Goal: Task Accomplishment & Management: Complete application form

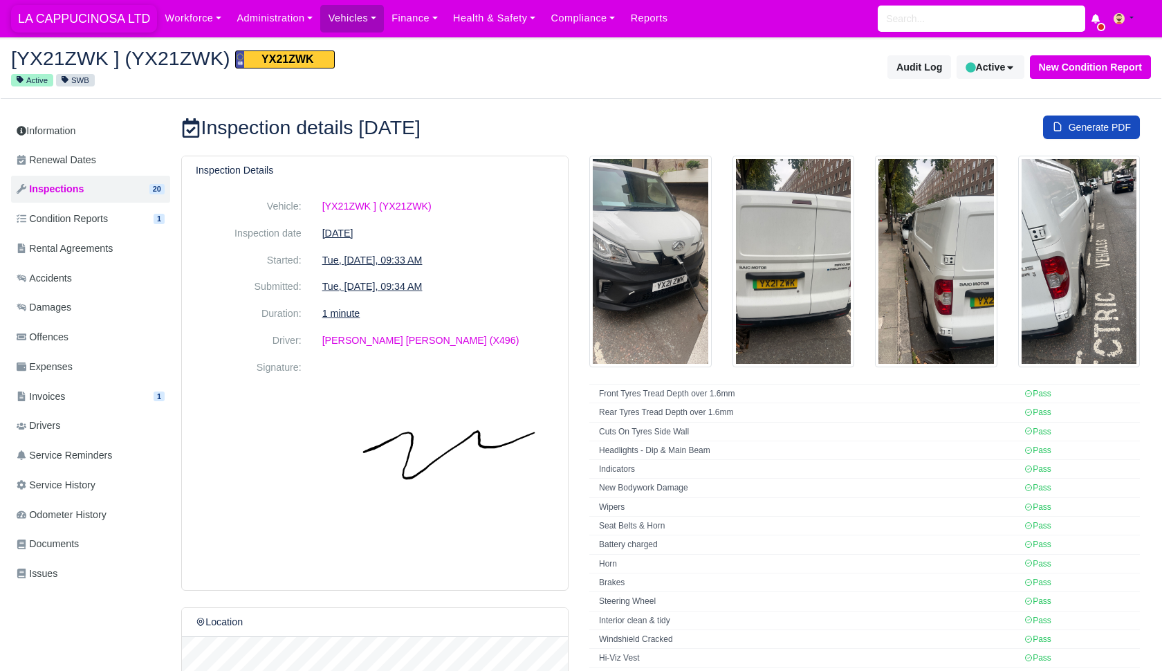
click at [109, 17] on span "LA CAPPUCINOSA LTD" at bounding box center [84, 19] width 146 height 28
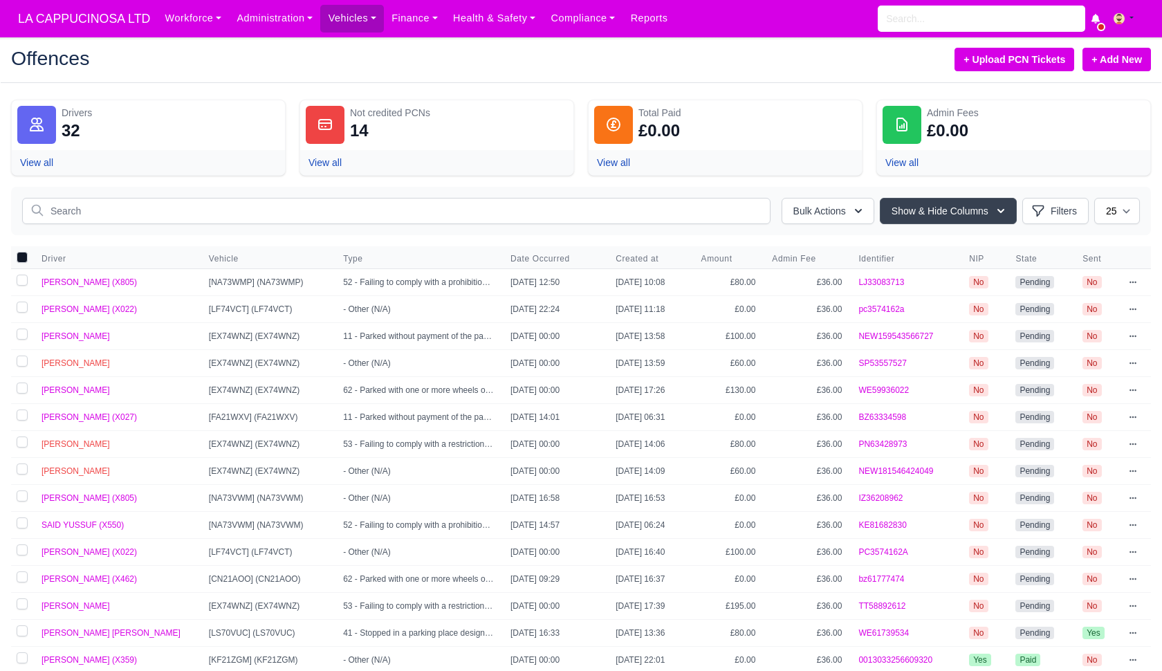
click at [1120, 64] on link "+ Add New" at bounding box center [1116, 60] width 68 height 24
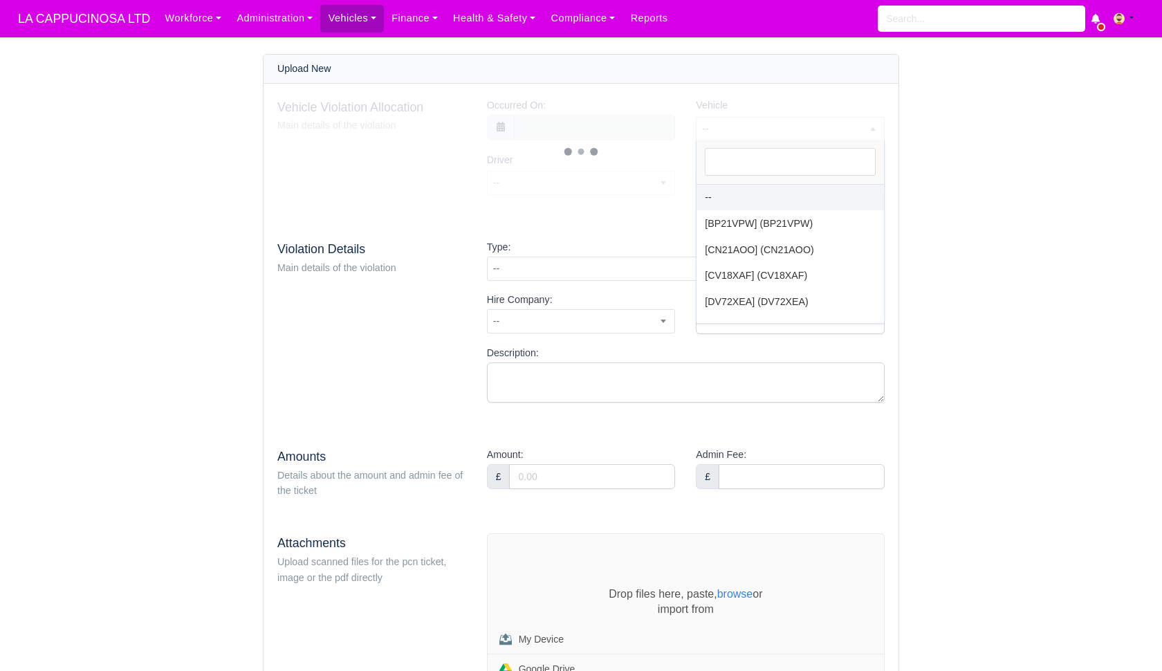
click at [789, 133] on span "--" at bounding box center [789, 128] width 187 height 17
type input "cn21"
select select "46"
select select
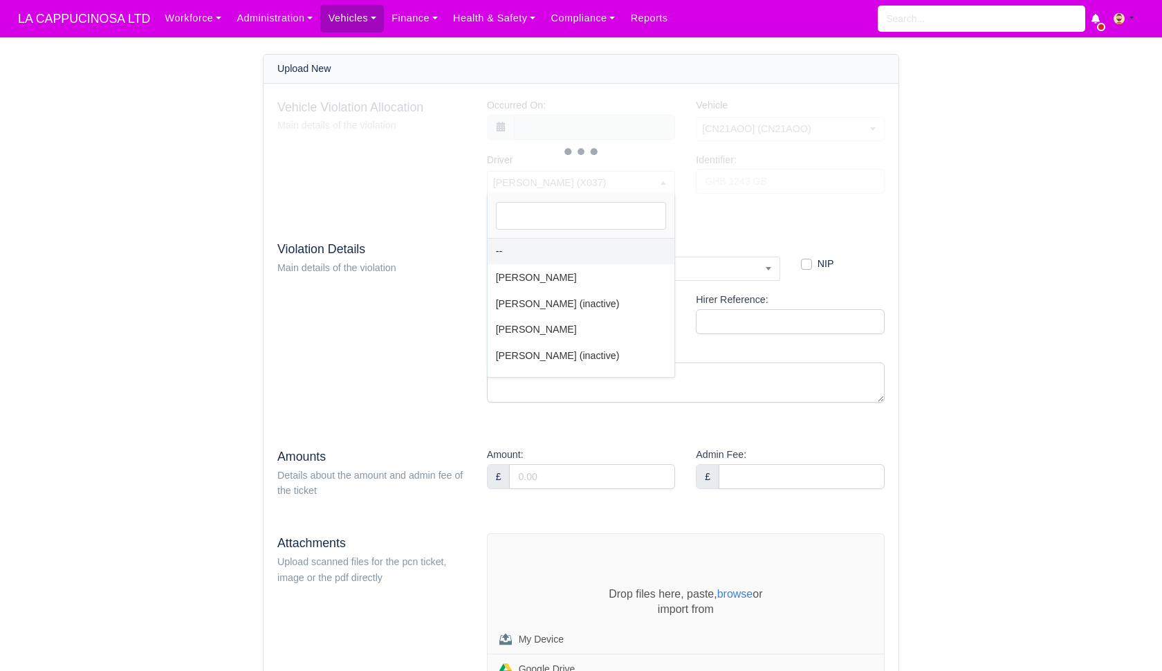
click at [629, 174] on span "AHMED SALUM (X037)" at bounding box center [580, 182] width 187 height 17
type input "ahmad"
select select "12"
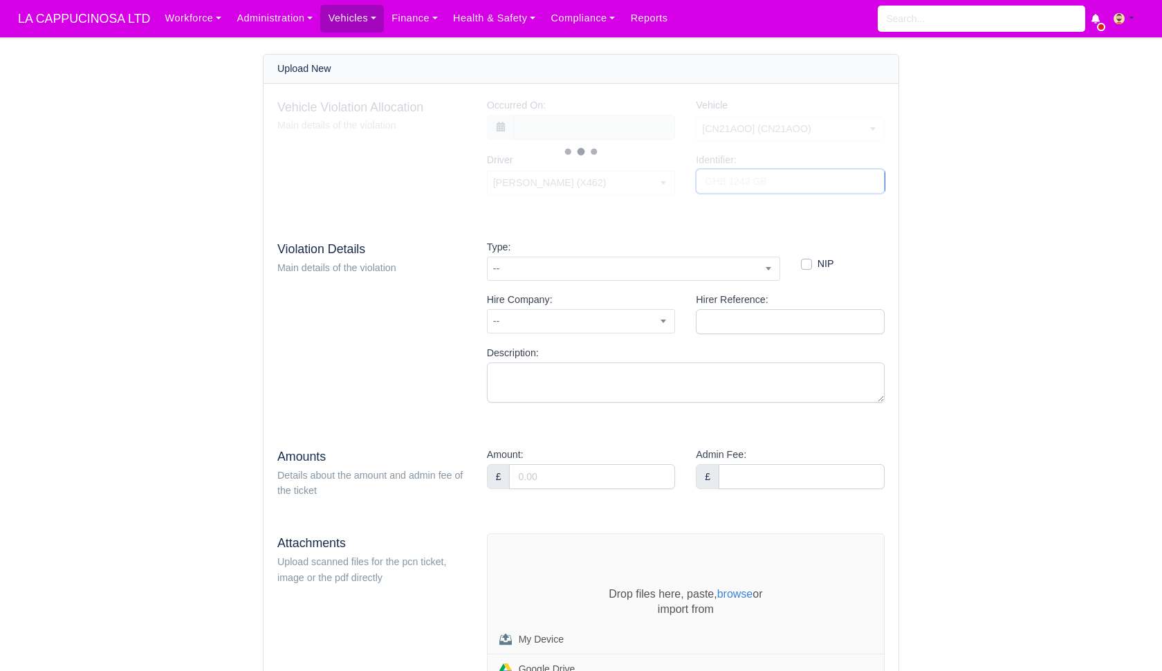
click at [719, 179] on input "Identifier:" at bounding box center [790, 181] width 189 height 25
type input "J77460219"
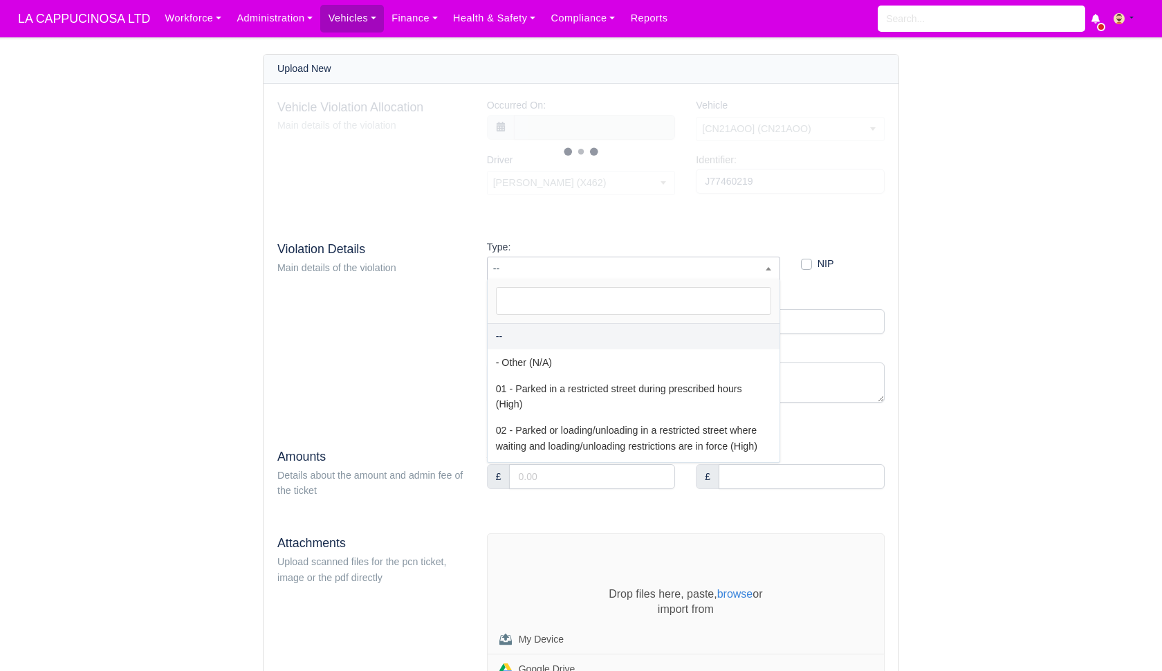
click at [703, 267] on span "--" at bounding box center [633, 268] width 292 height 17
select select "81"
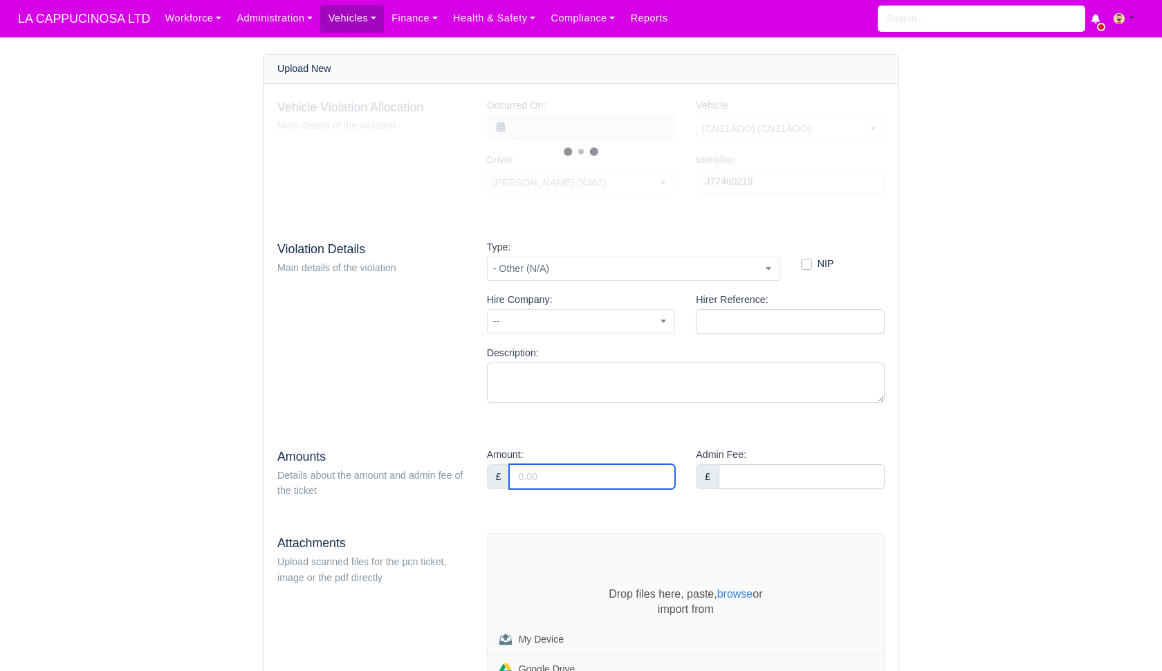
click at [626, 476] on input "Amount:" at bounding box center [592, 476] width 166 height 25
type input "90"
click at [763, 488] on div "Admin Fee: £" at bounding box center [790, 473] width 210 height 53
click at [763, 476] on input "Admin Fee:" at bounding box center [801, 476] width 166 height 25
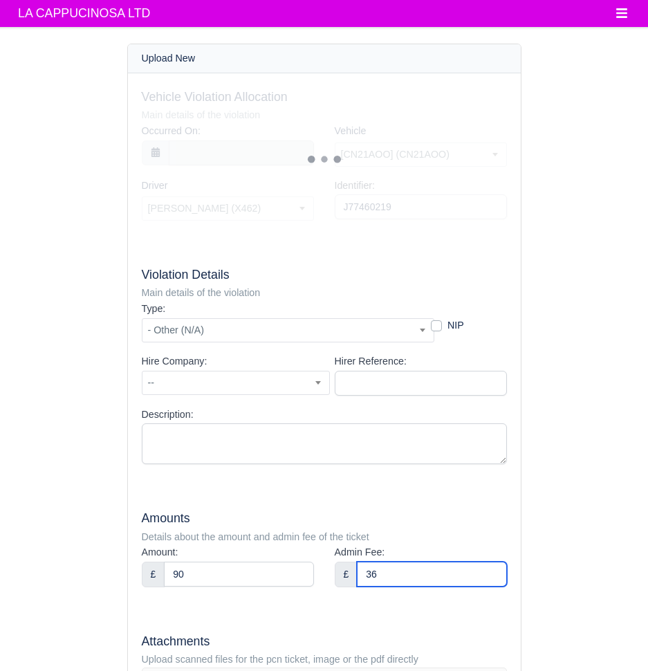
type input "36"
click at [349, 206] on input "J77460219" at bounding box center [421, 206] width 172 height 25
click at [344, 203] on input "J77460219" at bounding box center [421, 206] width 172 height 25
click at [343, 203] on input "J77460219" at bounding box center [421, 206] width 172 height 25
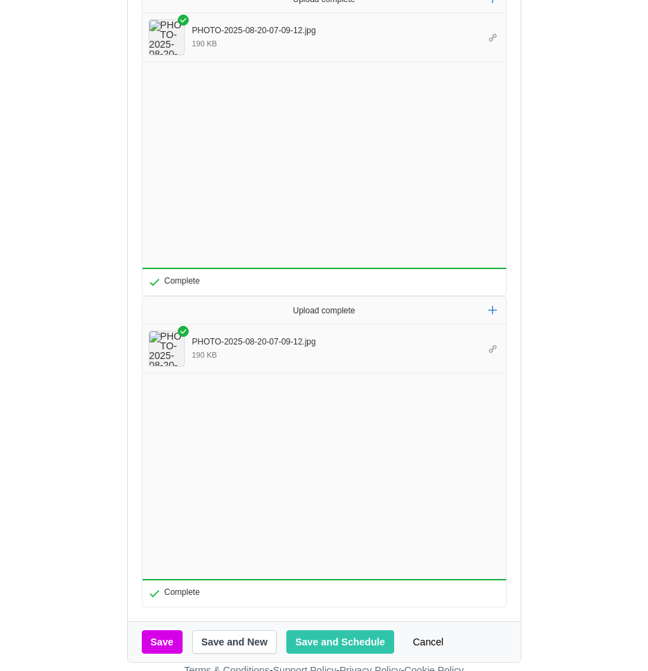
scroll to position [682, 0]
type input "YJ77460219"
click at [333, 631] on button "Save and Schedule" at bounding box center [340, 643] width 108 height 24
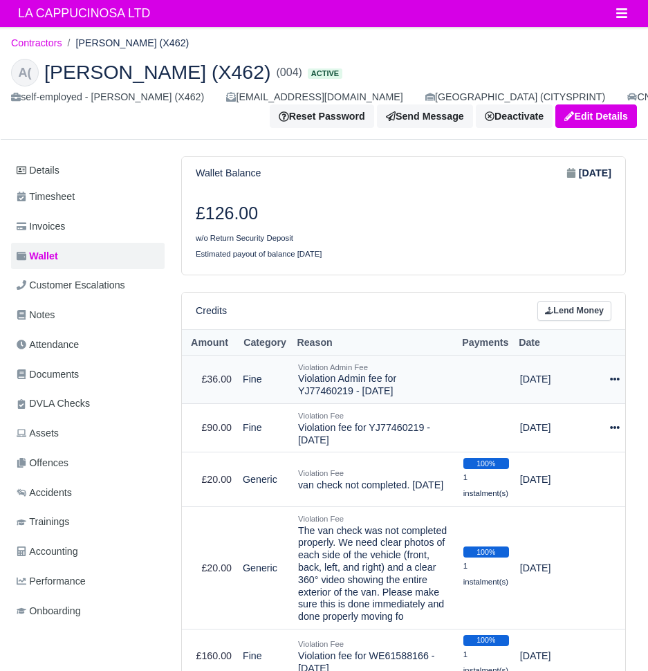
click at [619, 377] on icon at bounding box center [615, 379] width 10 height 10
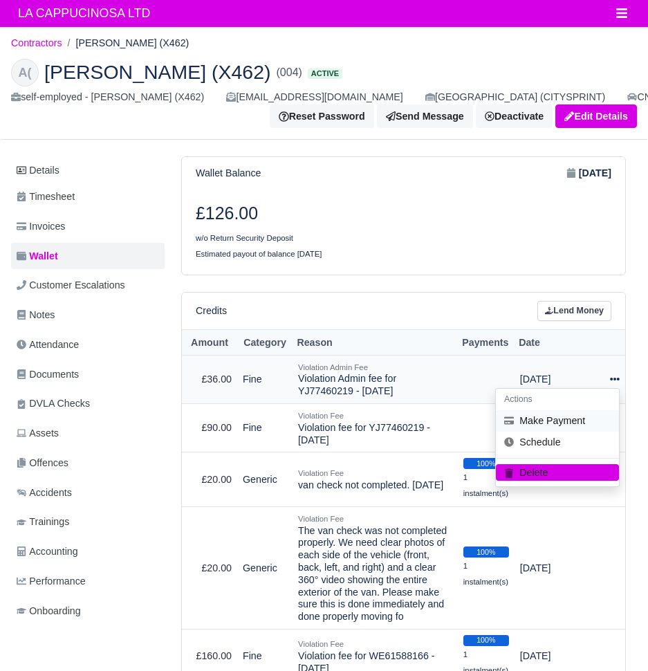
click at [583, 416] on button "Make Payment" at bounding box center [557, 420] width 123 height 21
select select "695"
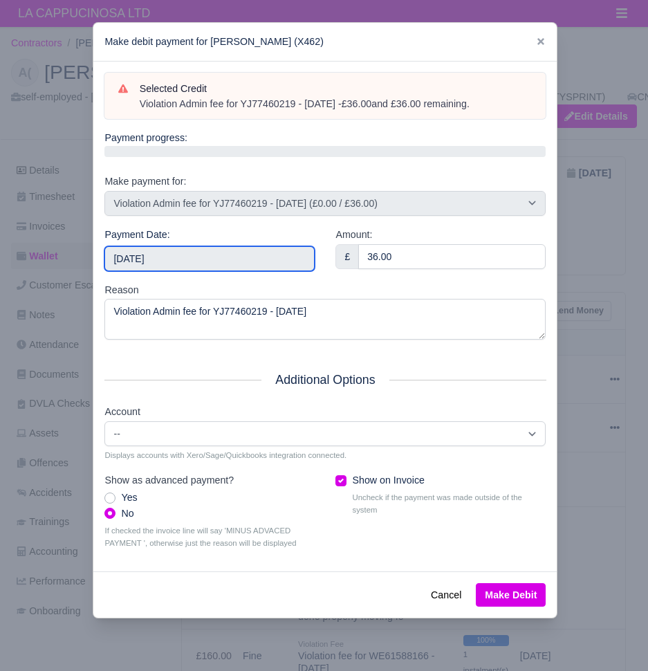
click at [252, 252] on input "2025-08-24" at bounding box center [209, 258] width 210 height 25
click at [266, 268] on div "Payment Date: 2025-07-07" at bounding box center [209, 254] width 231 height 55
click at [234, 259] on input "2025-07-07" at bounding box center [209, 258] width 210 height 25
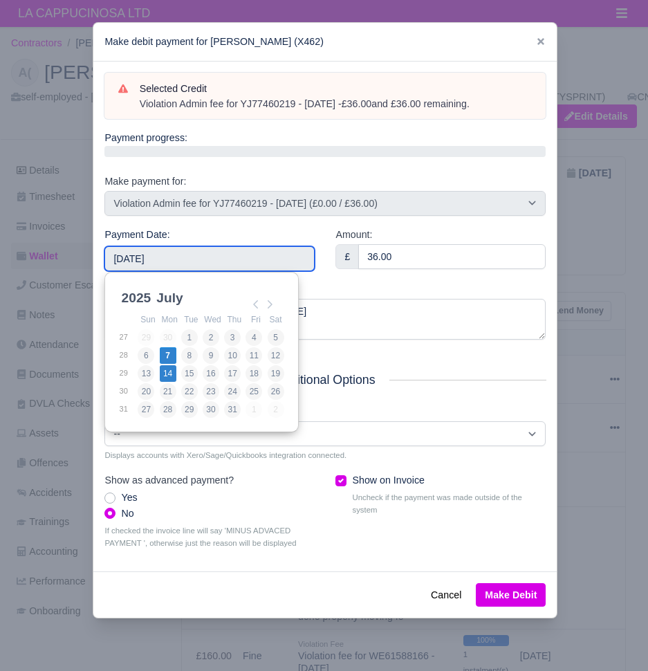
type input "[DATE]"
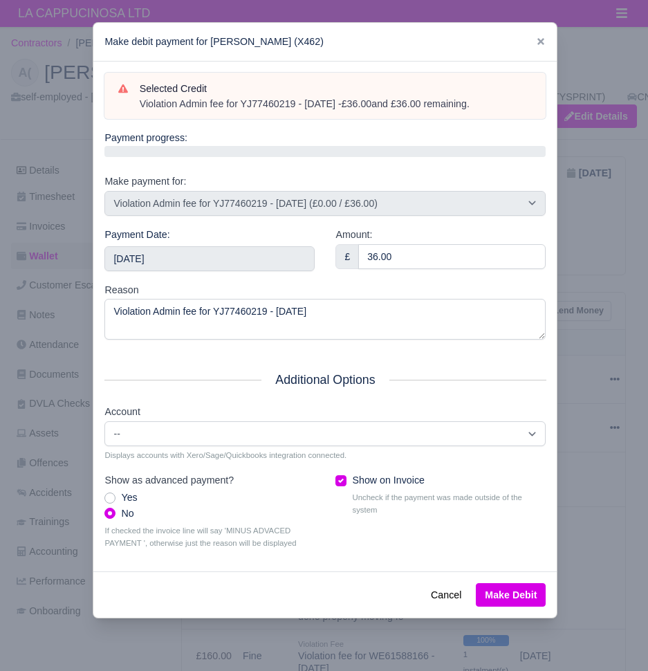
click at [509, 583] on button "Make Debit" at bounding box center [511, 595] width 70 height 24
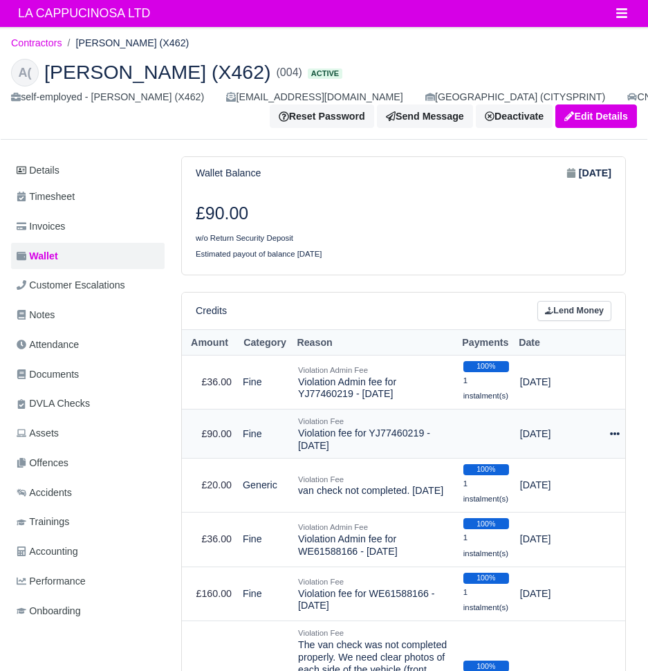
click at [615, 429] on icon at bounding box center [615, 434] width 10 height 10
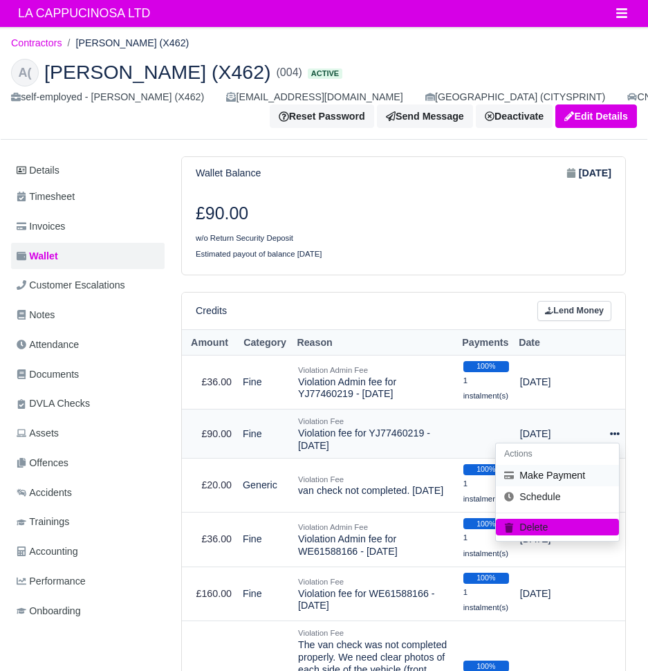
click at [592, 471] on button "Make Payment" at bounding box center [557, 474] width 123 height 21
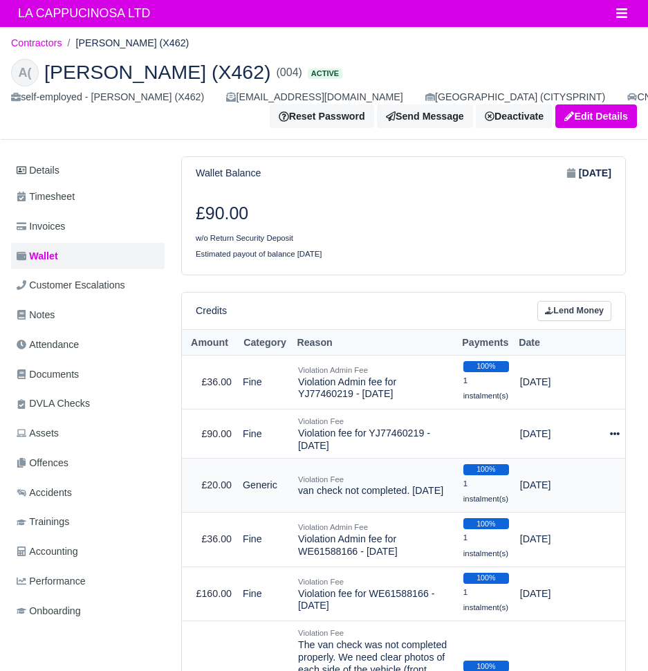
select select "694"
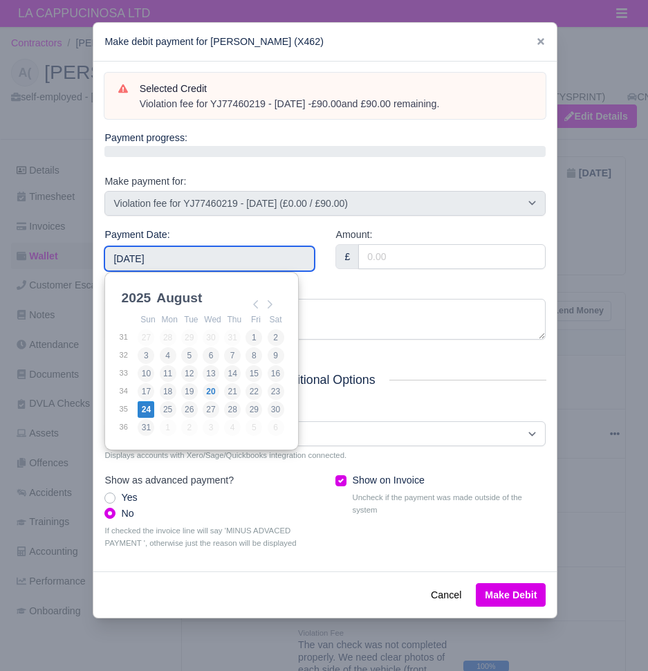
click at [251, 247] on input "2025-08-24" at bounding box center [209, 258] width 210 height 25
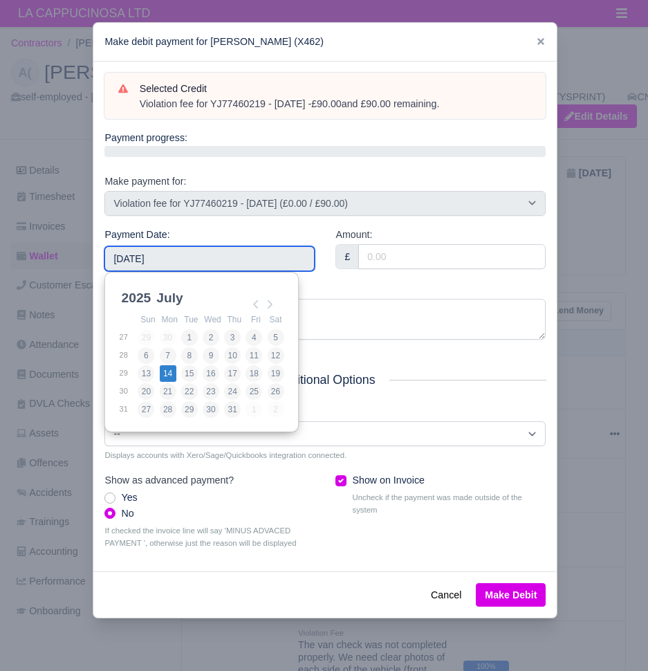
type input "[DATE]"
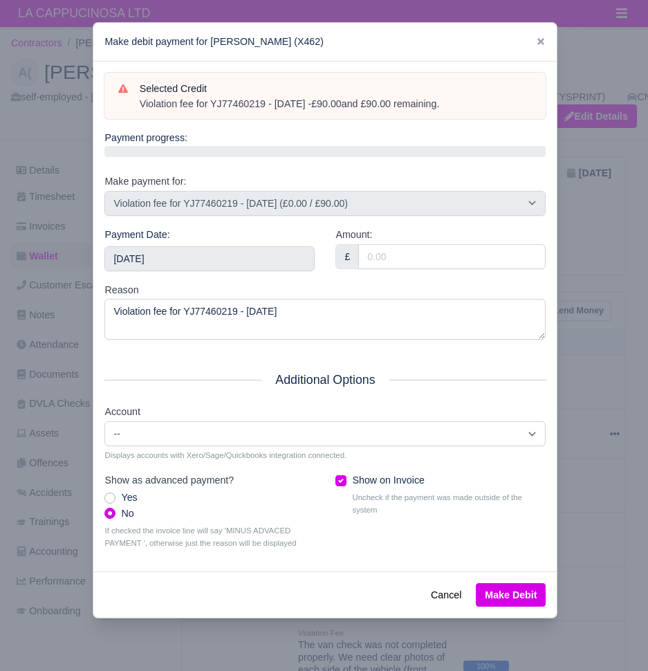
click at [517, 589] on button "Make Debit" at bounding box center [511, 595] width 70 height 24
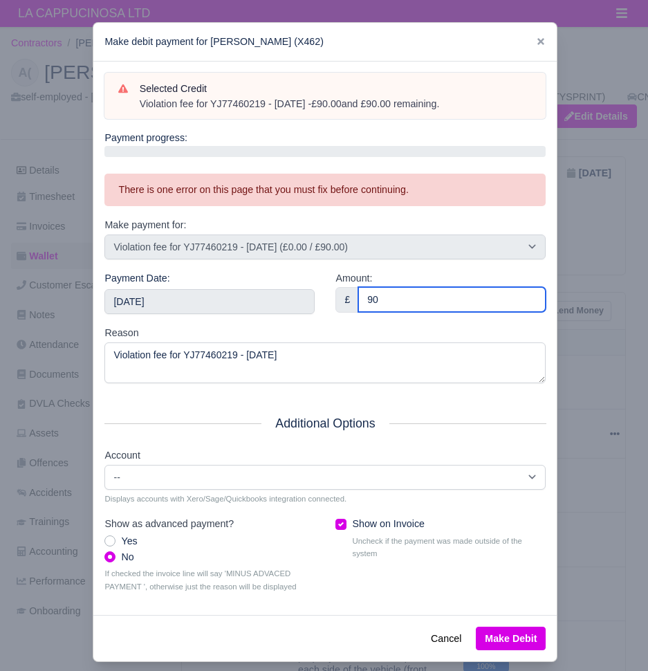
type input "90"
click at [521, 629] on button "Make Debit" at bounding box center [511, 638] width 70 height 24
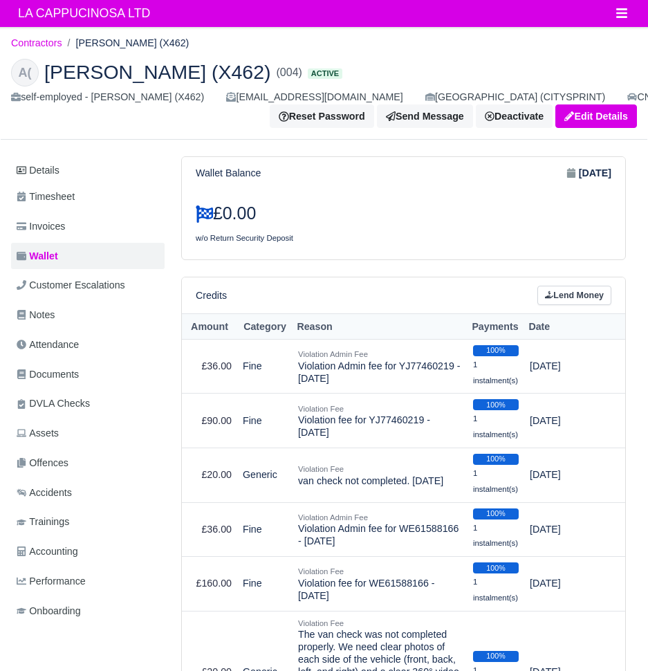
click at [615, 15] on button "Toggle navigation" at bounding box center [621, 12] width 30 height 19
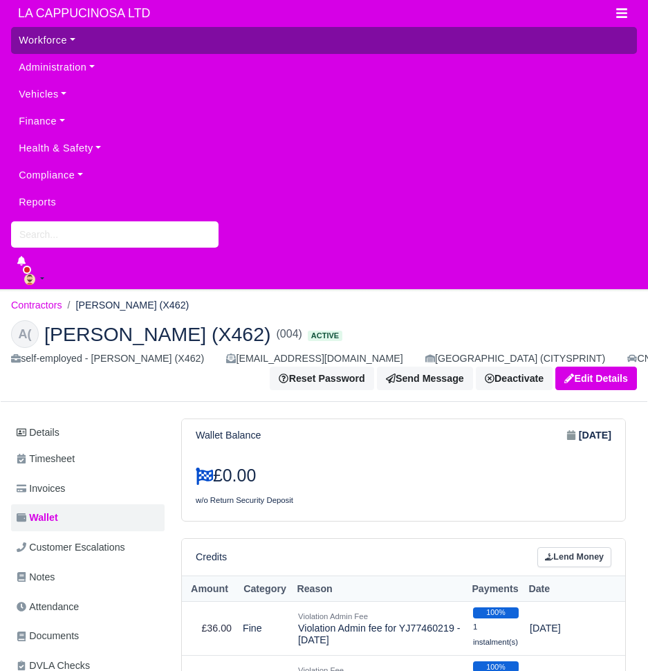
click at [461, 49] on link "Workforce" at bounding box center [324, 40] width 626 height 27
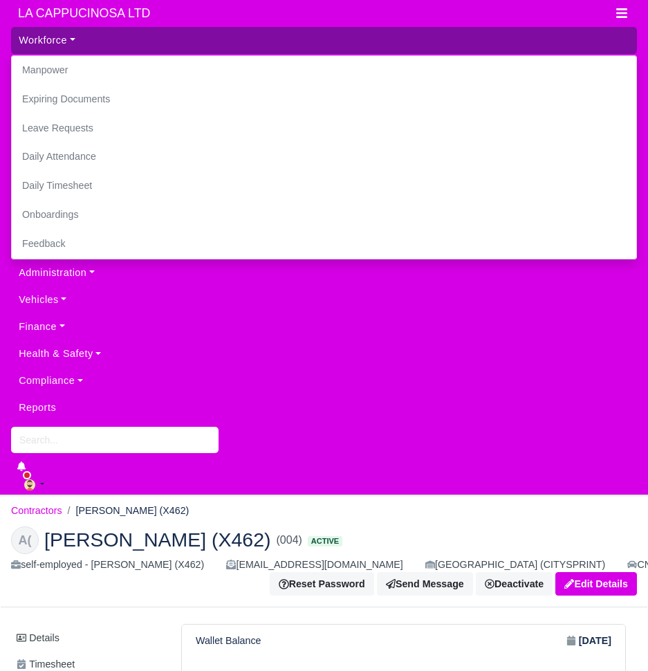
click at [461, 49] on link "Workforce" at bounding box center [324, 40] width 626 height 27
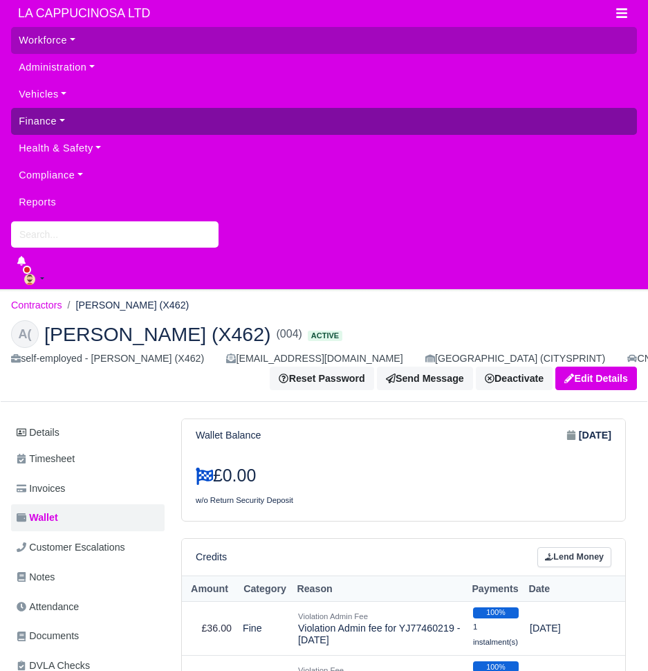
click at [346, 130] on link "Finance" at bounding box center [324, 121] width 626 height 27
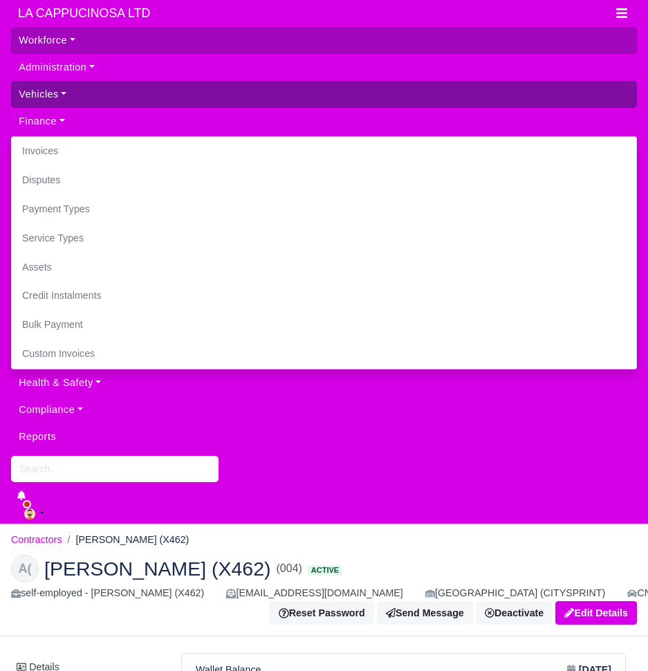
click at [361, 104] on link "Vehicles" at bounding box center [324, 94] width 626 height 27
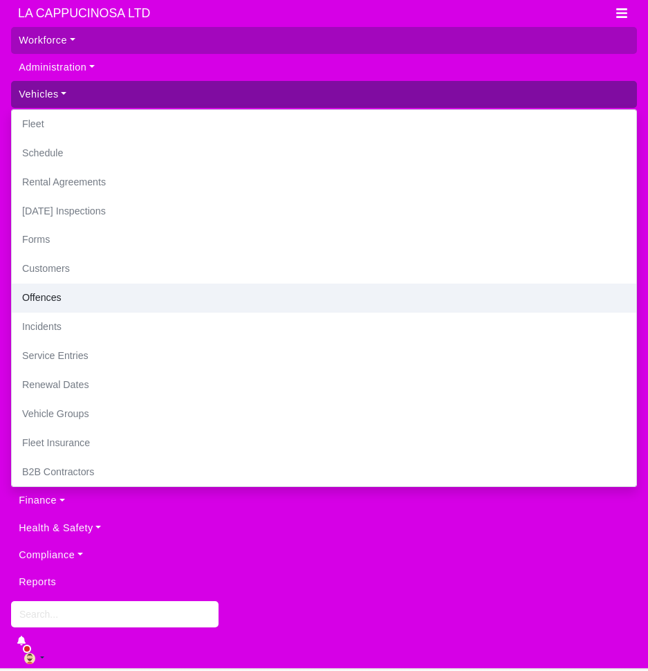
click at [304, 300] on link "Offences" at bounding box center [324, 297] width 624 height 29
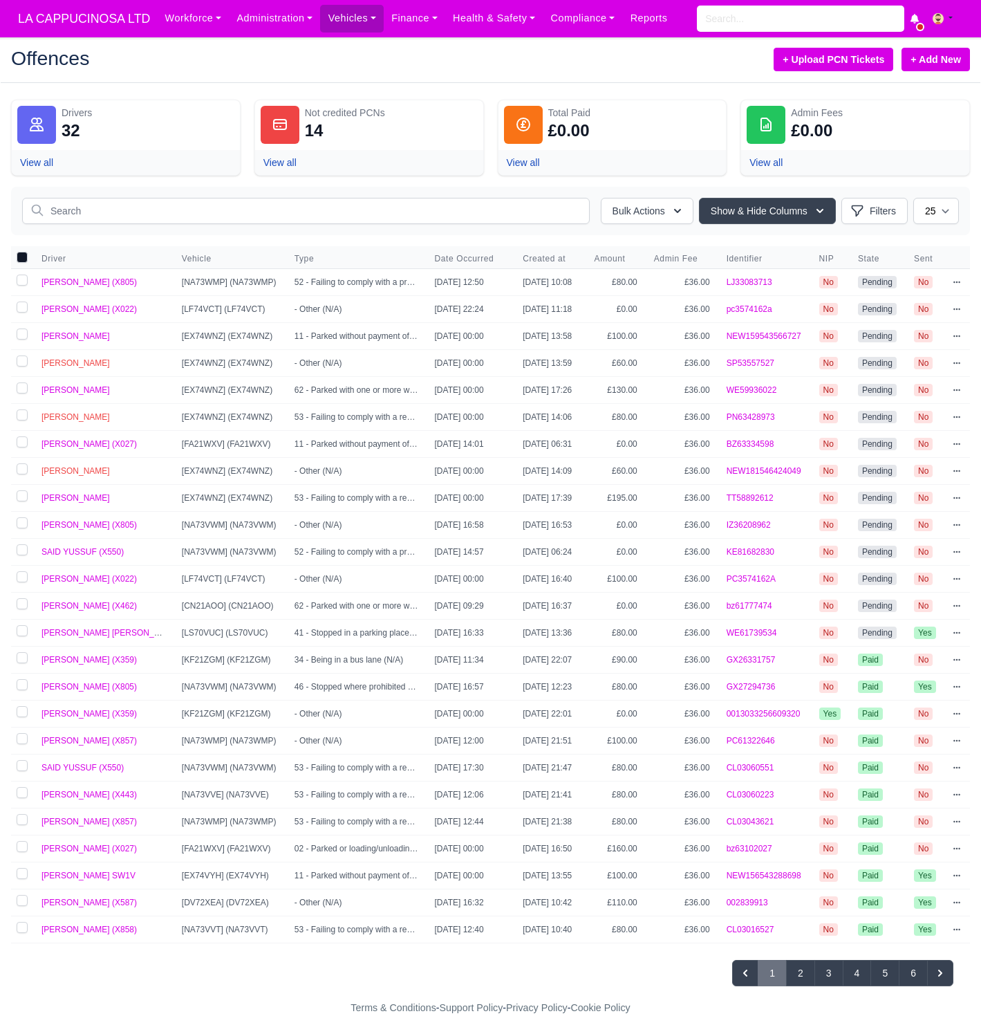
click at [924, 60] on link "+ Add New" at bounding box center [936, 60] width 68 height 24
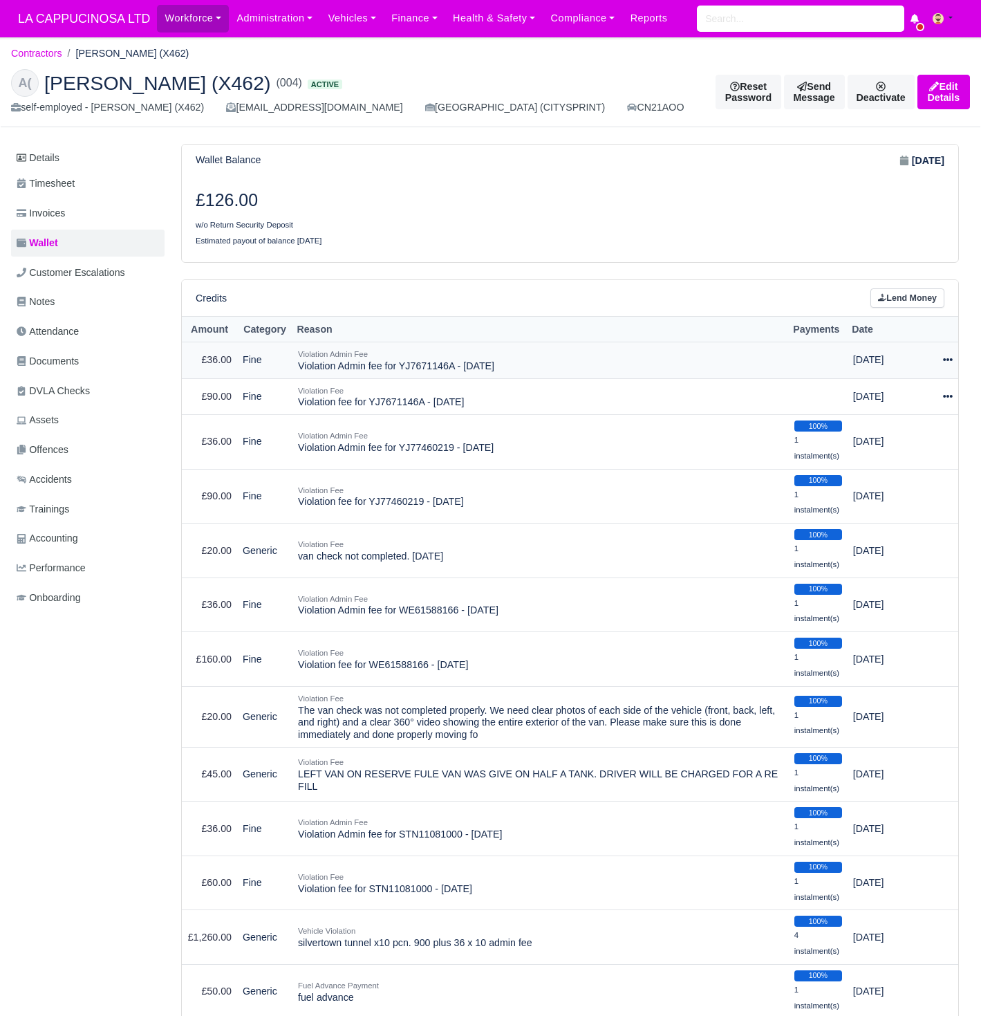
click at [945, 357] on icon at bounding box center [948, 360] width 10 height 10
click at [922, 391] on button "Make Payment" at bounding box center [890, 401] width 123 height 21
select select "699"
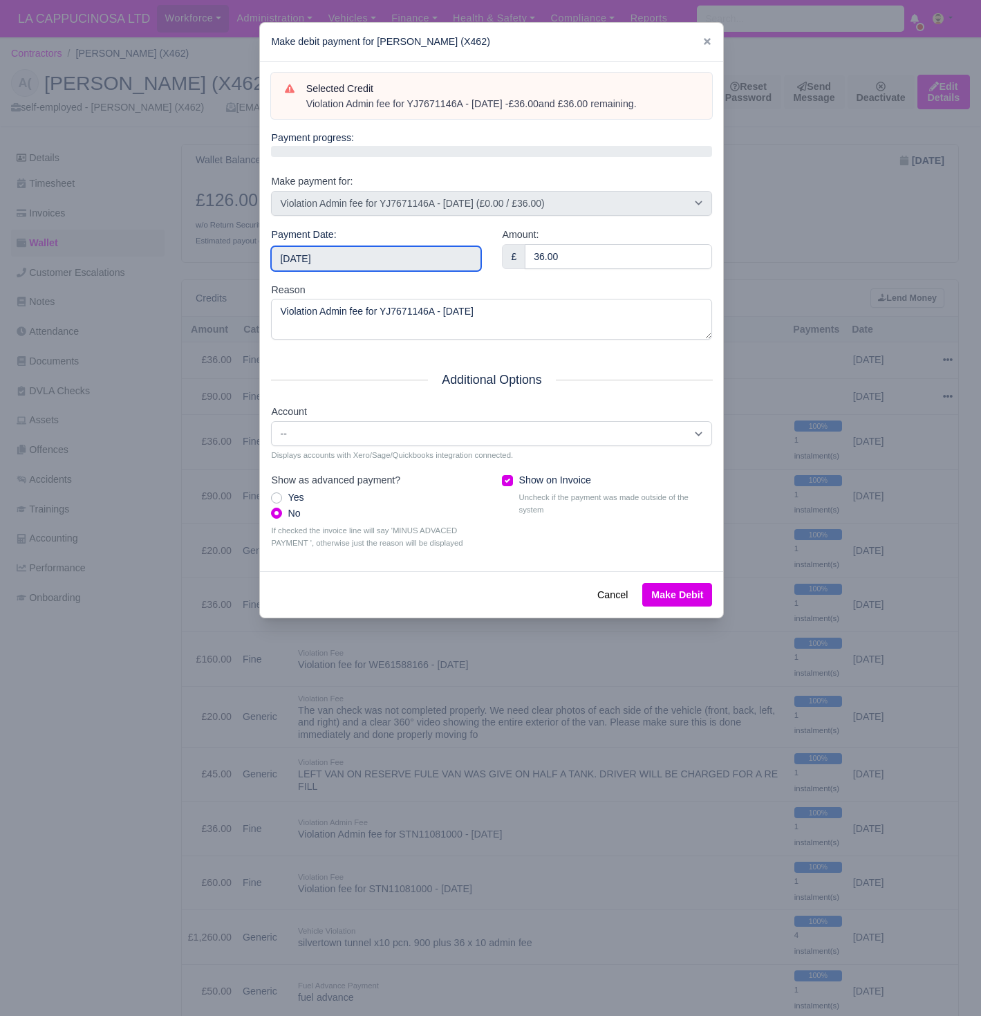
click at [448, 253] on input "[DATE]" at bounding box center [376, 258] width 210 height 25
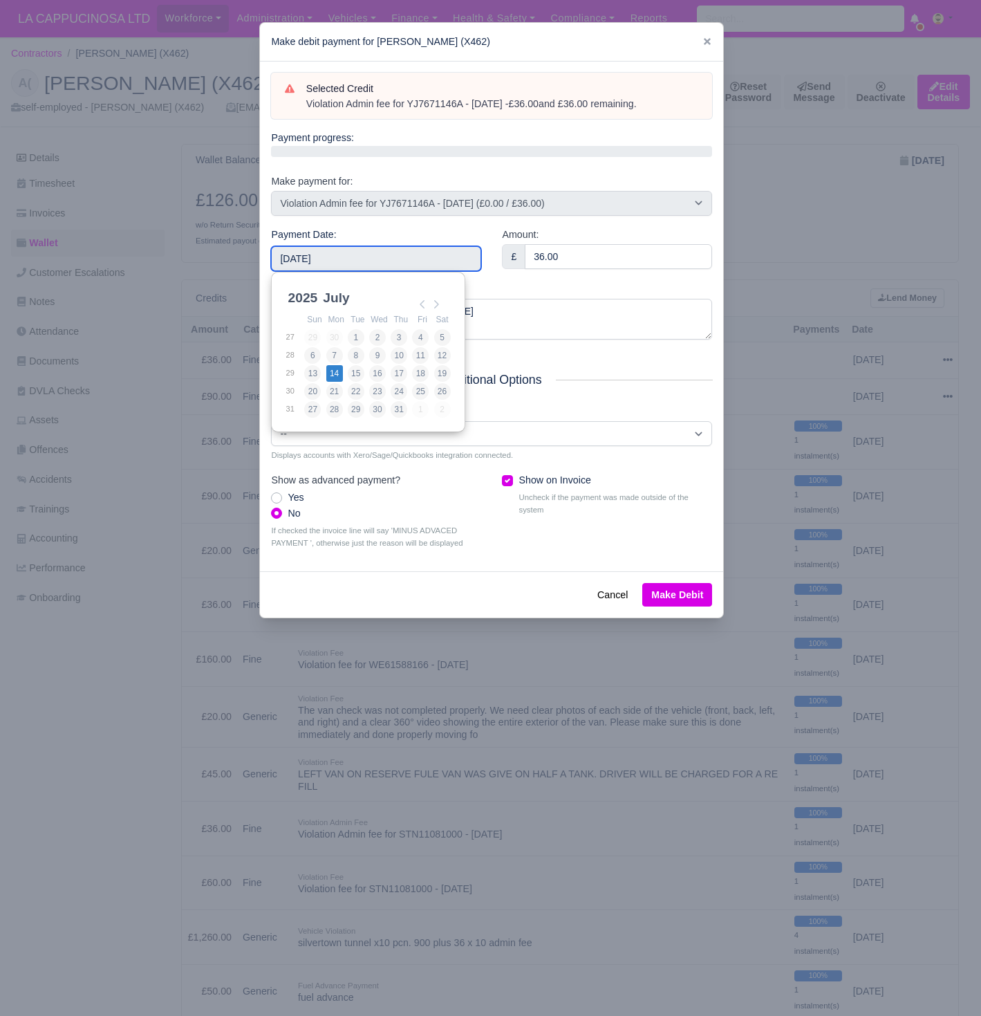
type input "[DATE]"
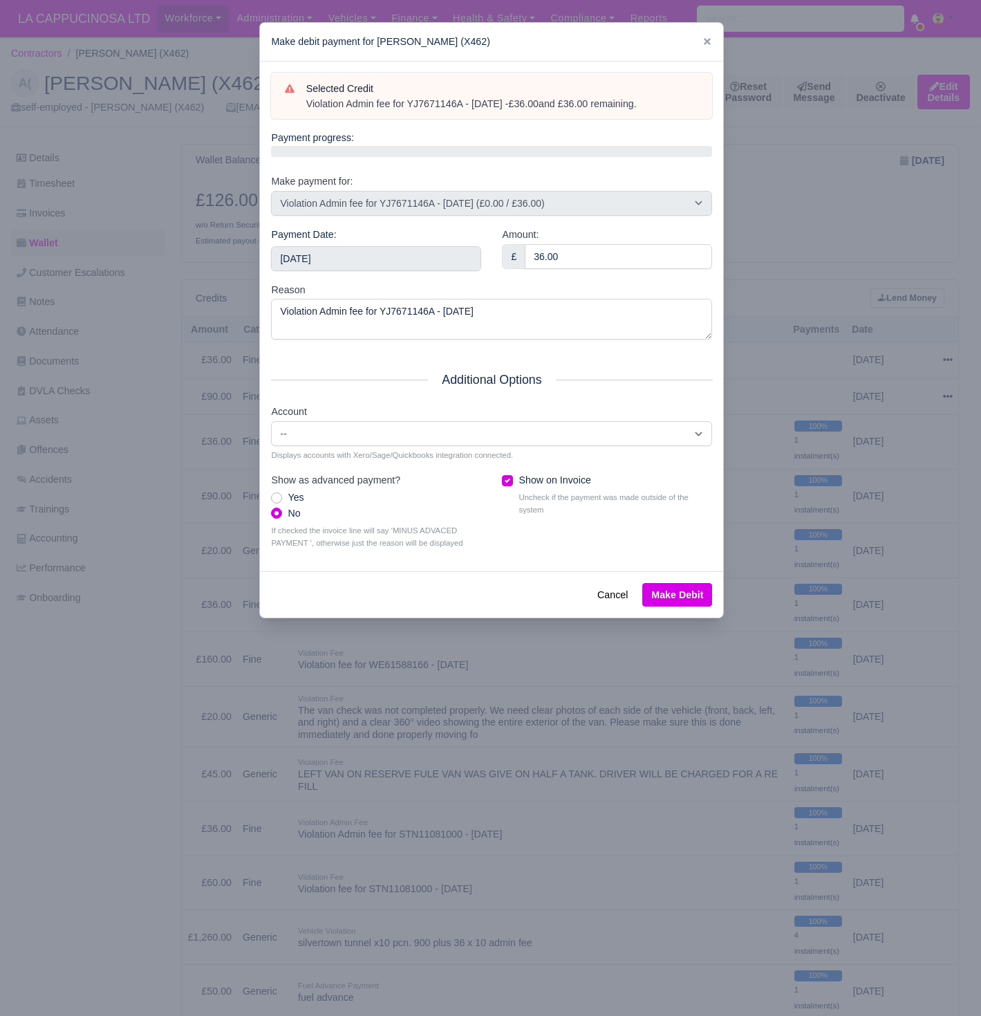
click at [671, 583] on button "Make Debit" at bounding box center [677, 595] width 70 height 24
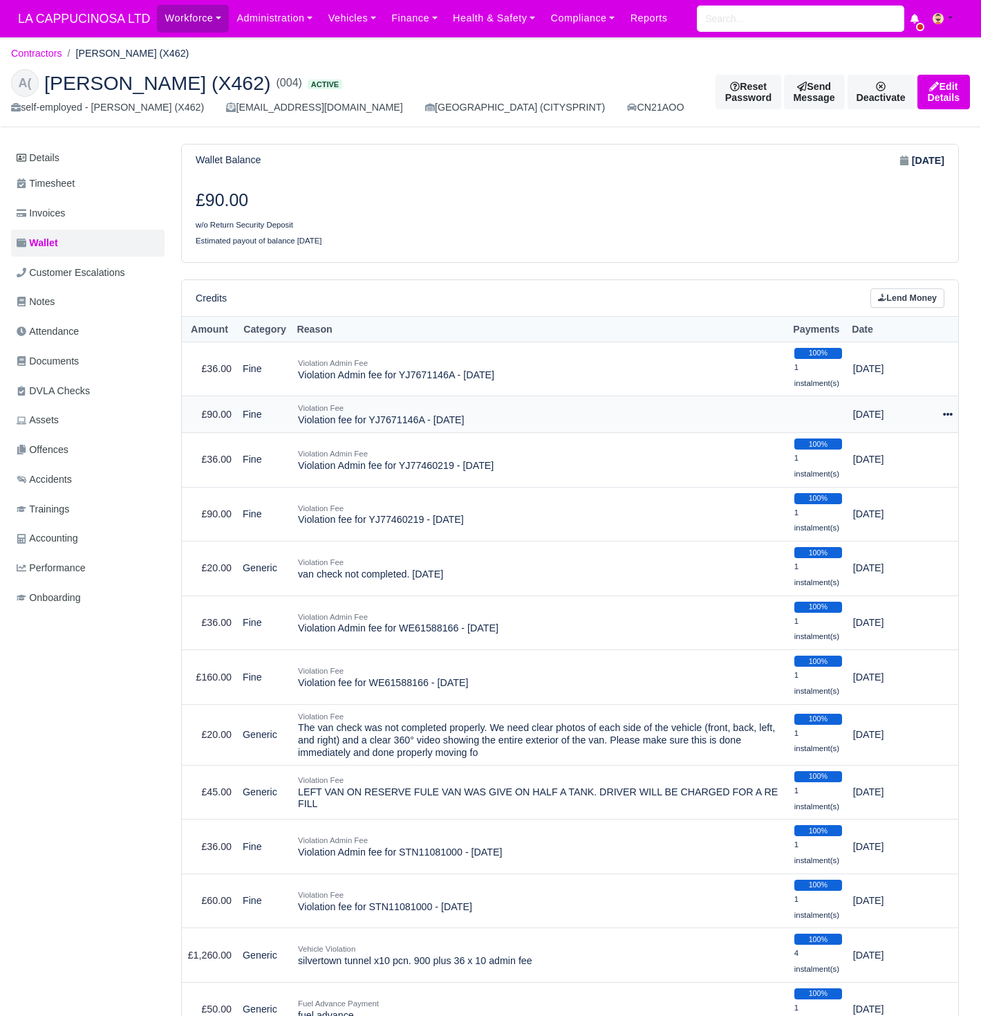
click at [947, 409] on icon at bounding box center [948, 414] width 10 height 10
click at [920, 445] on button "Make Payment" at bounding box center [890, 455] width 123 height 21
select select "698"
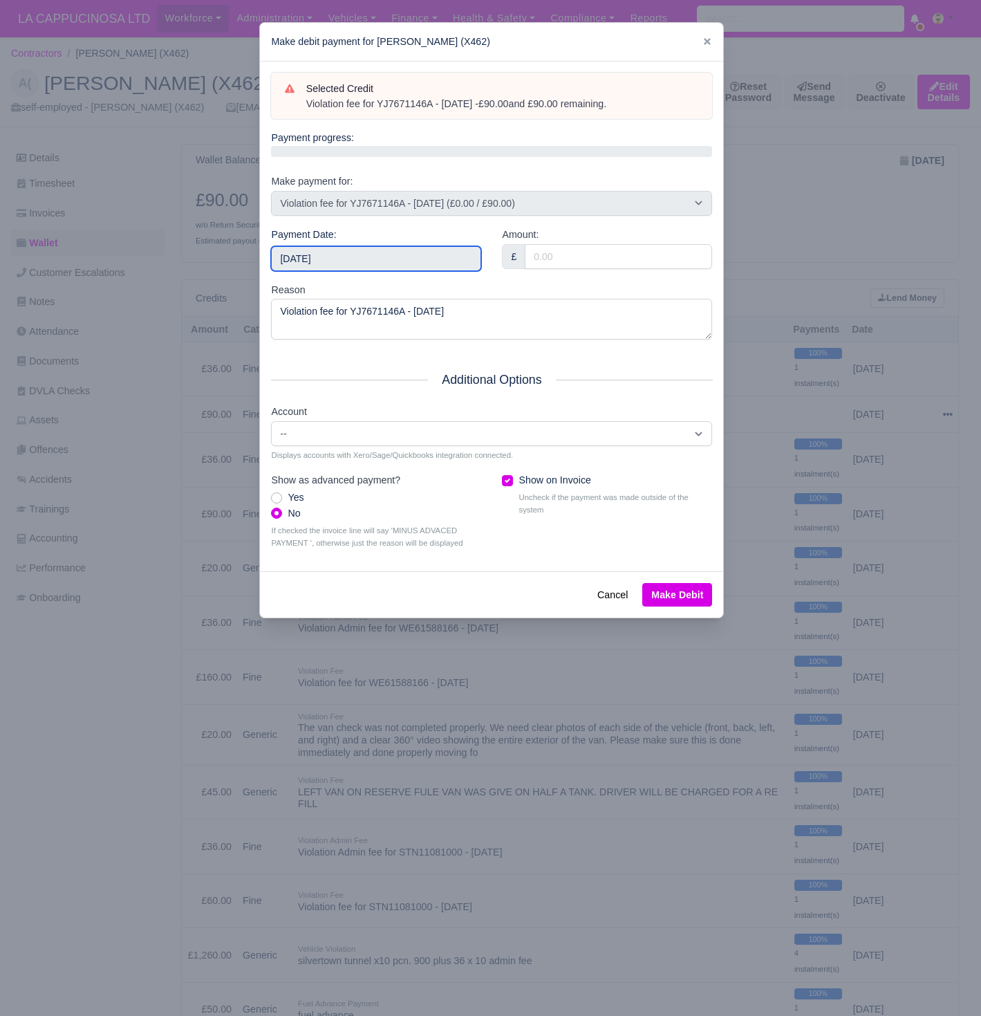
click at [440, 257] on input "[DATE]" at bounding box center [376, 258] width 210 height 25
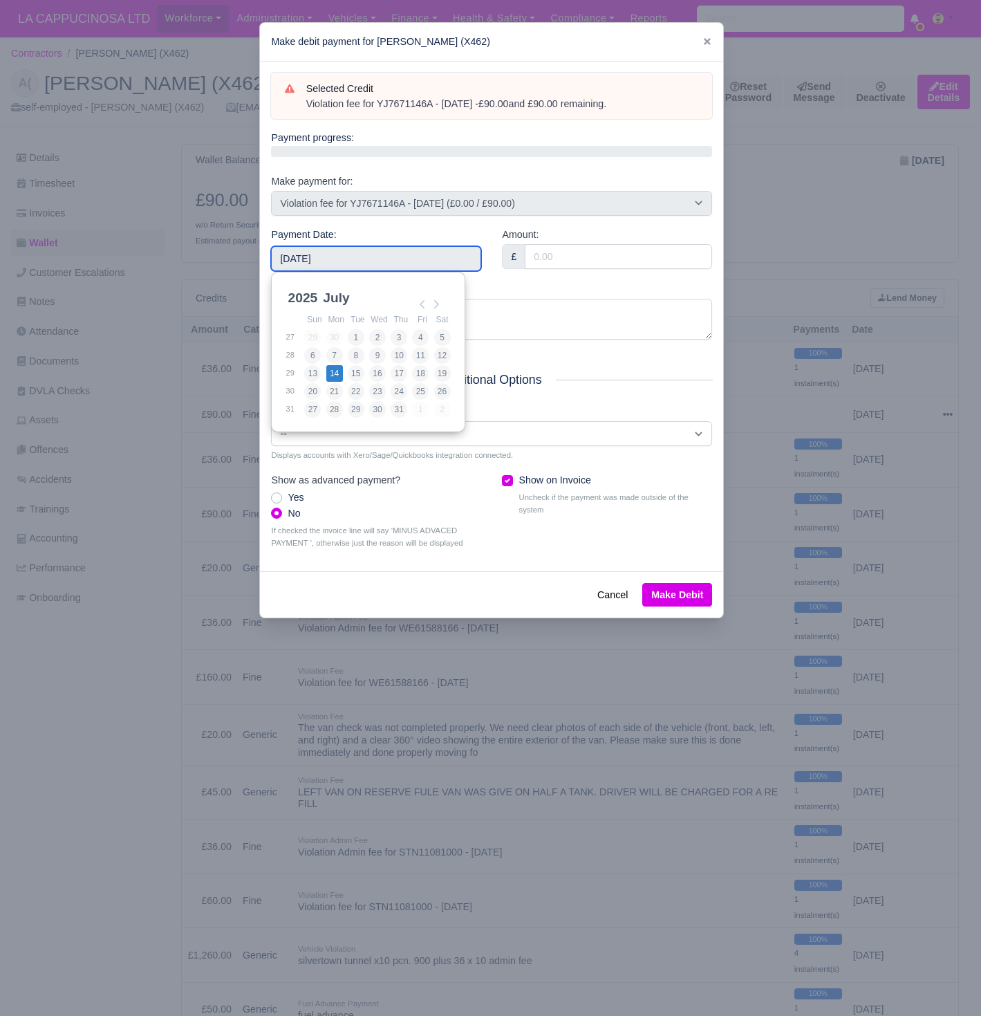
type input "2025-07-14"
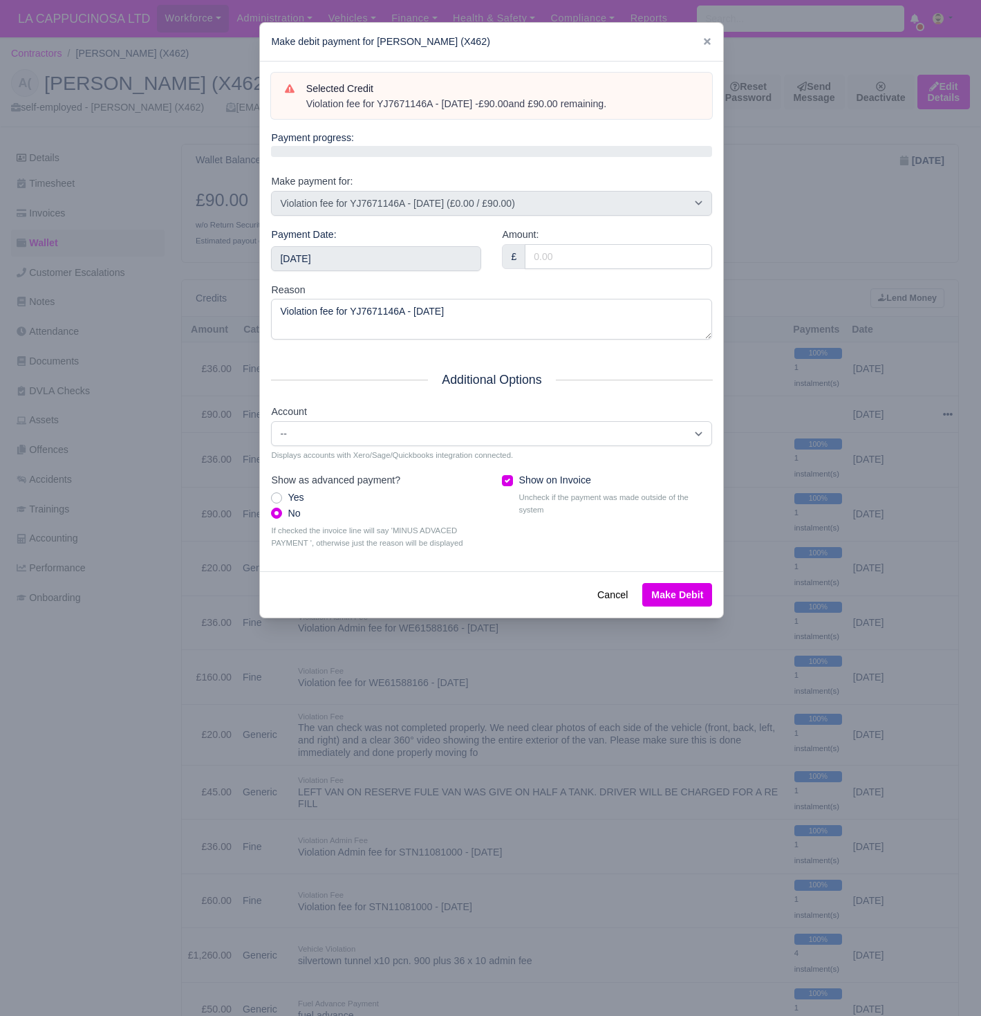
click at [699, 591] on button "Make Debit" at bounding box center [677, 595] width 70 height 24
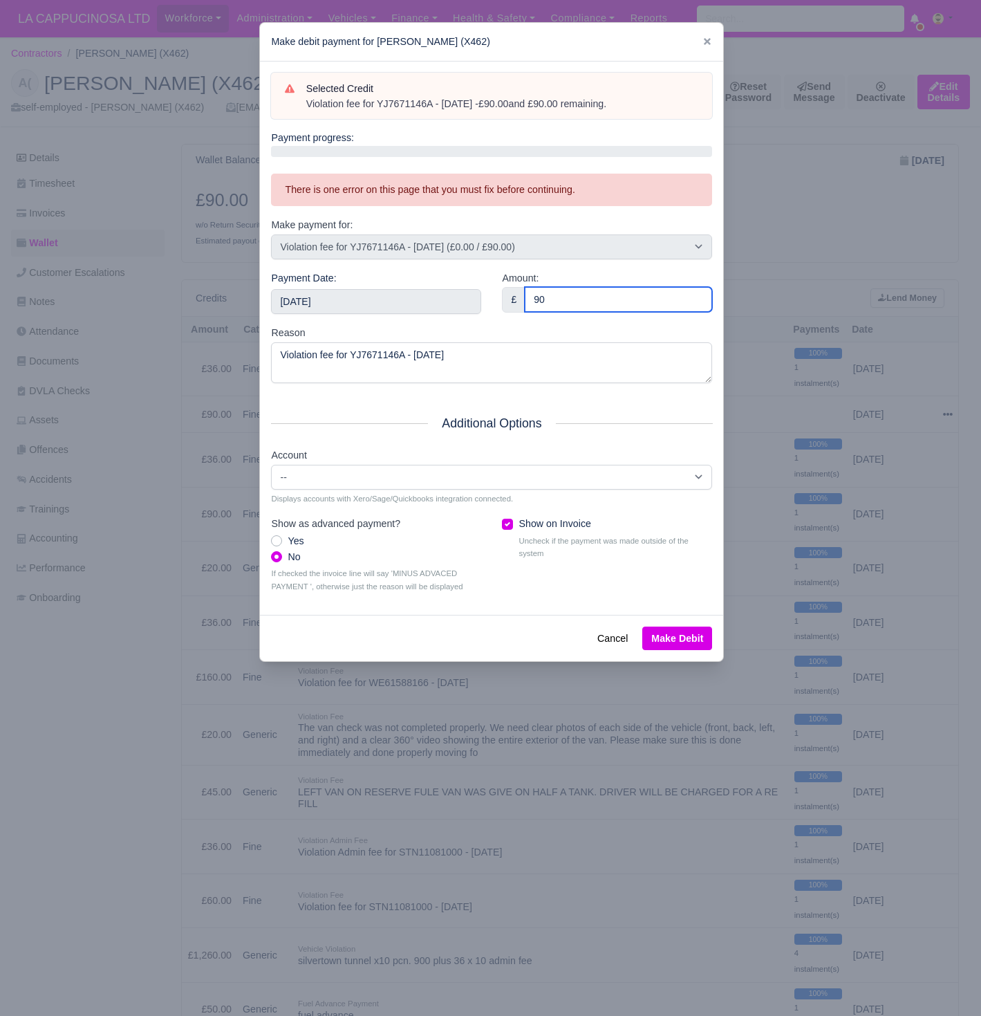
type input "90"
click at [692, 626] on button "Make Debit" at bounding box center [677, 638] width 70 height 24
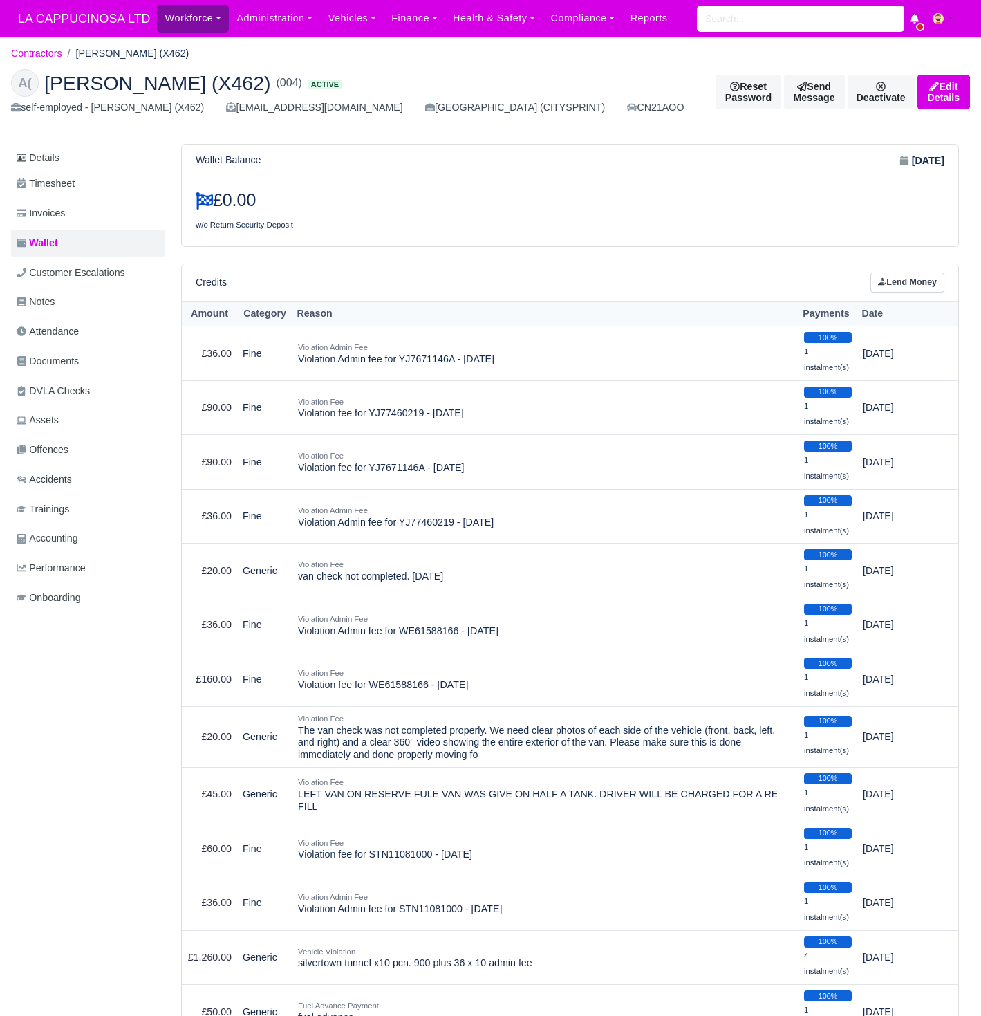
click at [213, 15] on link "Workforce" at bounding box center [193, 18] width 72 height 27
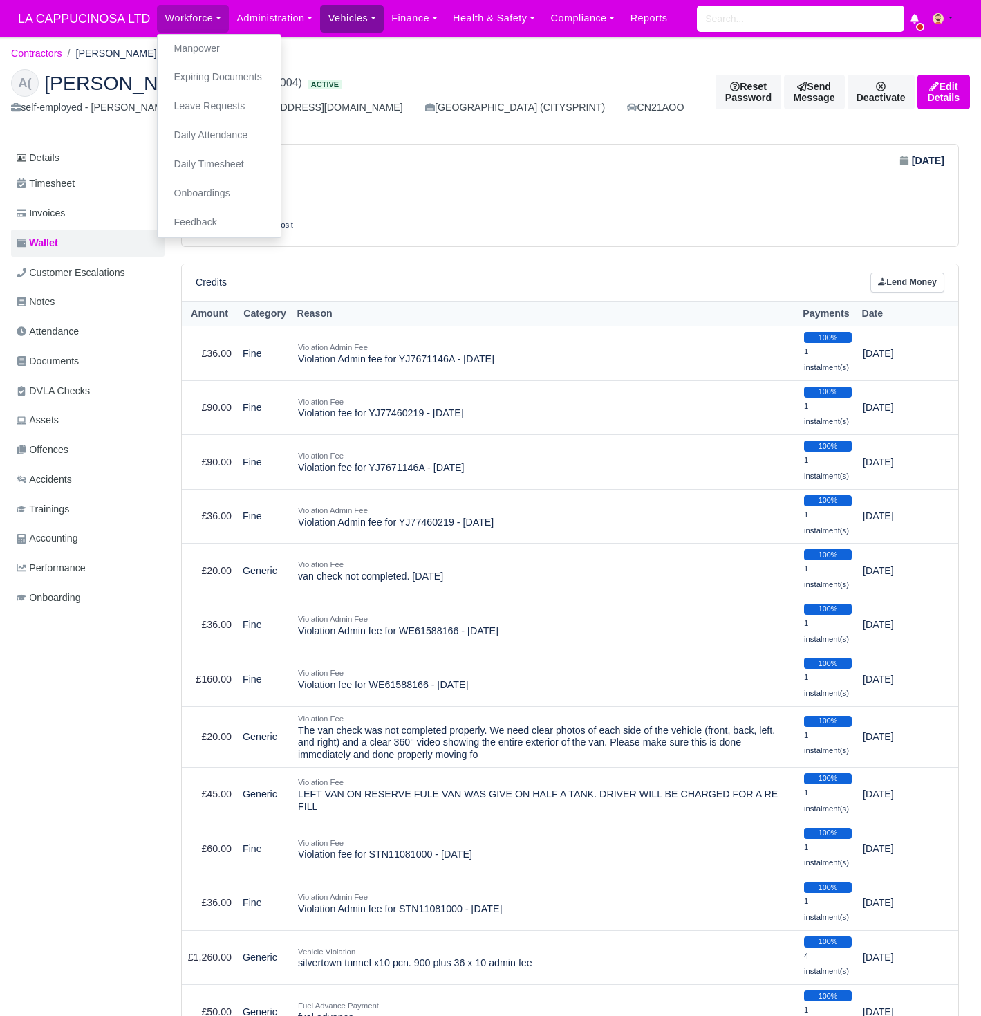
click at [338, 23] on link "Vehicles" at bounding box center [352, 18] width 64 height 27
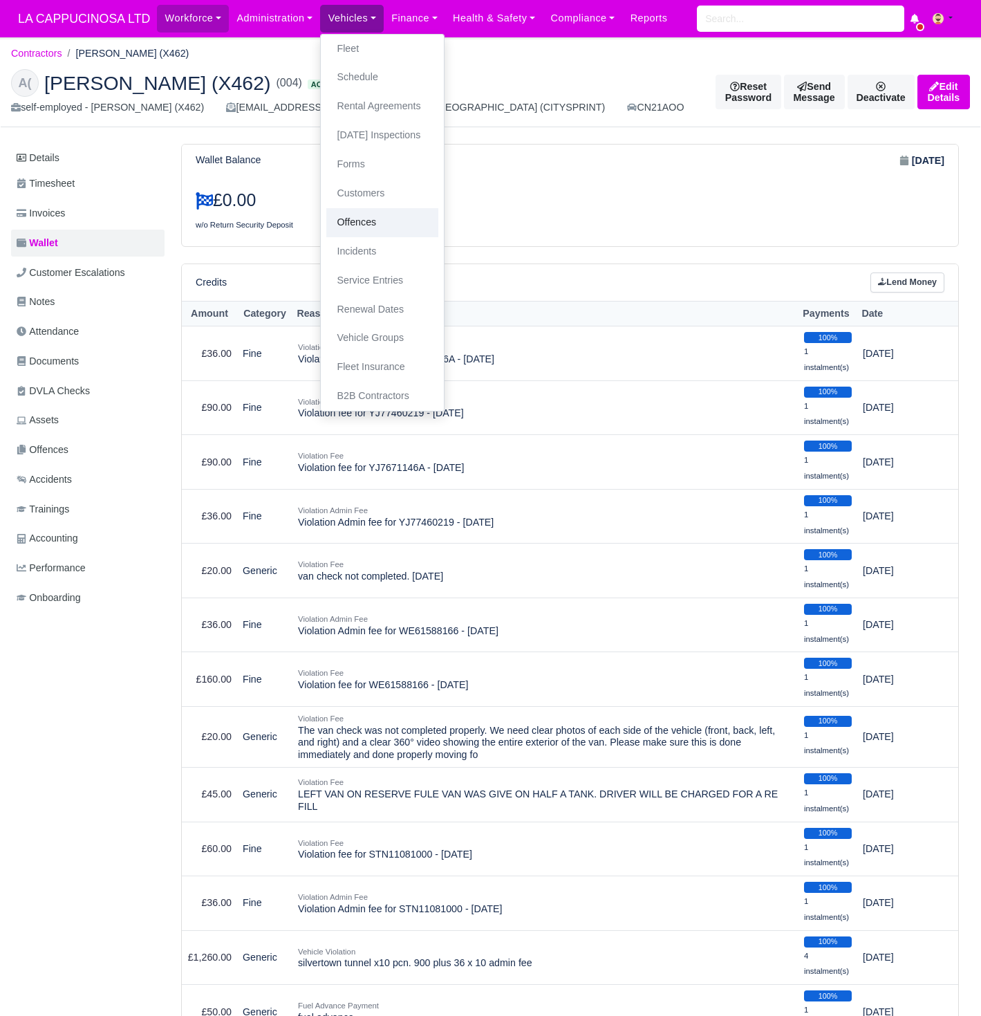
click at [382, 210] on link "Offences" at bounding box center [382, 222] width 112 height 29
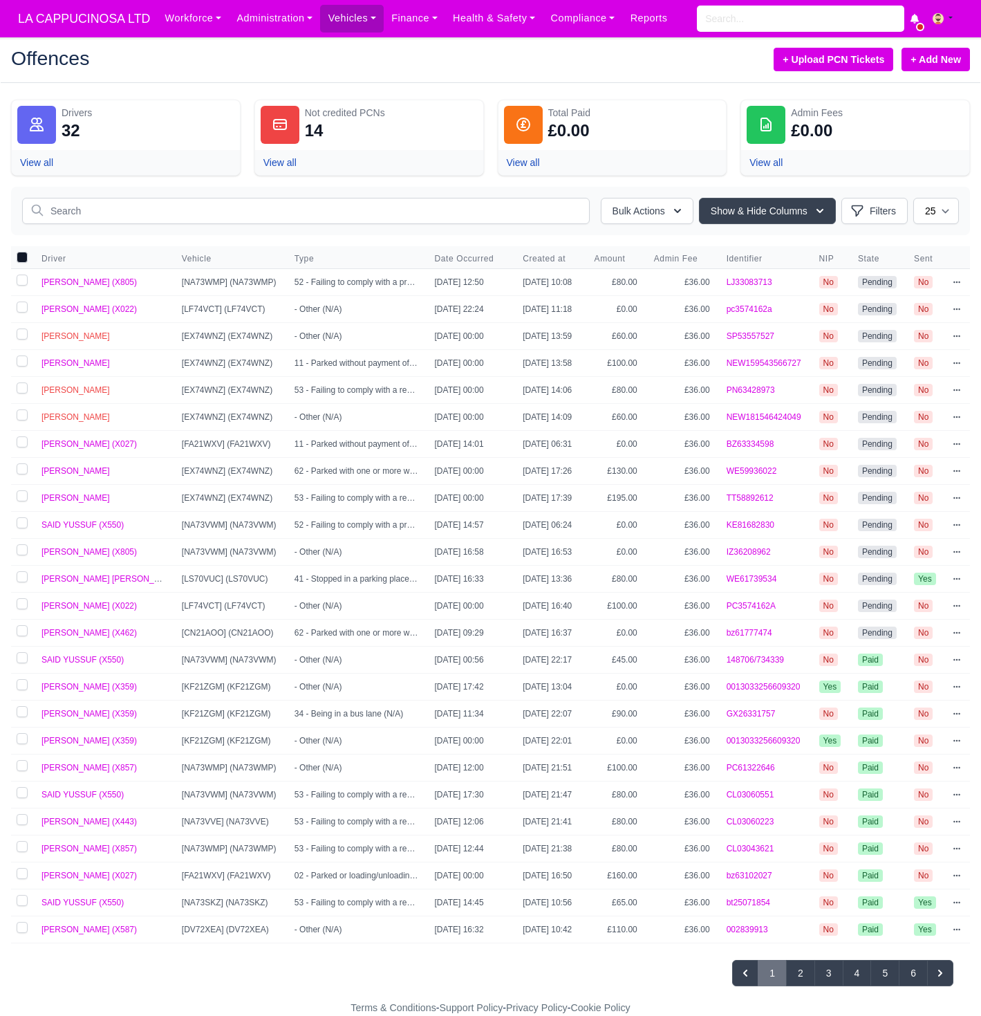
click at [931, 68] on link "+ Add New" at bounding box center [936, 60] width 68 height 24
click at [461, 204] on input "text" at bounding box center [306, 211] width 568 height 26
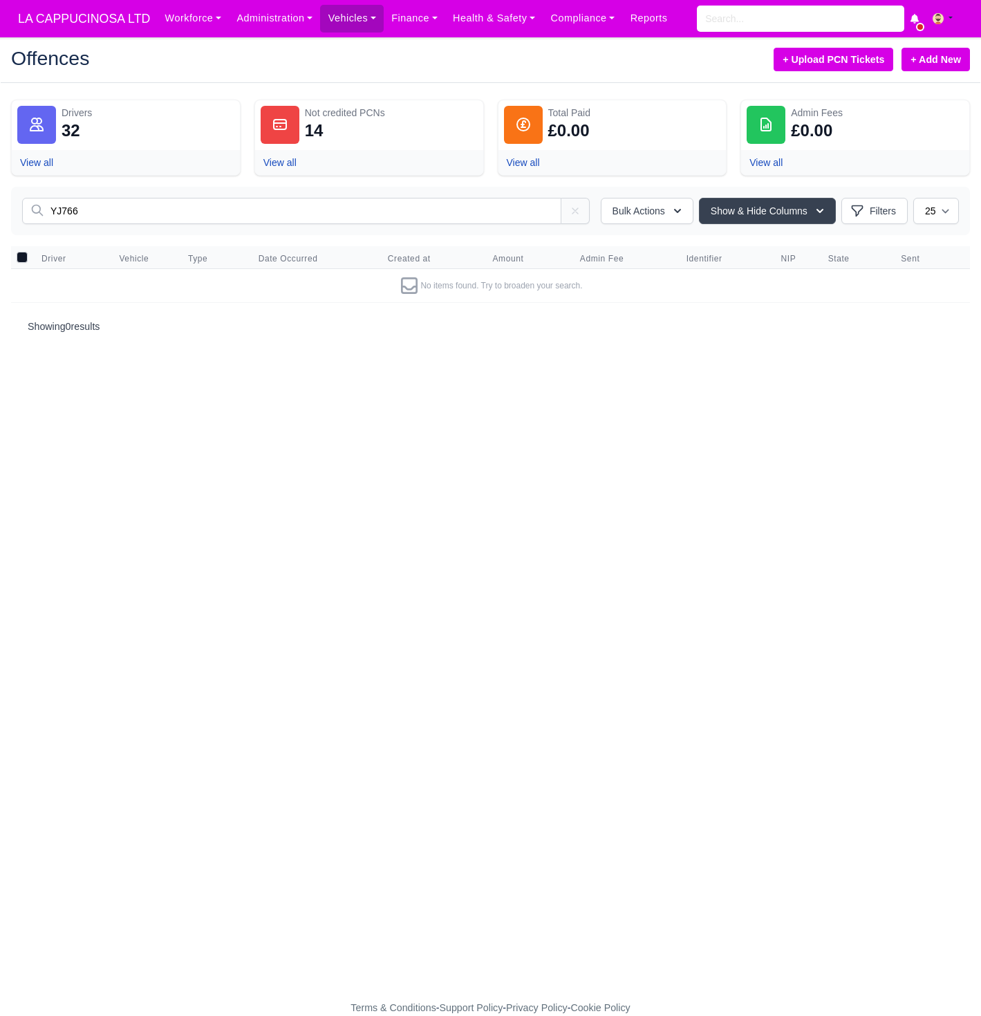
type input "YJ766"
click at [938, 56] on link "+ Add New" at bounding box center [936, 60] width 68 height 24
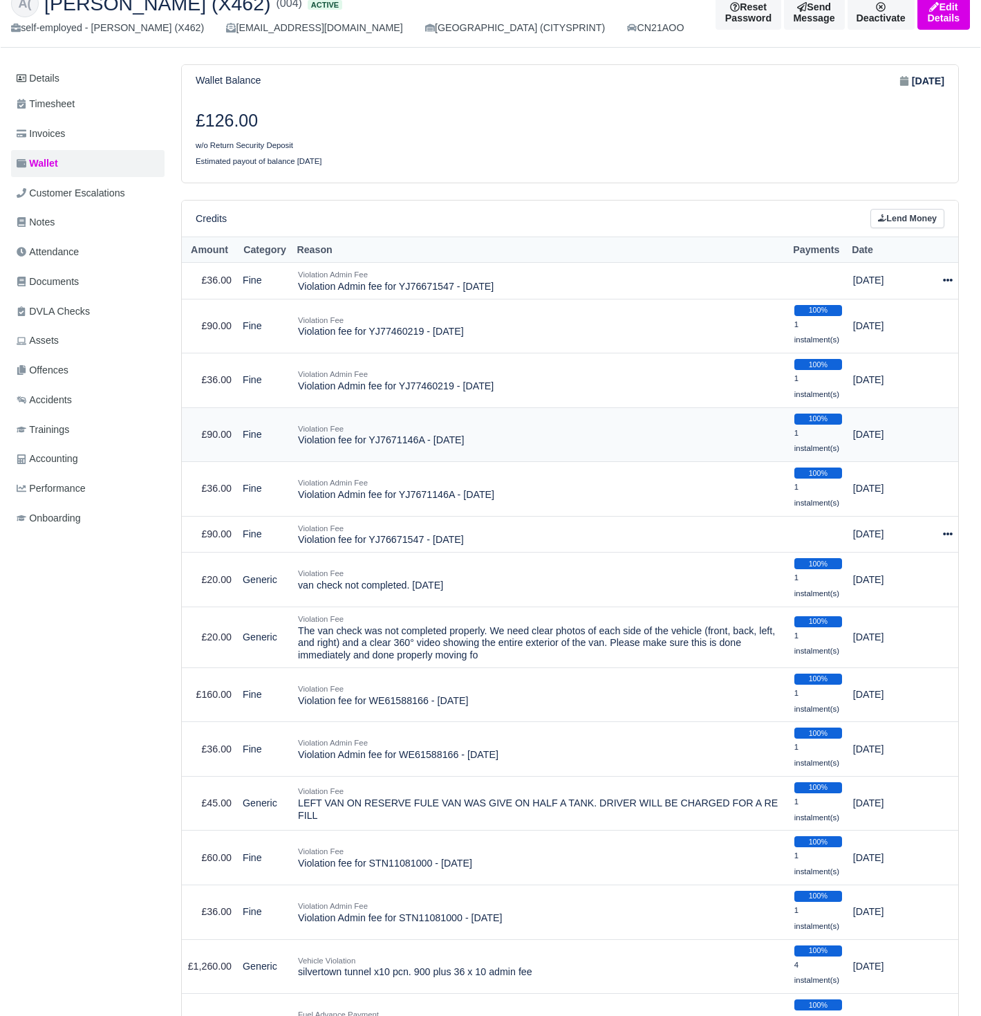
scroll to position [80, 0]
click at [949, 528] on icon at bounding box center [948, 533] width 10 height 10
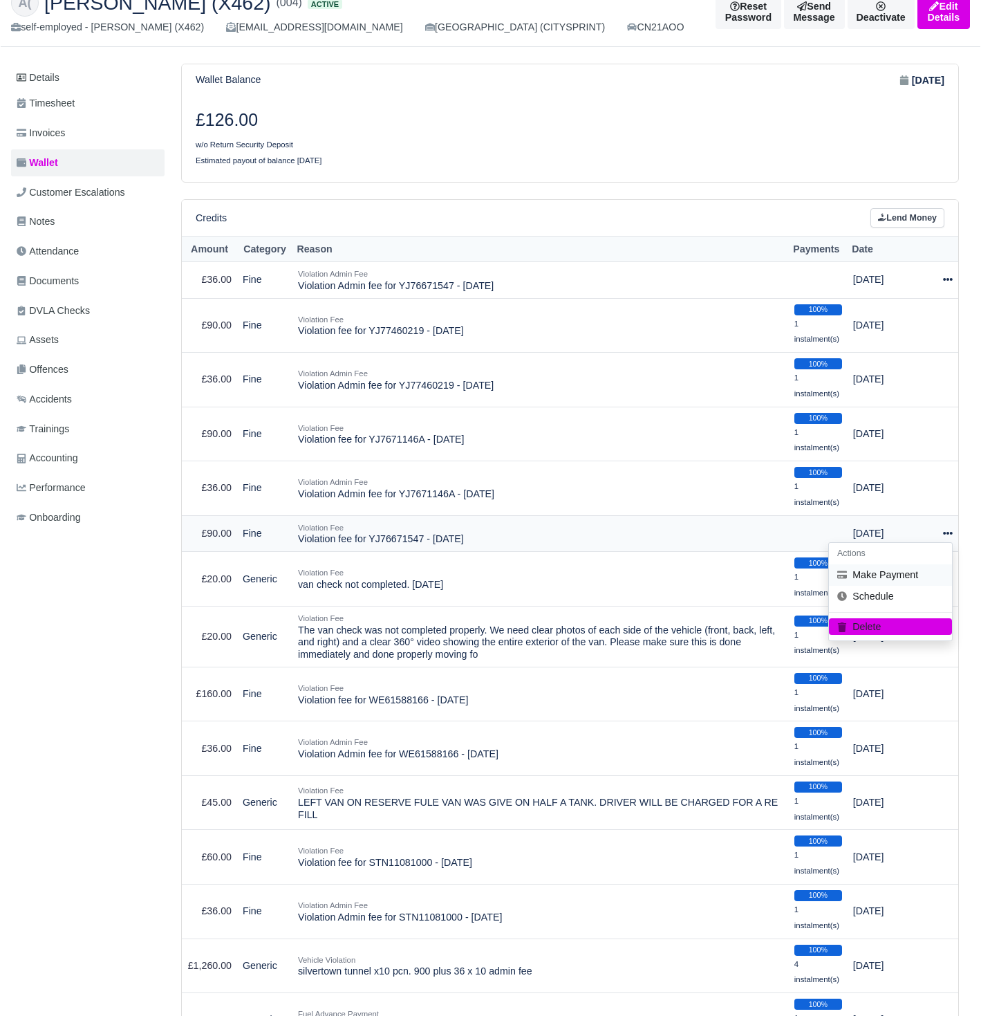
click at [915, 565] on button "Make Payment" at bounding box center [890, 574] width 123 height 21
select select "702"
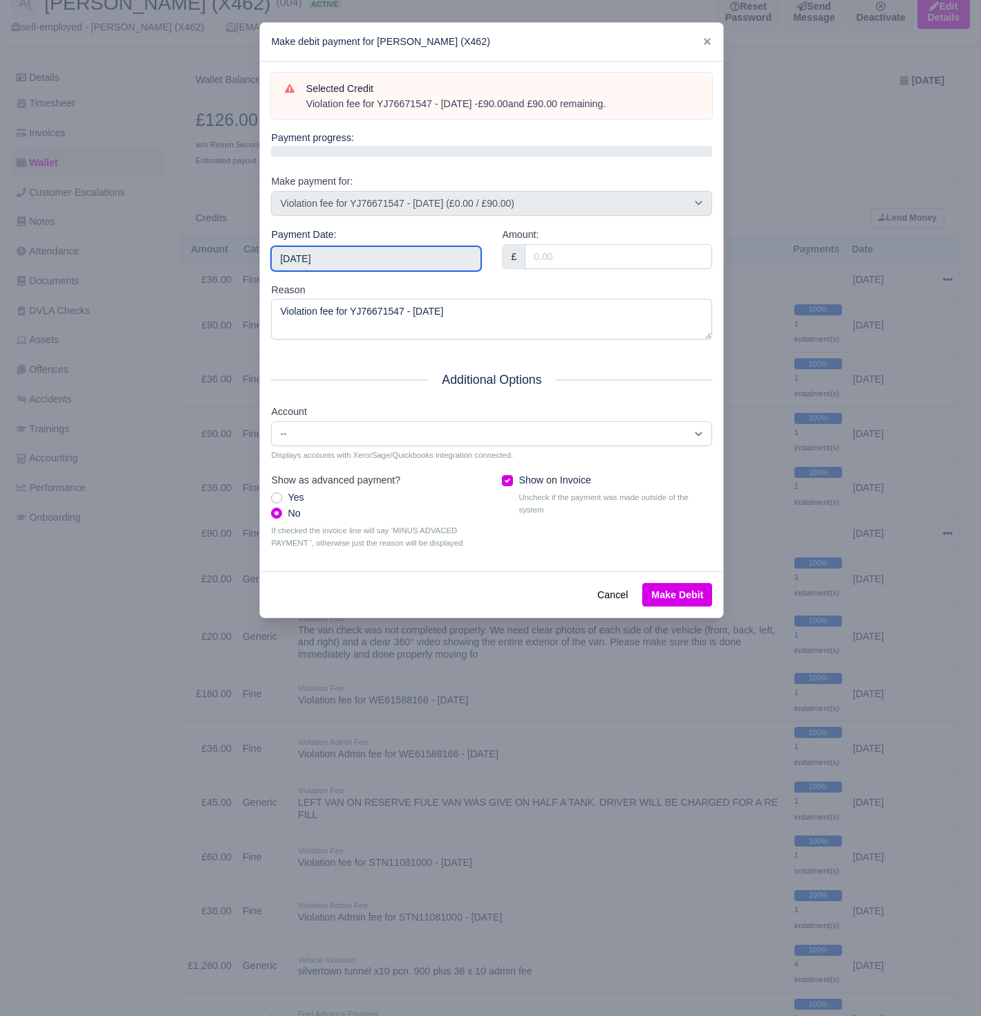
click at [454, 259] on input "[DATE]" at bounding box center [376, 258] width 210 height 25
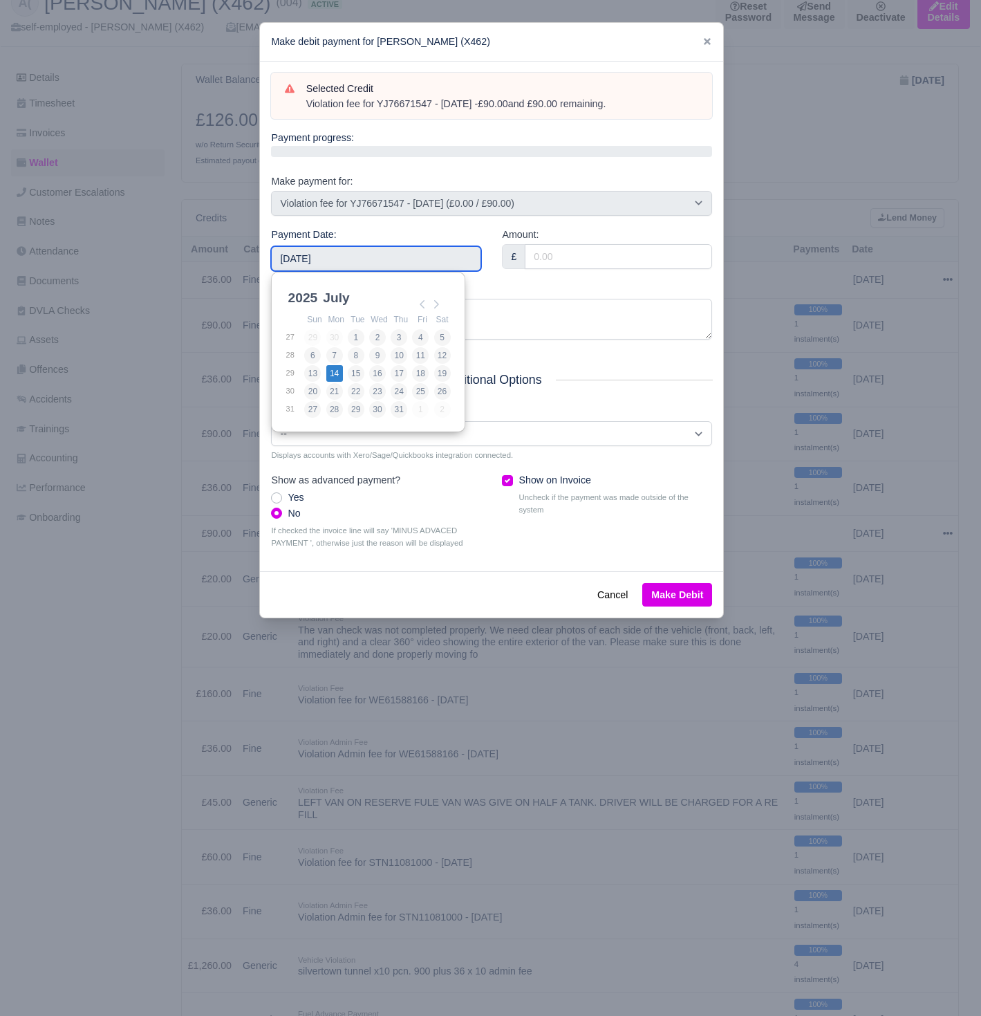
type input "[DATE]"
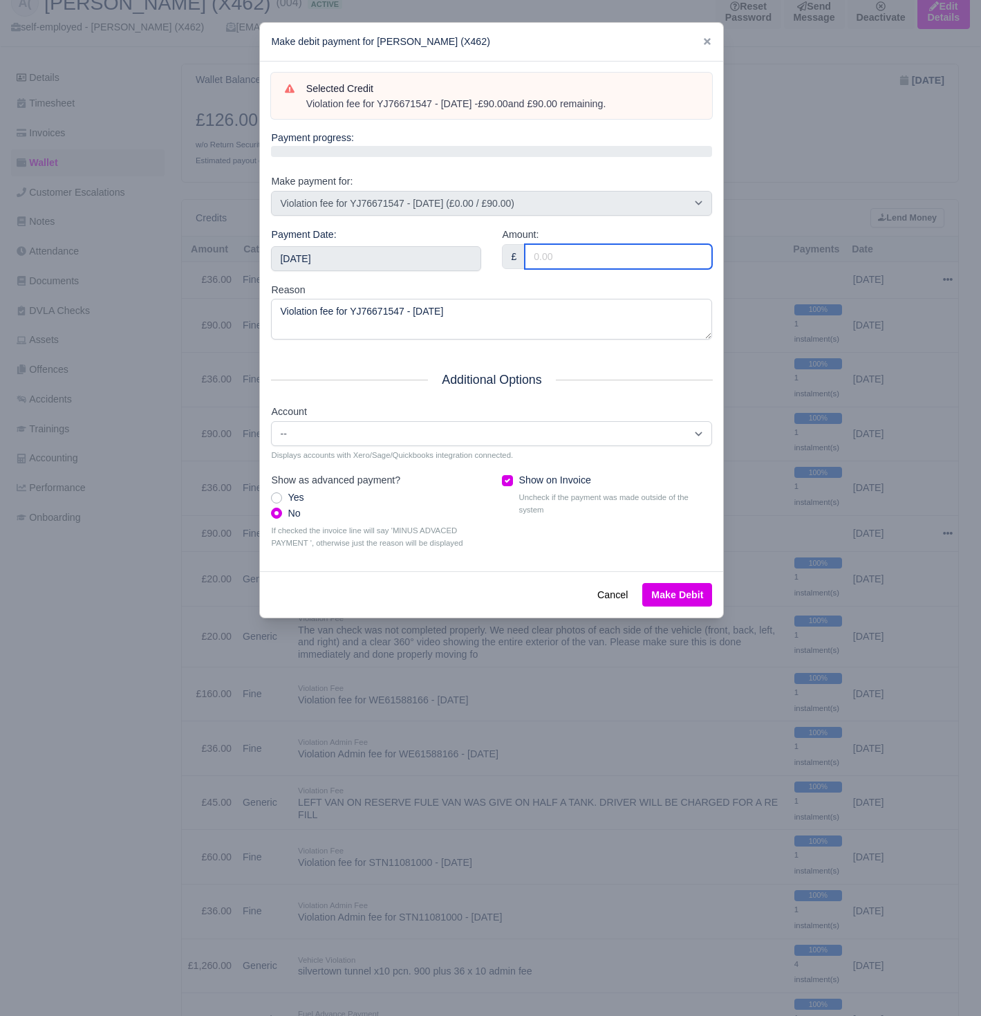
type input "0"
type input "90"
click at [687, 583] on button "Make Debit" at bounding box center [677, 595] width 70 height 24
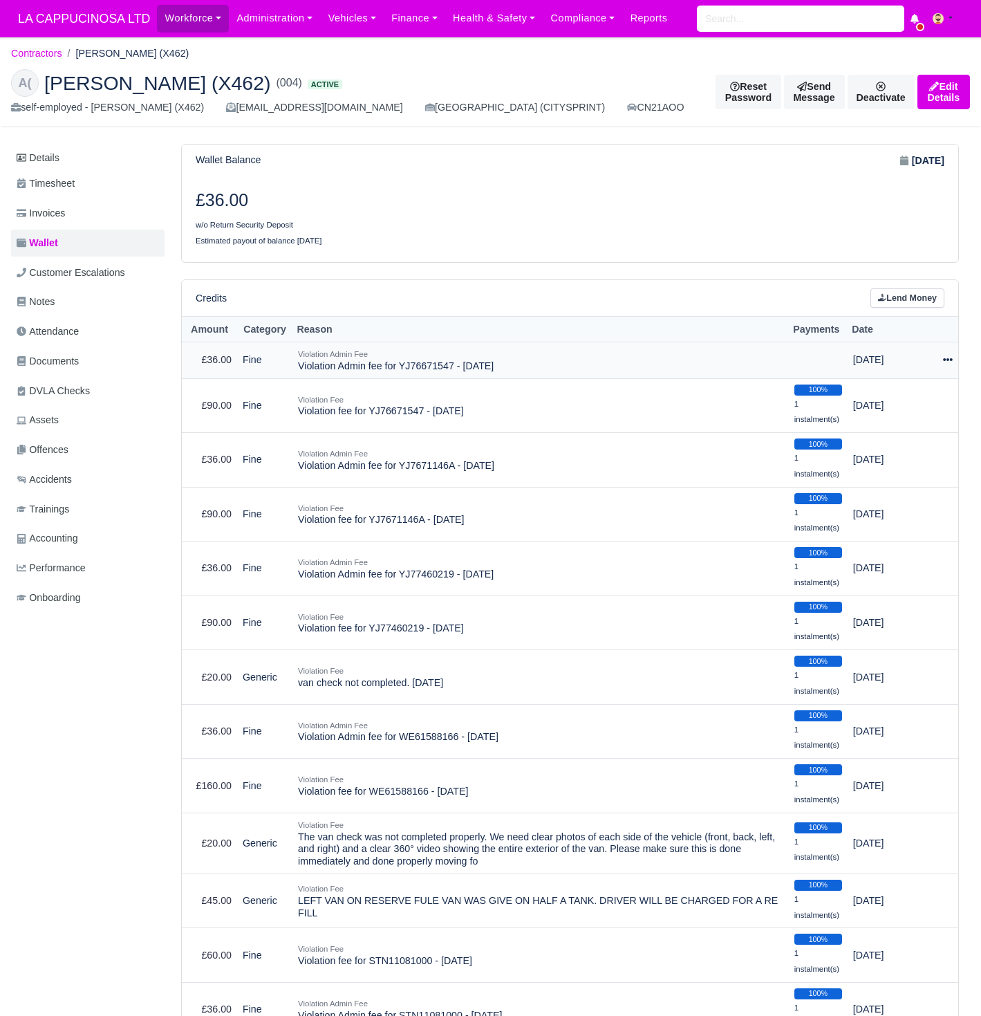
click at [943, 355] on icon at bounding box center [948, 360] width 10 height 10
click at [915, 391] on button "Make Payment" at bounding box center [890, 401] width 123 height 21
select select "703"
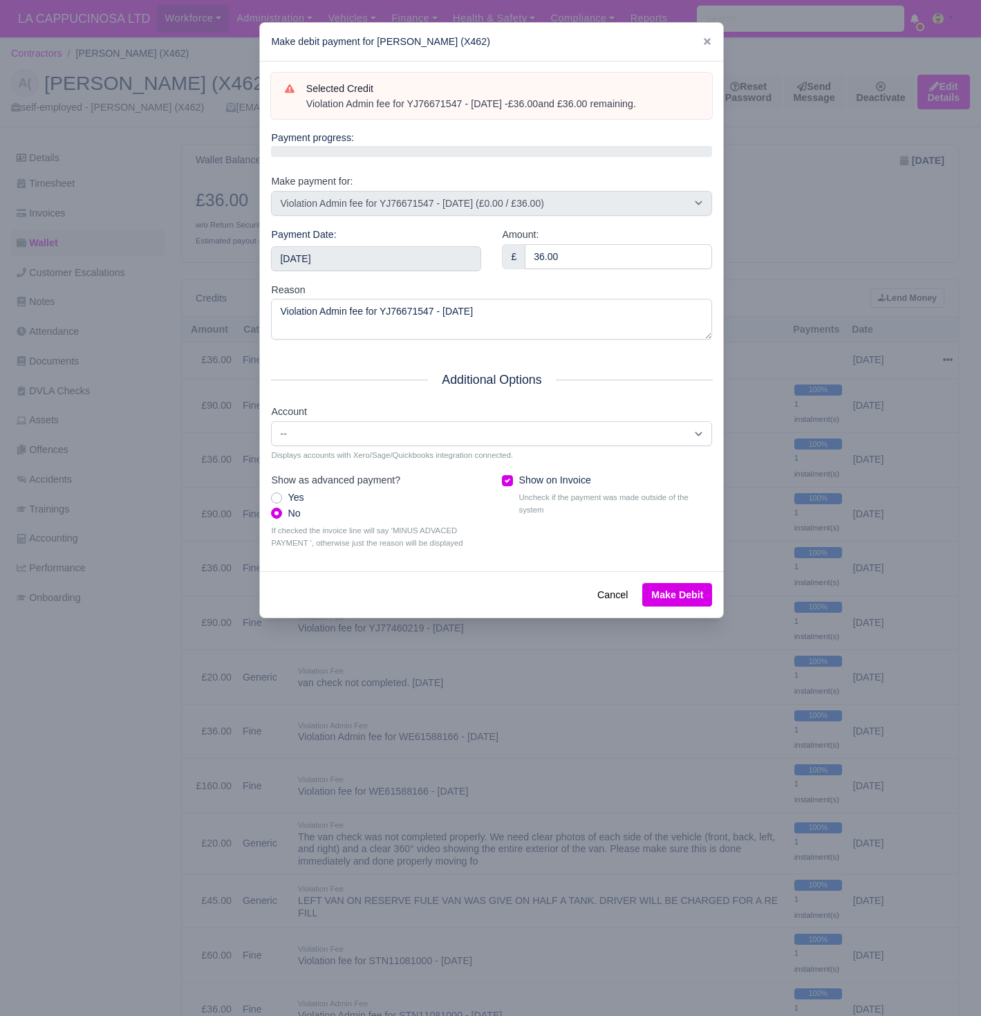
click at [674, 583] on button "Make Debit" at bounding box center [677, 595] width 70 height 24
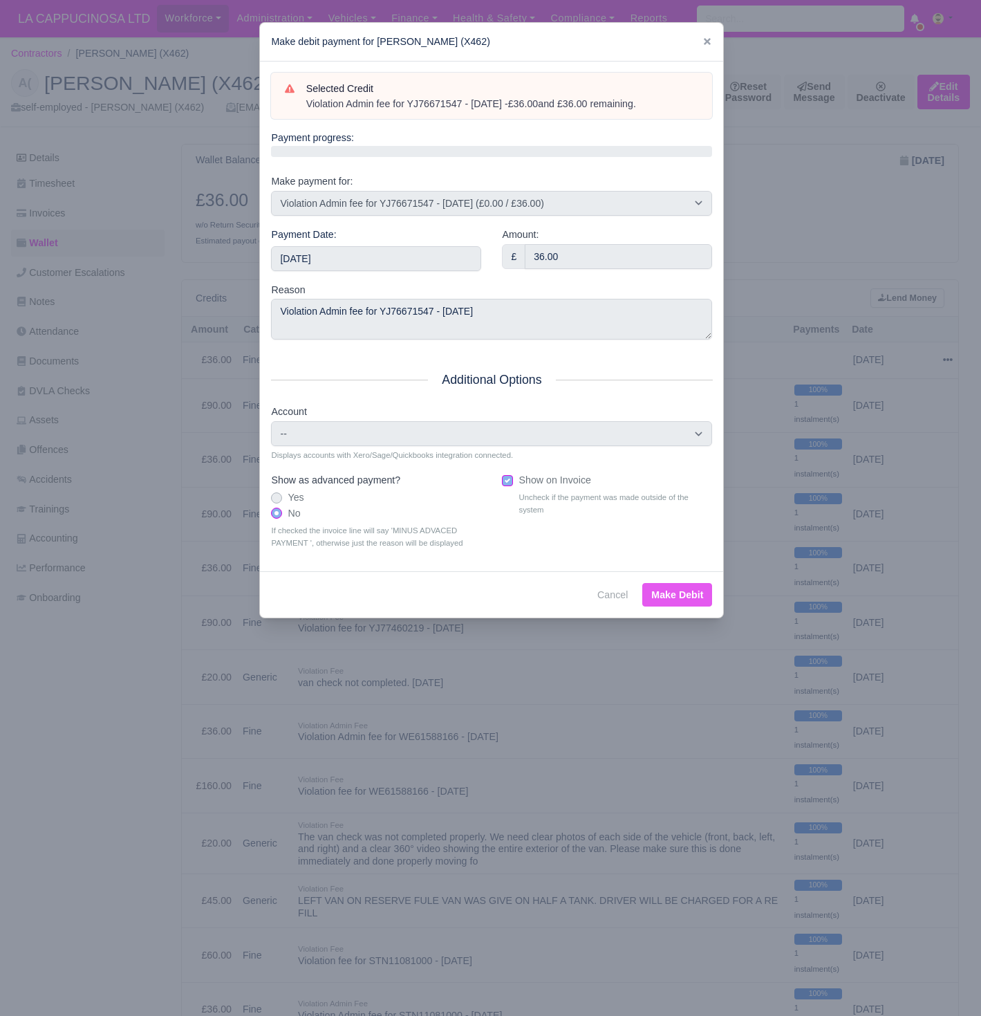
type input "[DATE]T23:59:59+01:00"
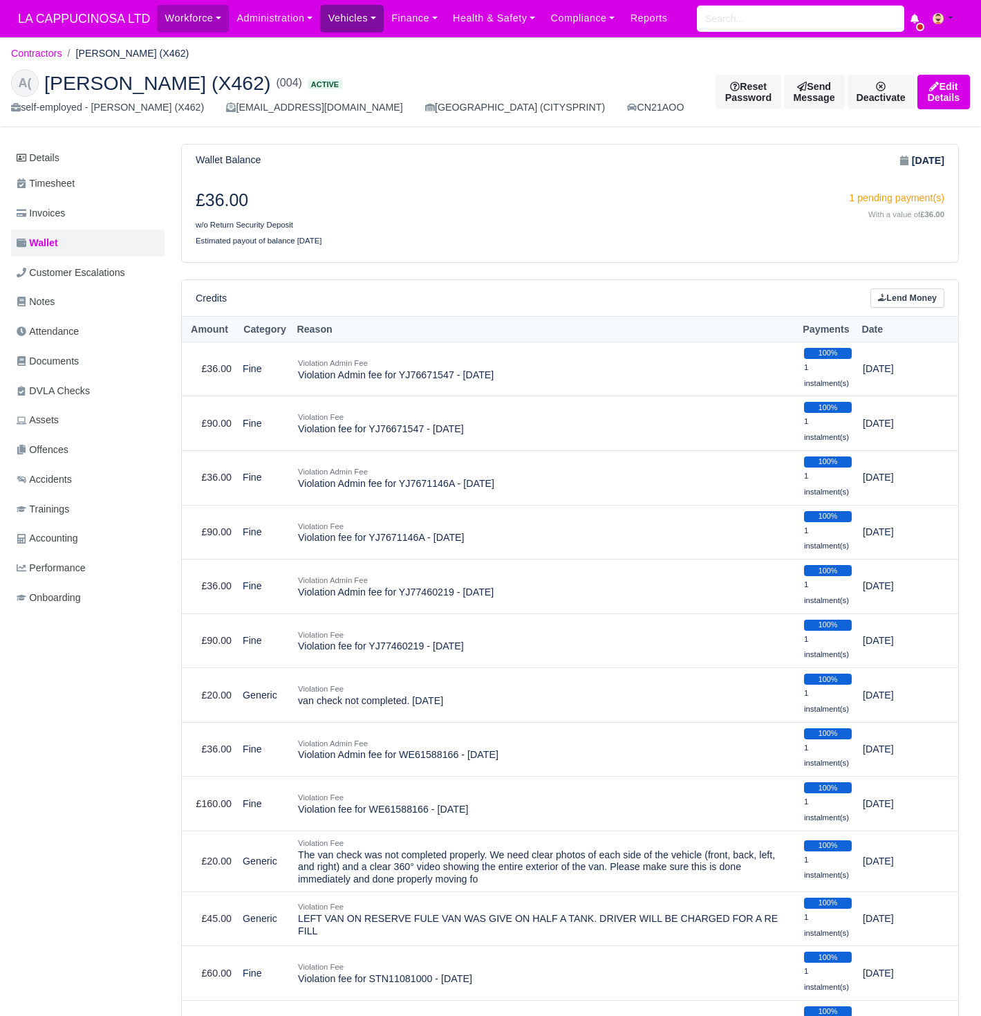
click at [343, 21] on link "Vehicles" at bounding box center [352, 18] width 64 height 27
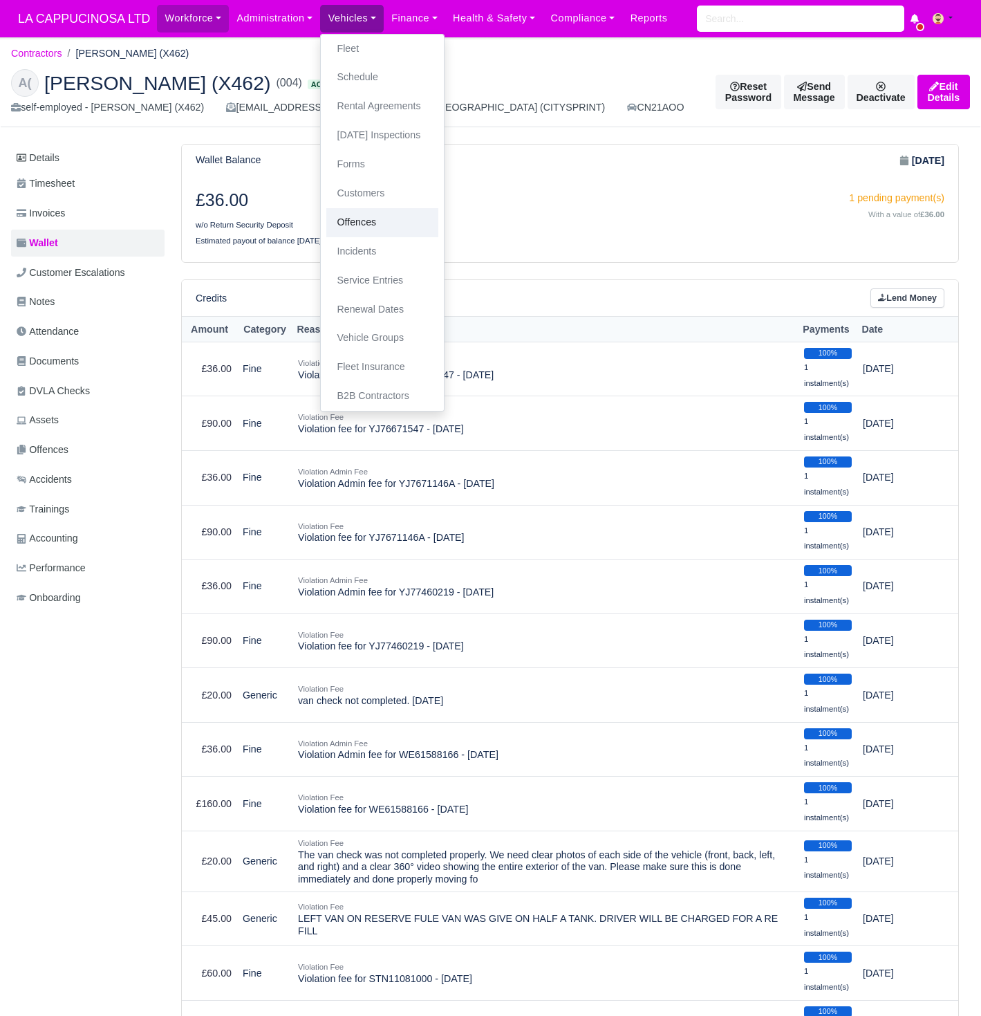
click at [369, 212] on link "Offences" at bounding box center [382, 222] width 112 height 29
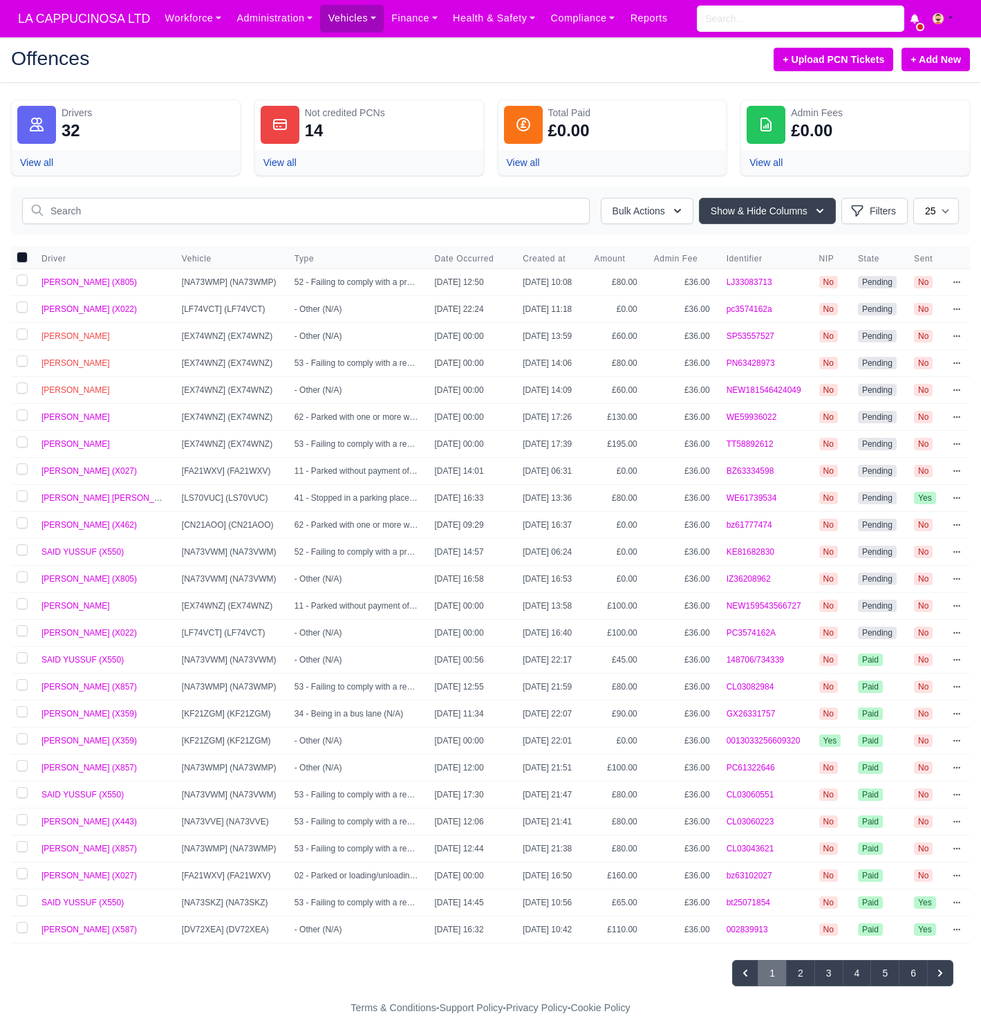
click at [927, 55] on link "+ Add New" at bounding box center [936, 60] width 68 height 24
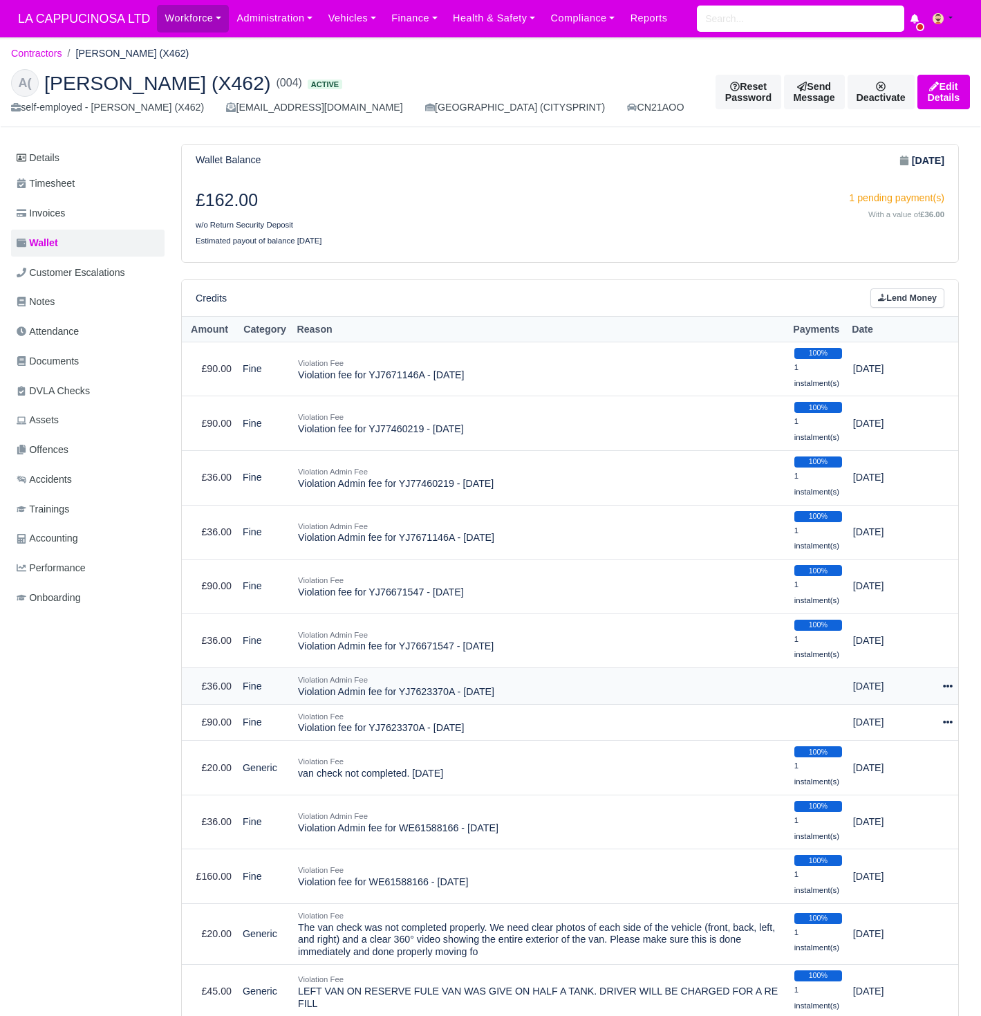
click at [947, 685] on icon at bounding box center [948, 686] width 10 height 3
click at [900, 719] on button "Make Payment" at bounding box center [890, 726] width 123 height 21
select select "707"
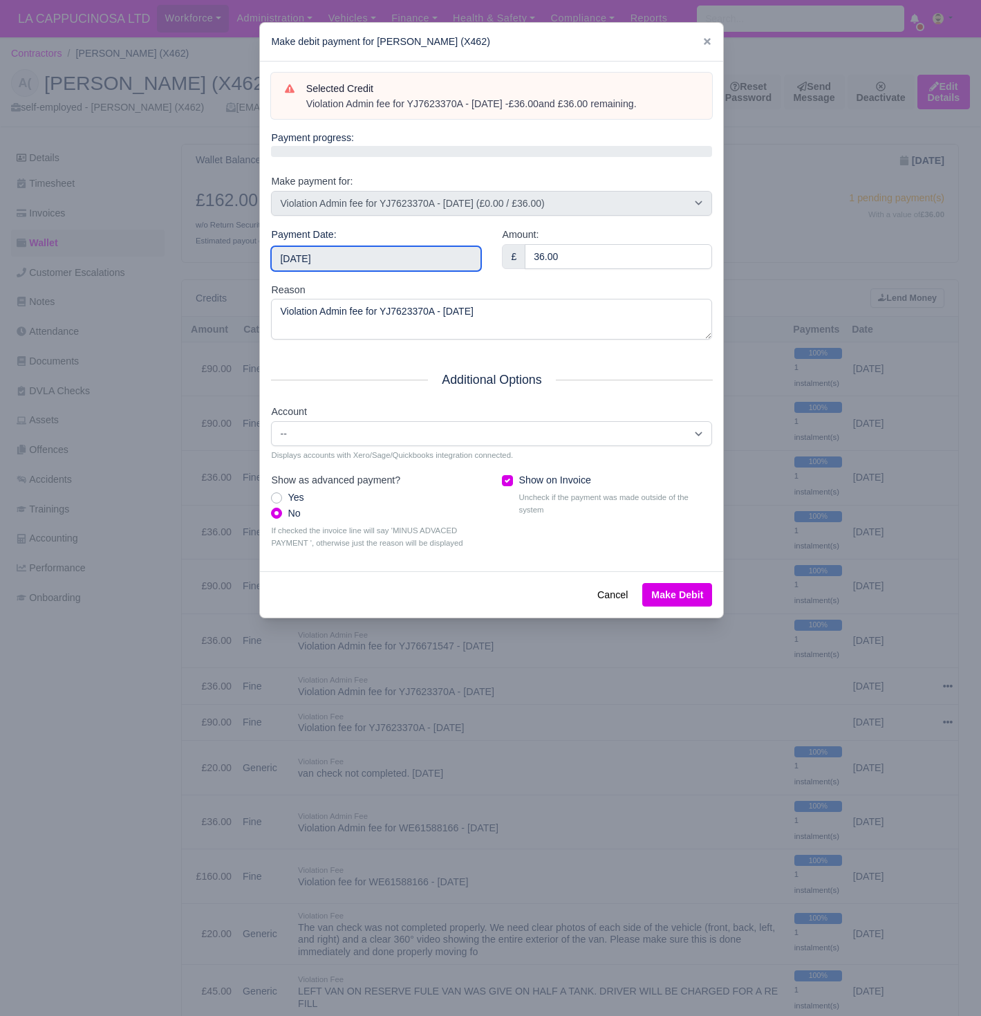
click at [451, 255] on input "[DATE]" at bounding box center [376, 258] width 210 height 25
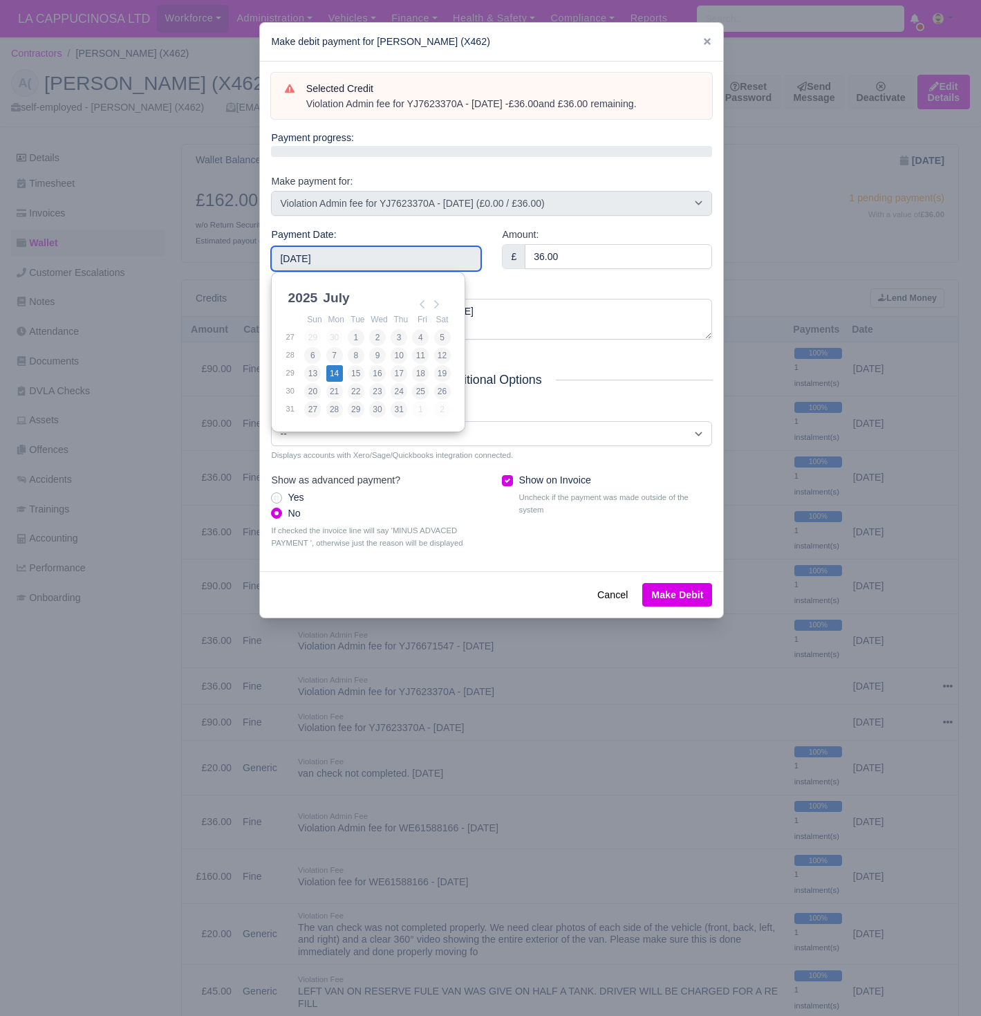
type input "[DATE]"
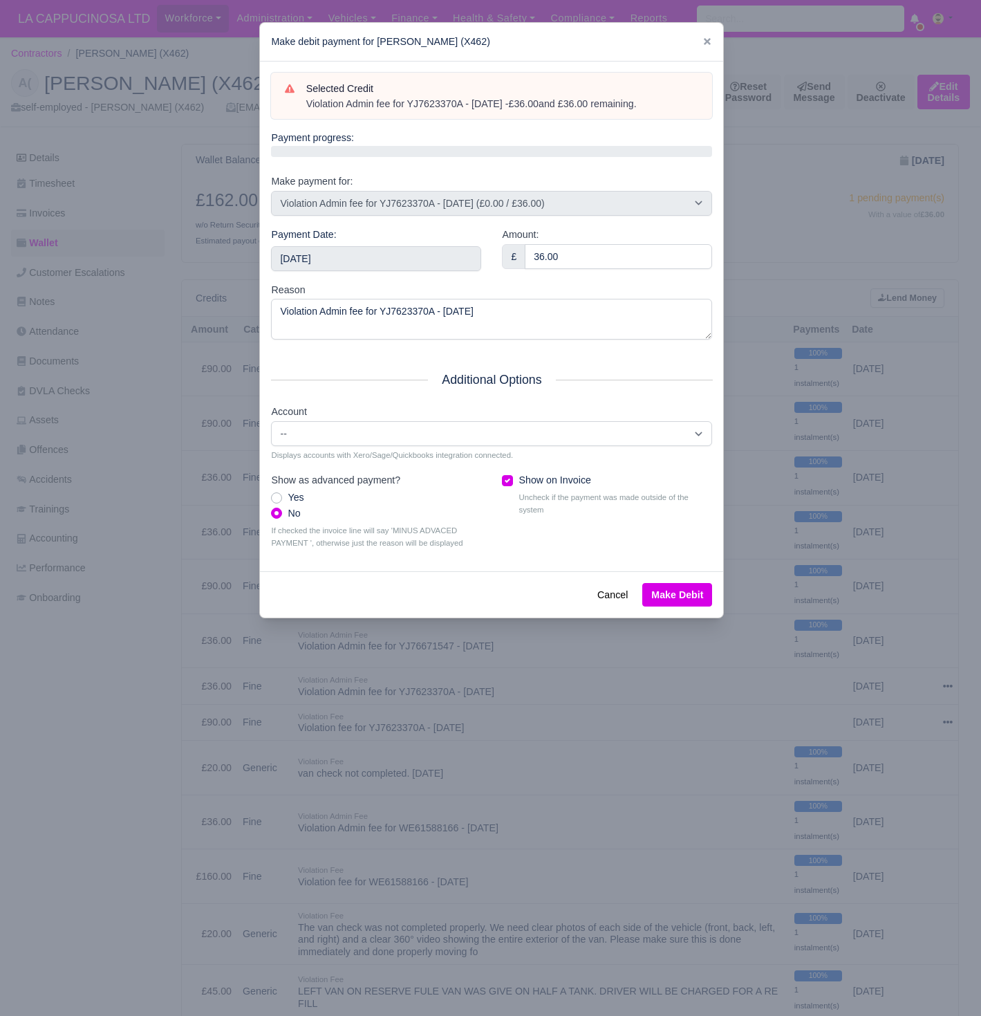
click at [673, 591] on button "Make Debit" at bounding box center [677, 595] width 70 height 24
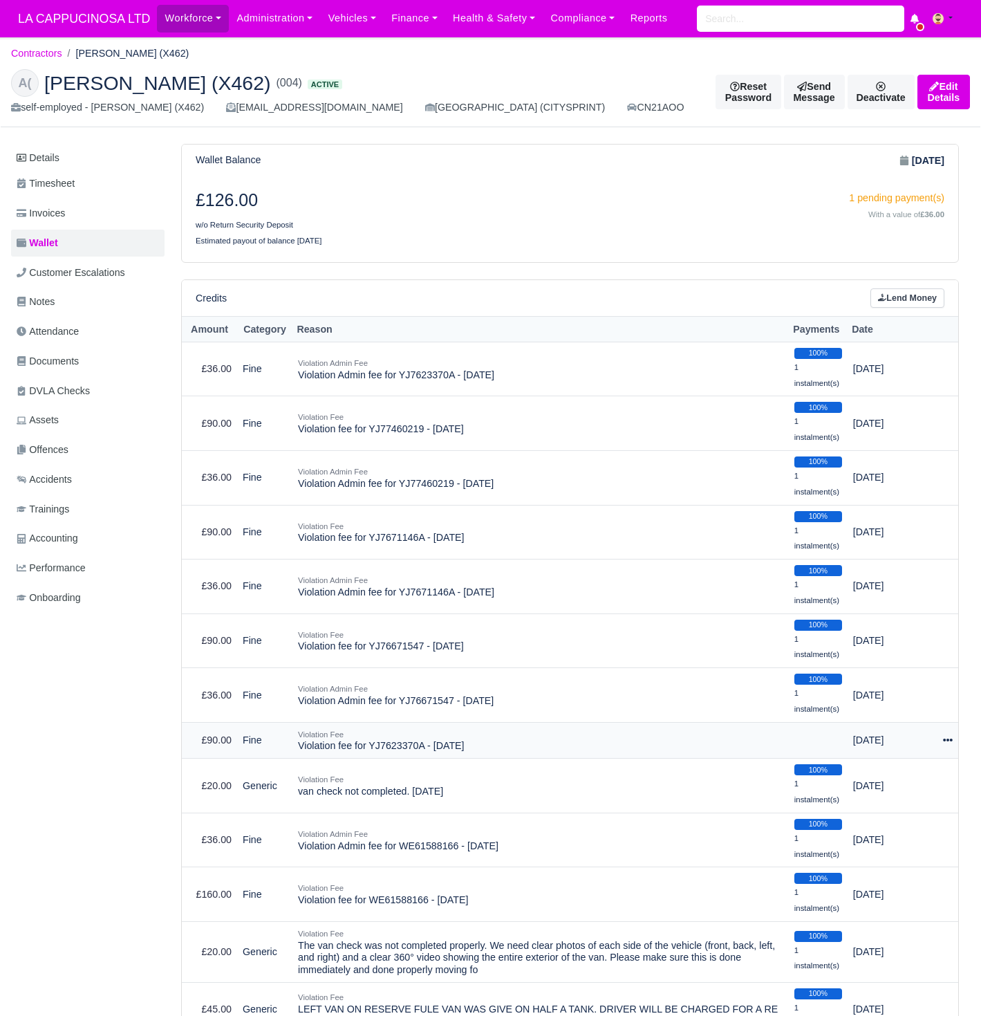
click at [949, 735] on icon at bounding box center [948, 740] width 10 height 10
click at [871, 771] on button "Make Payment" at bounding box center [890, 781] width 123 height 21
select select "706"
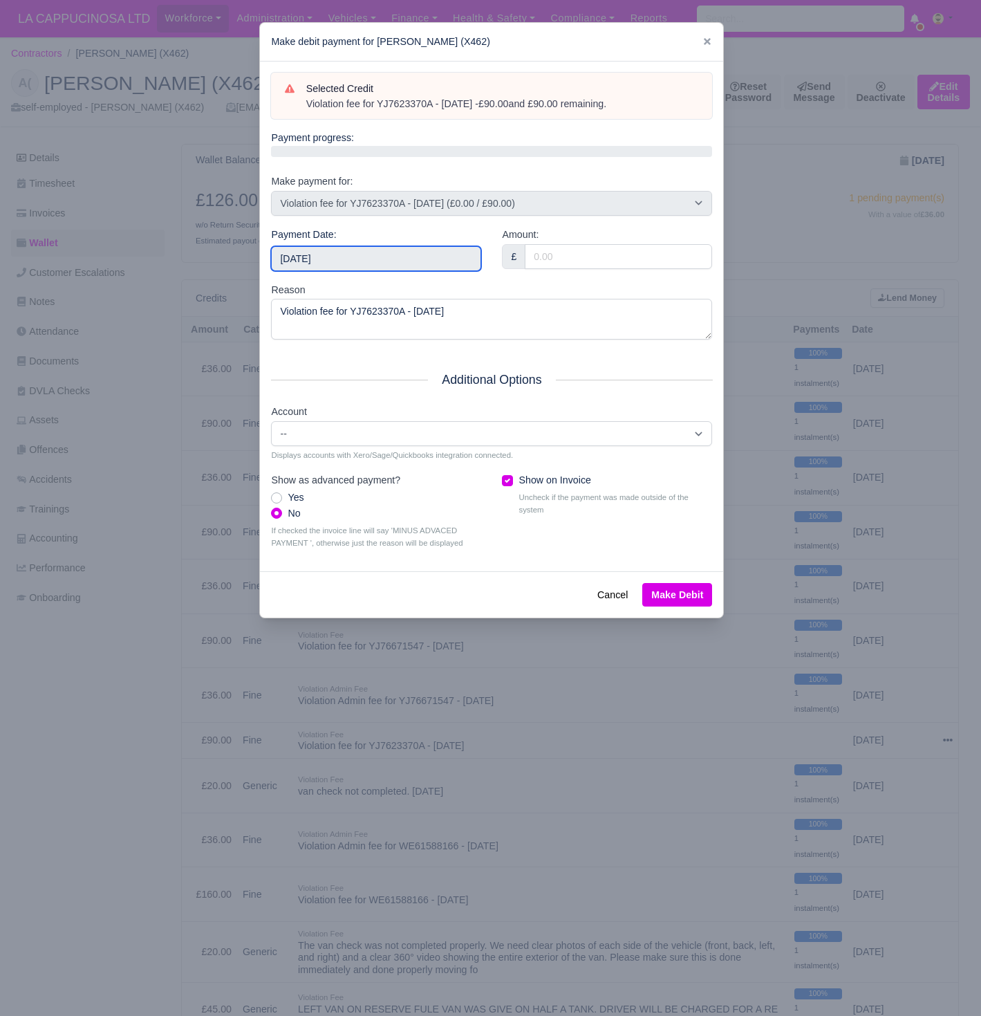
click at [416, 263] on input "[DATE]" at bounding box center [376, 258] width 210 height 25
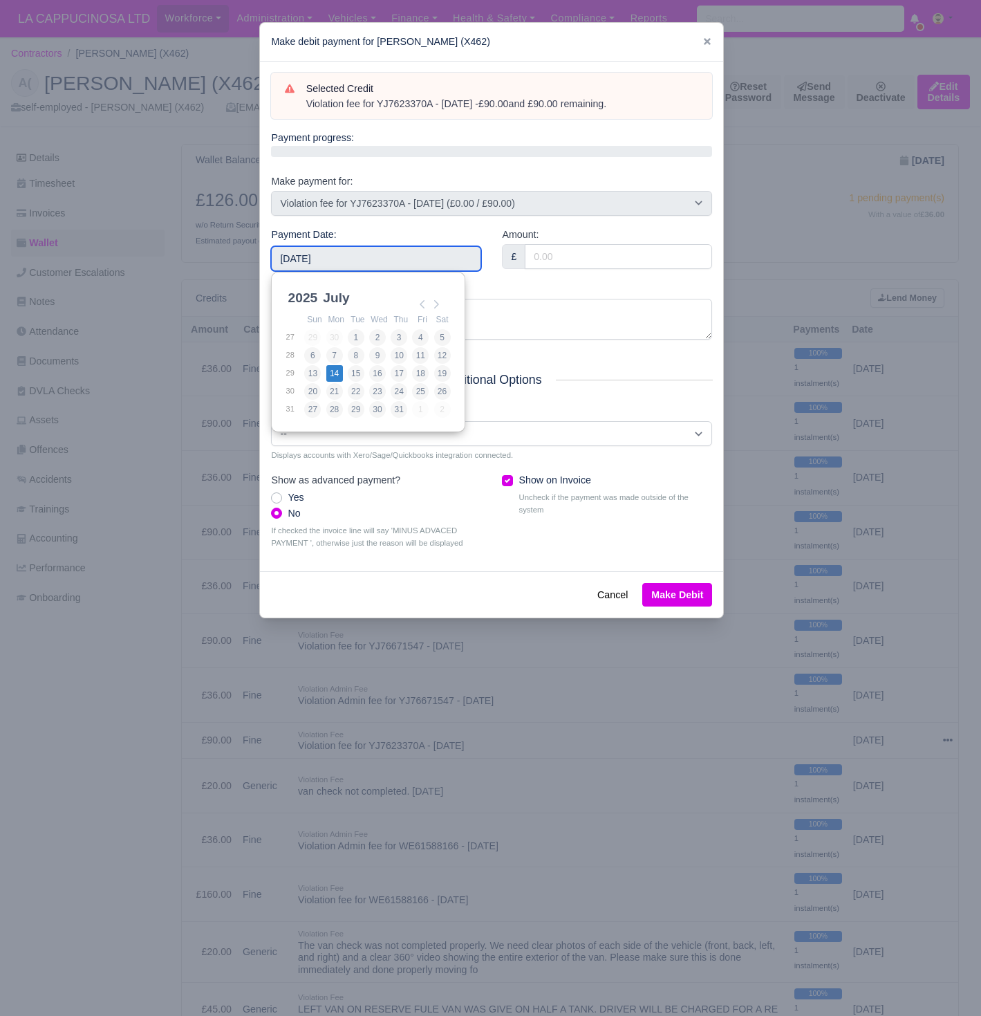
type input "[DATE]"
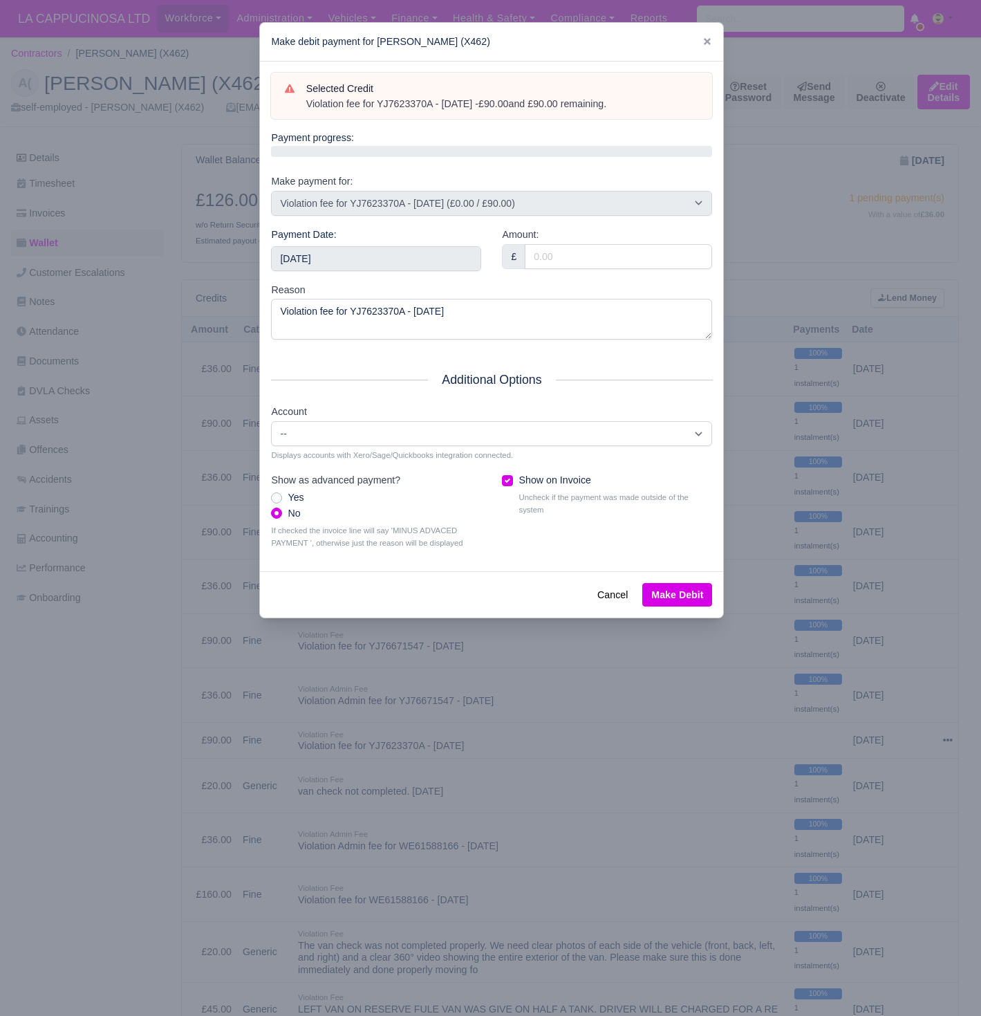
click at [687, 587] on button "Make Debit" at bounding box center [677, 595] width 70 height 24
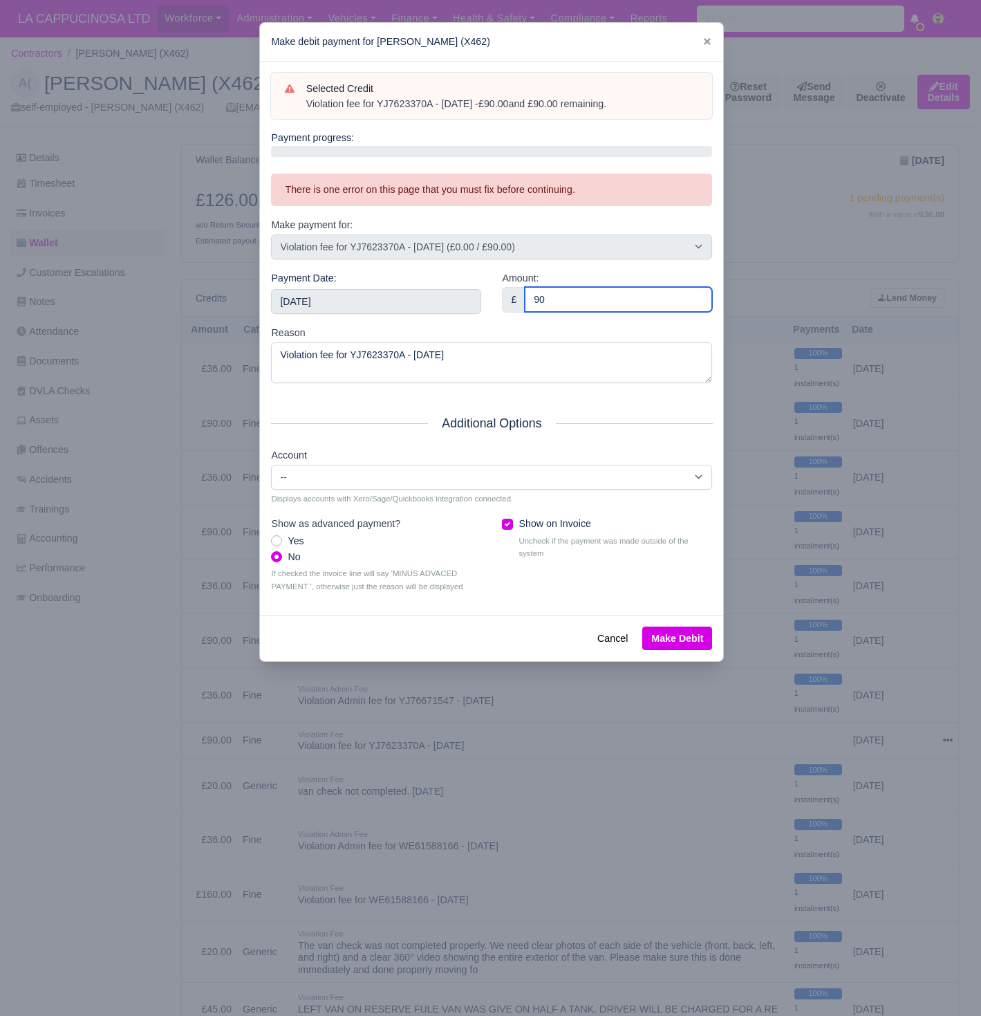
type input "90"
click at [668, 633] on button "Make Debit" at bounding box center [677, 638] width 70 height 24
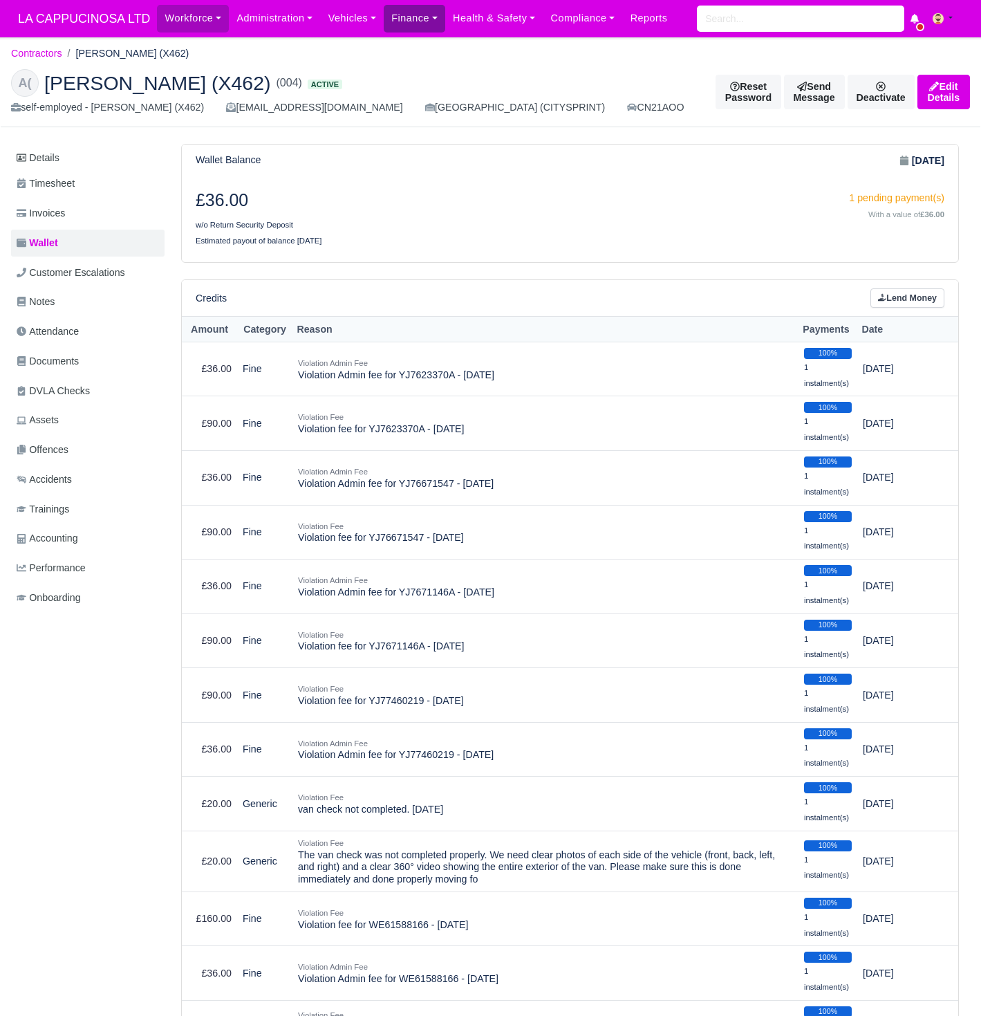
click at [426, 19] on link "Finance" at bounding box center [415, 18] width 62 height 27
click at [371, 19] on link "Vehicles" at bounding box center [352, 18] width 64 height 27
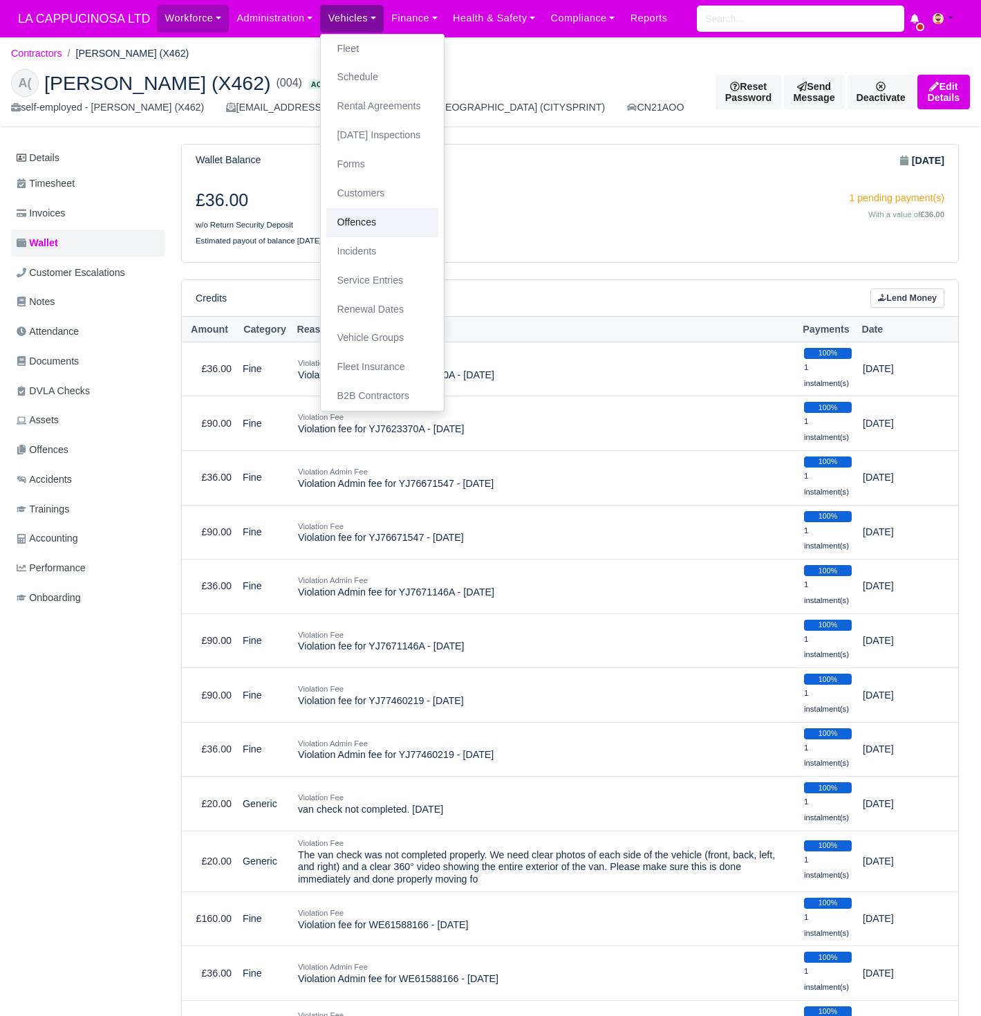
click at [382, 211] on link "Offences" at bounding box center [382, 222] width 112 height 29
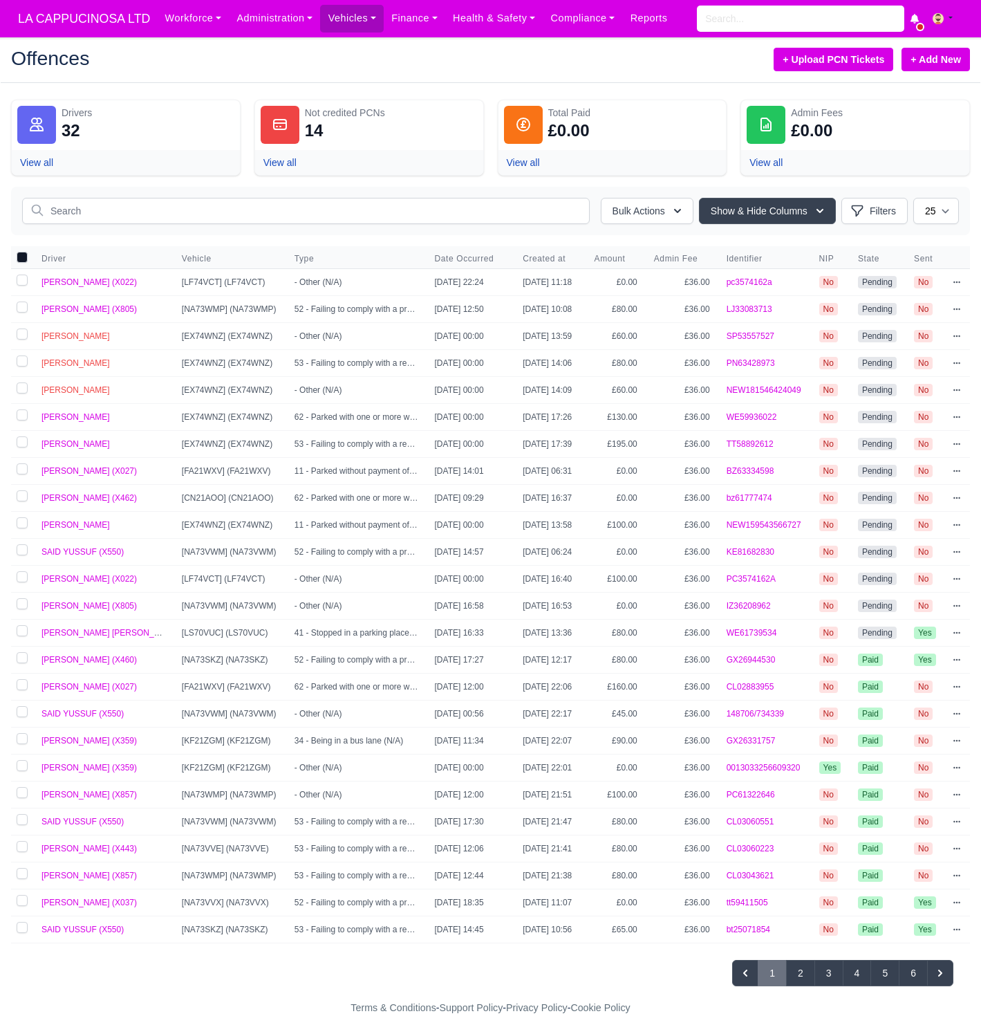
click at [931, 66] on link "+ Add New" at bounding box center [936, 60] width 68 height 24
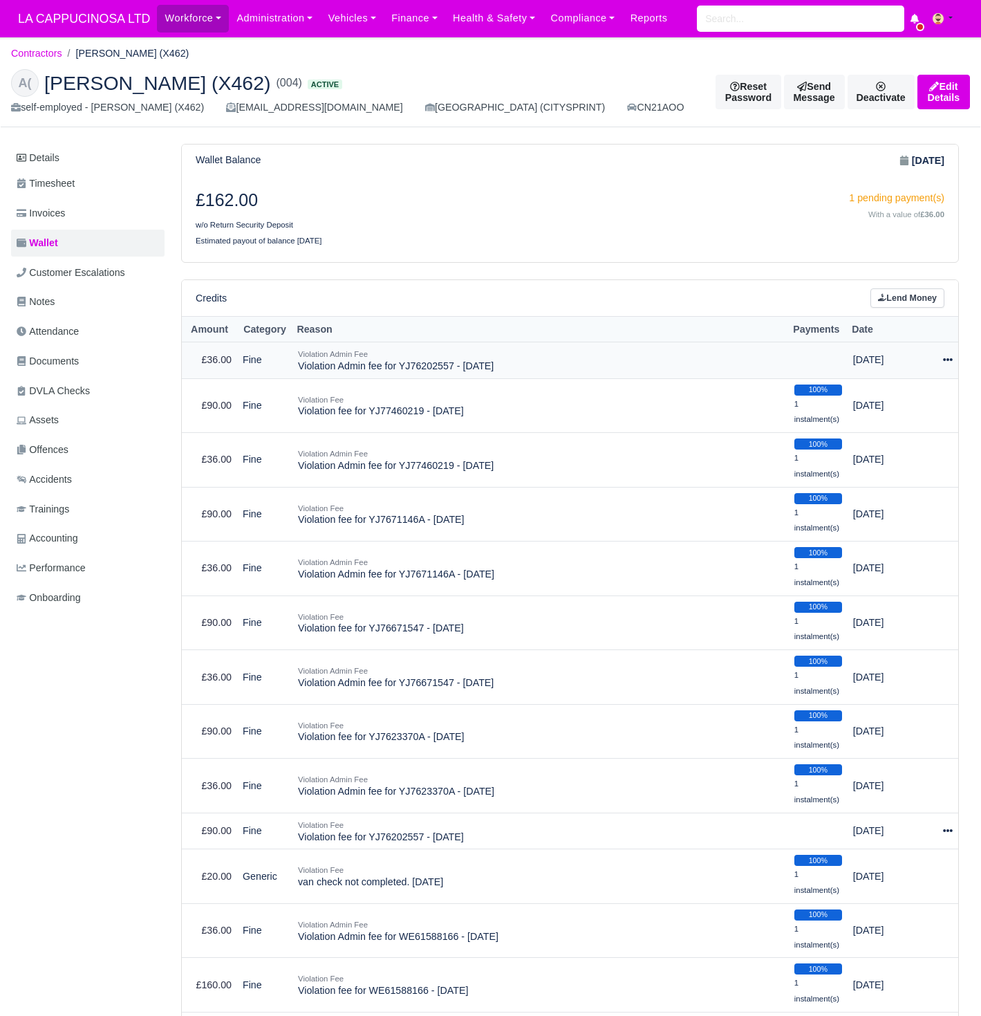
click at [947, 359] on icon at bounding box center [948, 360] width 10 height 10
click at [912, 402] on button "Make Payment" at bounding box center [890, 401] width 123 height 21
select select "711"
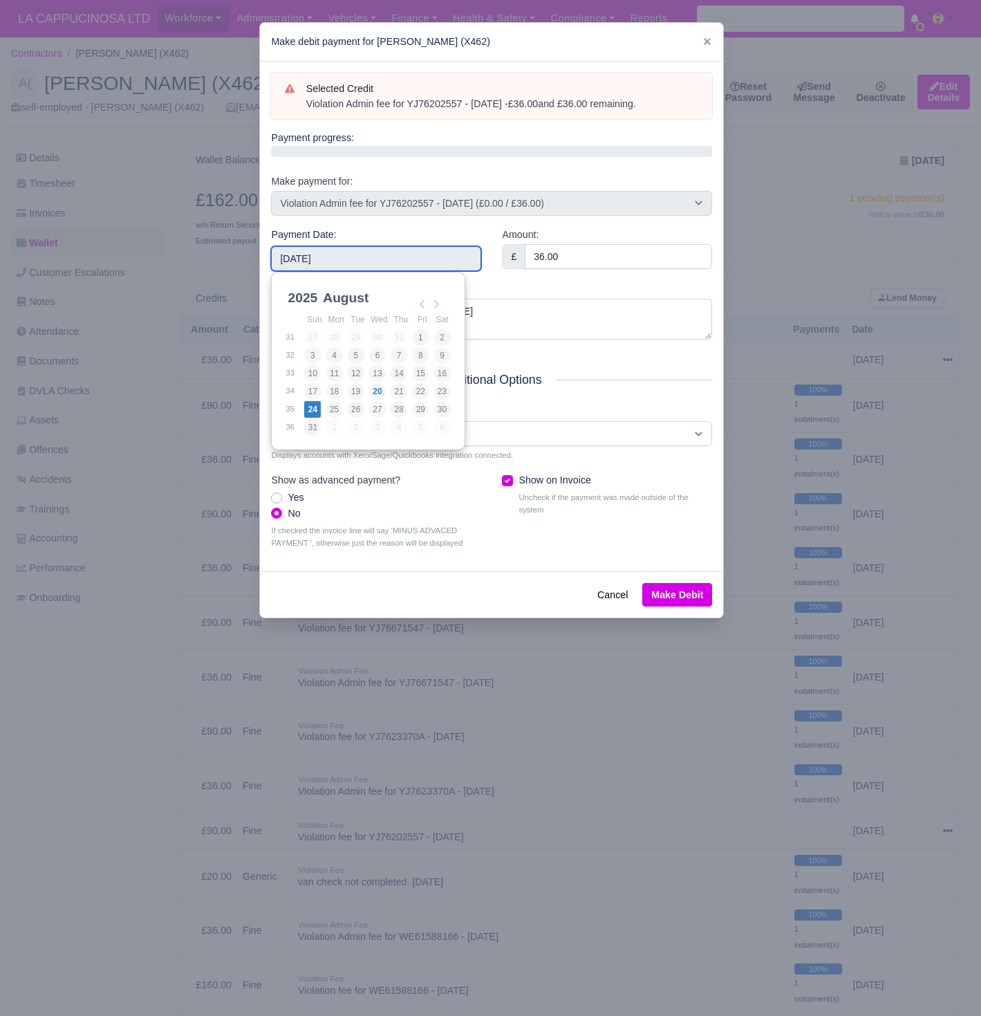
click at [411, 266] on input "[DATE]" at bounding box center [376, 258] width 210 height 25
type input "[DATE]"
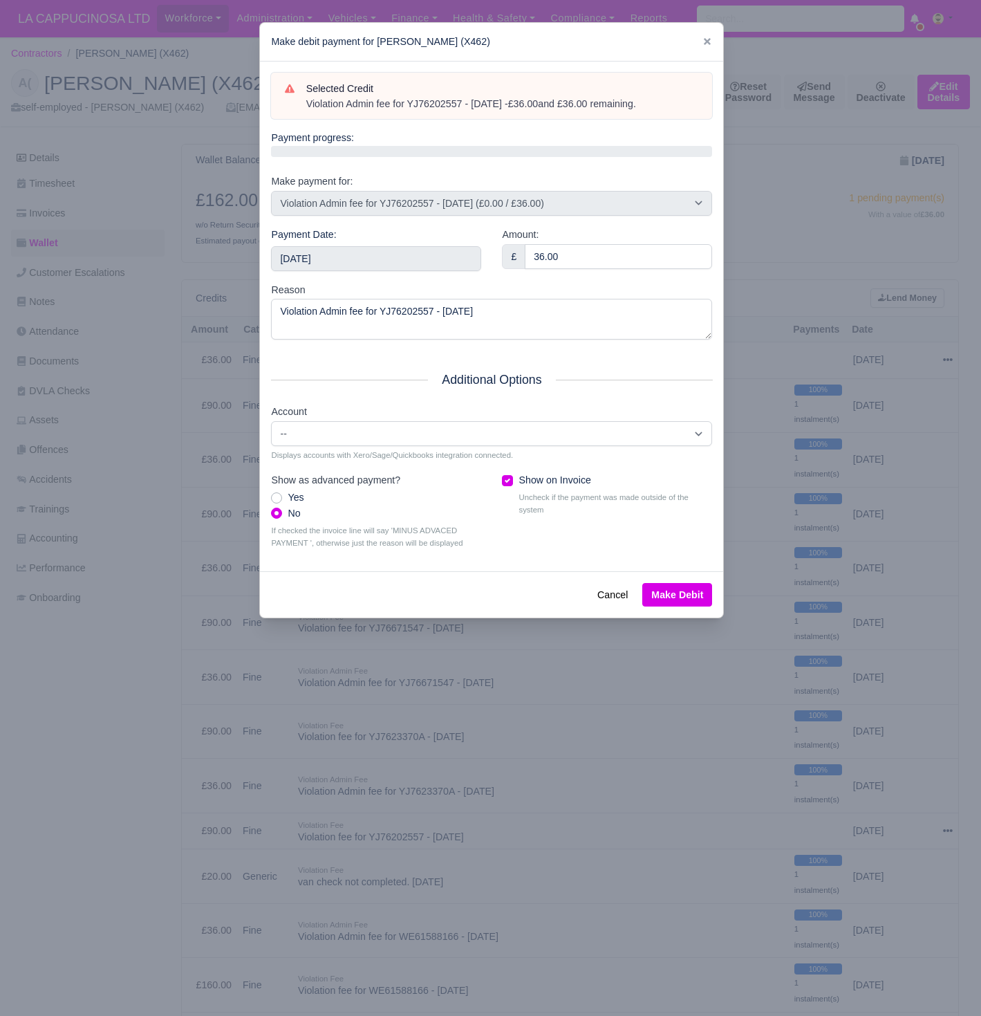
click at [698, 590] on button "Make Debit" at bounding box center [677, 595] width 70 height 24
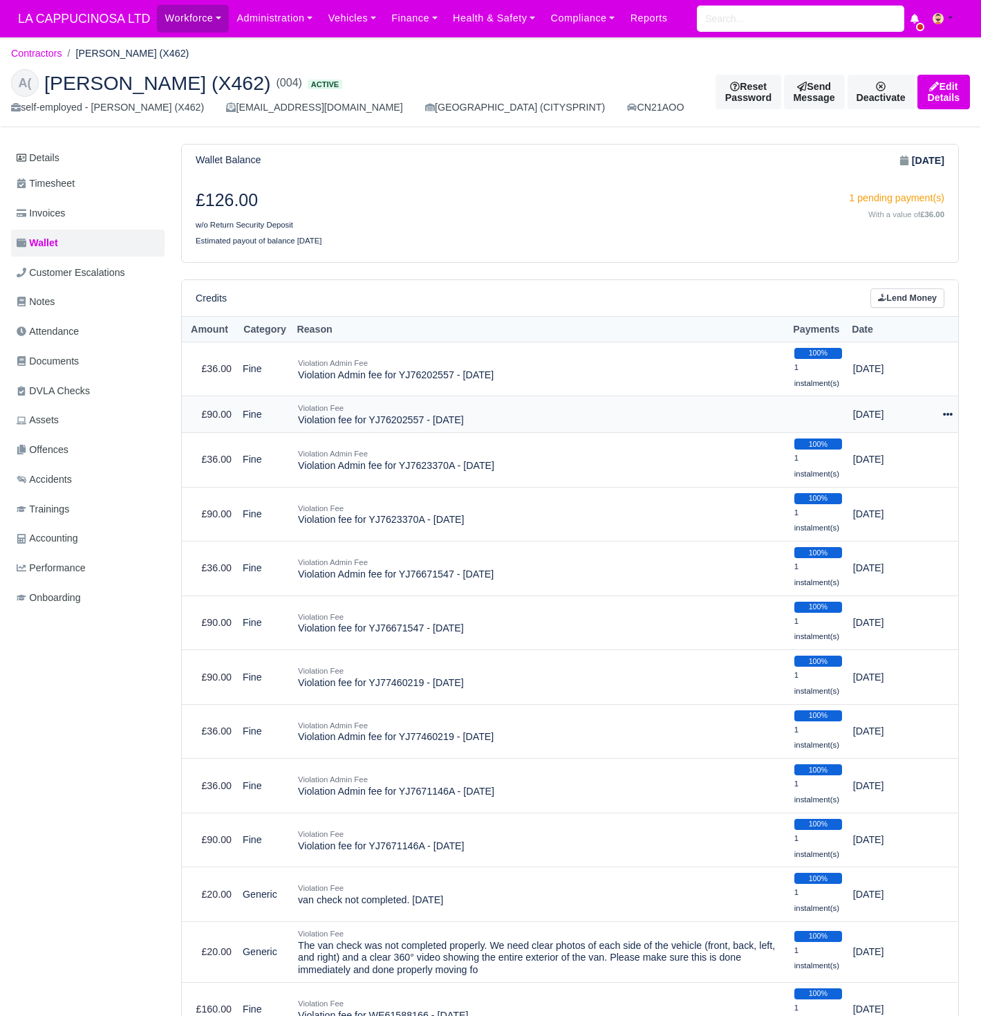
click at [949, 409] on icon at bounding box center [948, 414] width 10 height 10
click at [917, 445] on button "Make Payment" at bounding box center [890, 455] width 123 height 21
select select "710"
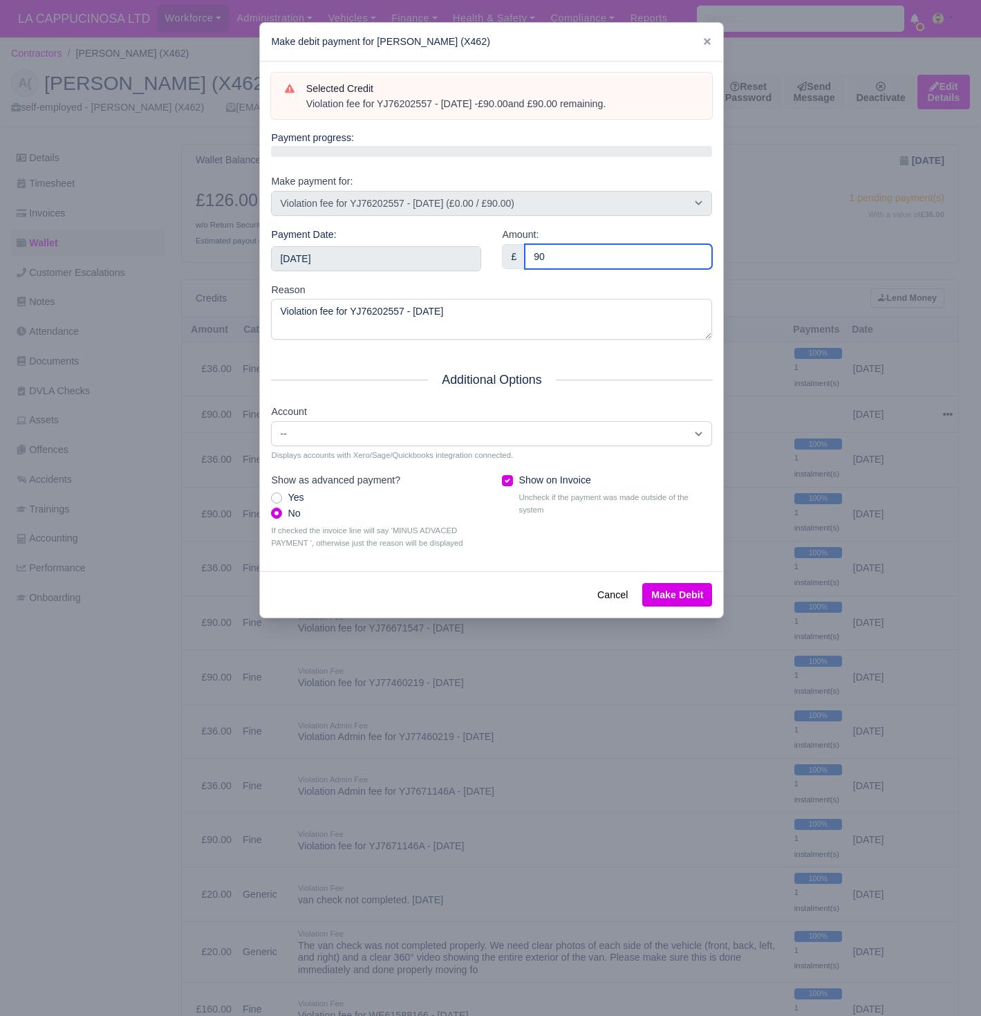
type input "90"
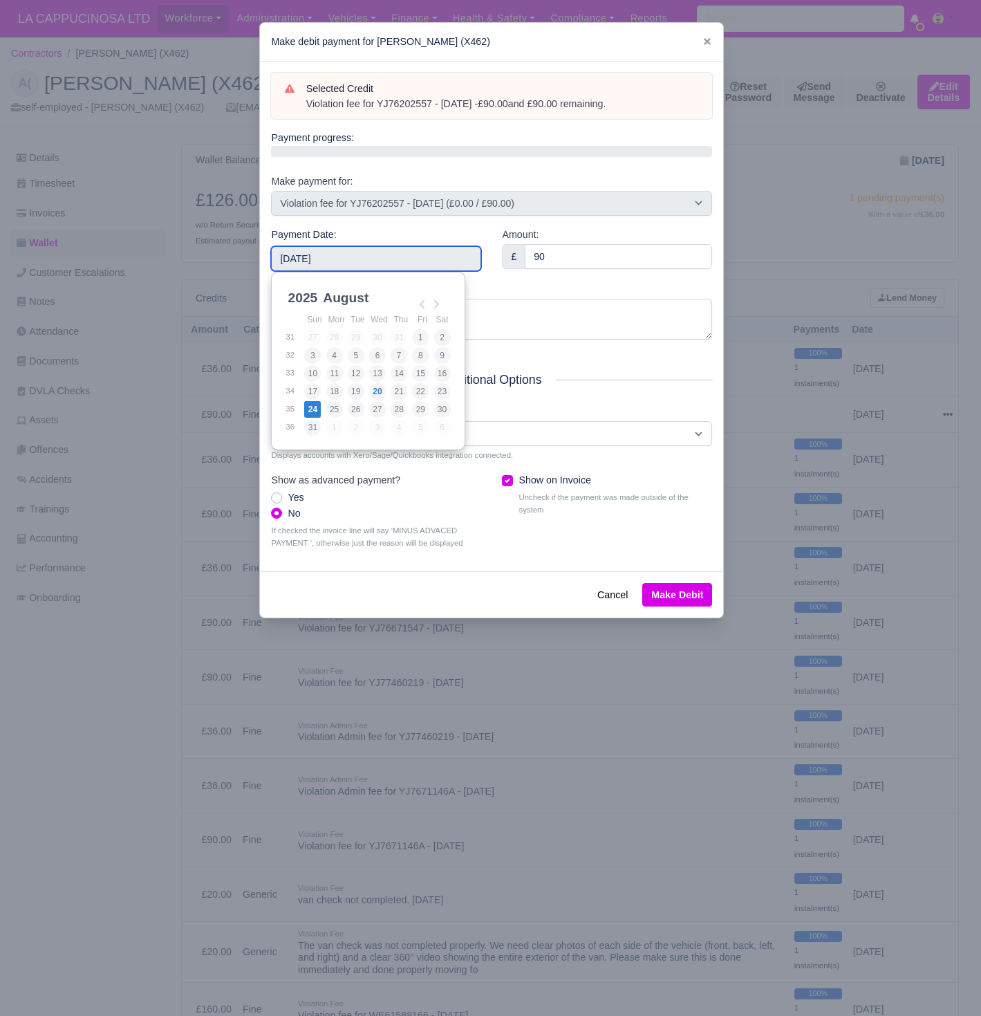
click at [432, 261] on input "[DATE]" at bounding box center [376, 258] width 210 height 25
type input "[DATE]"
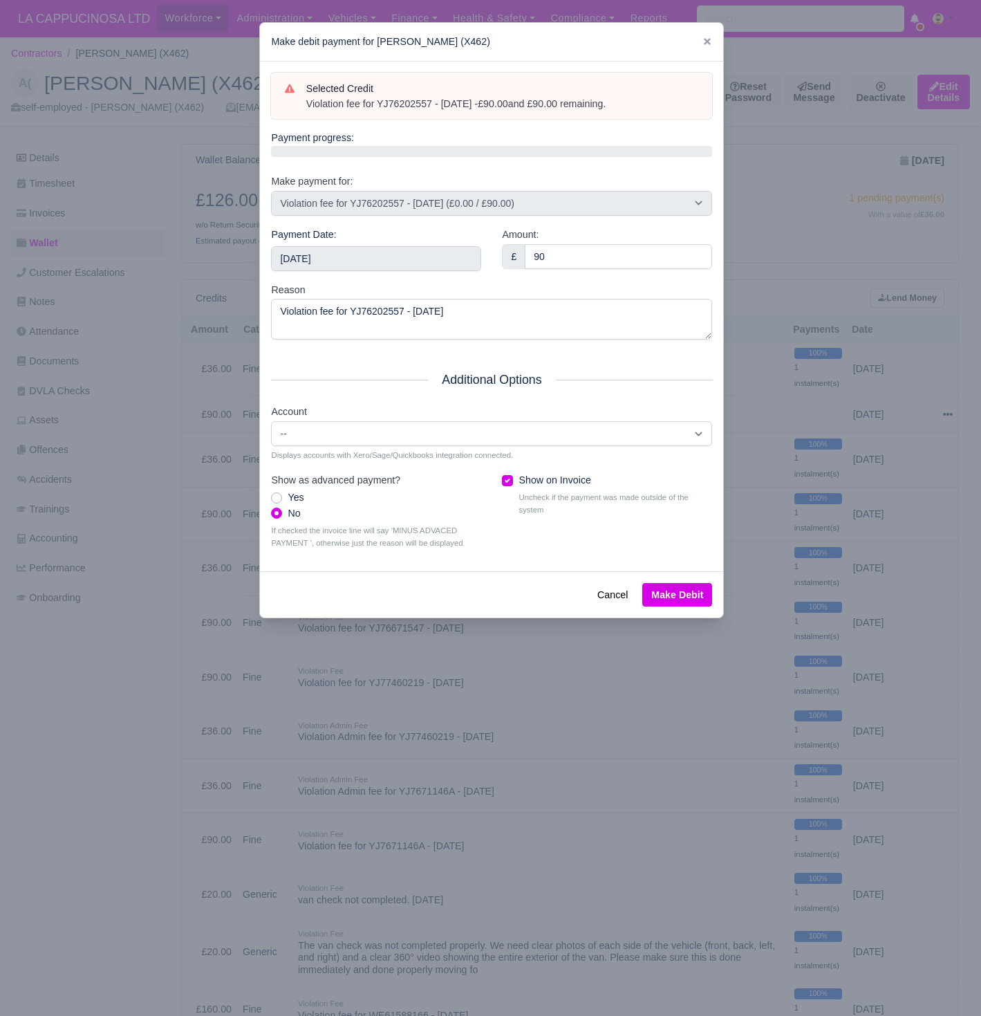
click at [696, 583] on button "Make Debit" at bounding box center [677, 595] width 70 height 24
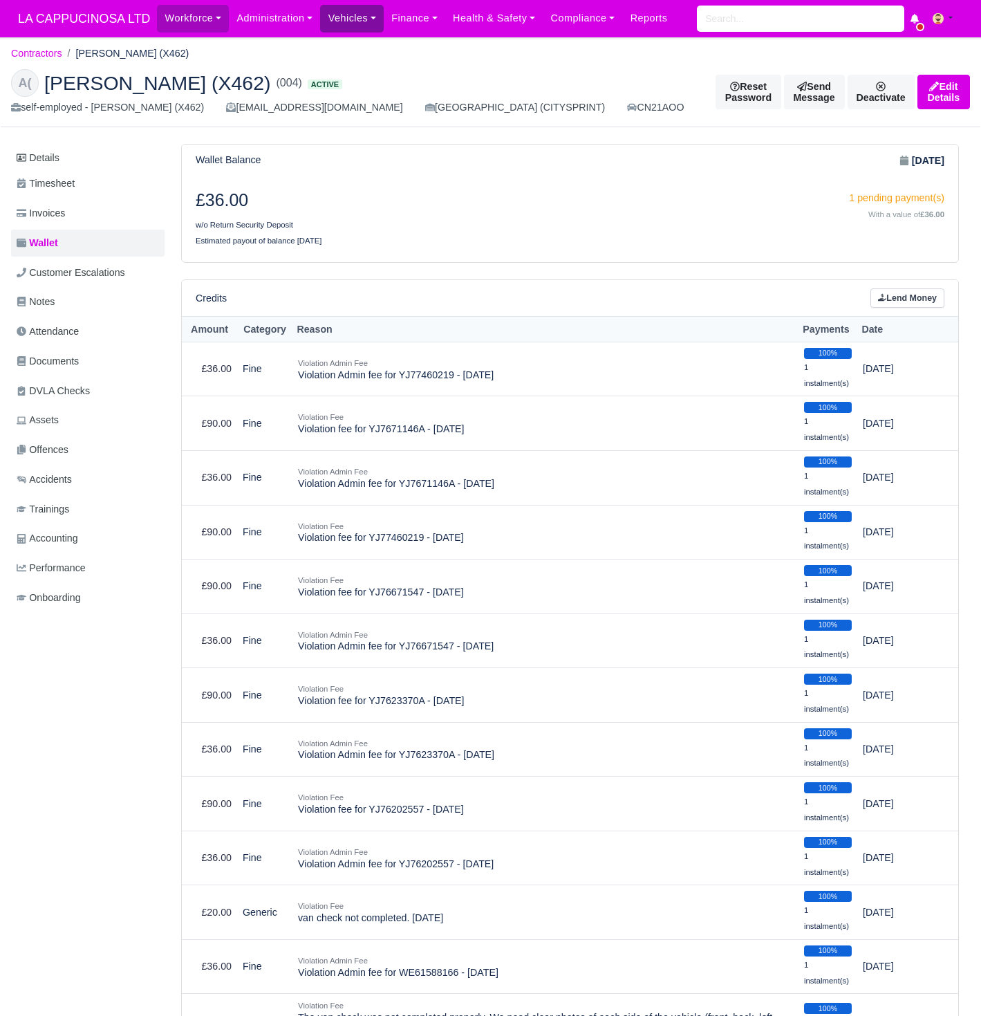
click at [355, 21] on link "Vehicles" at bounding box center [352, 18] width 64 height 27
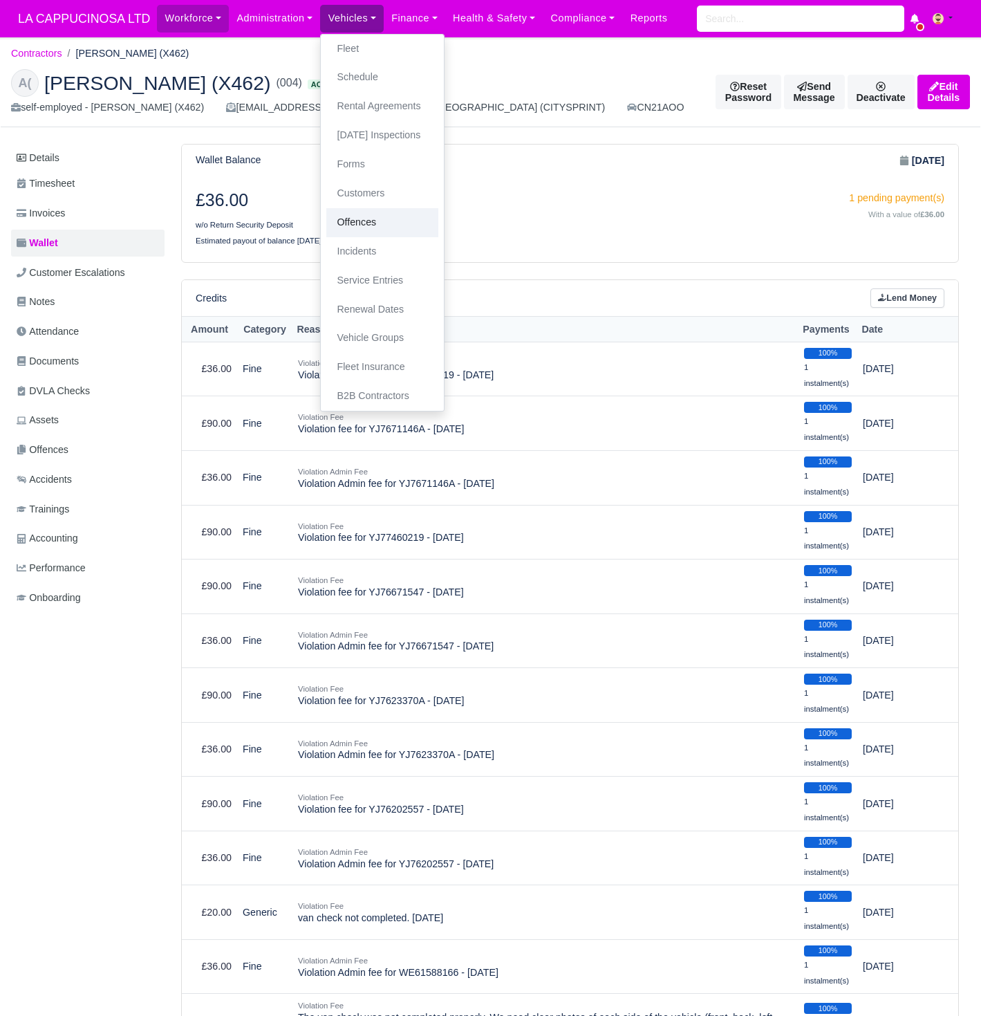
click at [394, 223] on link "Offences" at bounding box center [382, 222] width 112 height 29
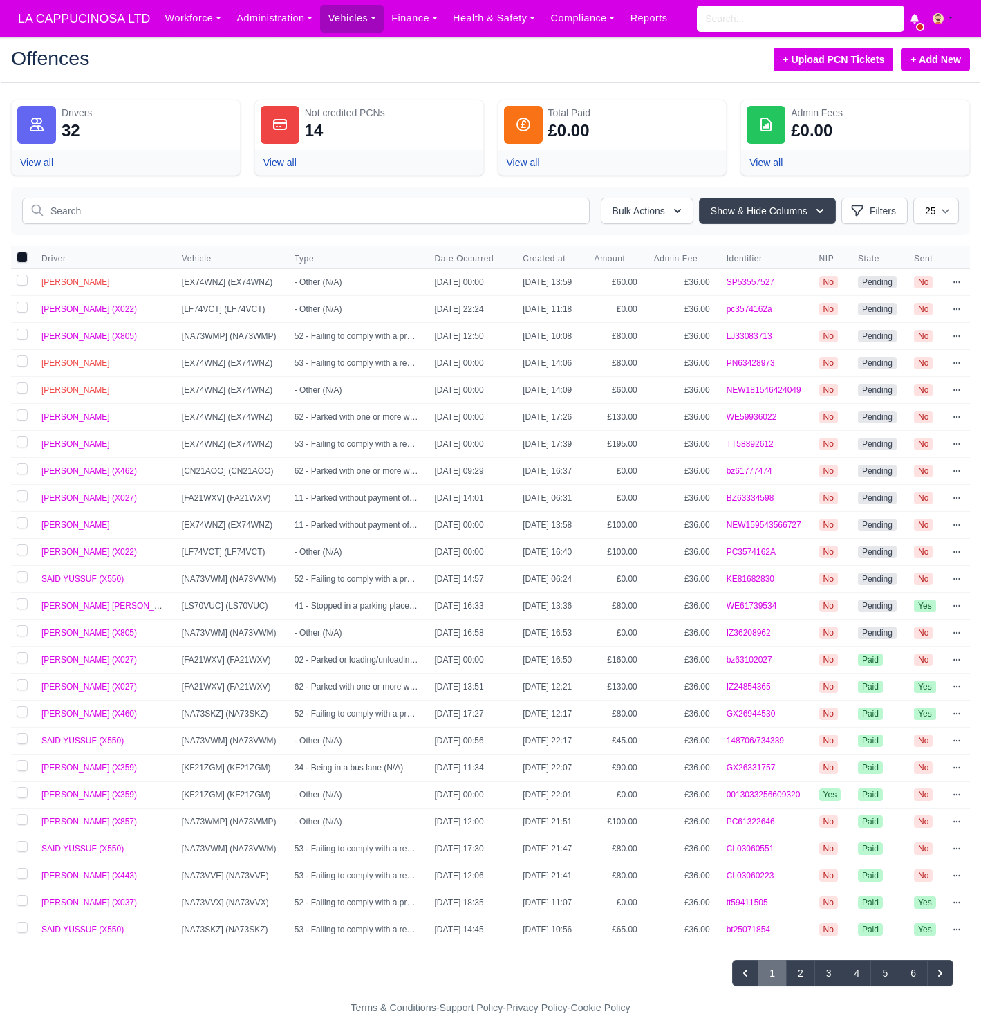
click at [940, 59] on link "+ Add New" at bounding box center [936, 60] width 68 height 24
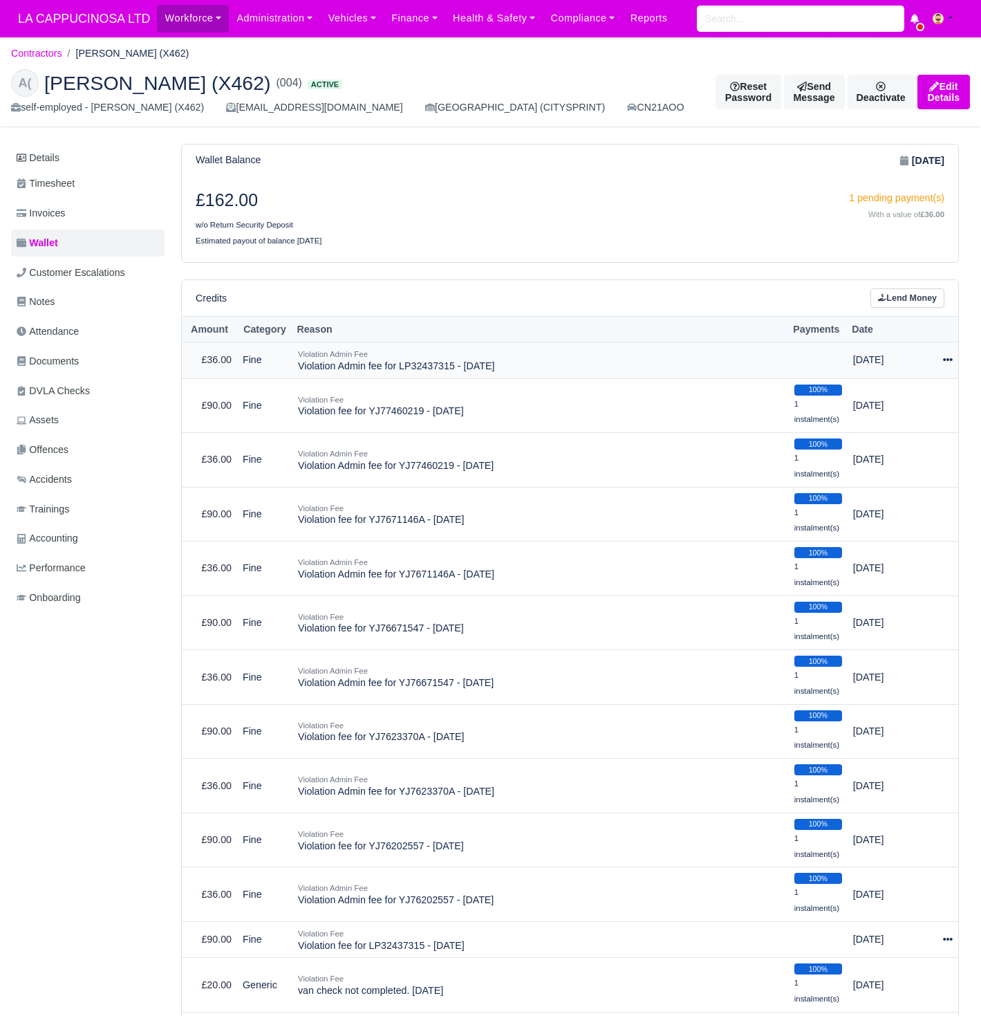
click at [943, 357] on icon at bounding box center [948, 360] width 10 height 10
click at [906, 402] on button "Make Payment" at bounding box center [890, 401] width 123 height 21
select select "715"
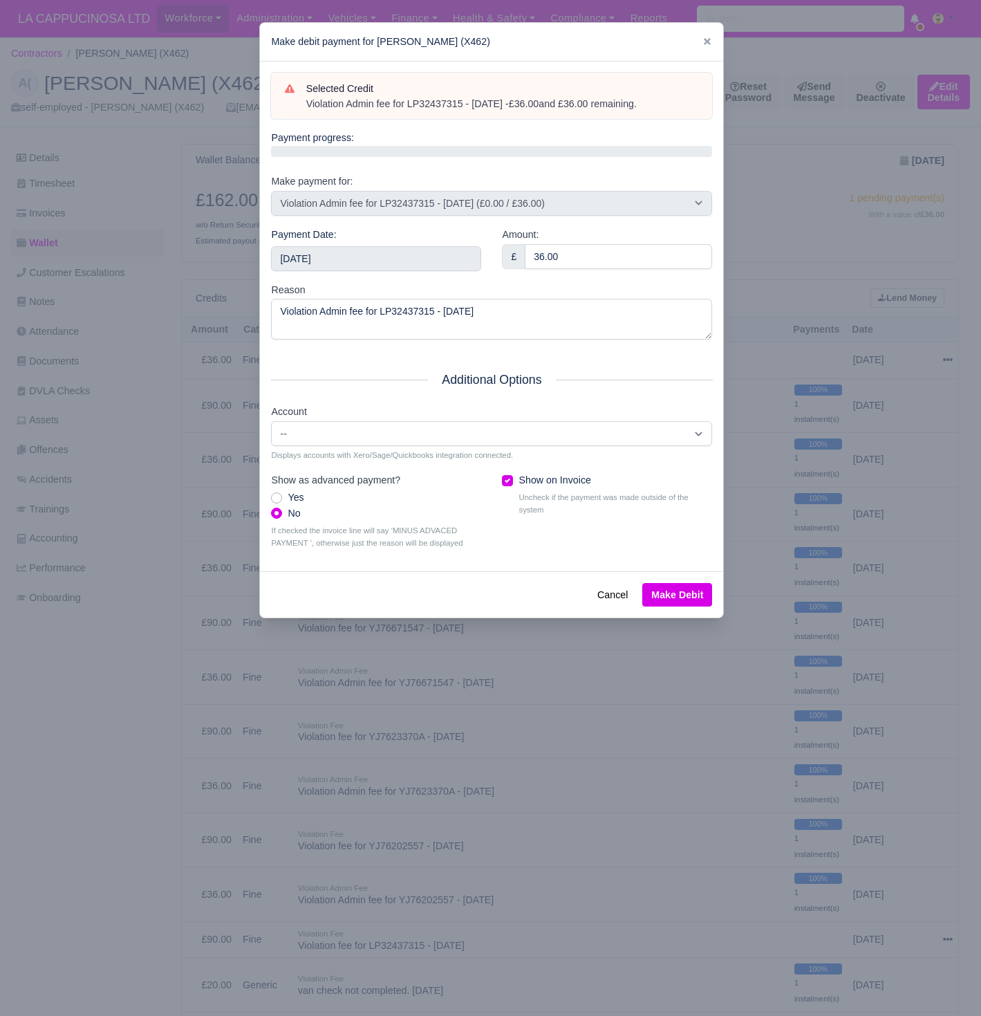
click at [683, 585] on button "Make Debit" at bounding box center [677, 595] width 70 height 24
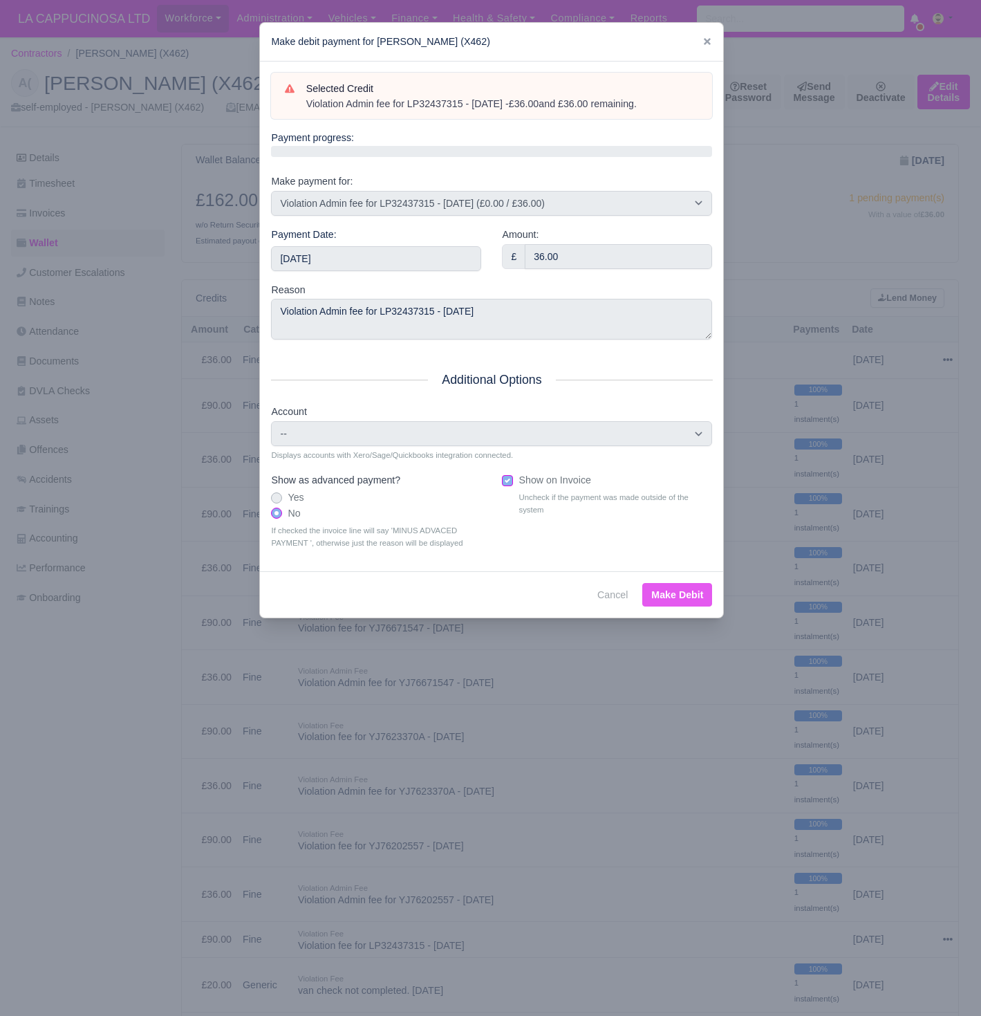
type input "2025-08-24T23:59:59+01:00"
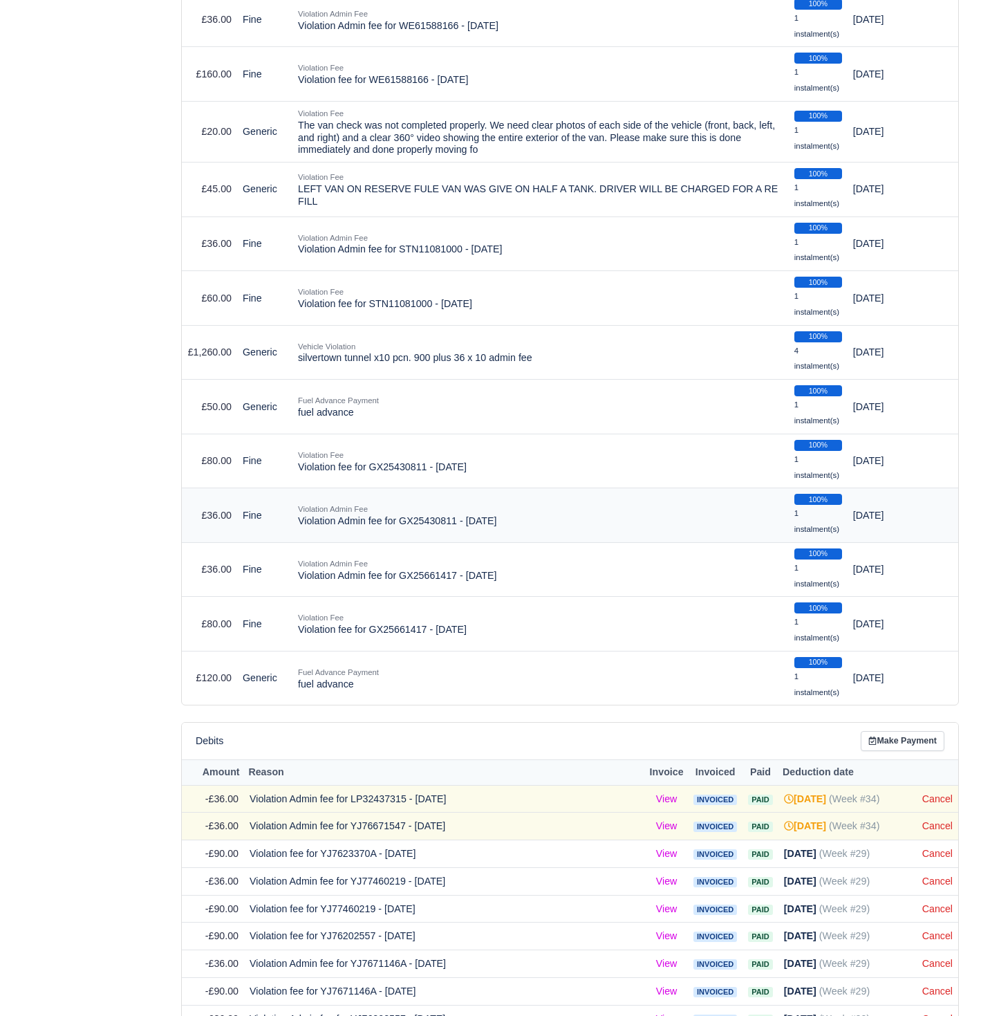
scroll to position [1035, 0]
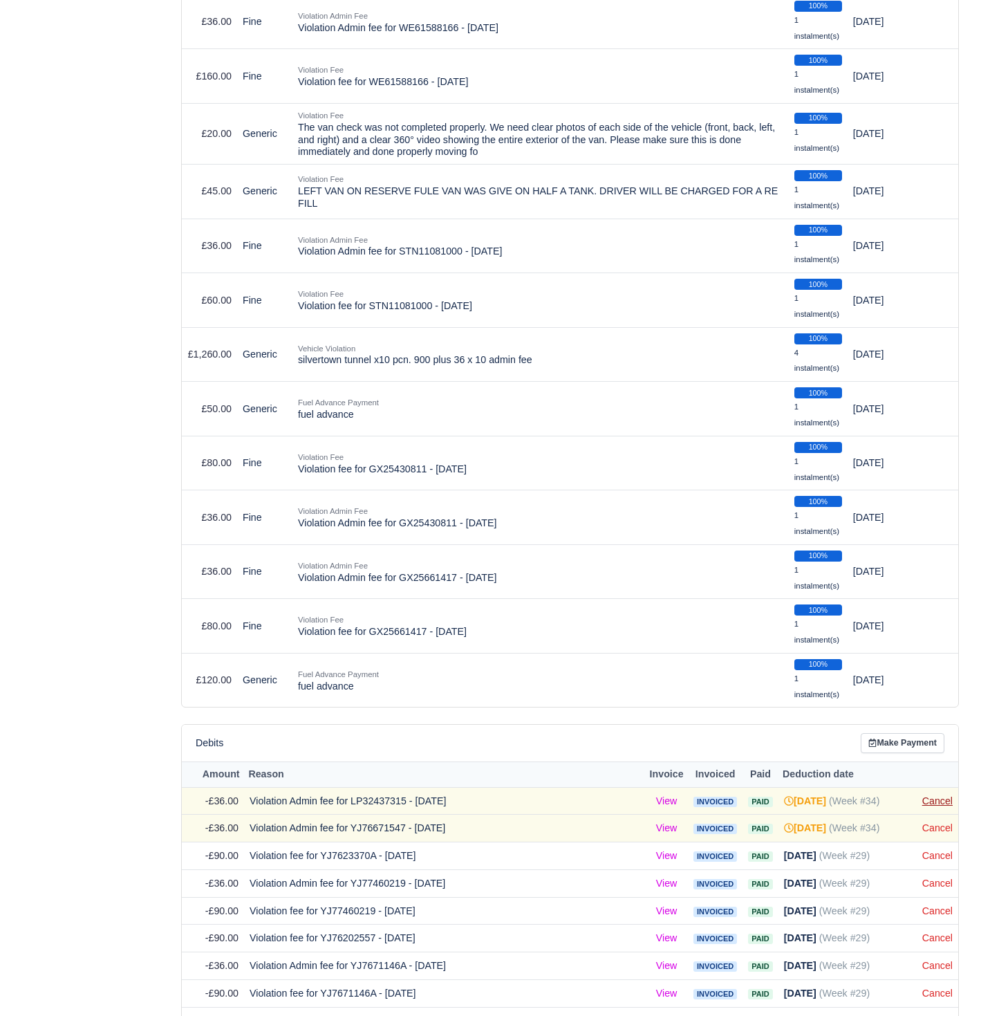
click at [949, 795] on link "Cancel" at bounding box center [937, 800] width 30 height 11
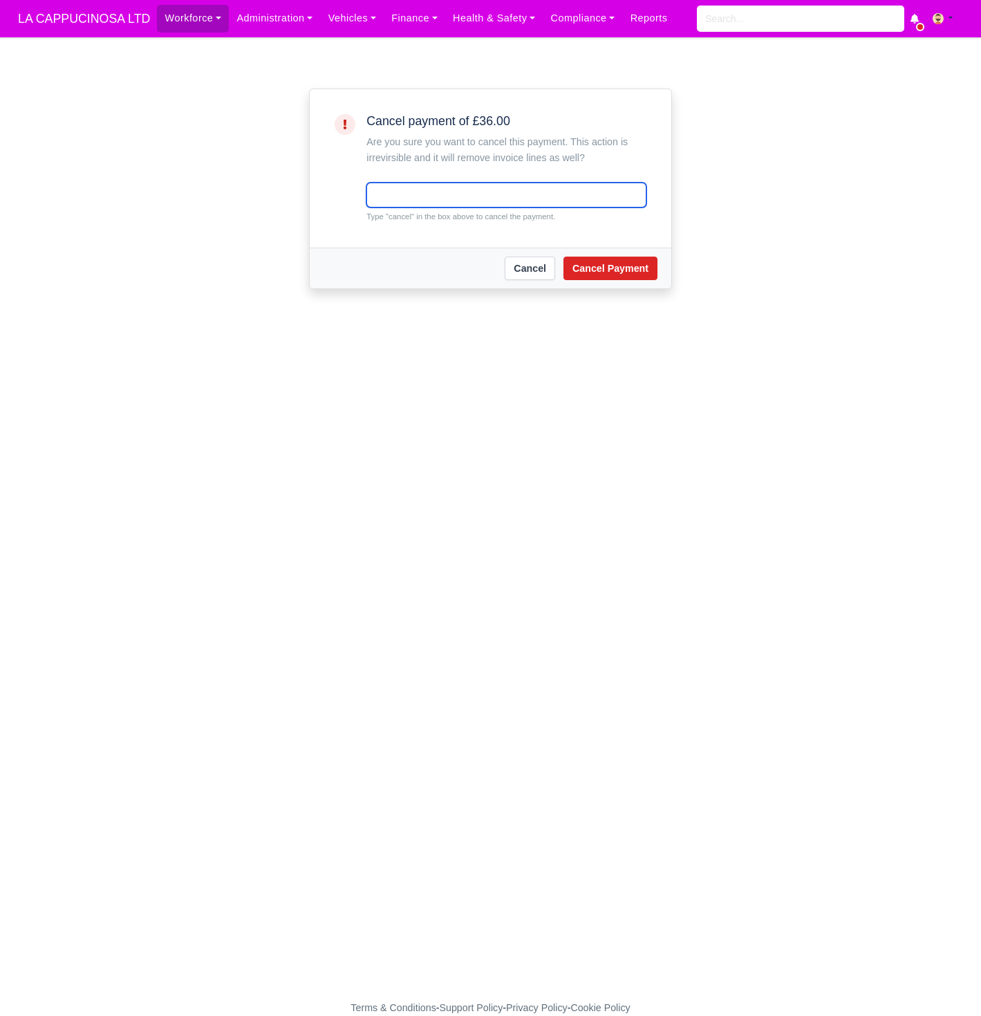
click at [559, 194] on input "text" at bounding box center [506, 195] width 280 height 25
type input "CANCEL"
click at [597, 261] on button "Cancel Payment" at bounding box center [611, 269] width 94 height 24
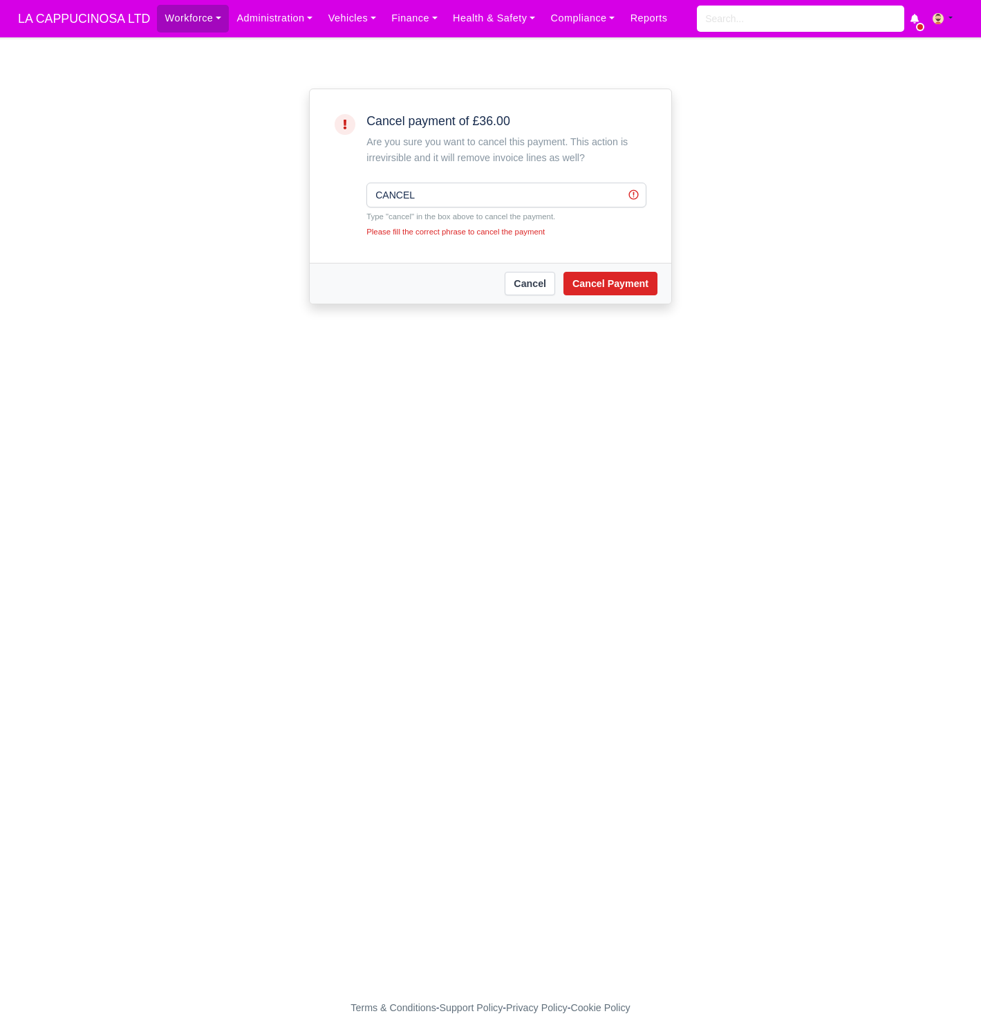
click at [560, 176] on div "Cancel payment of £36.00 Are you sure you want to cancel this payment. This act…" at bounding box center [506, 176] width 280 height 124
click at [557, 194] on input "CANCEL" at bounding box center [506, 195] width 280 height 25
type input "cancel"
click at [607, 288] on button "Cancel Payment" at bounding box center [611, 284] width 94 height 24
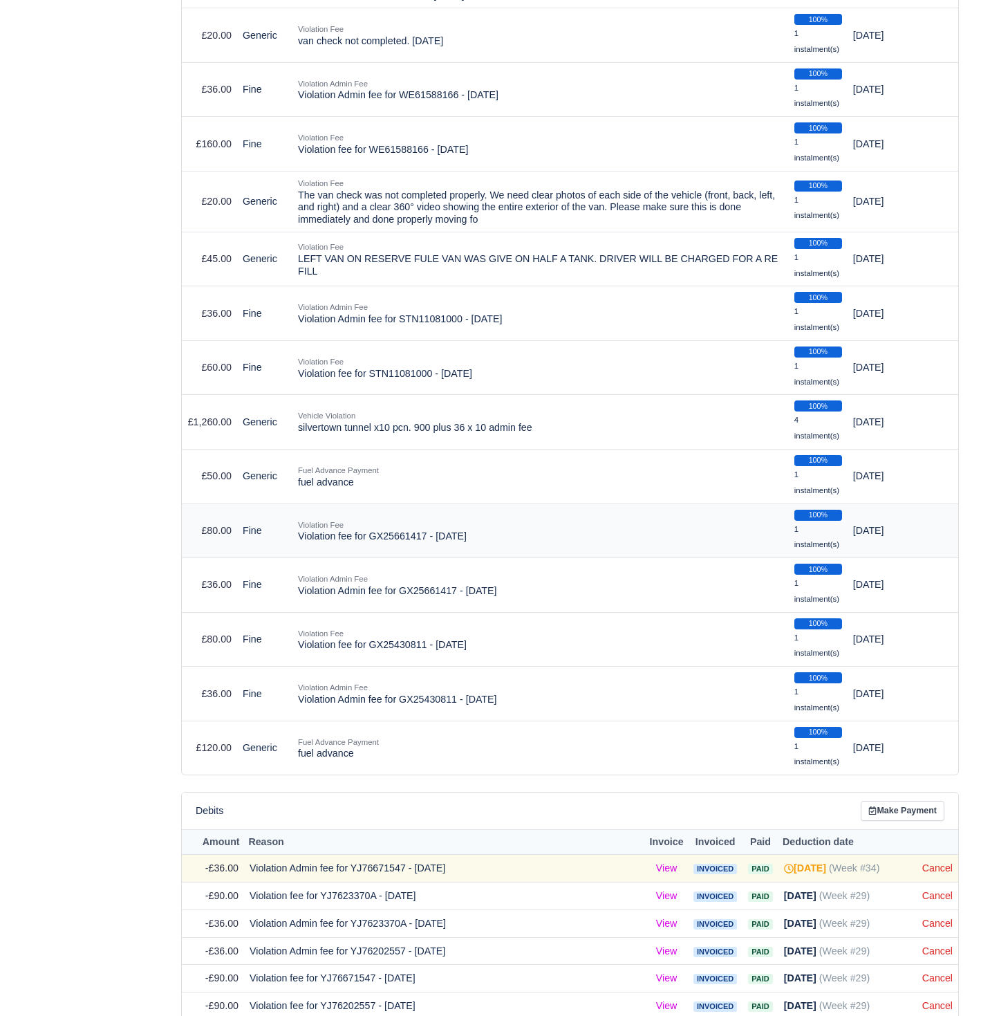
scroll to position [982, 0]
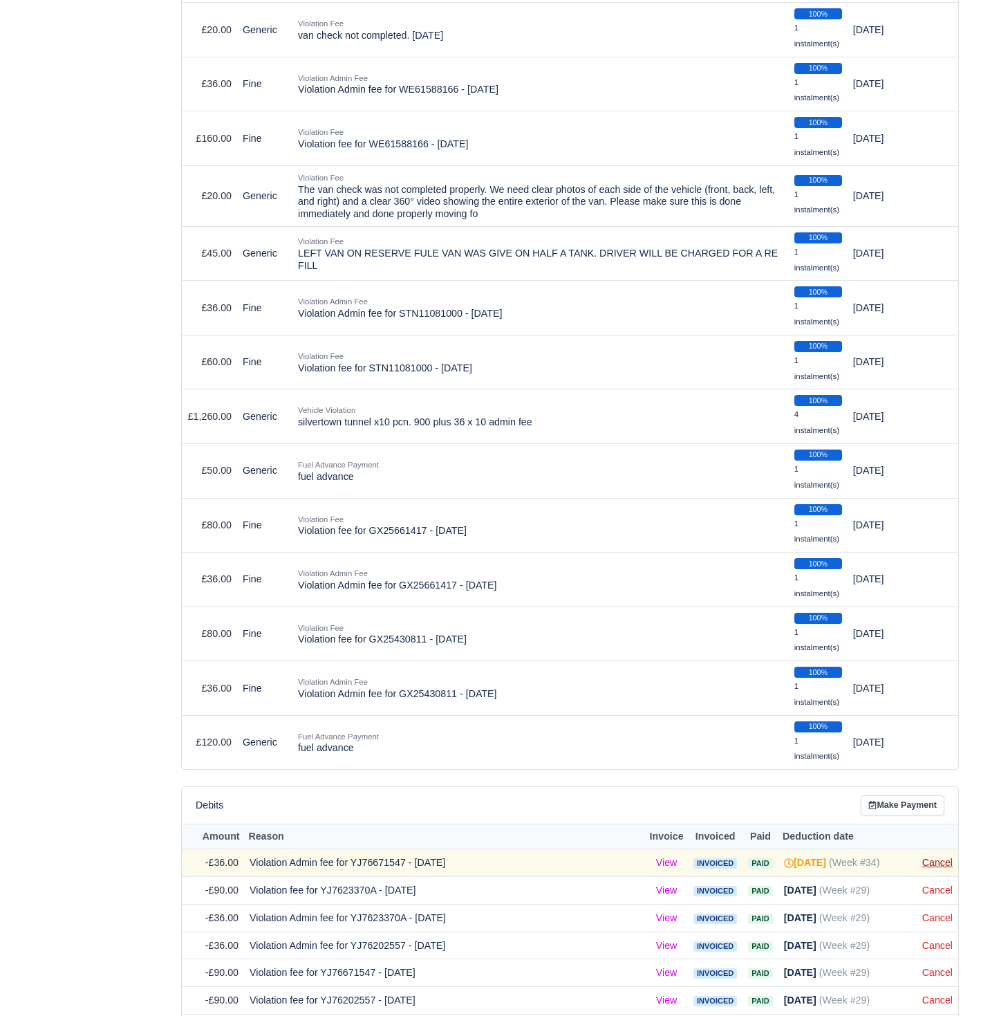
click at [942, 857] on link "Cancel" at bounding box center [937, 862] width 30 height 11
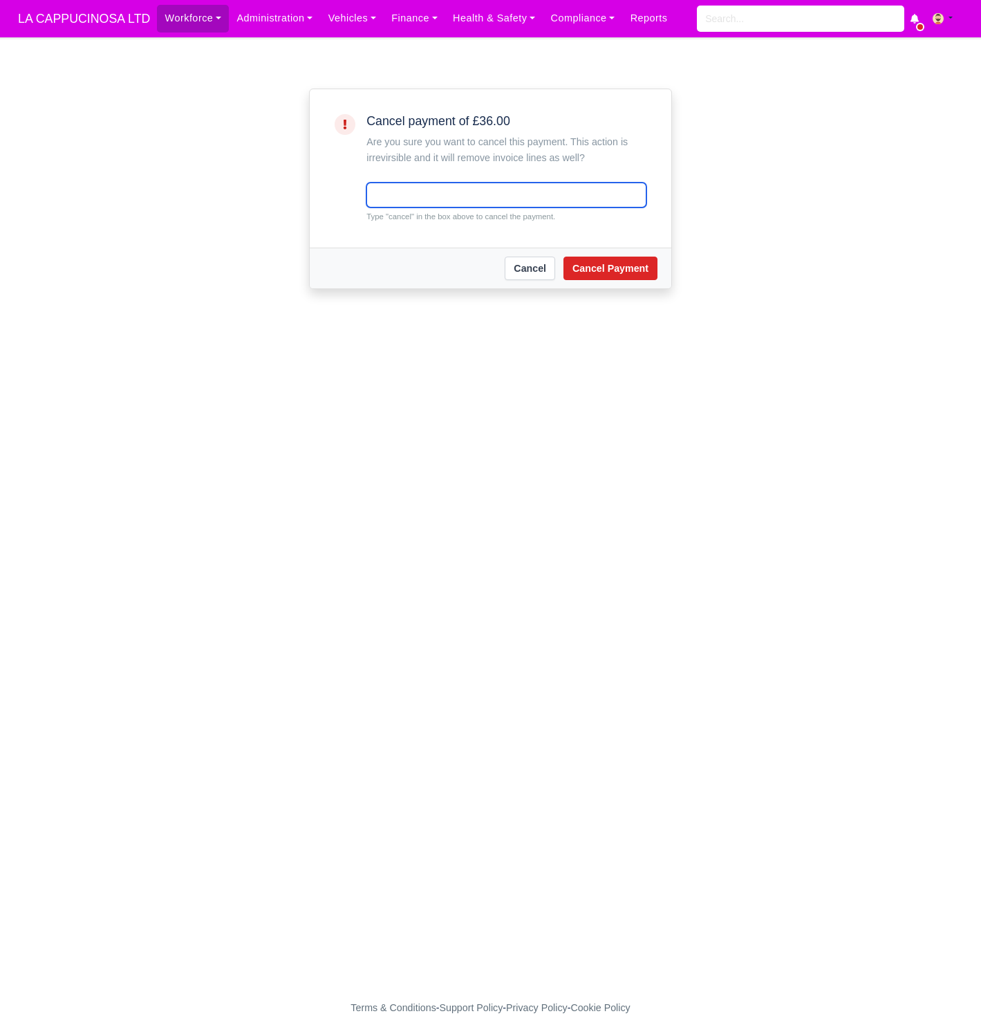
click at [528, 189] on input "text" at bounding box center [506, 195] width 280 height 25
type input "cancel"
click at [597, 274] on button "Cancel Payment" at bounding box center [611, 269] width 94 height 24
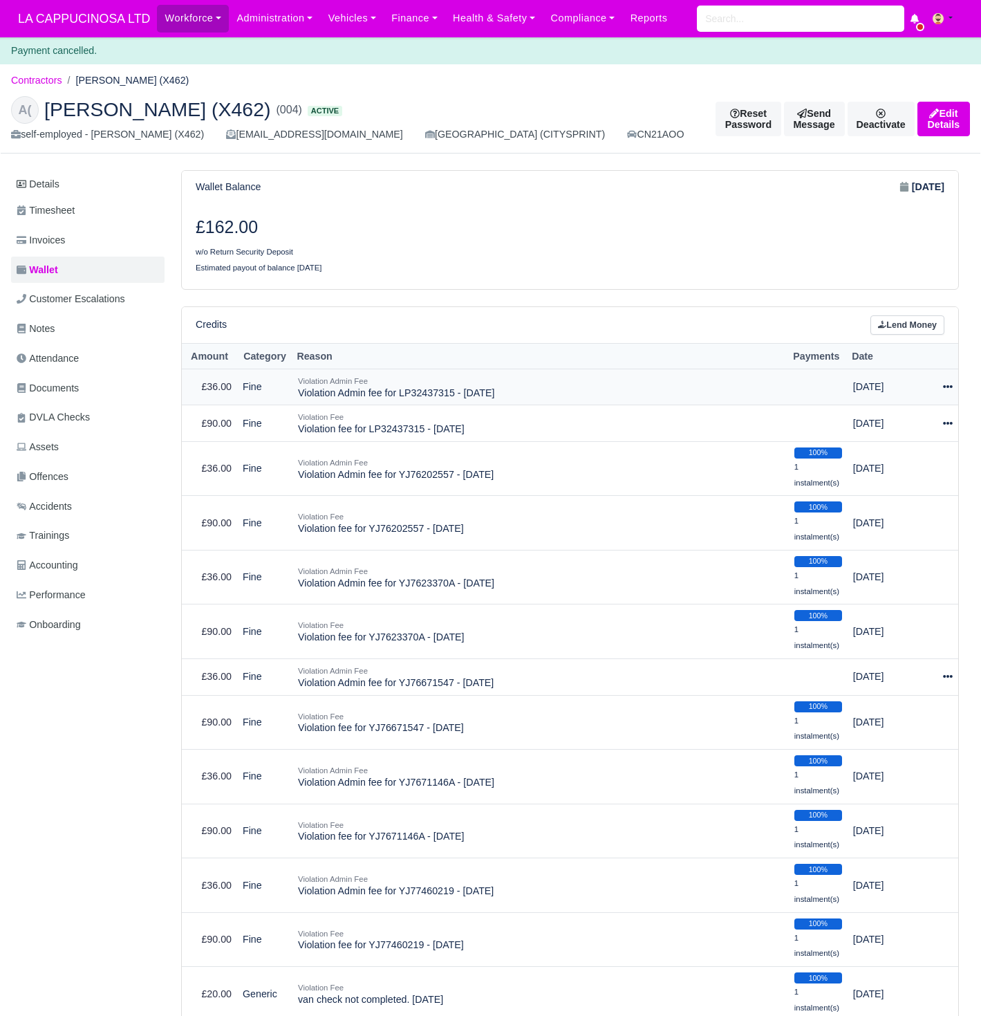
click at [947, 382] on icon at bounding box center [948, 387] width 10 height 10
click at [914, 420] on button "Make Payment" at bounding box center [890, 428] width 123 height 21
select select "715"
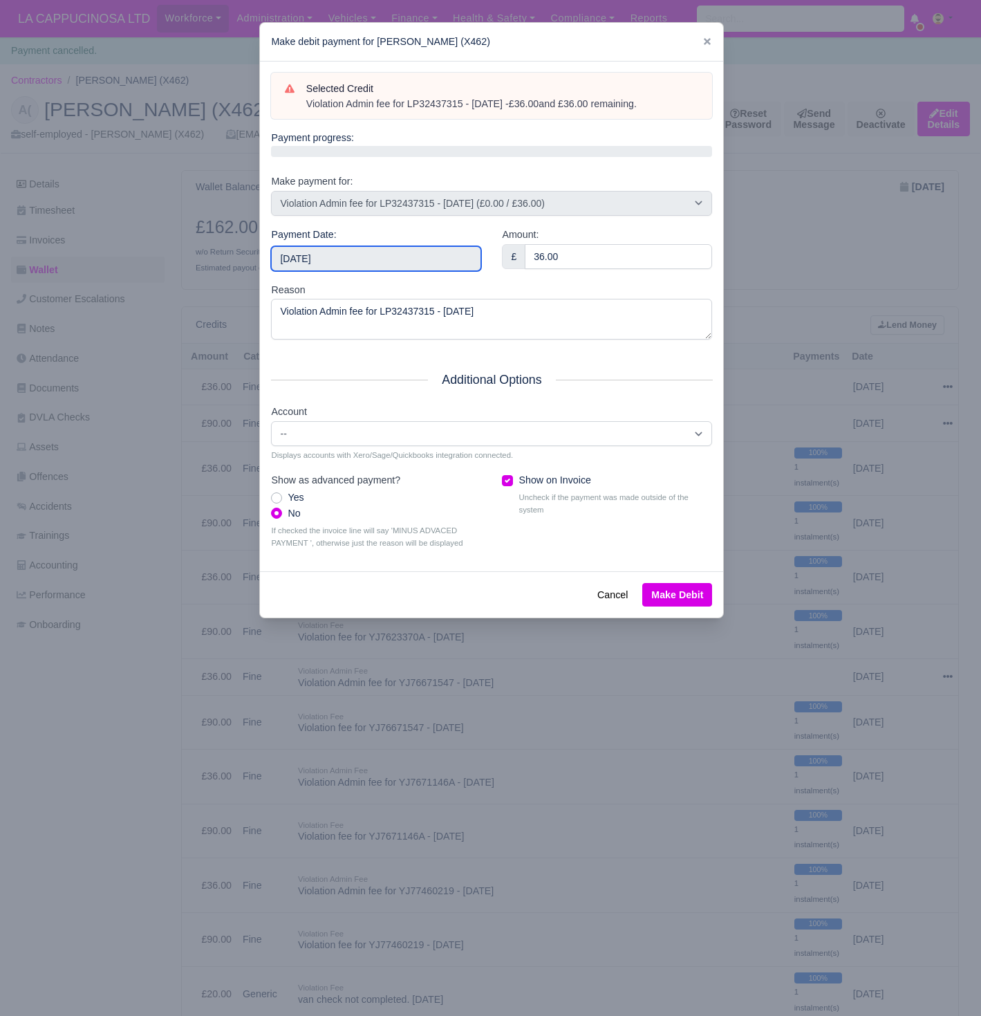
click at [407, 265] on input "[DATE]" at bounding box center [376, 258] width 210 height 25
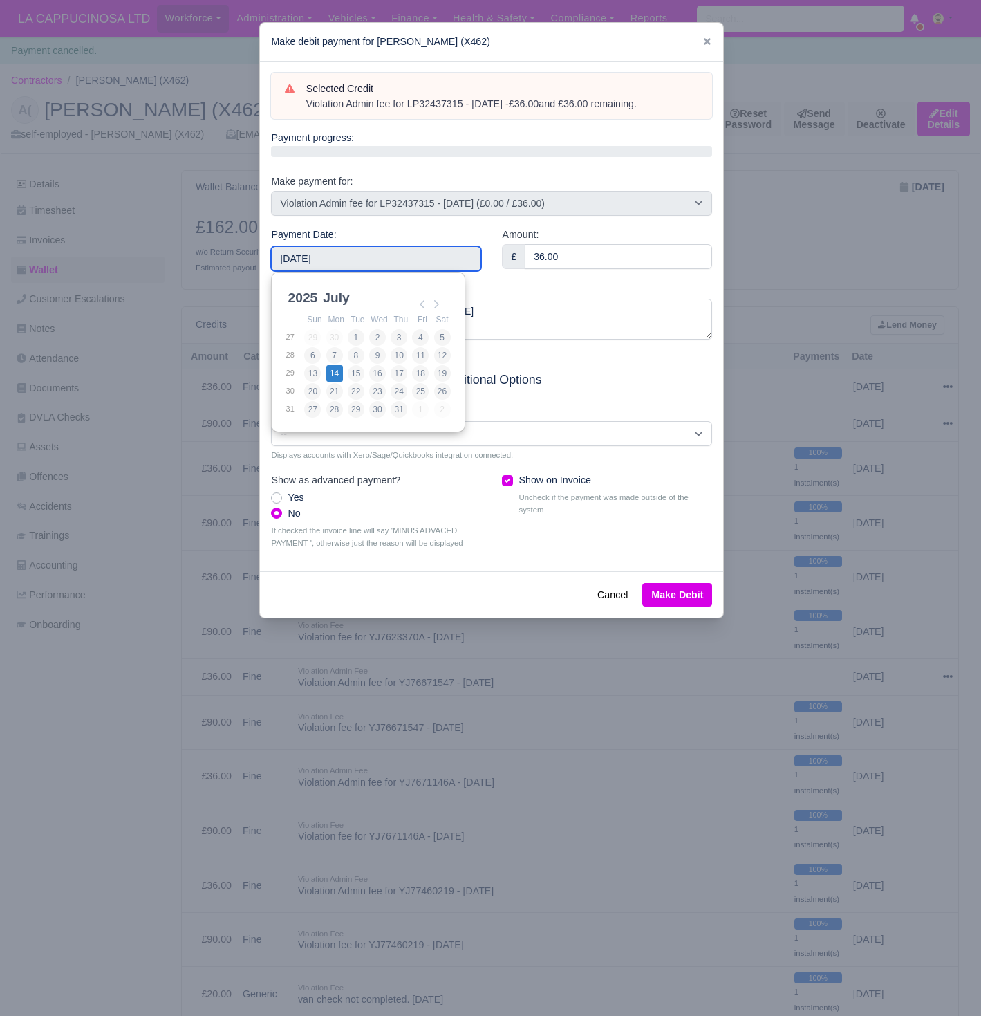
type input "[DATE]"
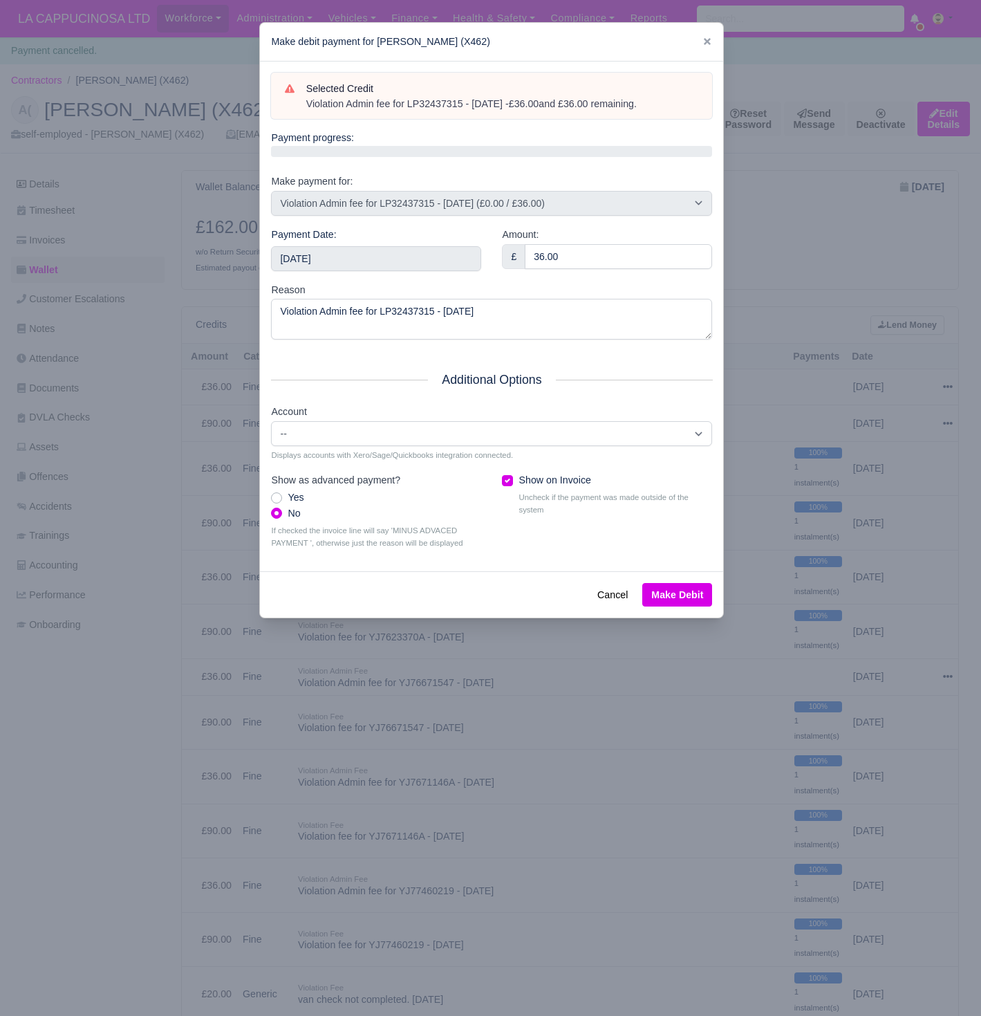
click at [676, 593] on button "Make Debit" at bounding box center [677, 595] width 70 height 24
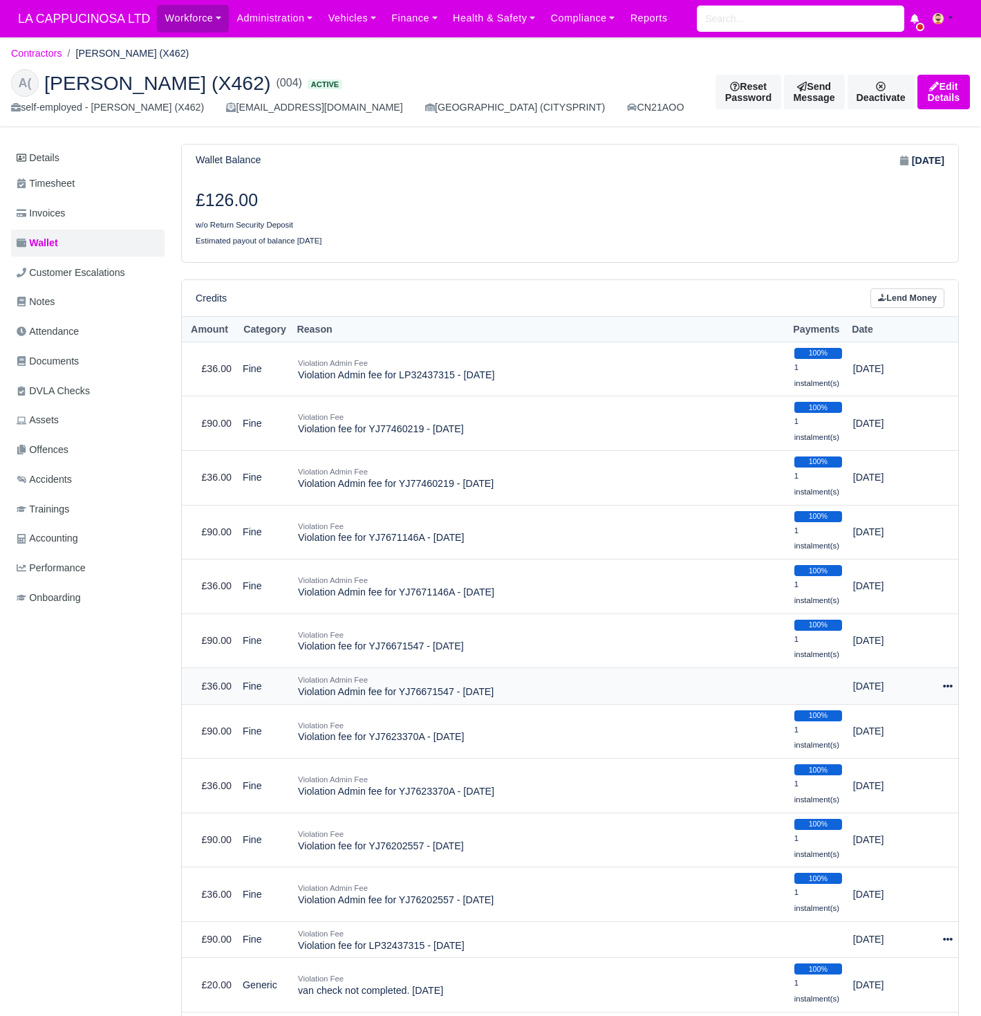
click at [949, 681] on icon at bounding box center [948, 686] width 10 height 10
click at [914, 716] on button "Make Payment" at bounding box center [890, 726] width 123 height 21
select select "703"
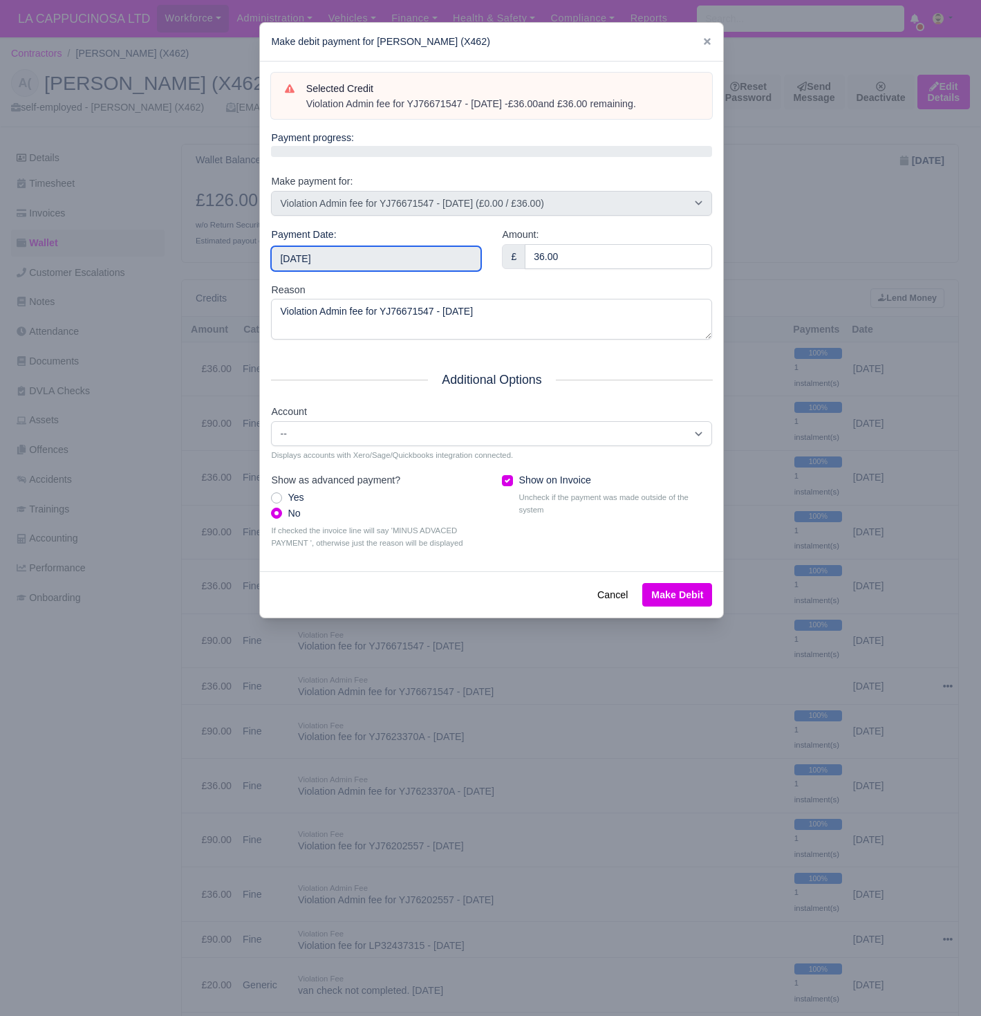
click at [461, 252] on input "[DATE]" at bounding box center [376, 258] width 210 height 25
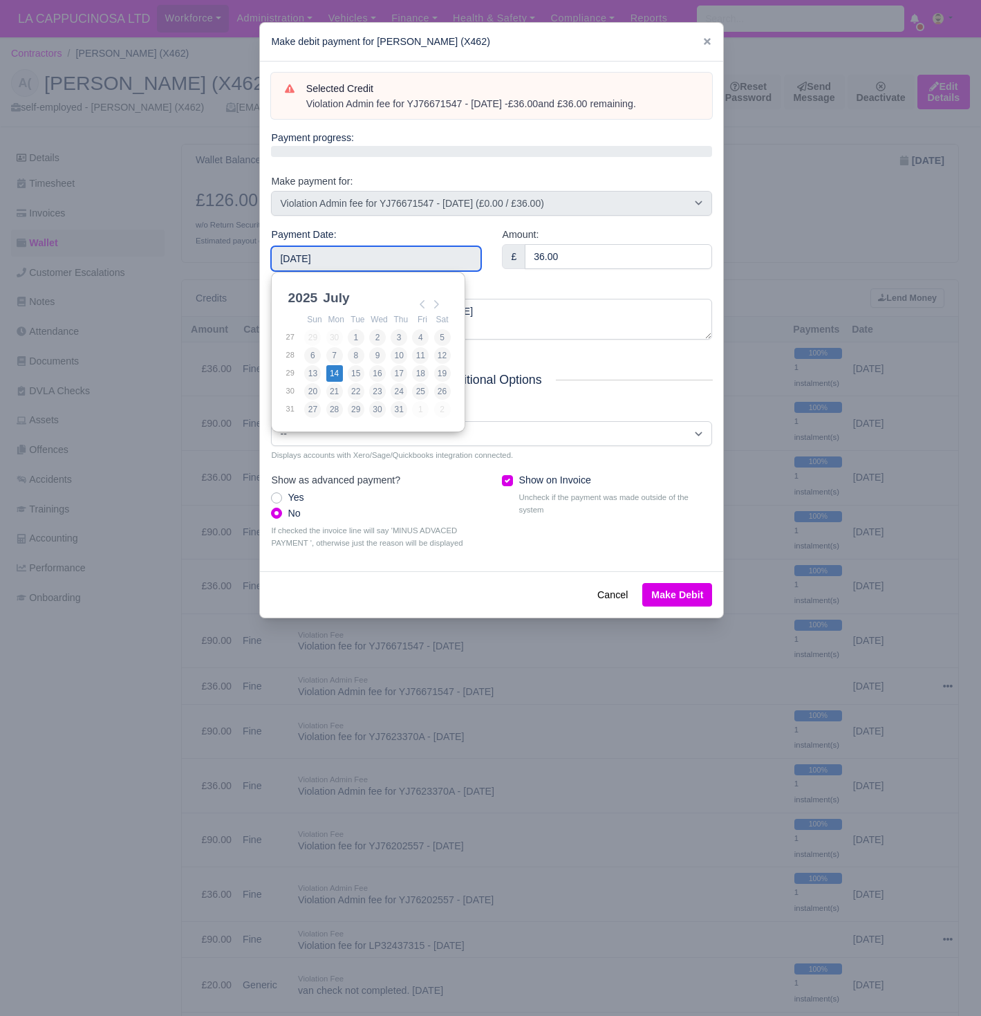
type input "[DATE]"
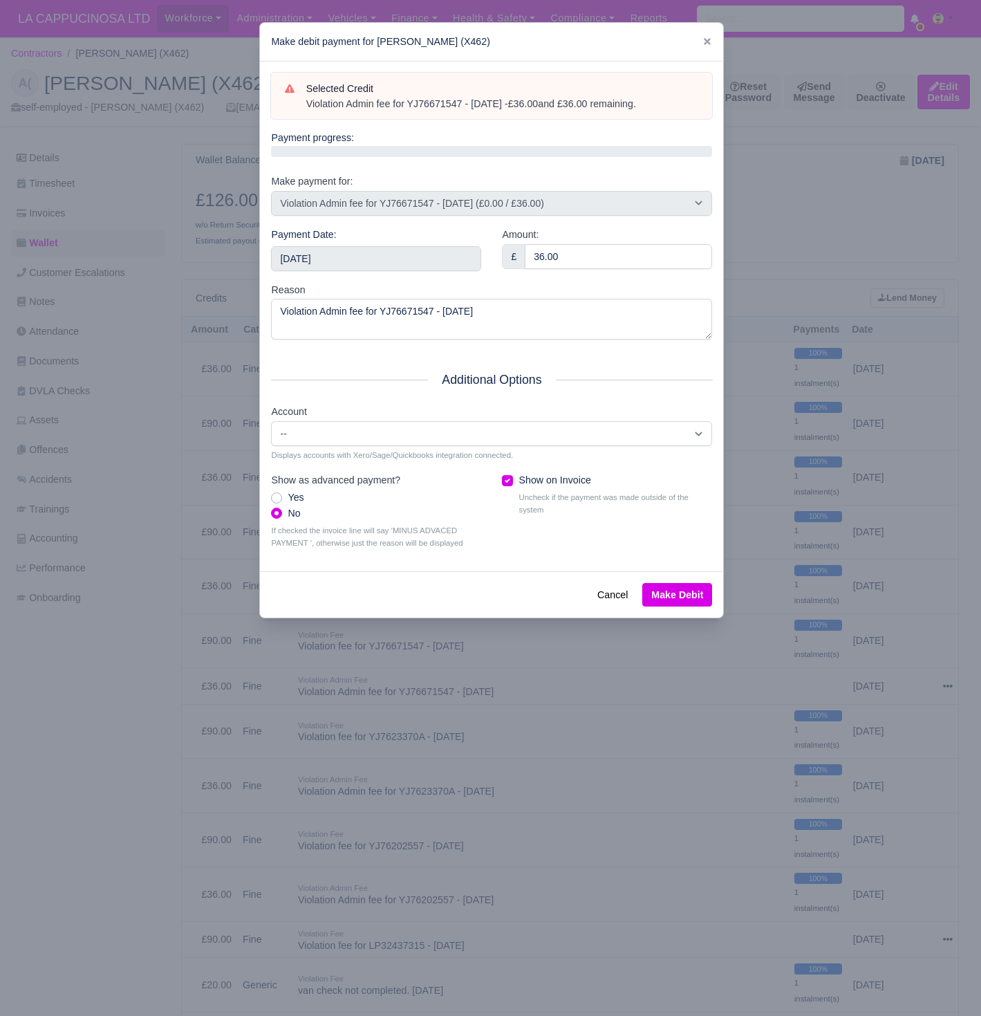
click at [668, 583] on button "Make Debit" at bounding box center [677, 595] width 70 height 24
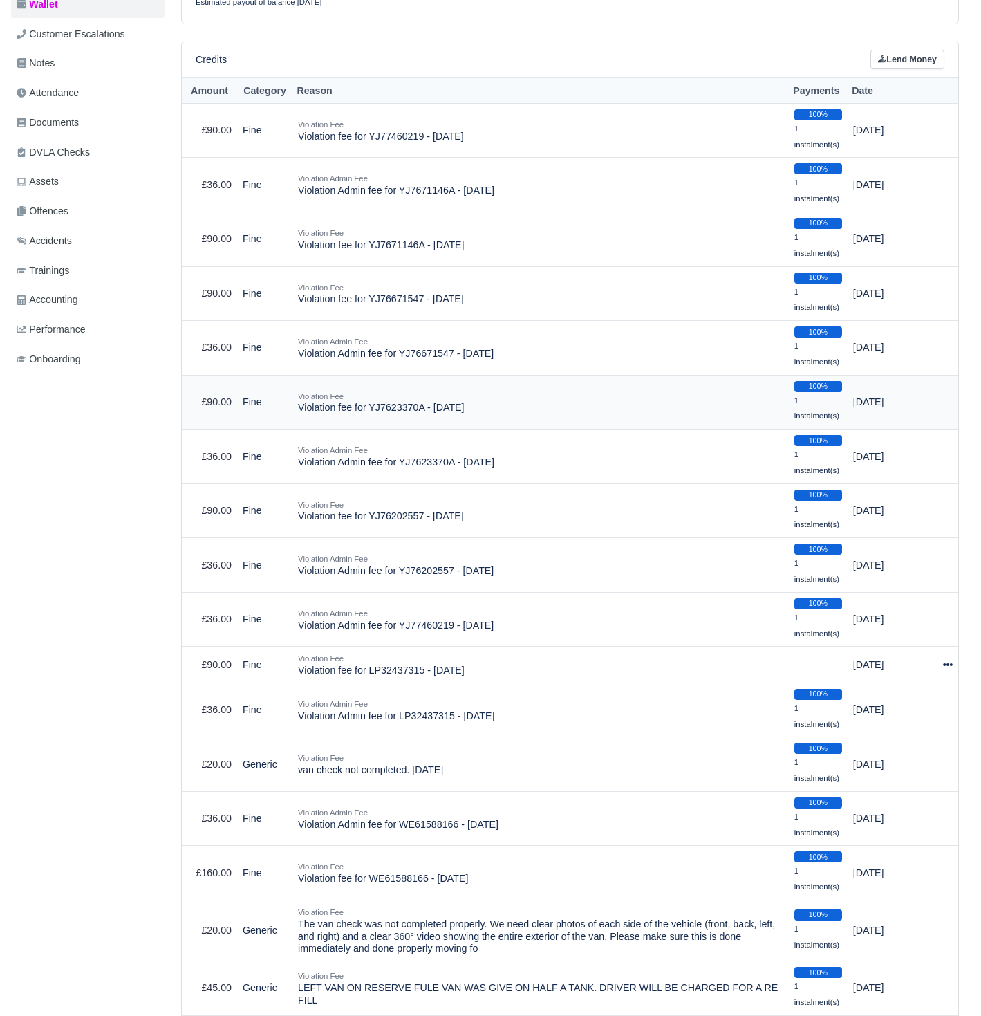
scroll to position [252, 0]
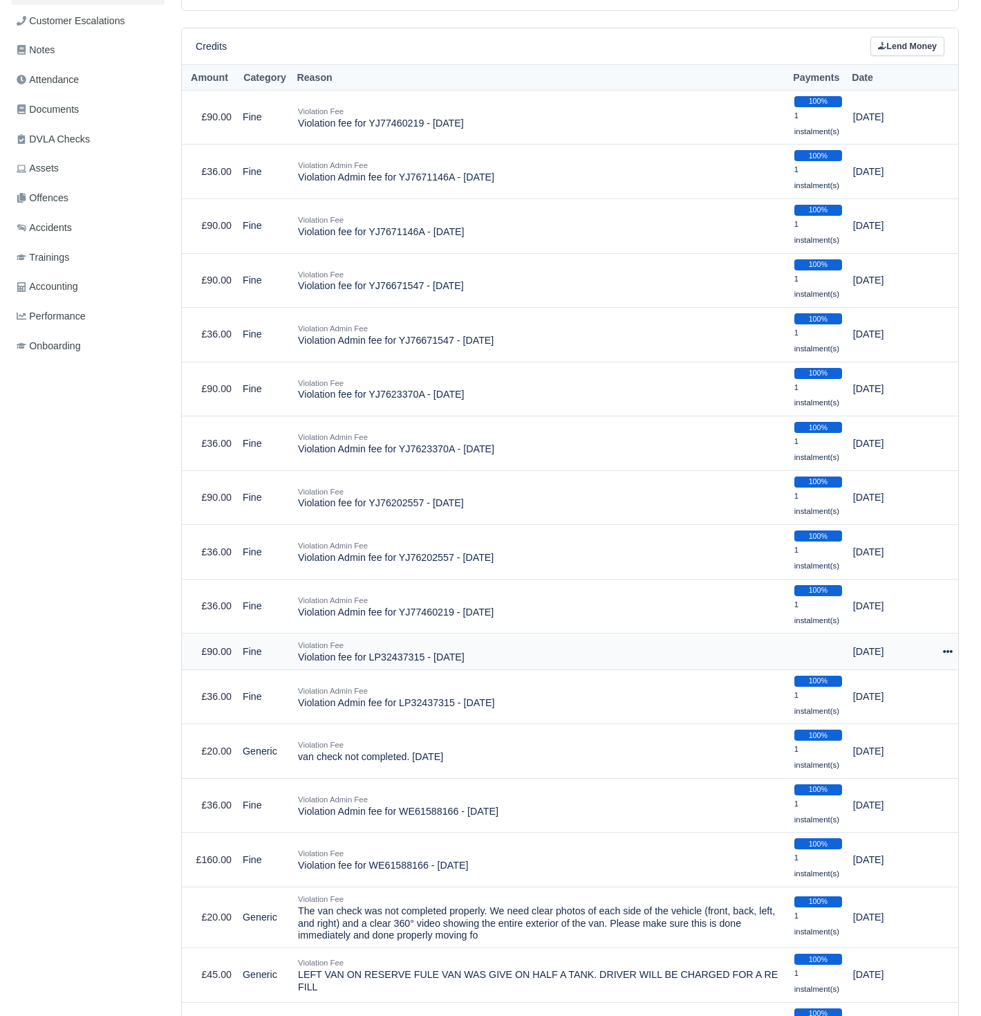
click at [949, 647] on icon at bounding box center [948, 652] width 10 height 10
click at [902, 682] on button "Make Payment" at bounding box center [890, 692] width 123 height 21
select select "714"
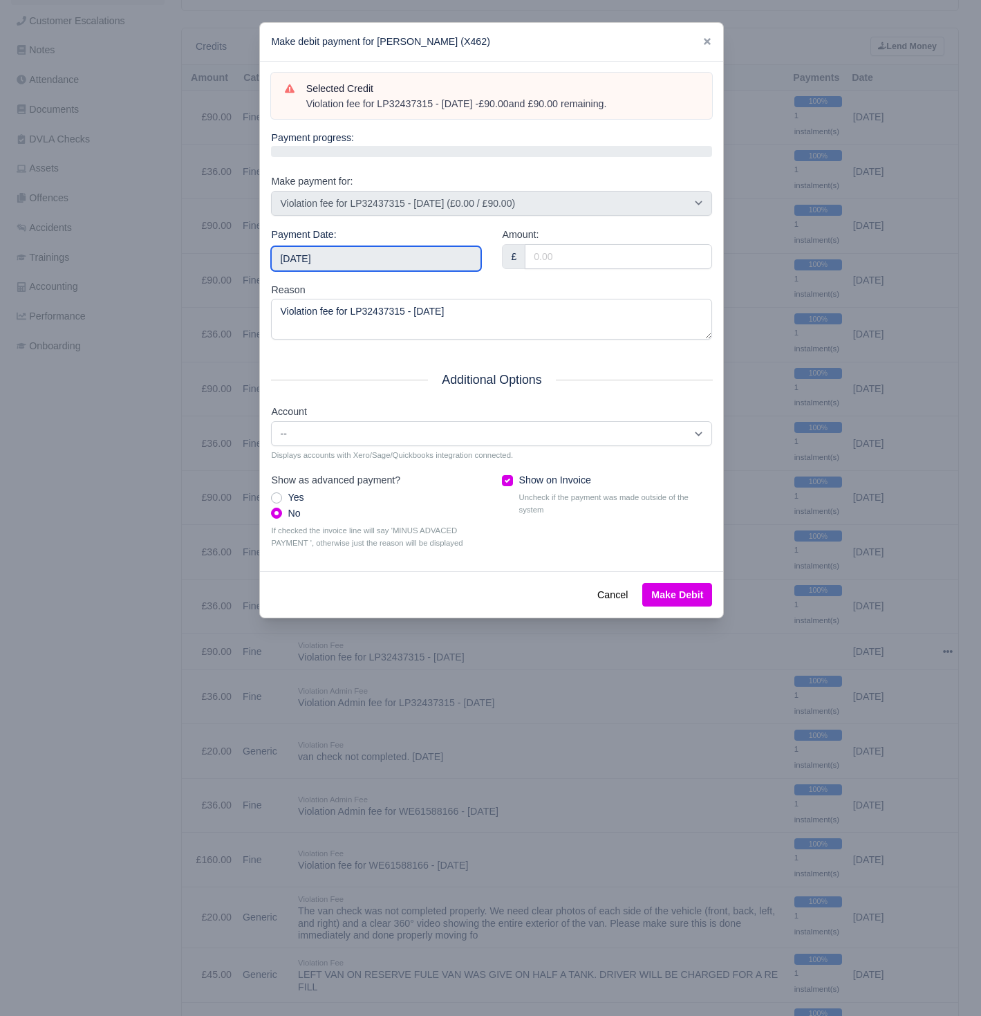
click at [459, 259] on input "[DATE]" at bounding box center [376, 258] width 210 height 25
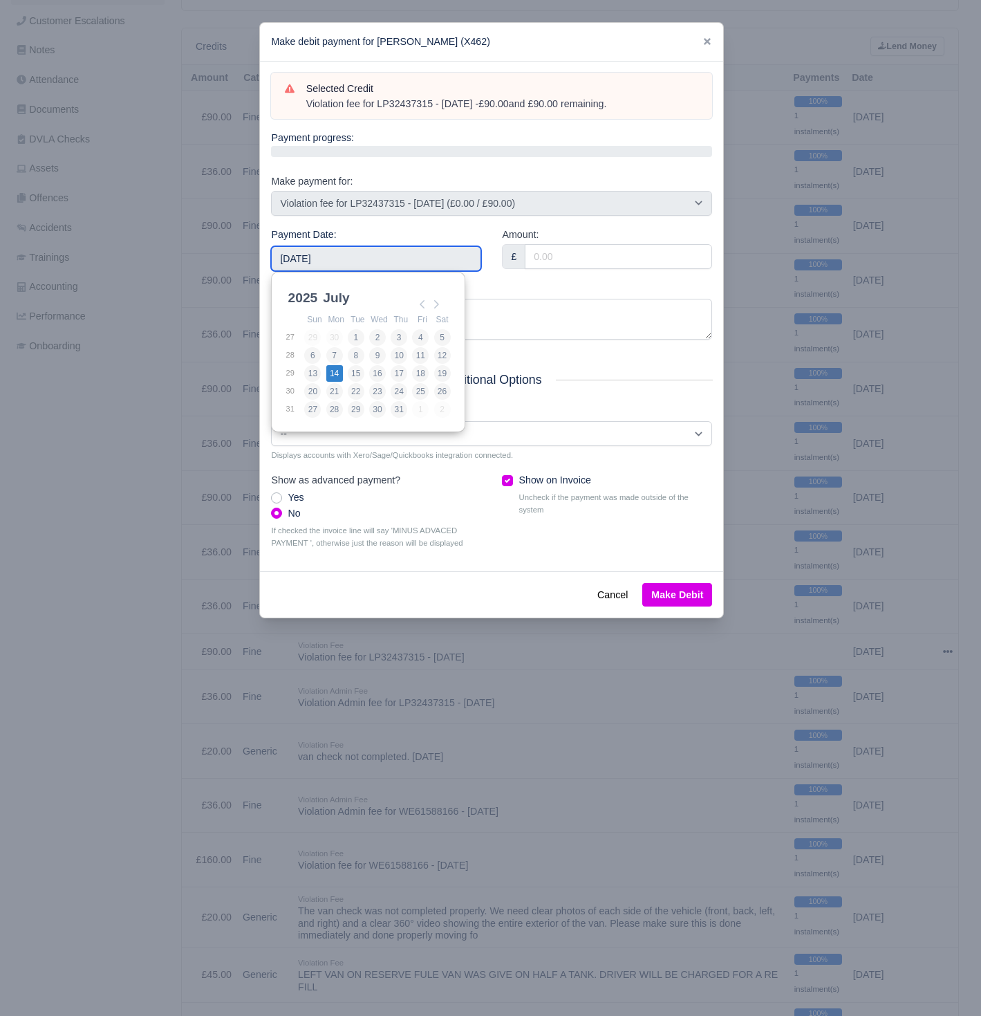
type input "[DATE]"
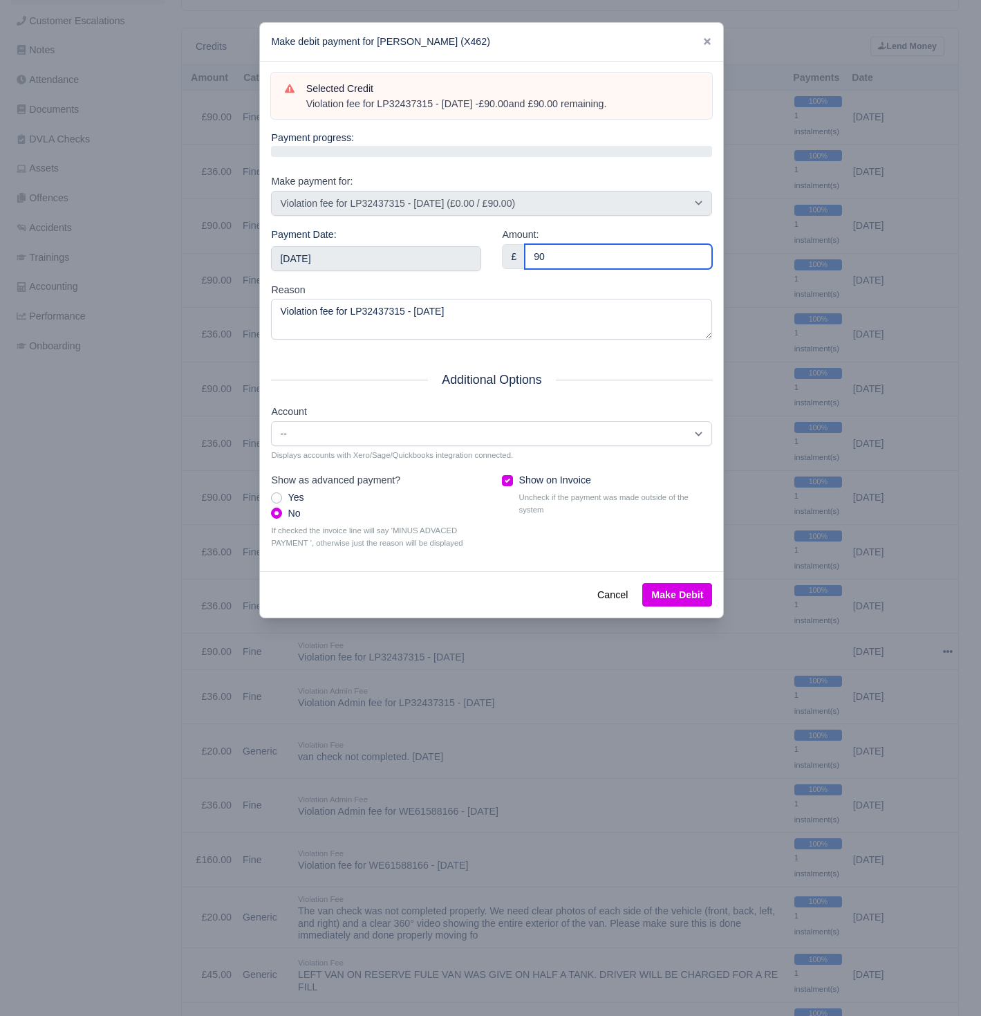
type input "90"
click at [681, 583] on button "Make Debit" at bounding box center [677, 595] width 70 height 24
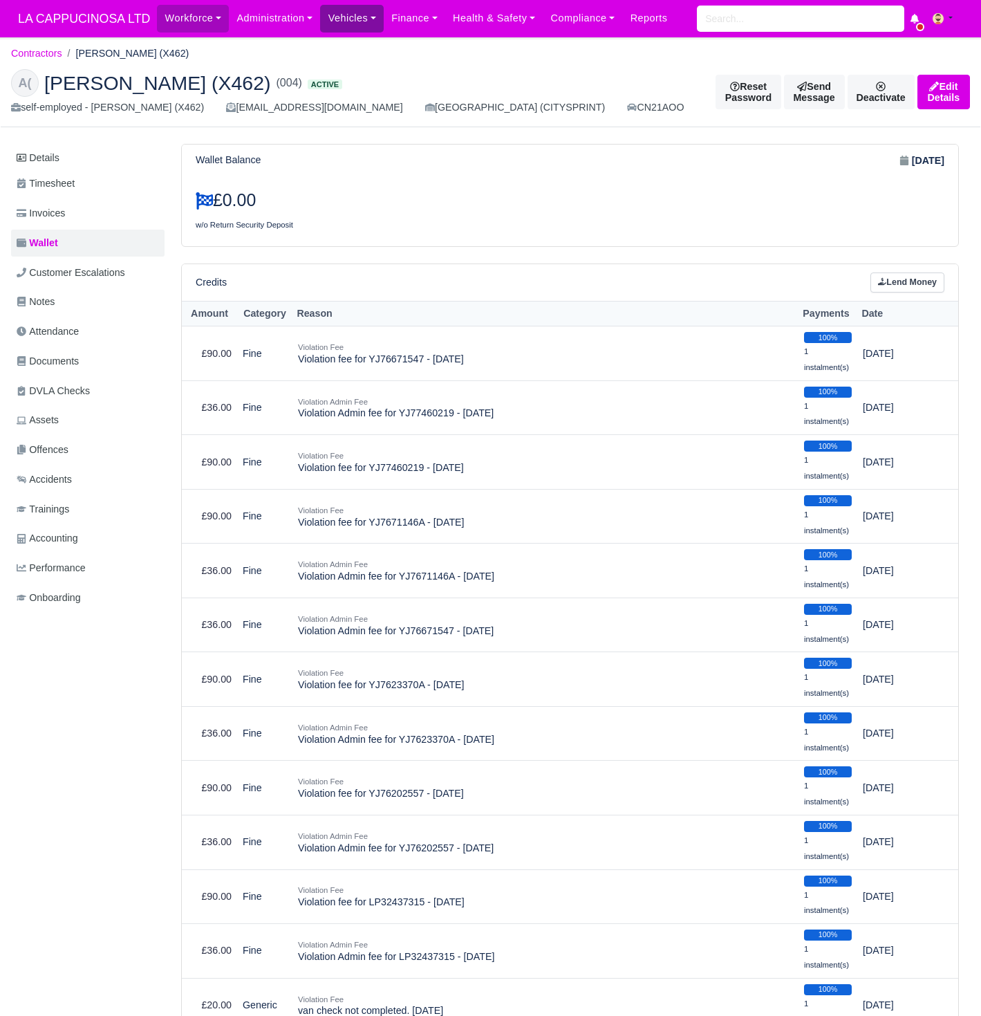
click at [380, 25] on link "Vehicles" at bounding box center [352, 18] width 64 height 27
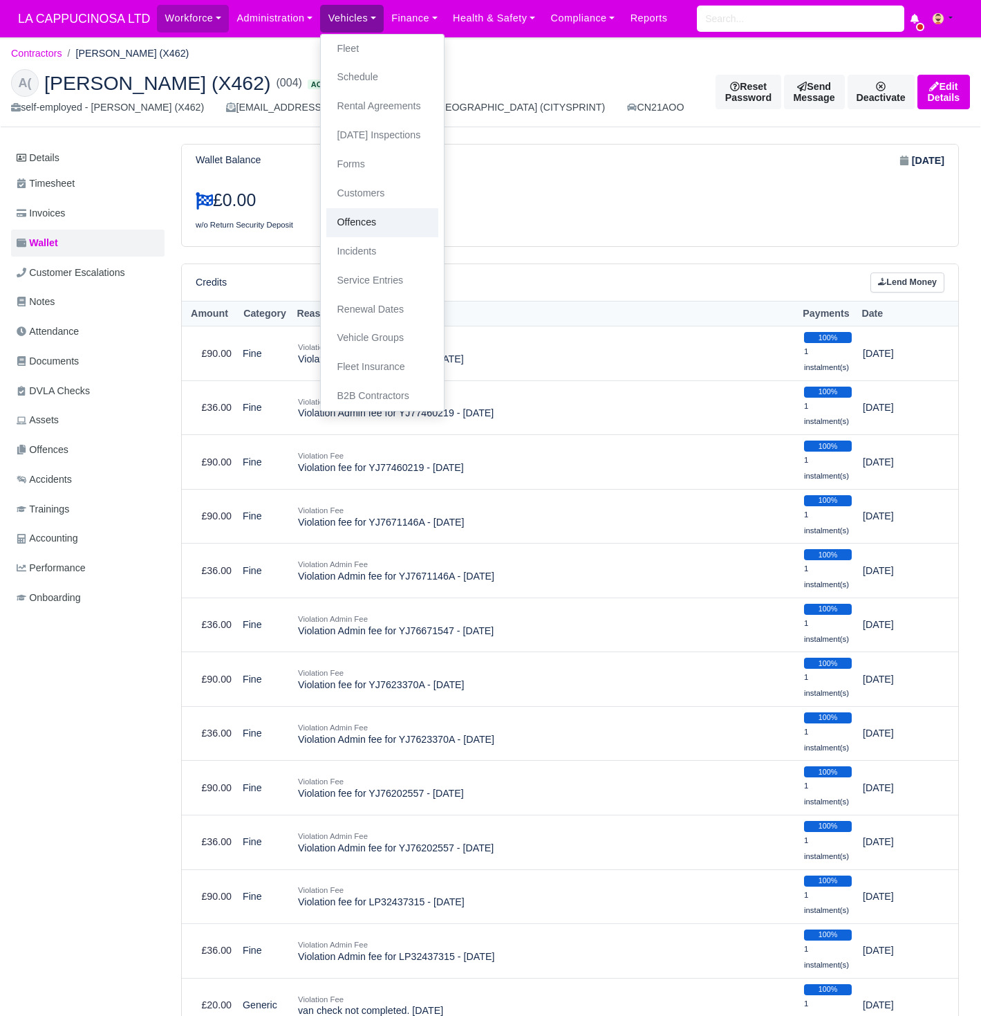
click at [377, 216] on link "Offences" at bounding box center [382, 222] width 112 height 29
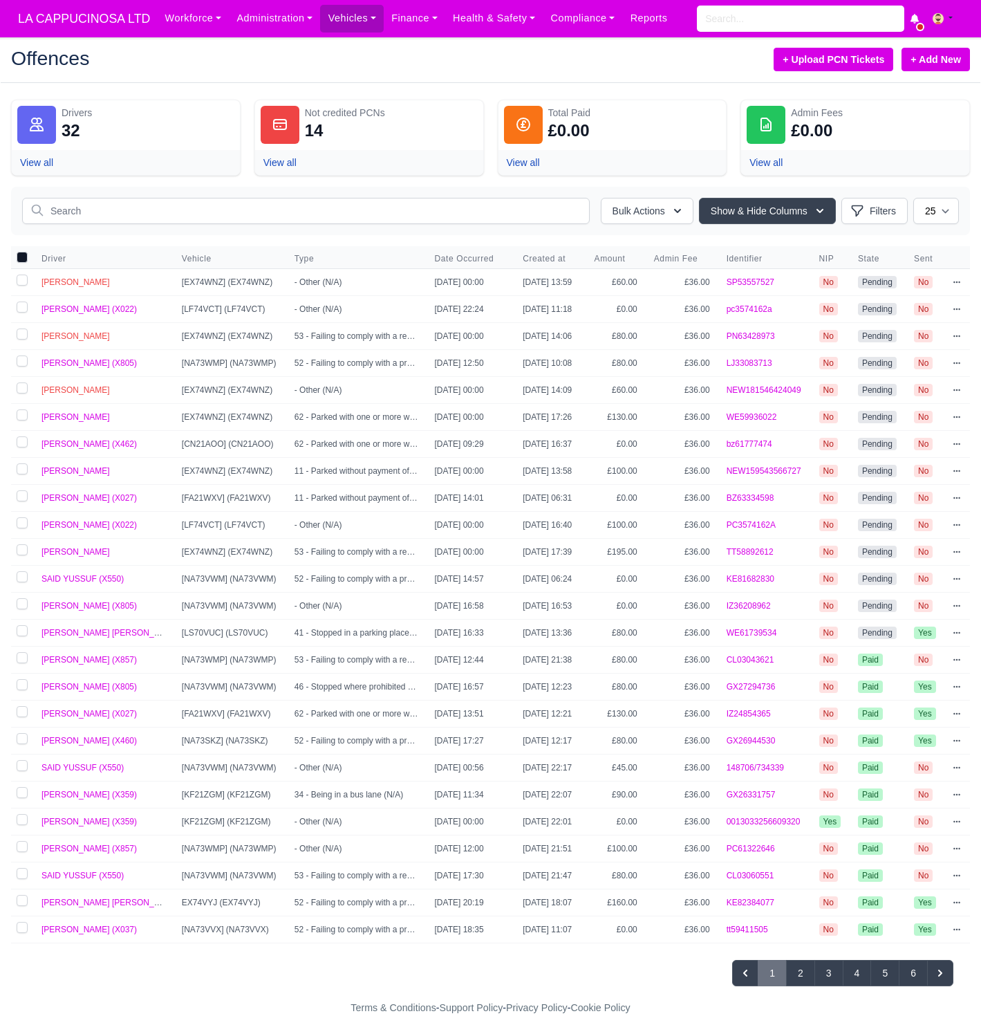
click at [935, 70] on link "+ Add New" at bounding box center [936, 60] width 68 height 24
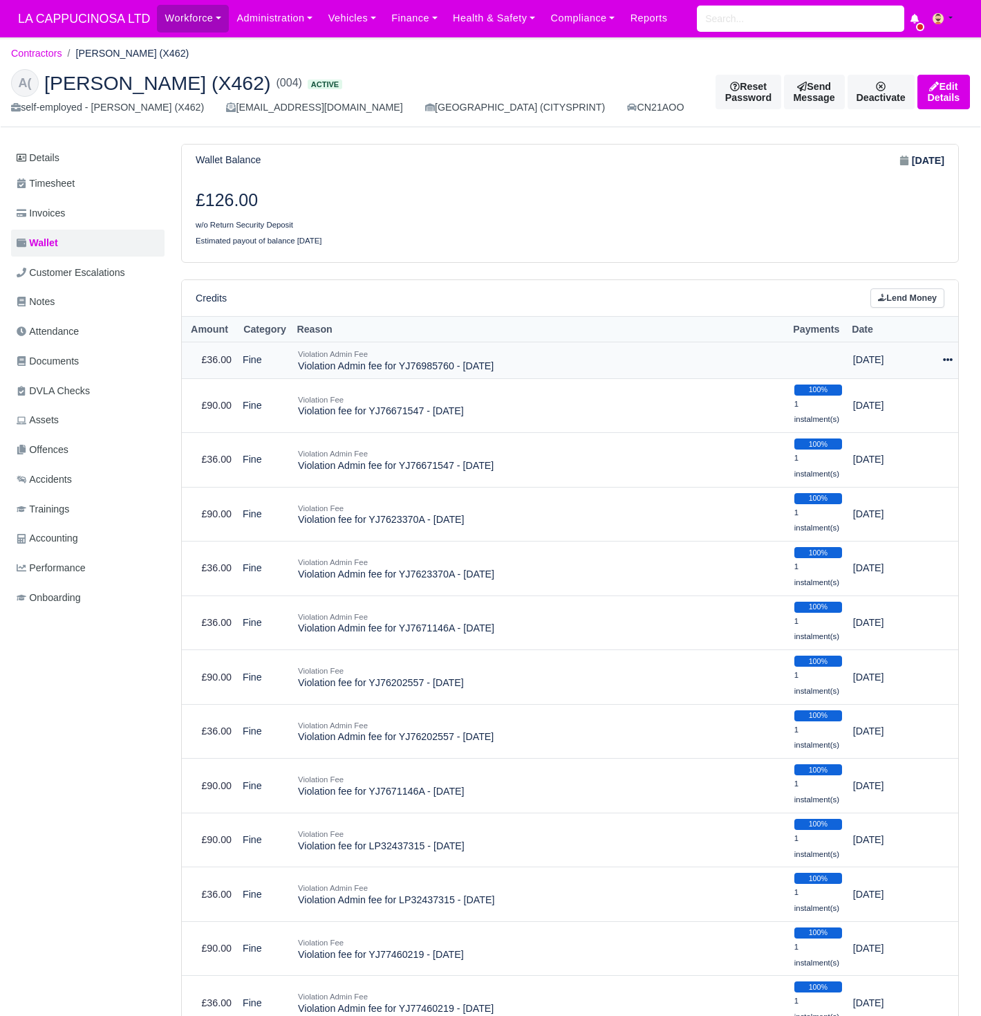
click at [951, 360] on icon at bounding box center [948, 360] width 10 height 10
click at [916, 393] on button "Make Payment" at bounding box center [890, 401] width 123 height 21
select select "721"
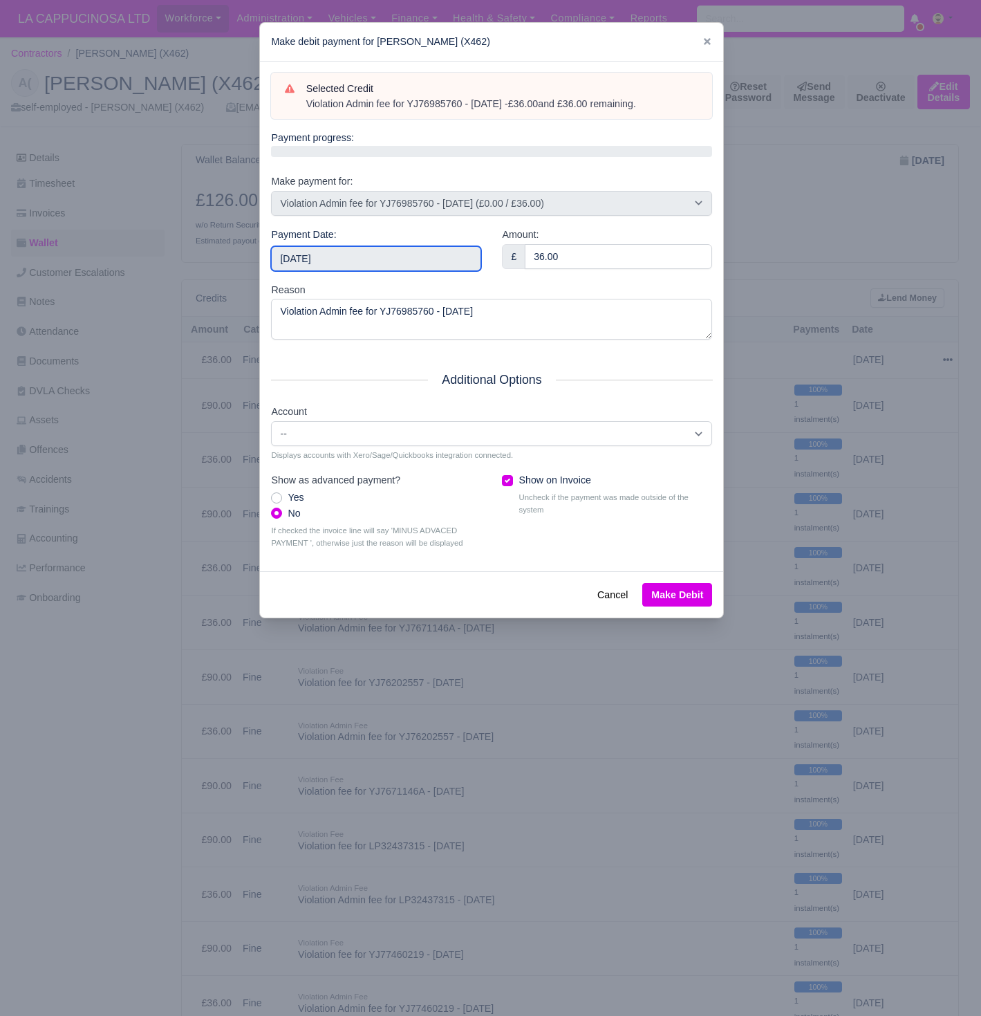
click at [410, 259] on input "2025-08-24" at bounding box center [376, 258] width 210 height 25
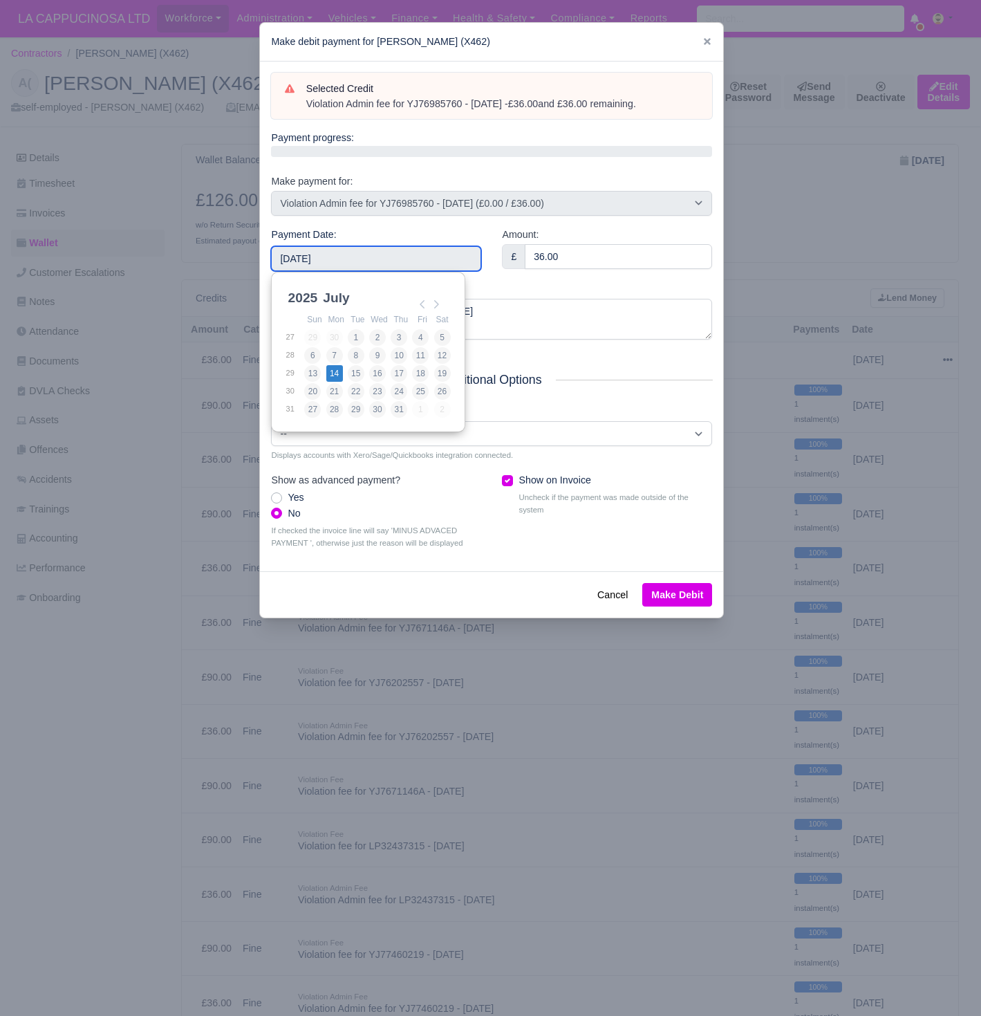
type input "[DATE]"
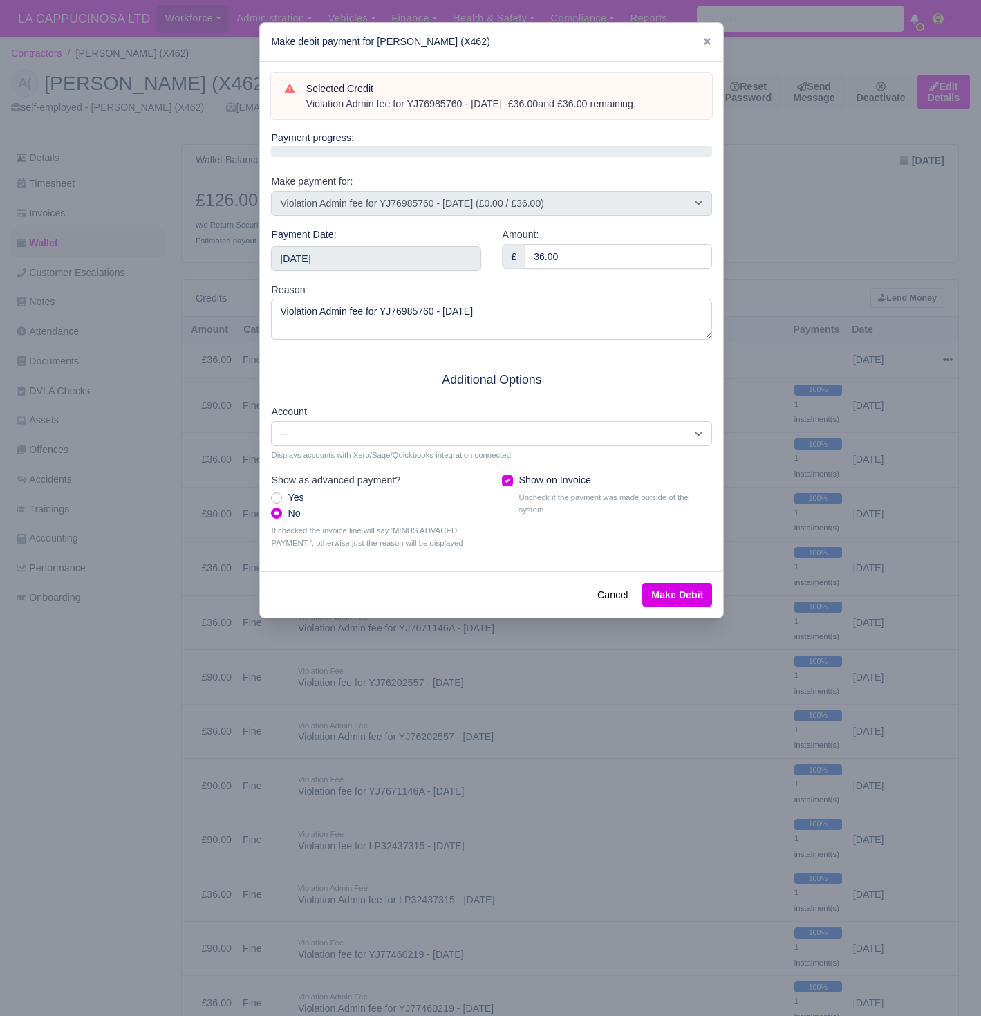
click at [700, 593] on button "Make Debit" at bounding box center [677, 595] width 70 height 24
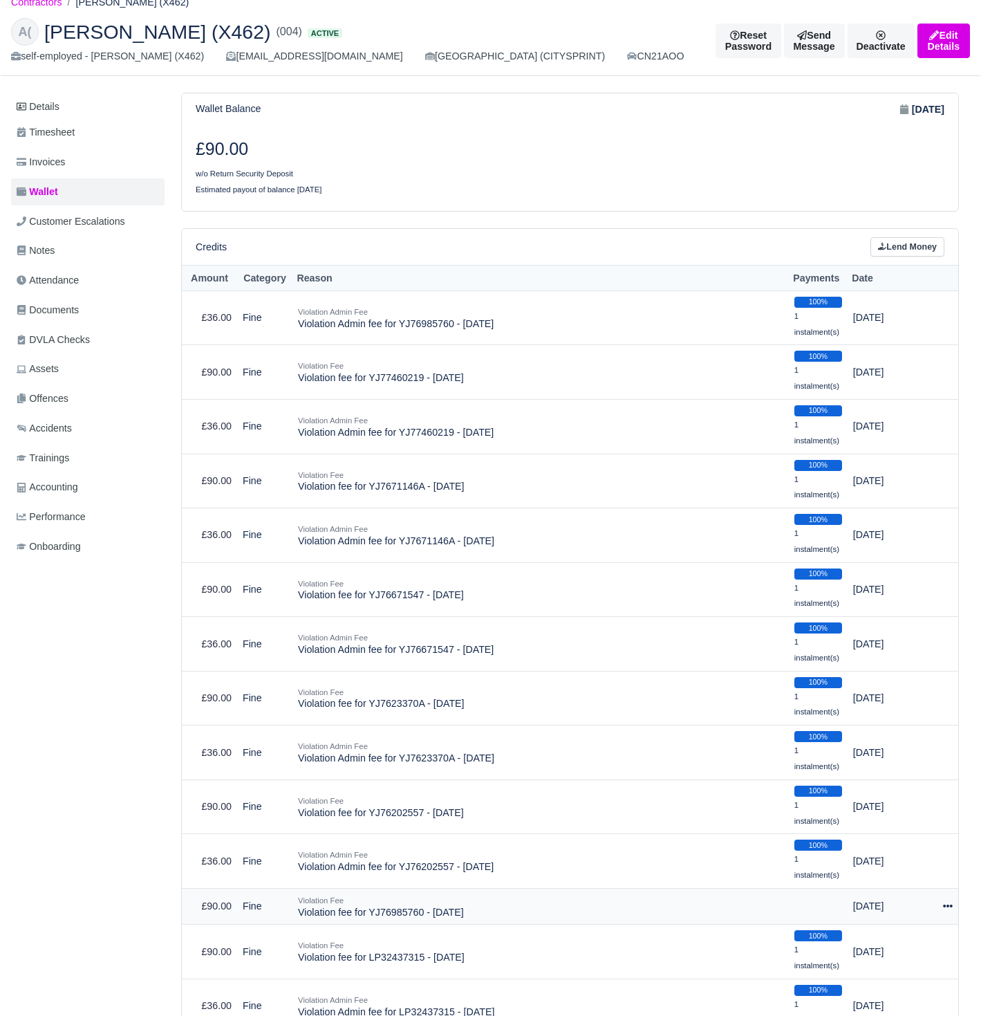
scroll to position [62, 0]
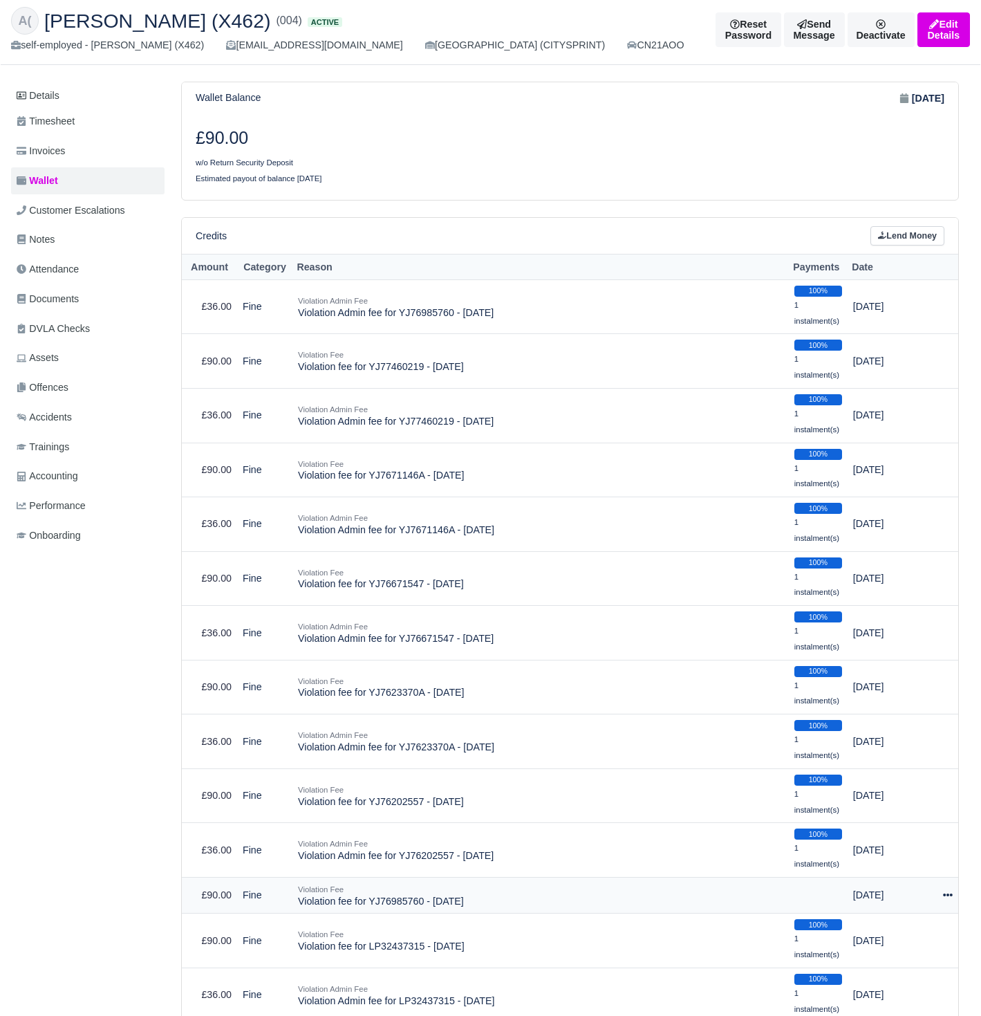
click at [951, 893] on icon at bounding box center [948, 894] width 10 height 3
click at [884, 926] on button "Make Payment" at bounding box center [890, 936] width 123 height 21
select select "720"
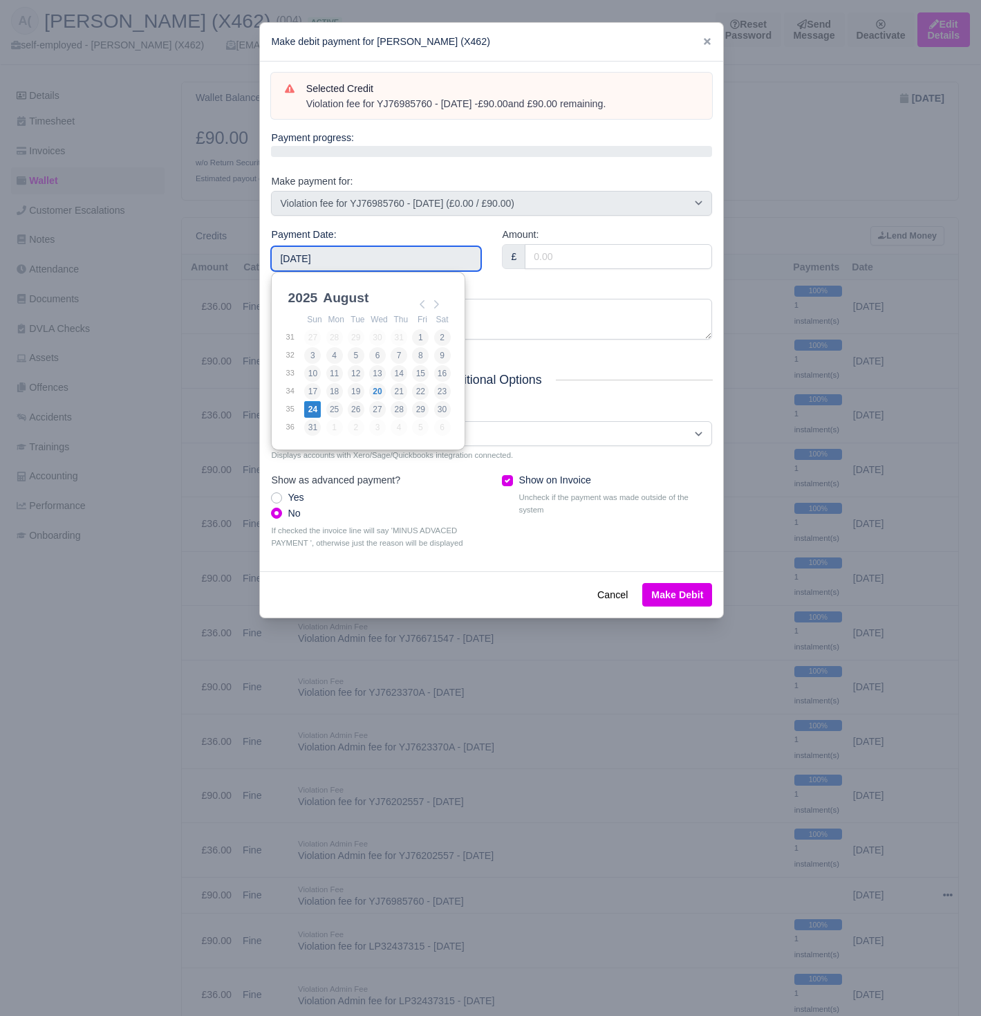
click at [443, 250] on input "[DATE]" at bounding box center [376, 258] width 210 height 25
type input "[DATE]"
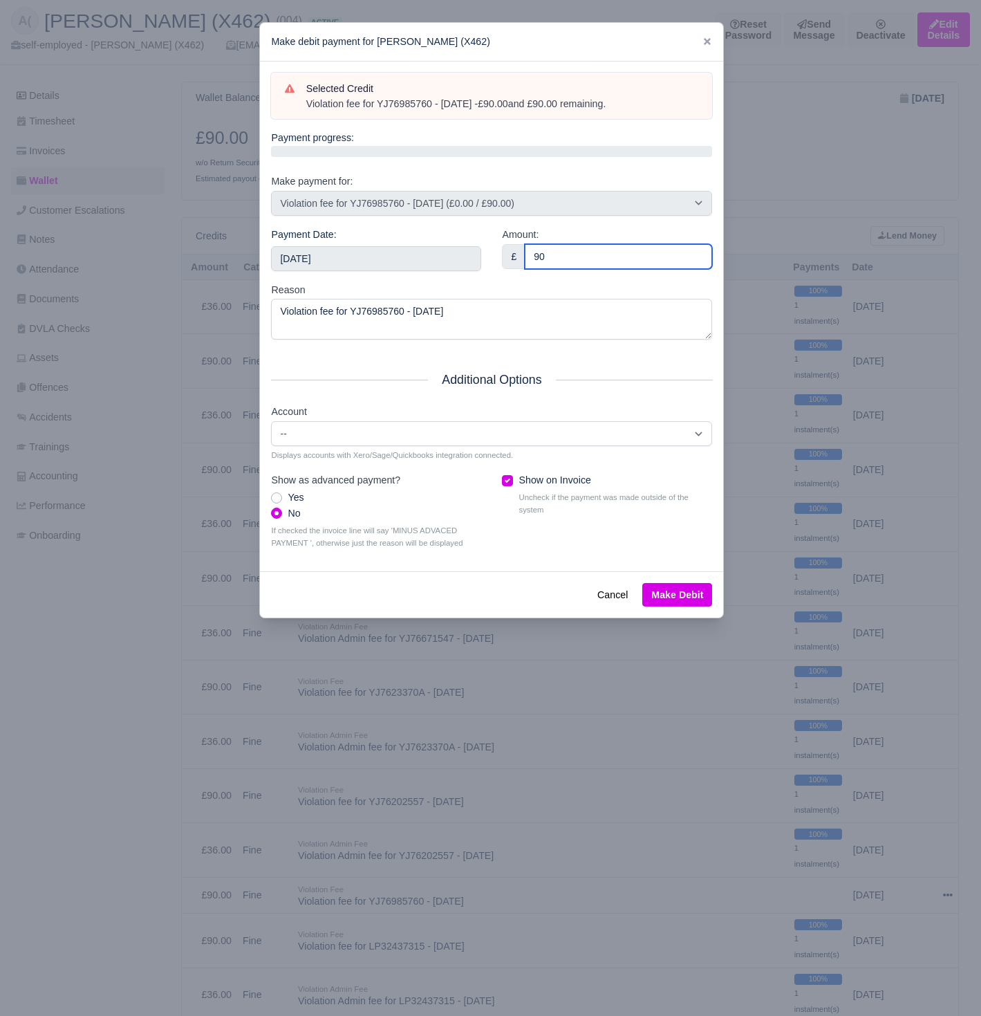
type input "90"
click at [691, 595] on button "Make Debit" at bounding box center [677, 595] width 70 height 24
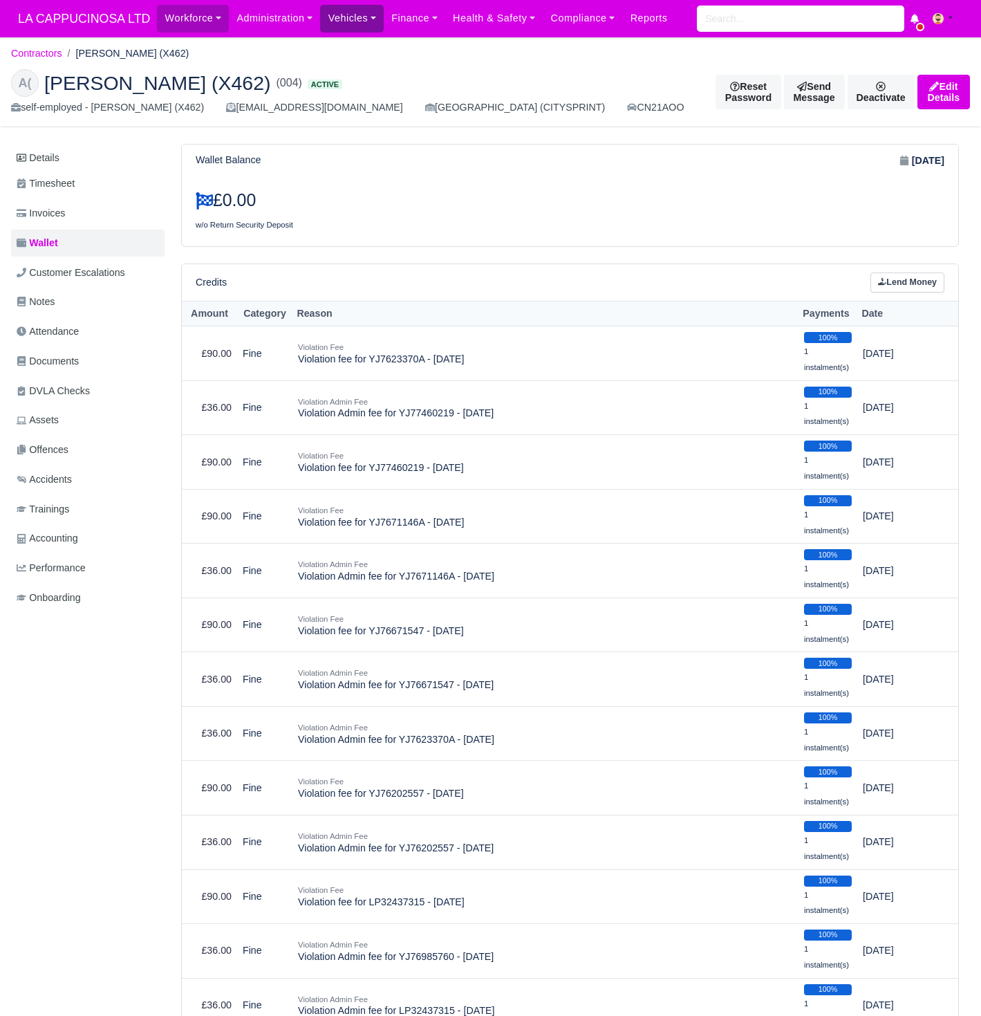
click at [348, 21] on link "Vehicles" at bounding box center [352, 18] width 64 height 27
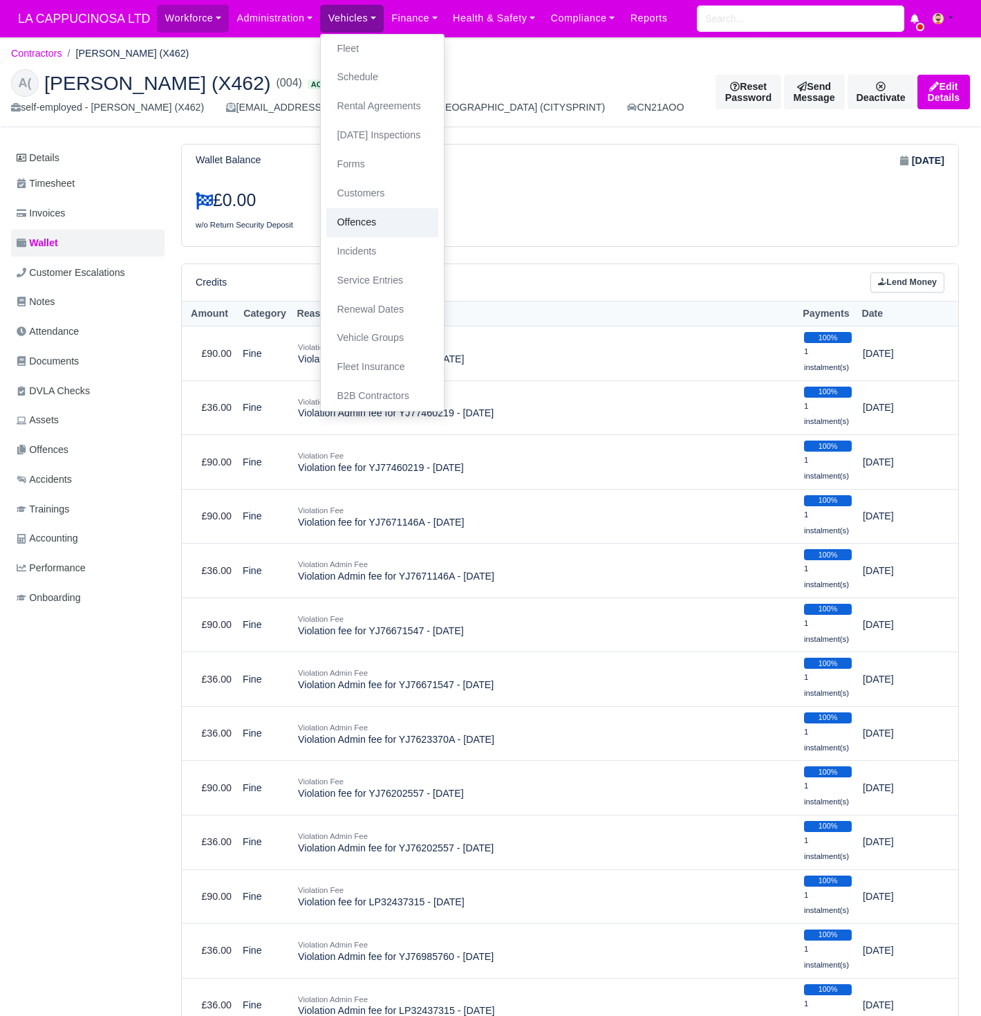
click at [385, 227] on link "Offences" at bounding box center [382, 222] width 112 height 29
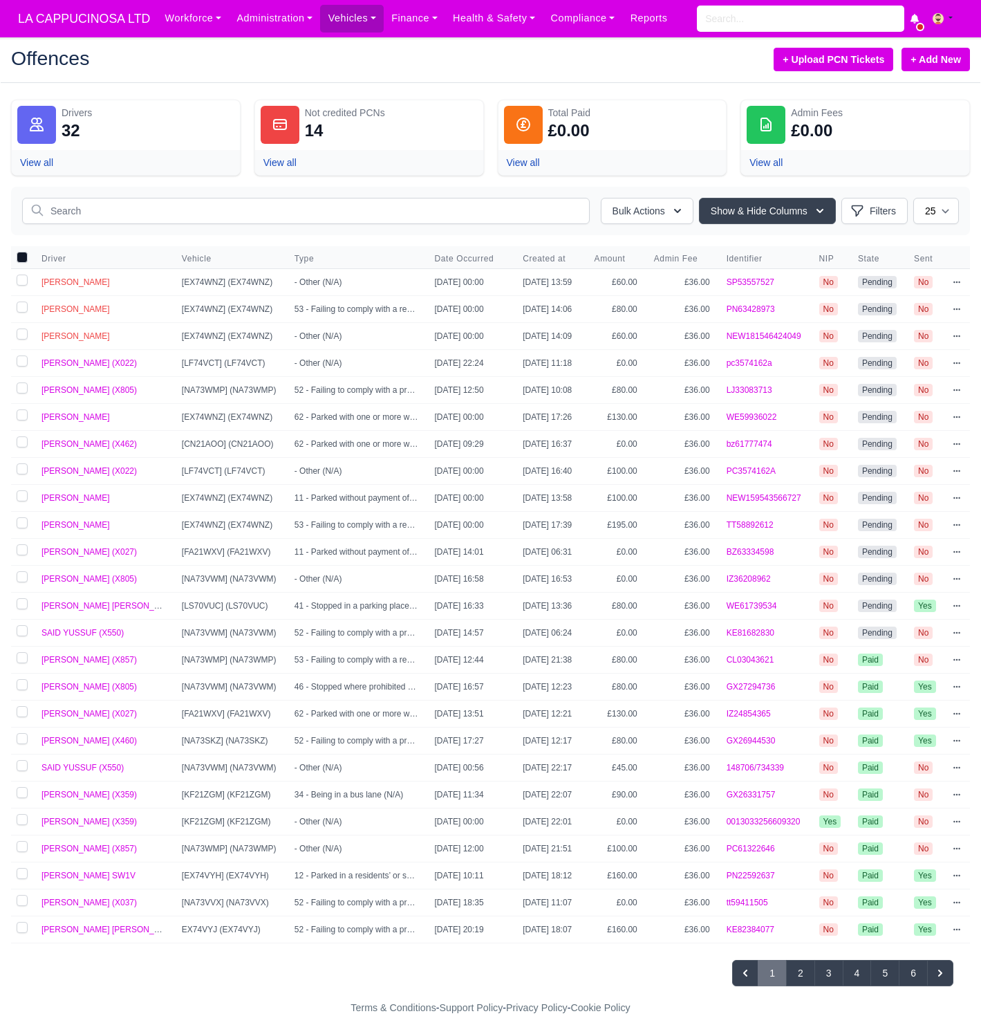
click at [929, 70] on link "+ Add New" at bounding box center [936, 60] width 68 height 24
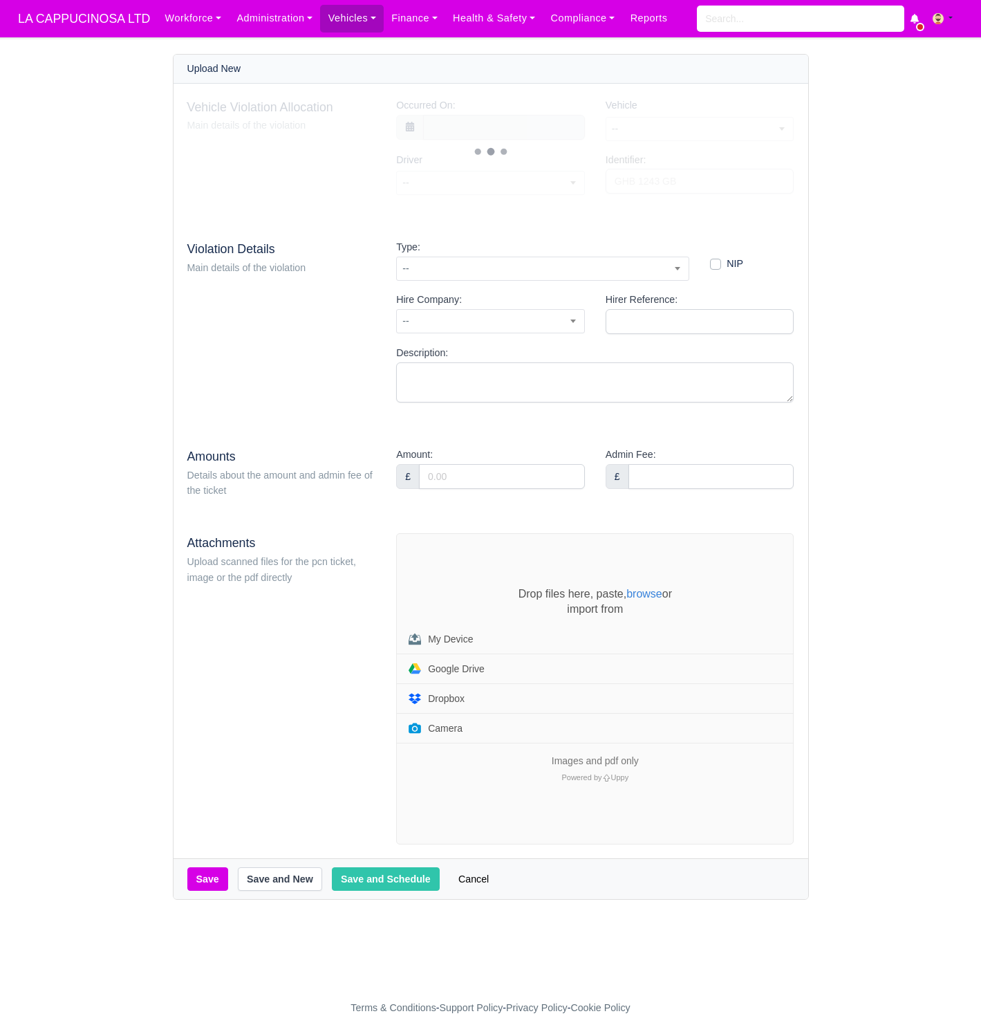
select select "7"
click at [640, 121] on span "--" at bounding box center [699, 128] width 187 height 17
type input "20 August 2025 00:00"
type input "00"
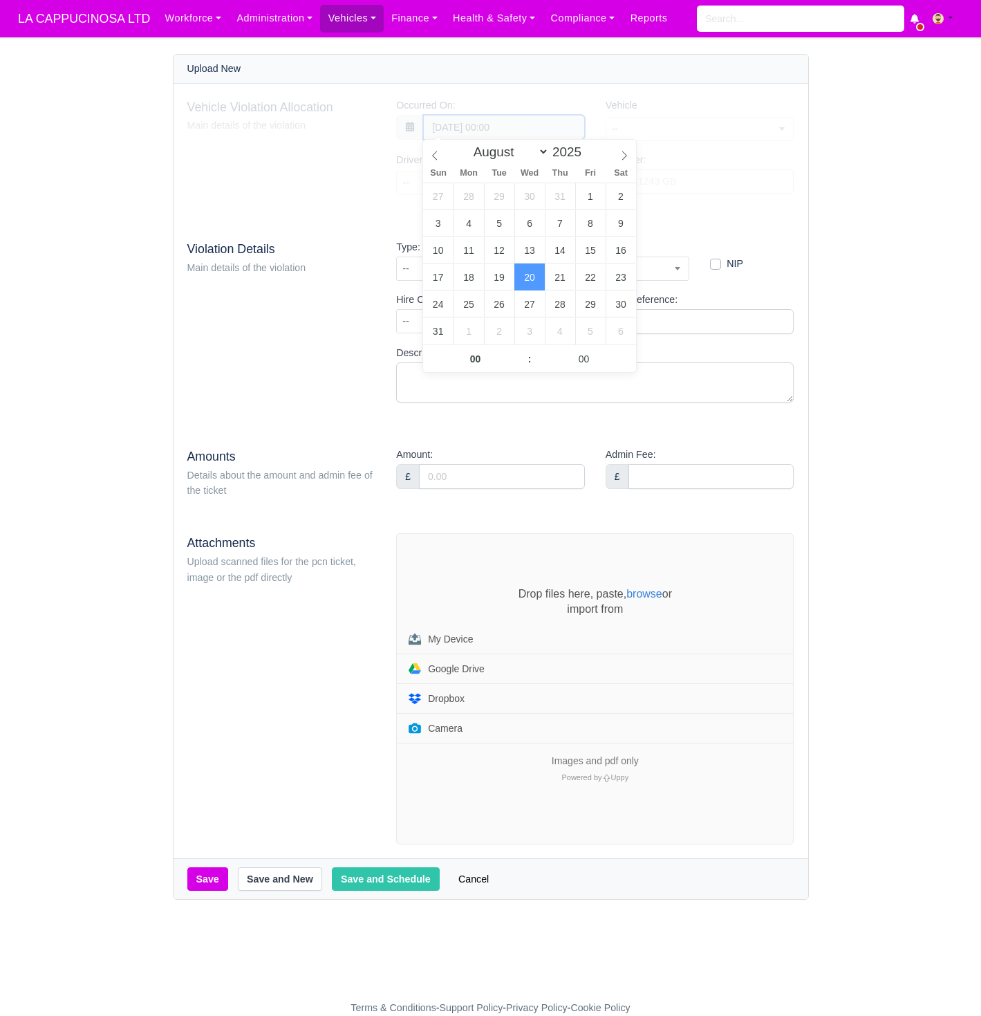
click at [530, 129] on div "Vehicle Violation Allocation Main details of the violation Occurred On: 20 Augu…" at bounding box center [490, 151] width 607 height 109
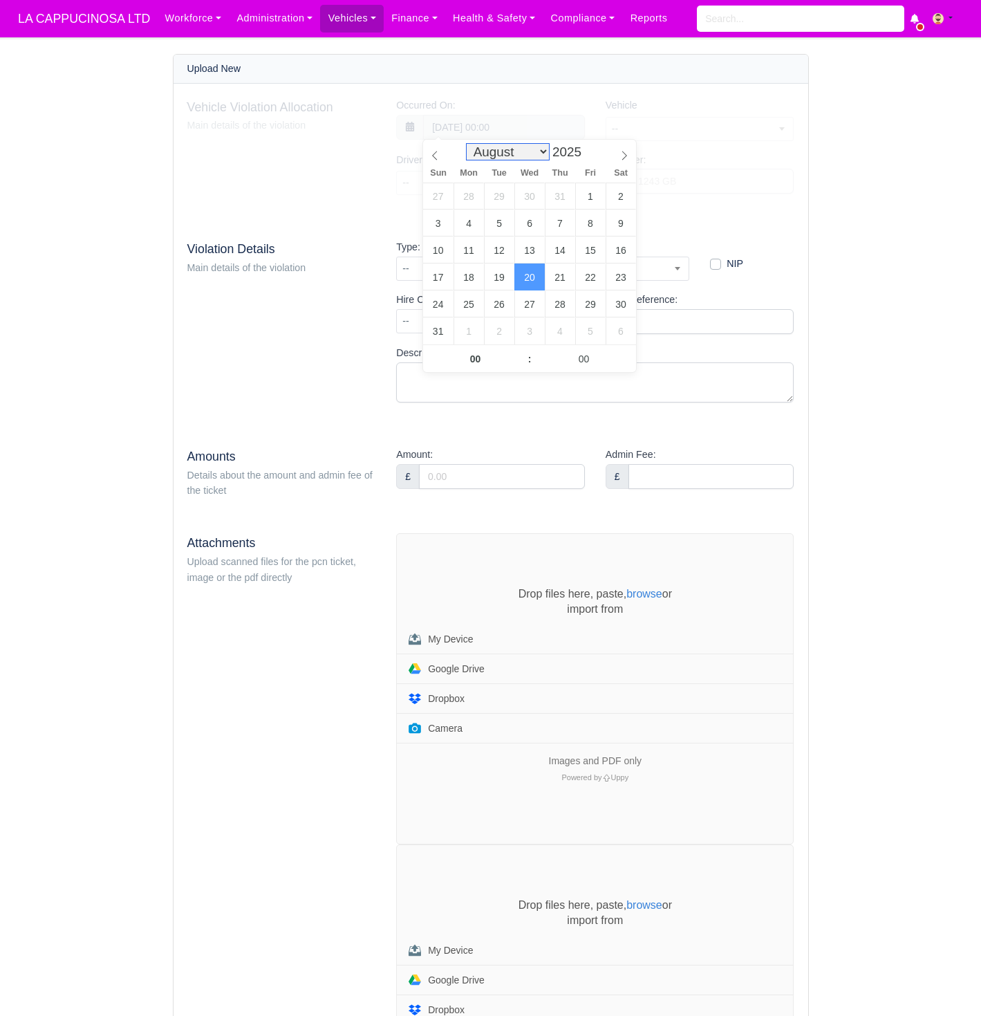
select select "5"
type input "30 June 2025 00:00"
type input "20"
type input "30 June 2025 20:00"
click at [569, 355] on input "00" at bounding box center [584, 359] width 104 height 28
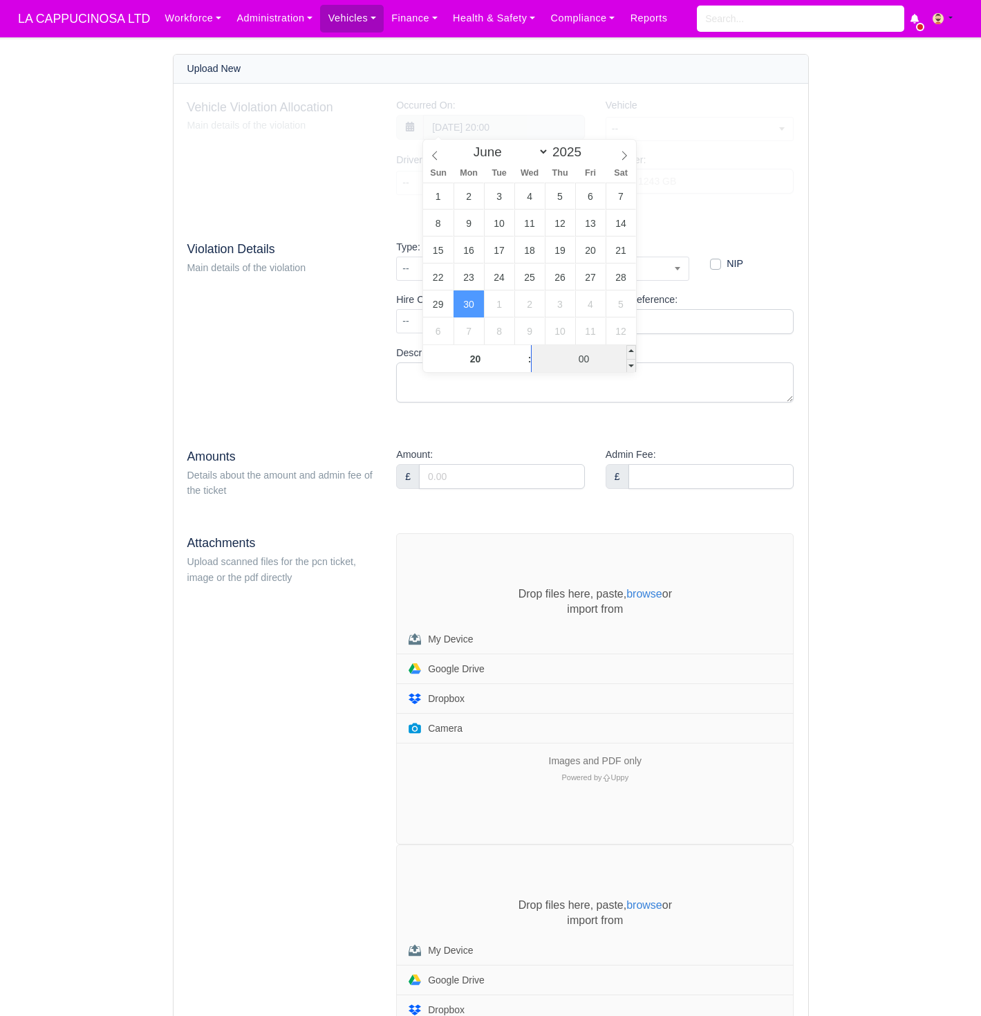
click at [593, 364] on input "00" at bounding box center [584, 359] width 104 height 28
type input "14"
type input "30 June 2025 20:14"
click at [922, 310] on main "Upload New Vehicle Violation Allocation Main details of the violation Occurred …" at bounding box center [490, 632] width 981 height 1157
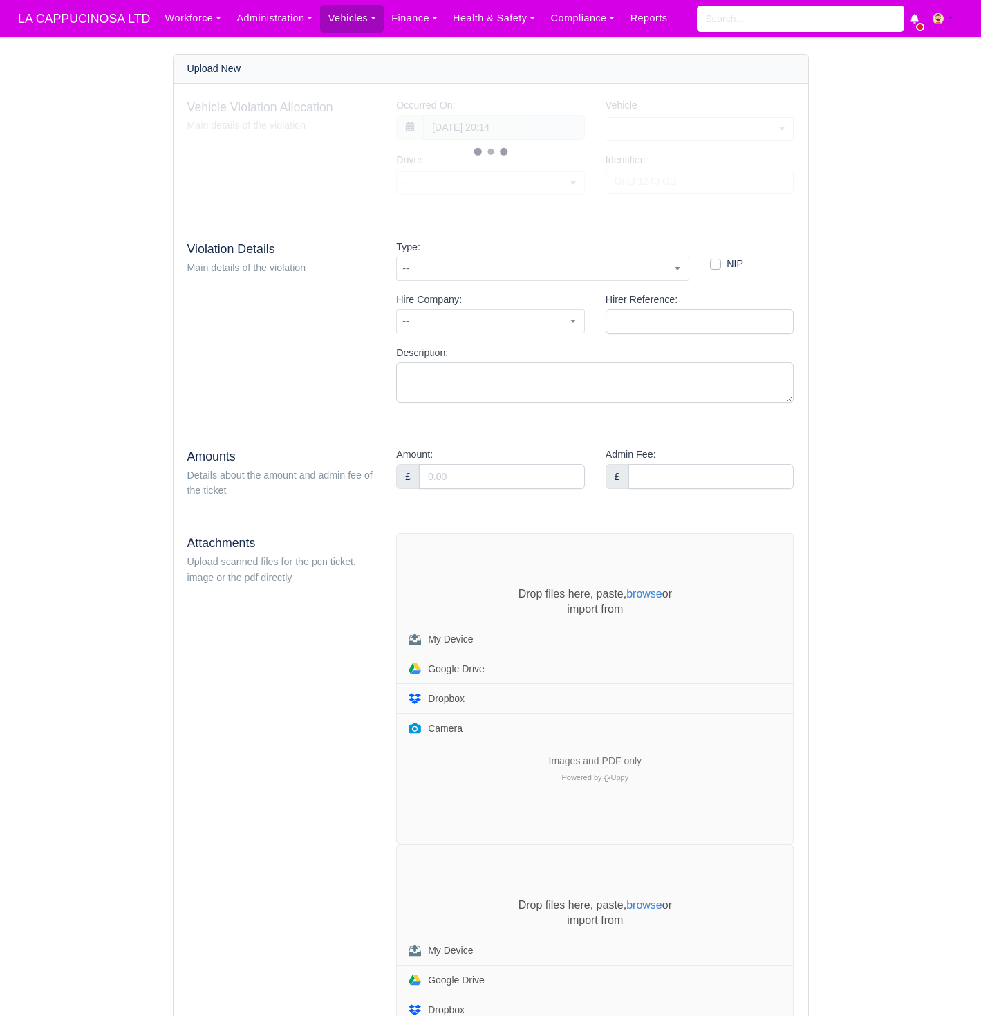
click at [705, 133] on span "--" at bounding box center [699, 128] width 187 height 17
type input "LM71"
select select "45"
select select "49"
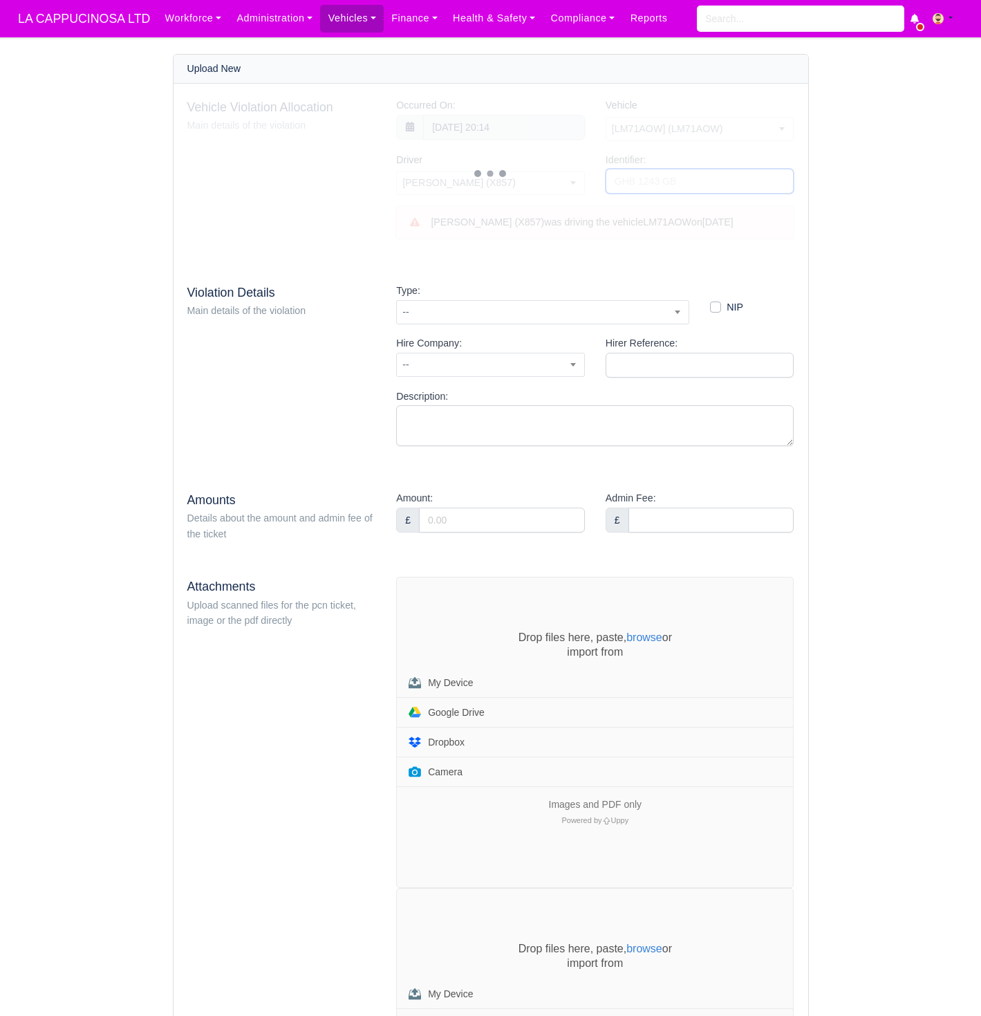
click at [636, 189] on input "Identifier:" at bounding box center [700, 181] width 189 height 25
type input "SP53703050"
click at [521, 335] on div "Type: -- - Other (N/A) 01 - Parked in a restricted street during prescribed hou…" at bounding box center [543, 309] width 314 height 53
click at [528, 324] on span "--" at bounding box center [542, 312] width 293 height 24
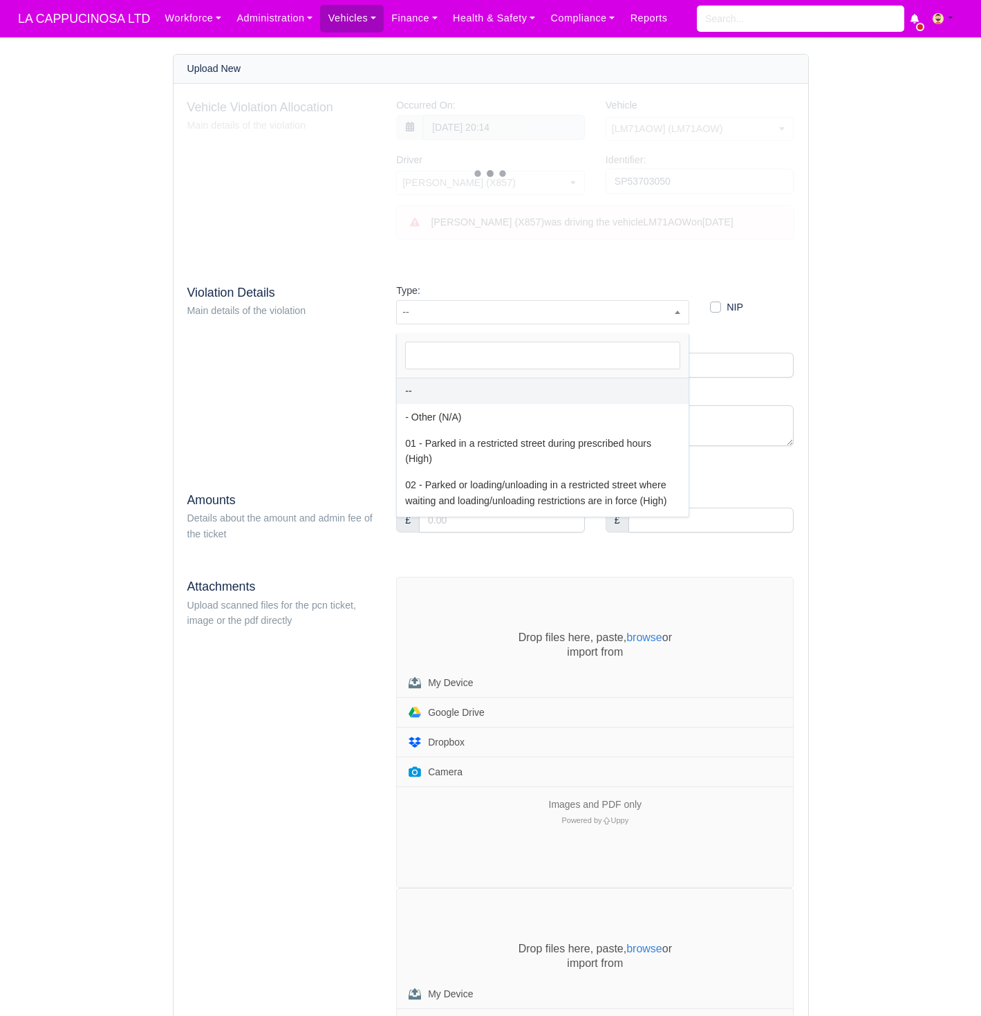
click at [506, 403] on ul "-- - Other (N/A) 01 - Parked in a restricted street during prescribed hours (Hi…" at bounding box center [543, 447] width 292 height 138
select select "81"
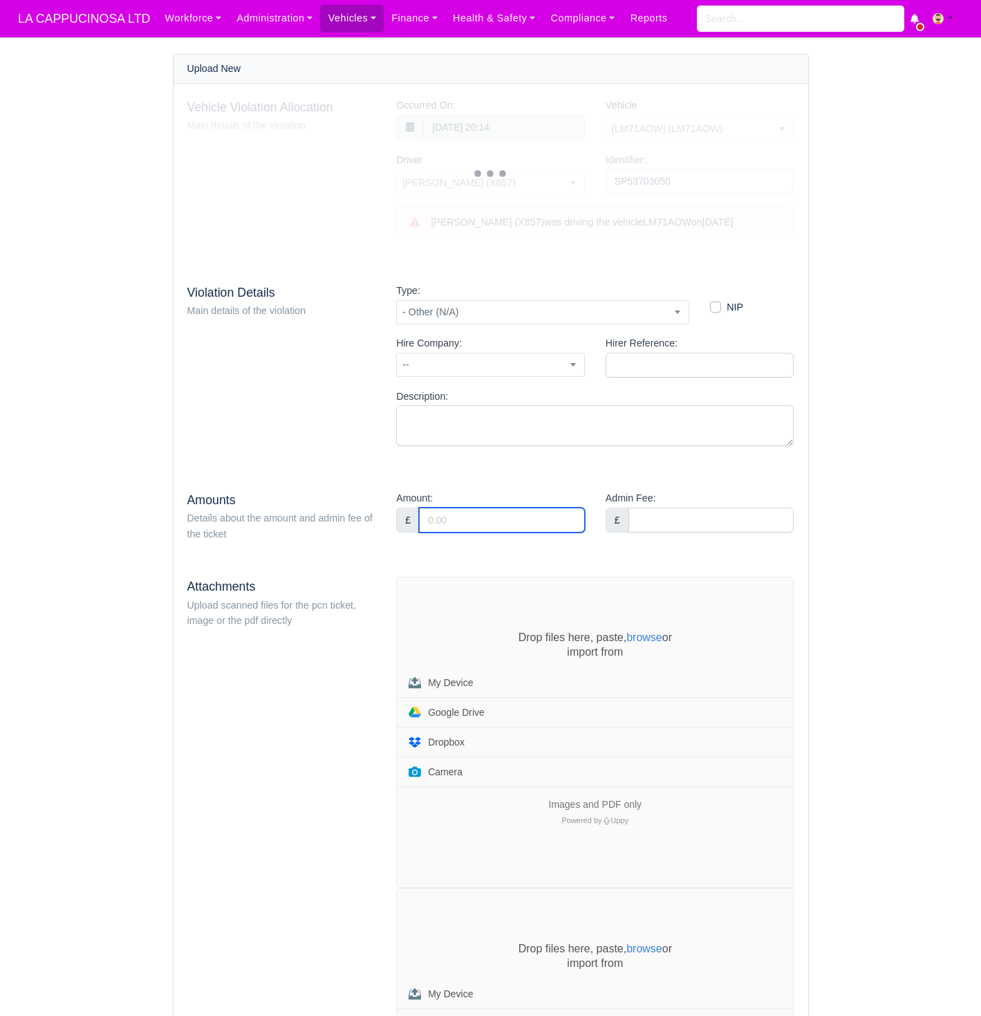
click at [498, 532] on input "Amount:" at bounding box center [502, 520] width 166 height 25
type input "60"
click at [660, 532] on input "Admin Fee:" at bounding box center [712, 520] width 166 height 25
type input "36"
click at [850, 634] on div "Upload New Vehicle Violation Allocation Main details of the violation Occurred …" at bounding box center [491, 654] width 788 height 1200
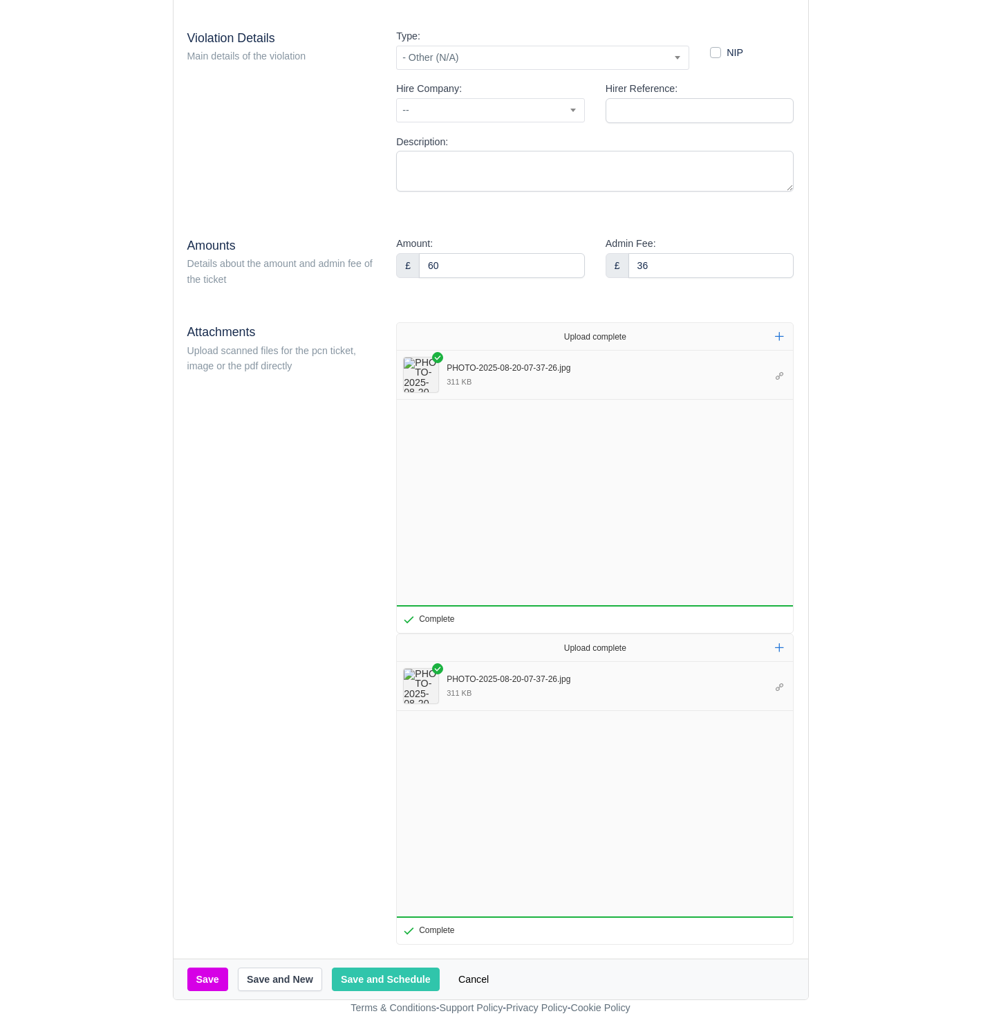
scroll to position [261, 0]
click at [379, 974] on button "Save and Schedule" at bounding box center [386, 979] width 108 height 24
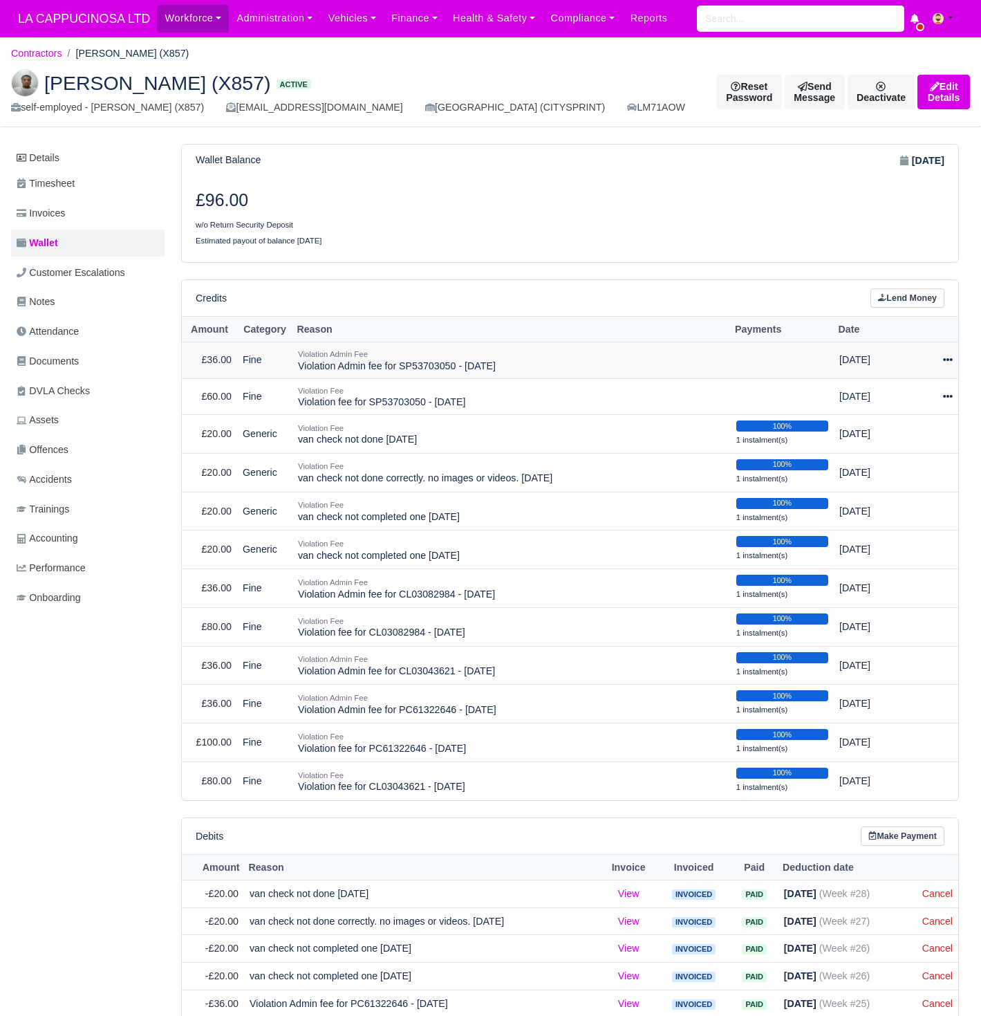
click at [944, 357] on icon at bounding box center [948, 360] width 10 height 10
click at [910, 406] on button "Make Payment" at bounding box center [888, 401] width 123 height 21
select select "725"
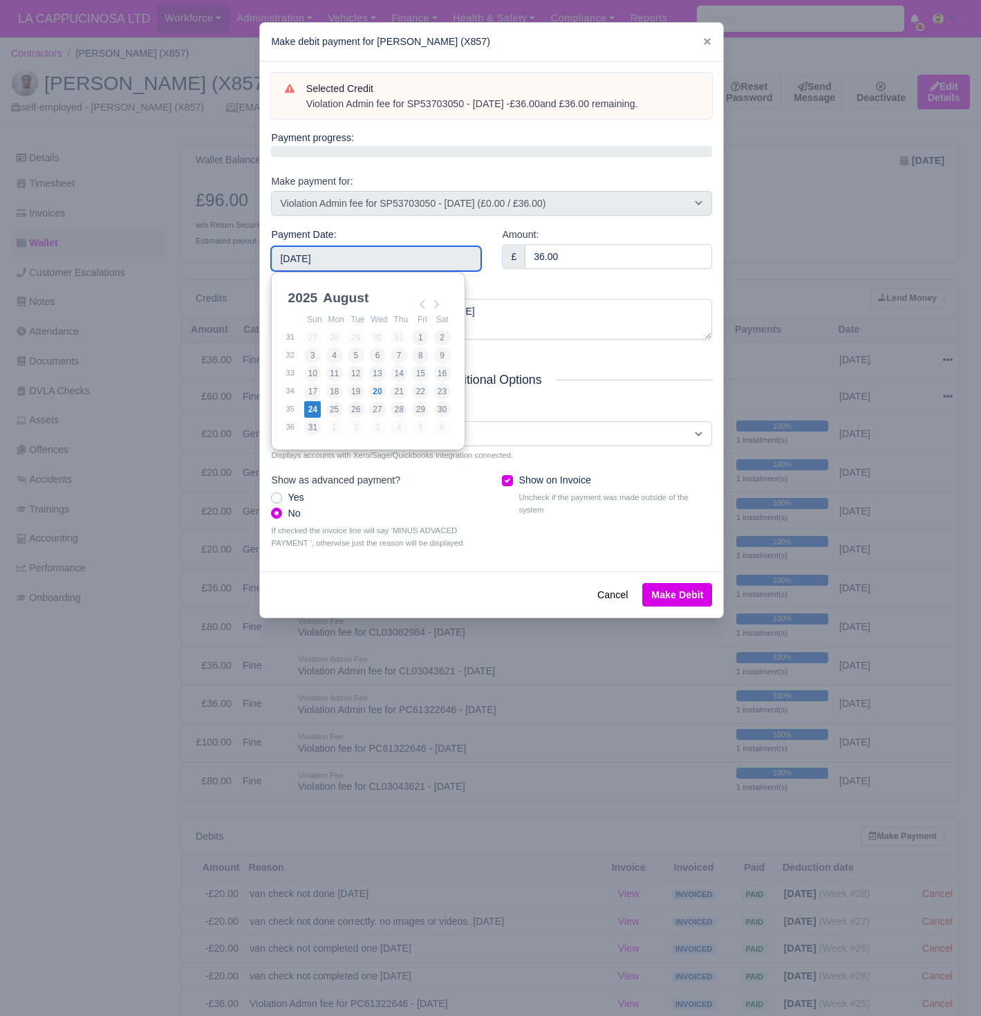
click at [438, 251] on input "2025-08-24" at bounding box center [376, 258] width 210 height 25
type input "2025-07-14"
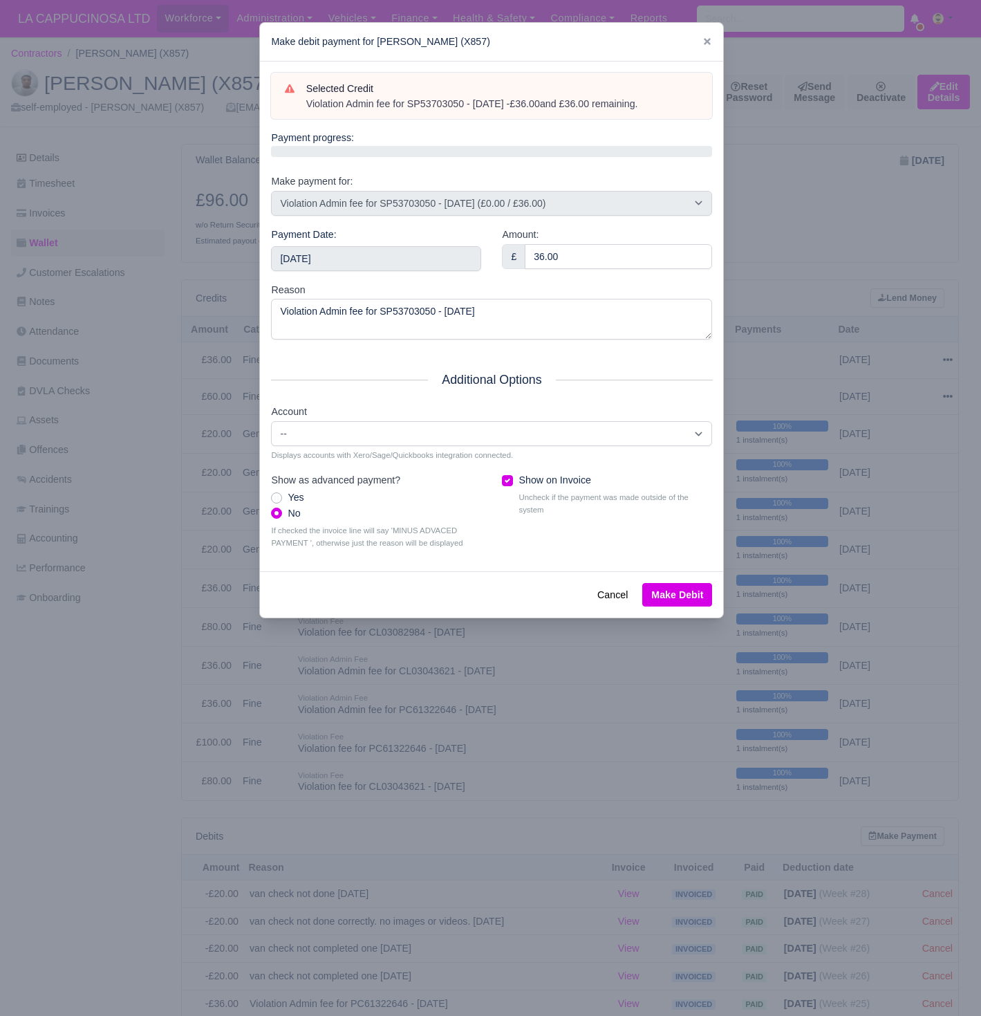
click at [689, 590] on button "Make Debit" at bounding box center [677, 595] width 70 height 24
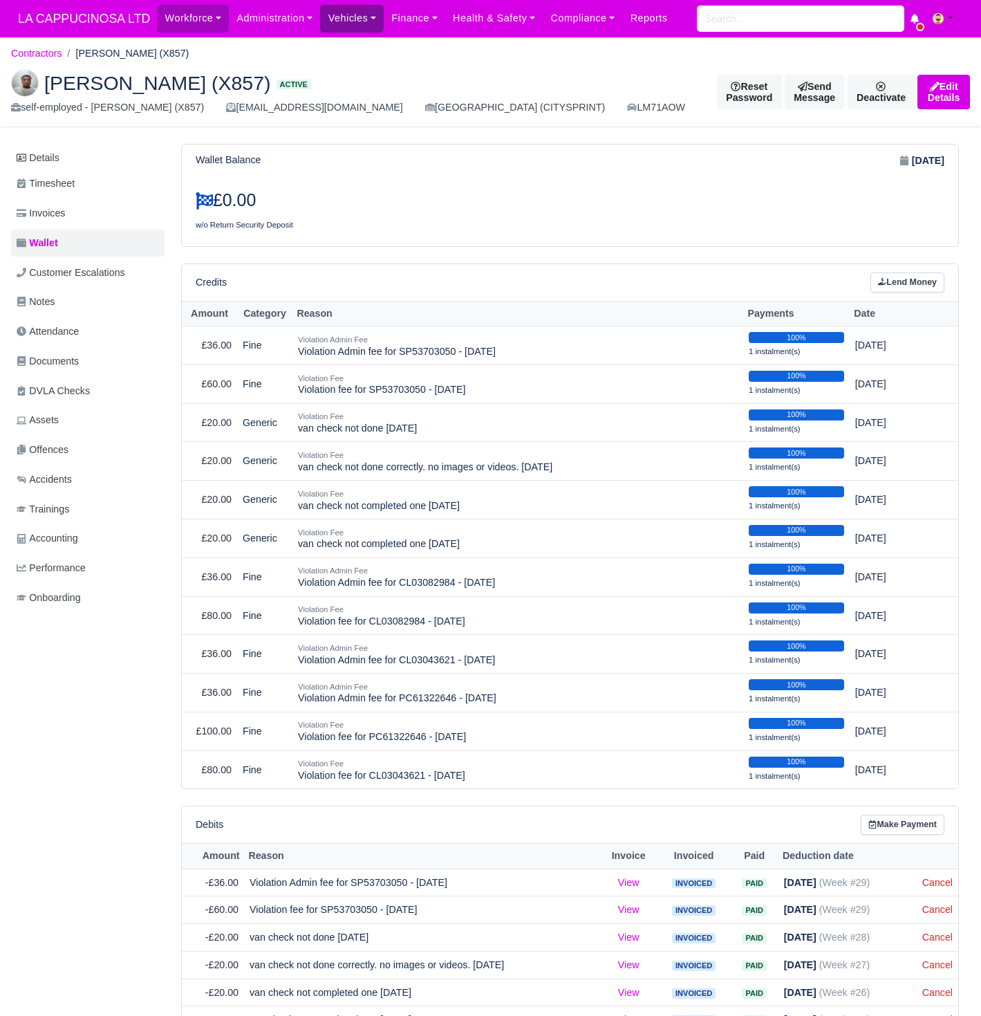
click at [362, 23] on link "Vehicles" at bounding box center [352, 18] width 64 height 27
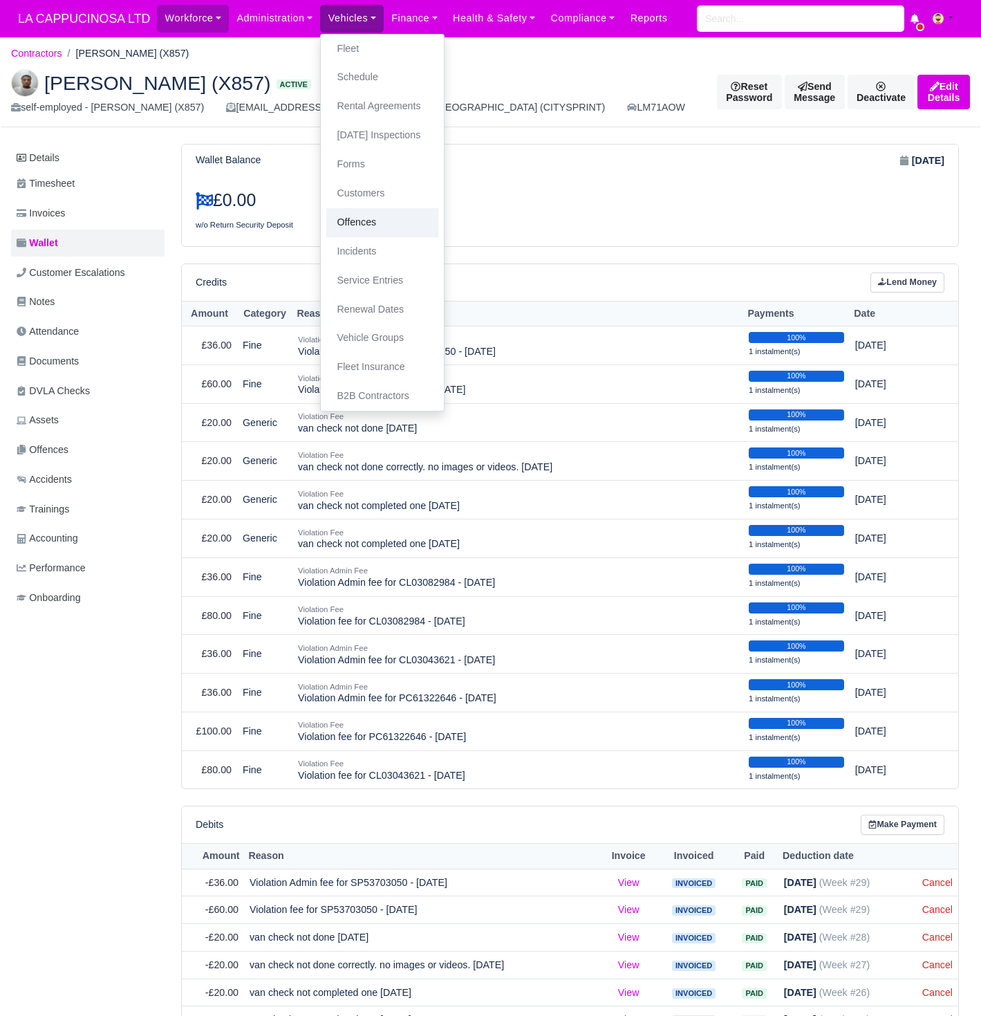
click at [378, 208] on link "Offences" at bounding box center [382, 222] width 112 height 29
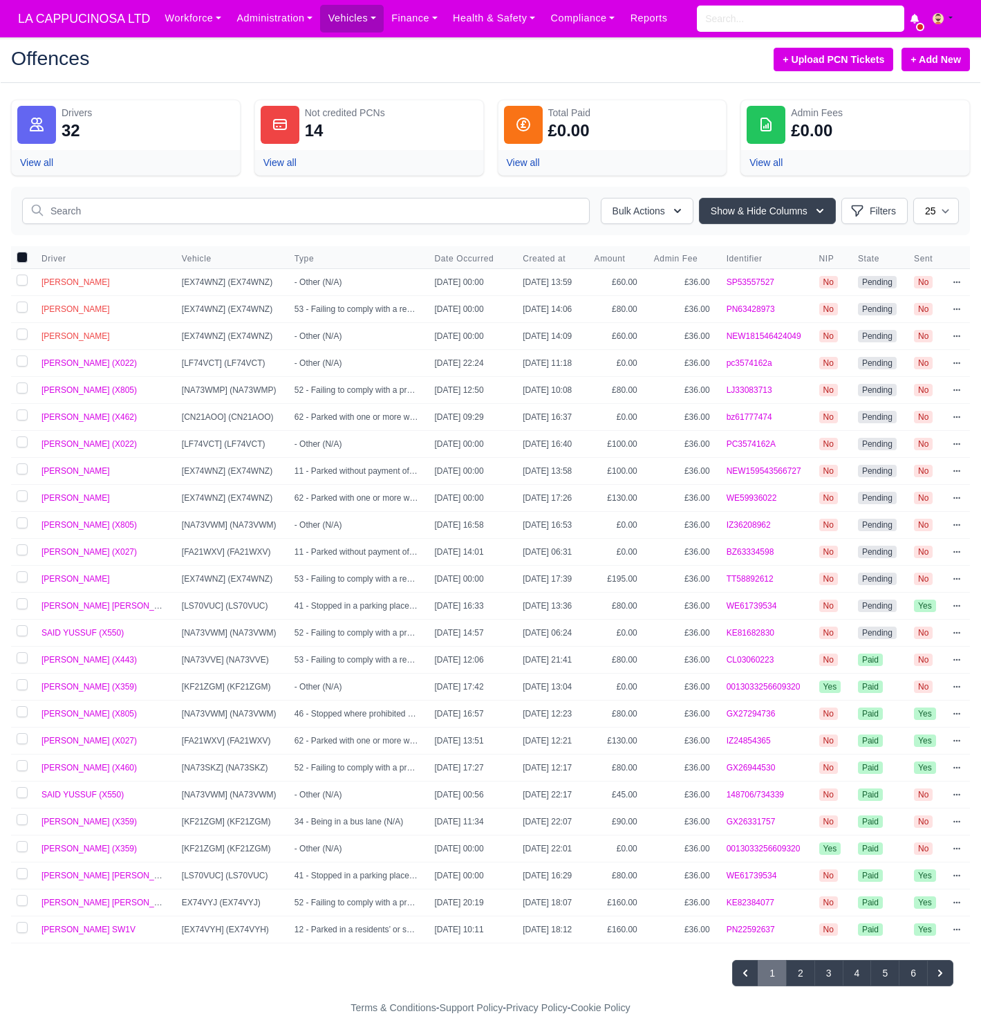
click at [939, 60] on link "+ Add New" at bounding box center [936, 60] width 68 height 24
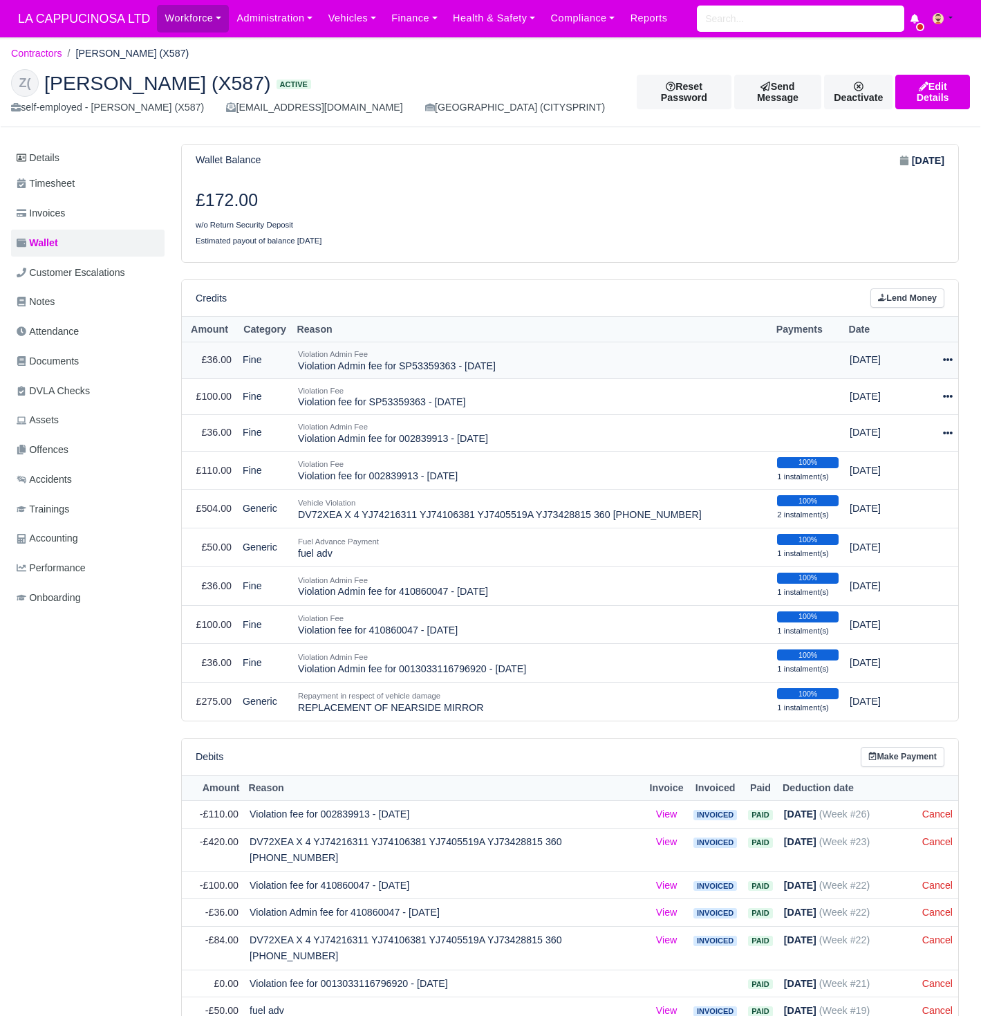
click at [951, 359] on icon at bounding box center [948, 360] width 10 height 3
click at [897, 393] on button "Make Payment" at bounding box center [889, 401] width 123 height 21
select select "729"
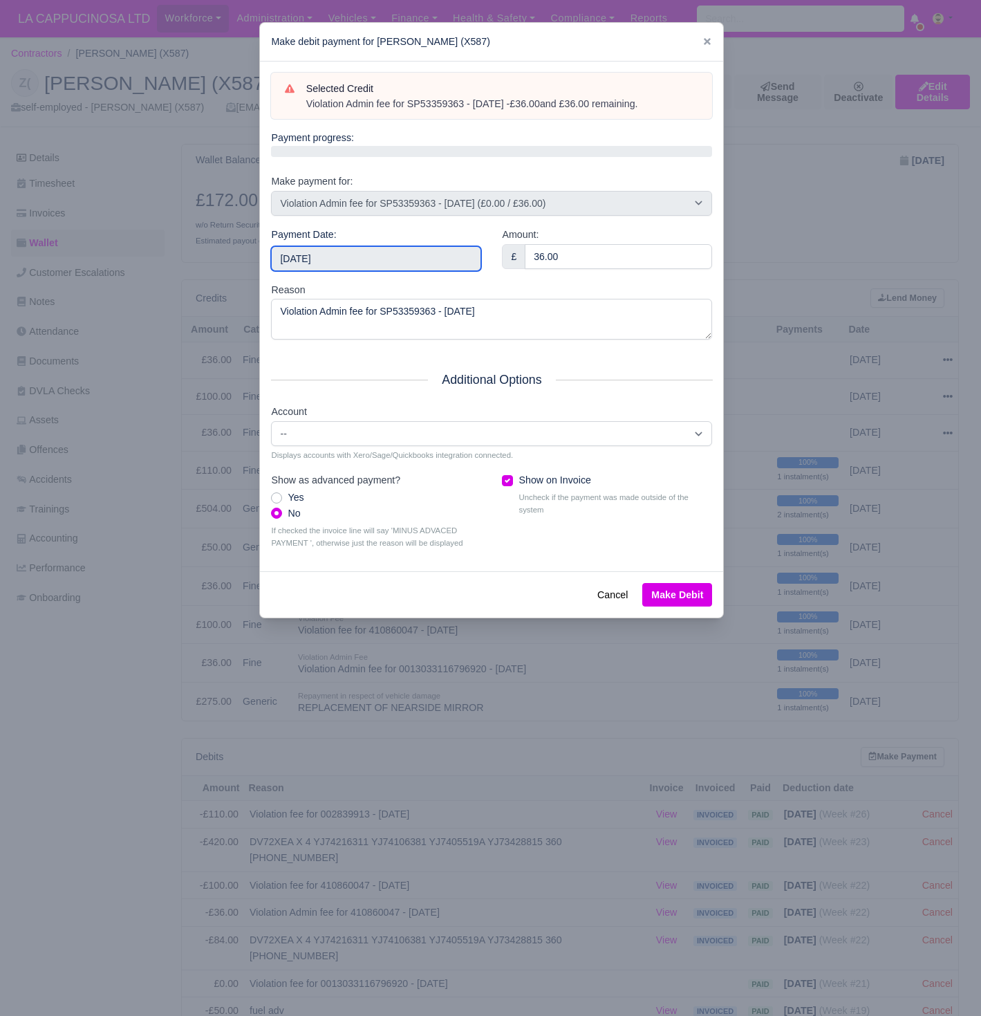
click at [465, 257] on input "[DATE]" at bounding box center [376, 258] width 210 height 25
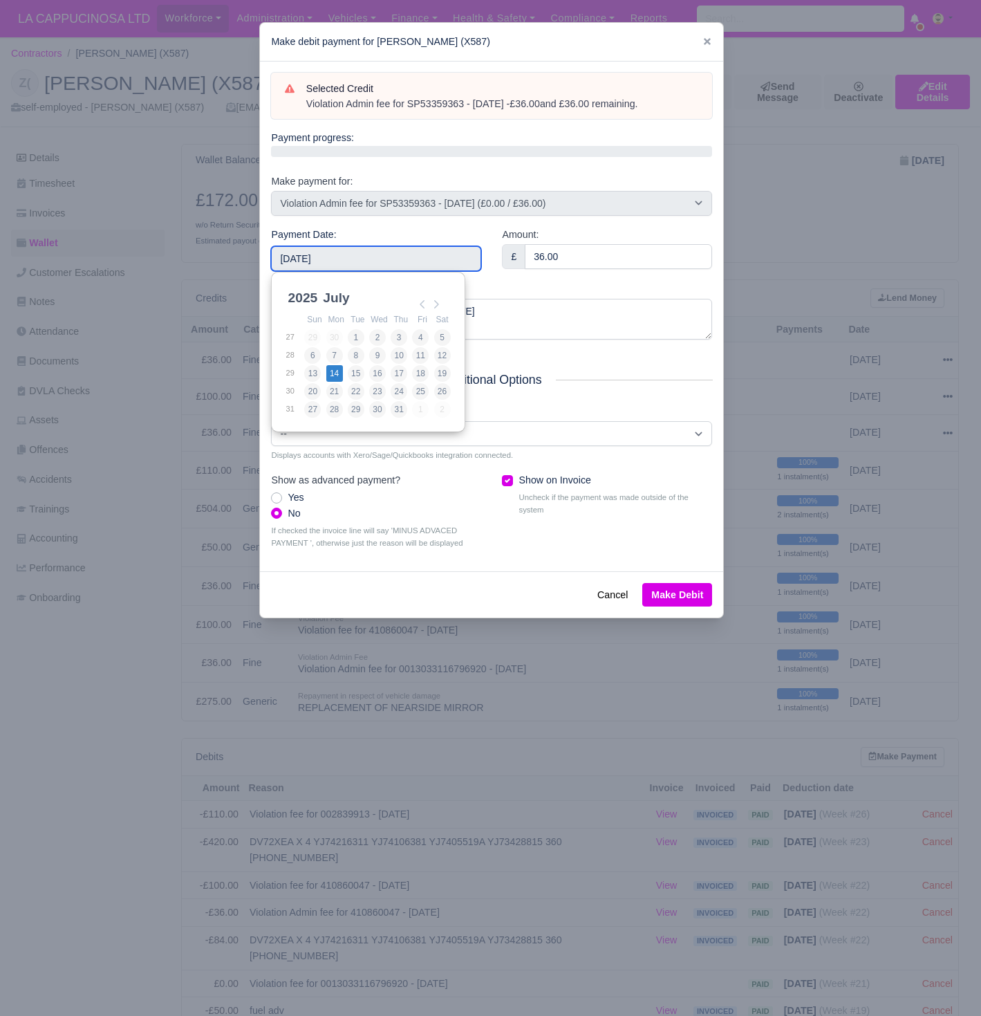
type input "[DATE]"
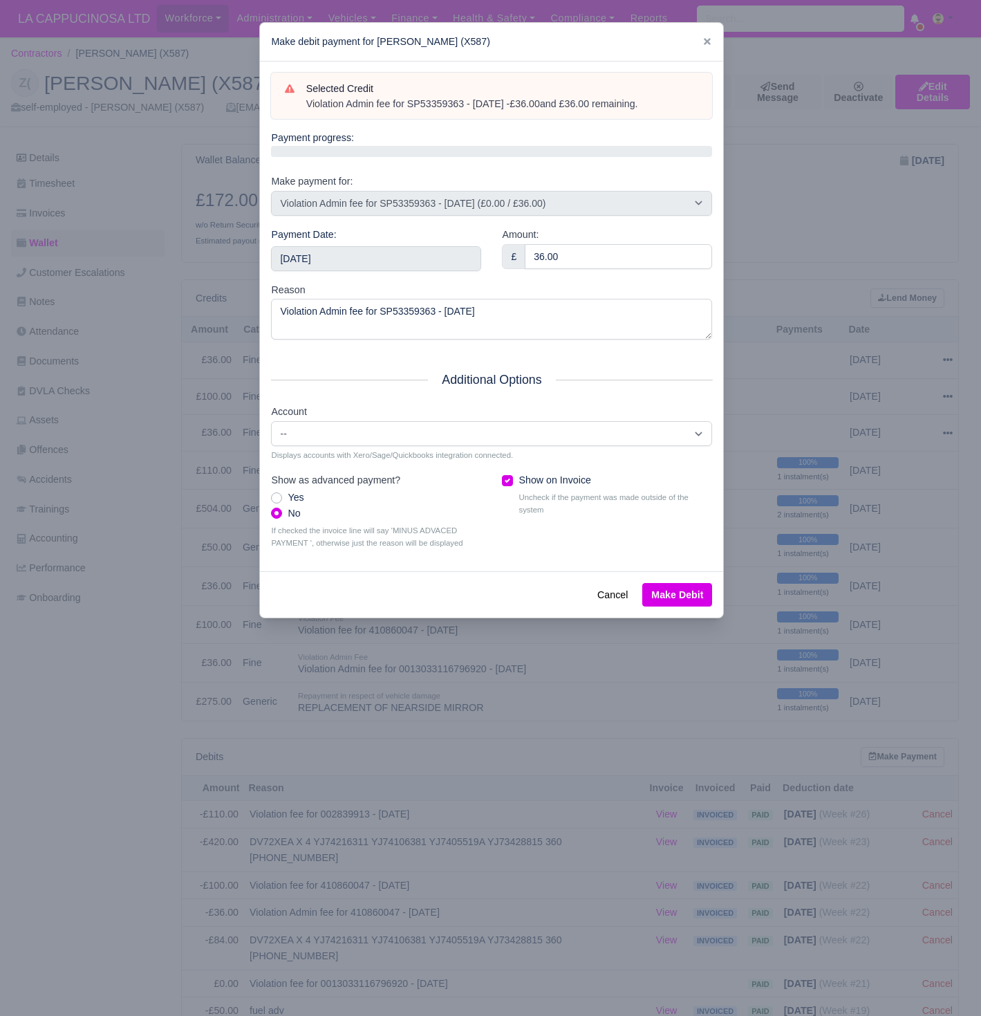
click at [679, 583] on button "Make Debit" at bounding box center [677, 595] width 70 height 24
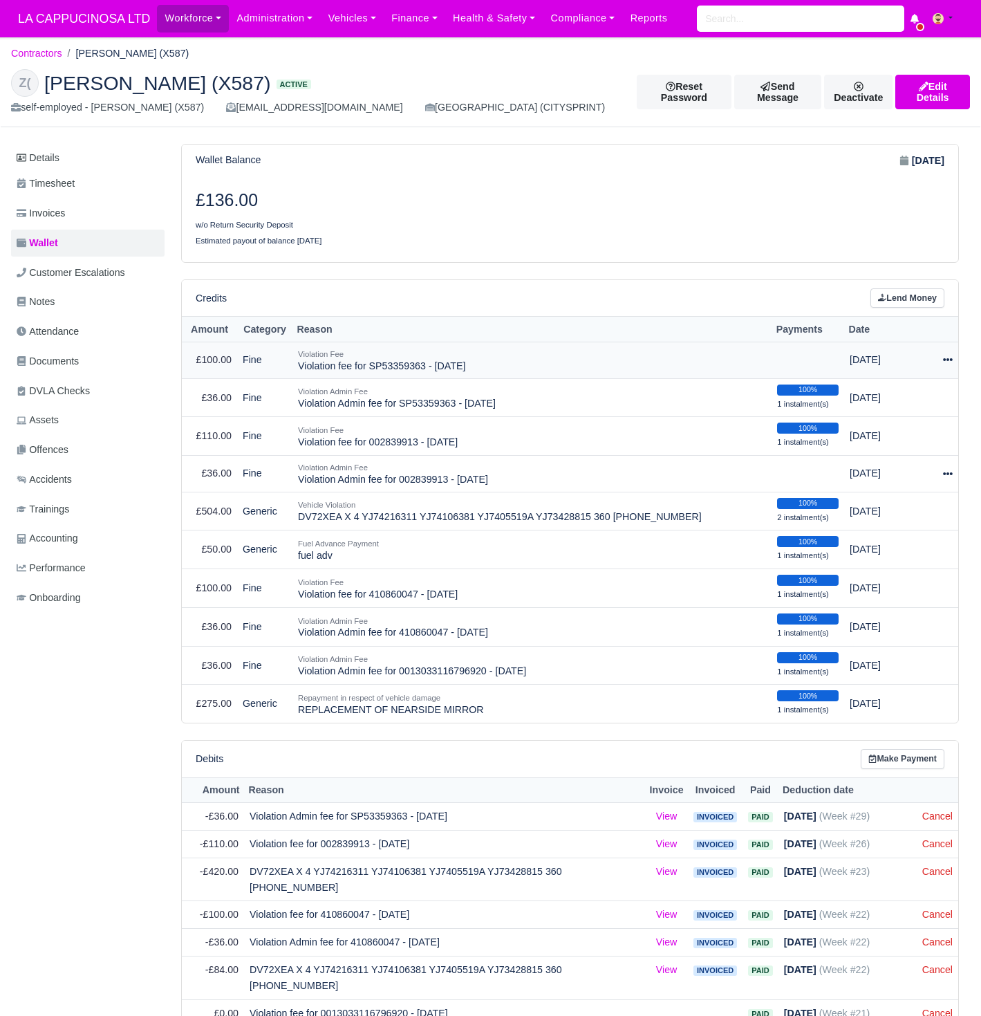
click at [949, 355] on icon at bounding box center [948, 360] width 10 height 10
click at [876, 393] on button "Make Payment" at bounding box center [889, 401] width 123 height 21
select select "728"
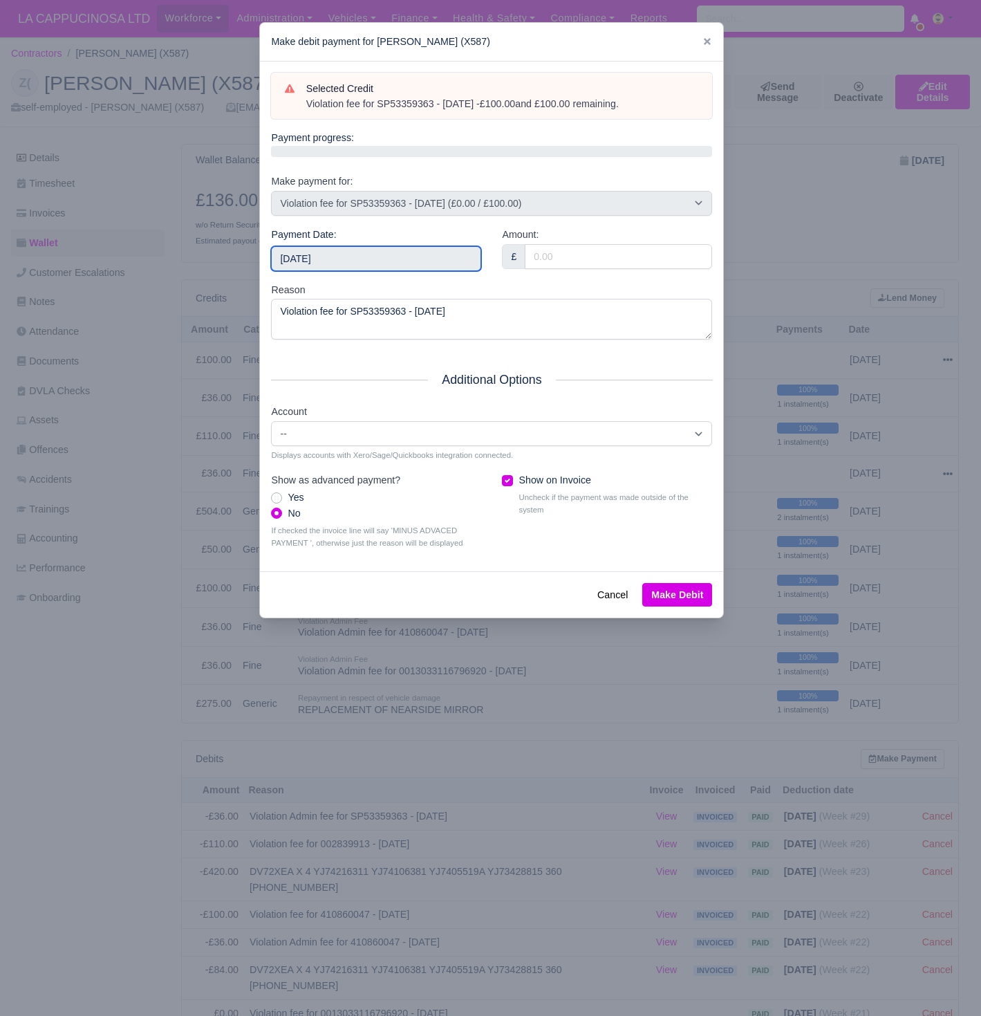
click at [452, 261] on input "[DATE]" at bounding box center [376, 258] width 210 height 25
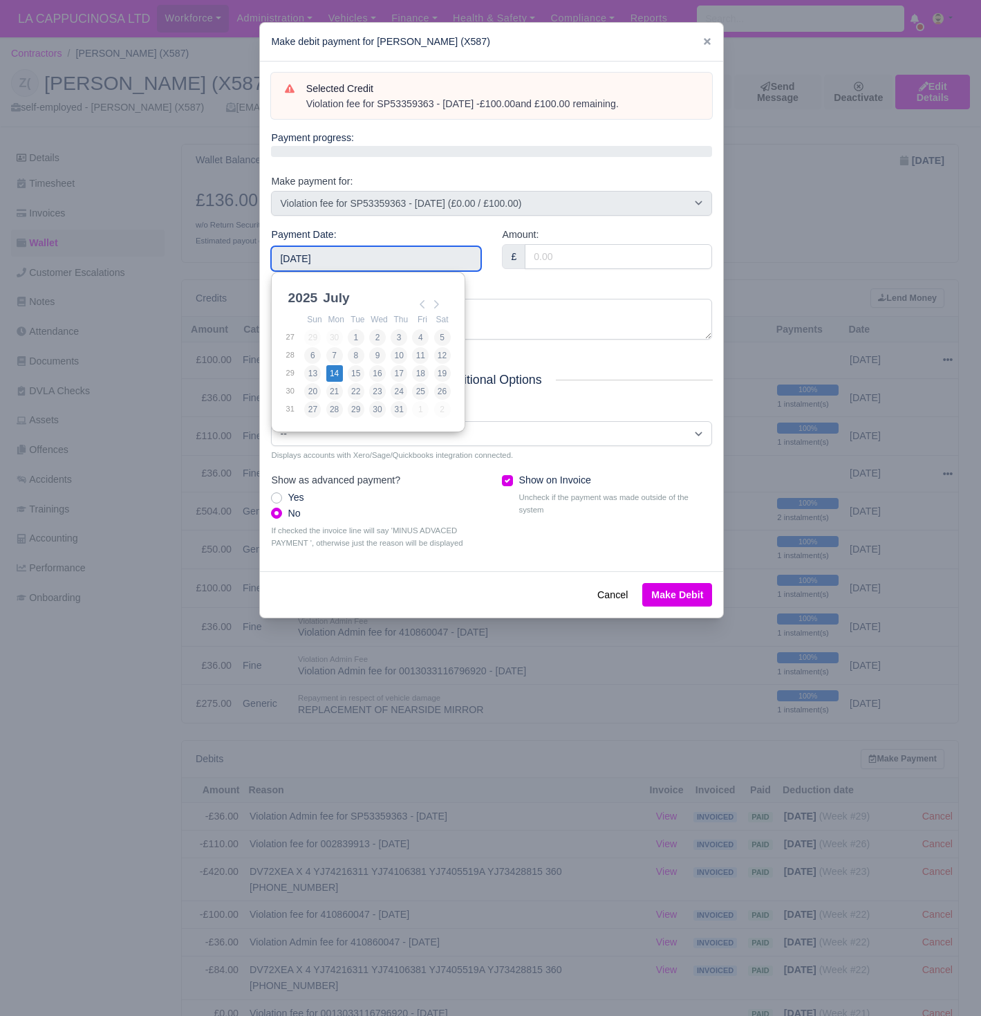
type input "2025-07-14"
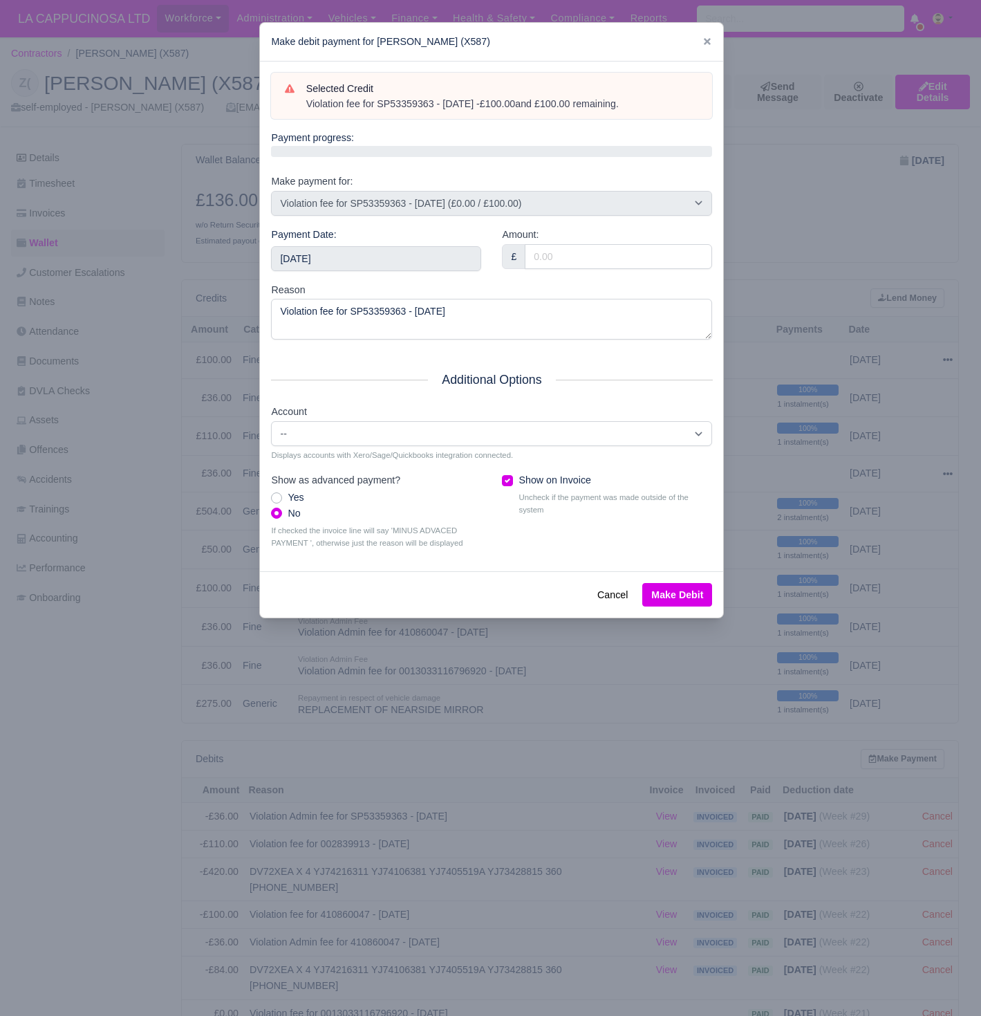
click at [651, 583] on button "Make Debit" at bounding box center [677, 595] width 70 height 24
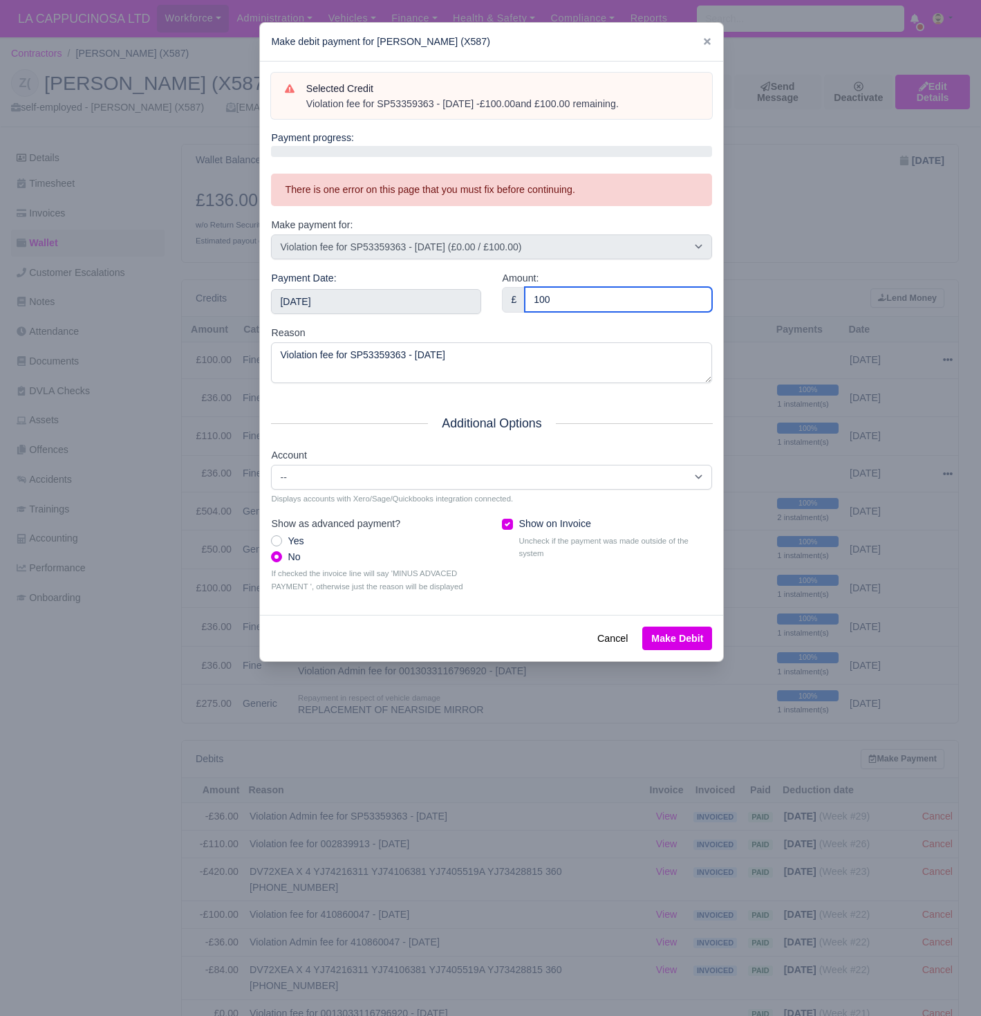
type input "100"
click at [679, 626] on button "Make Debit" at bounding box center [677, 638] width 70 height 24
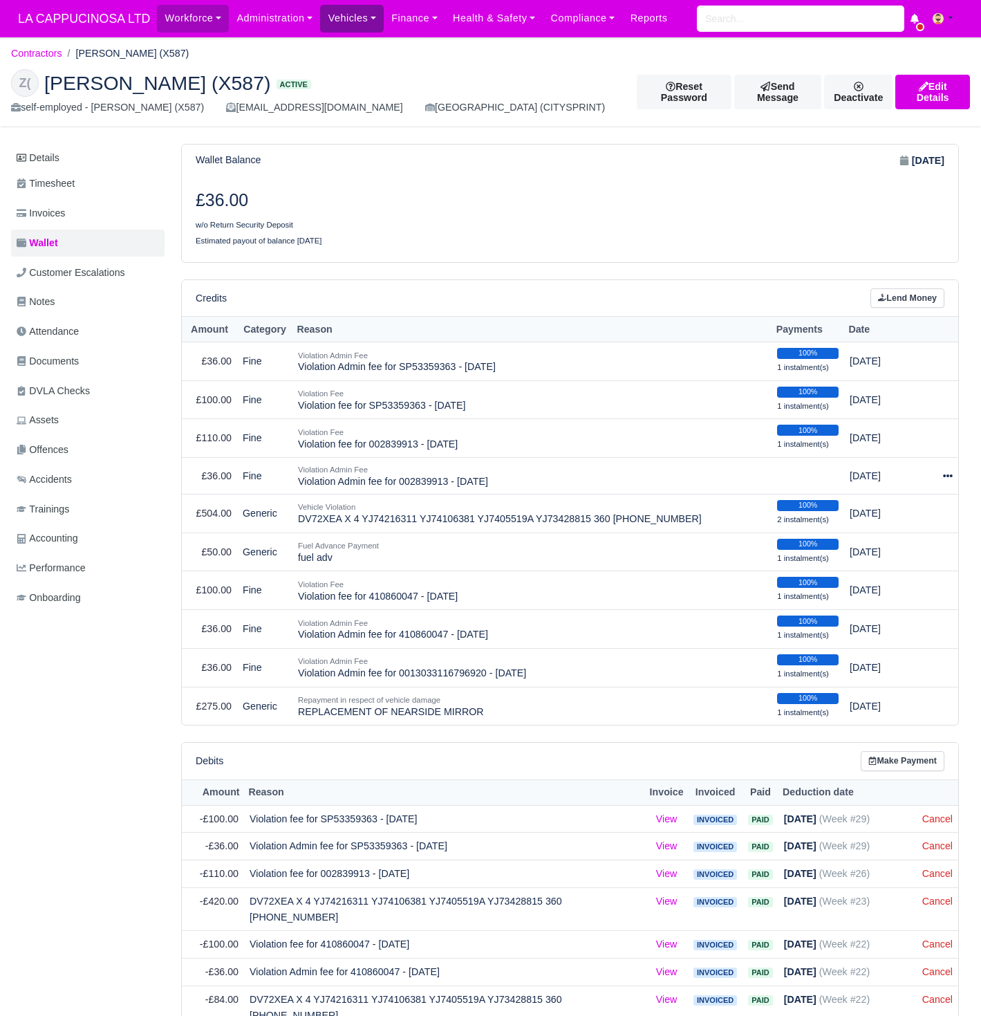
click at [347, 23] on link "Vehicles" at bounding box center [352, 18] width 64 height 27
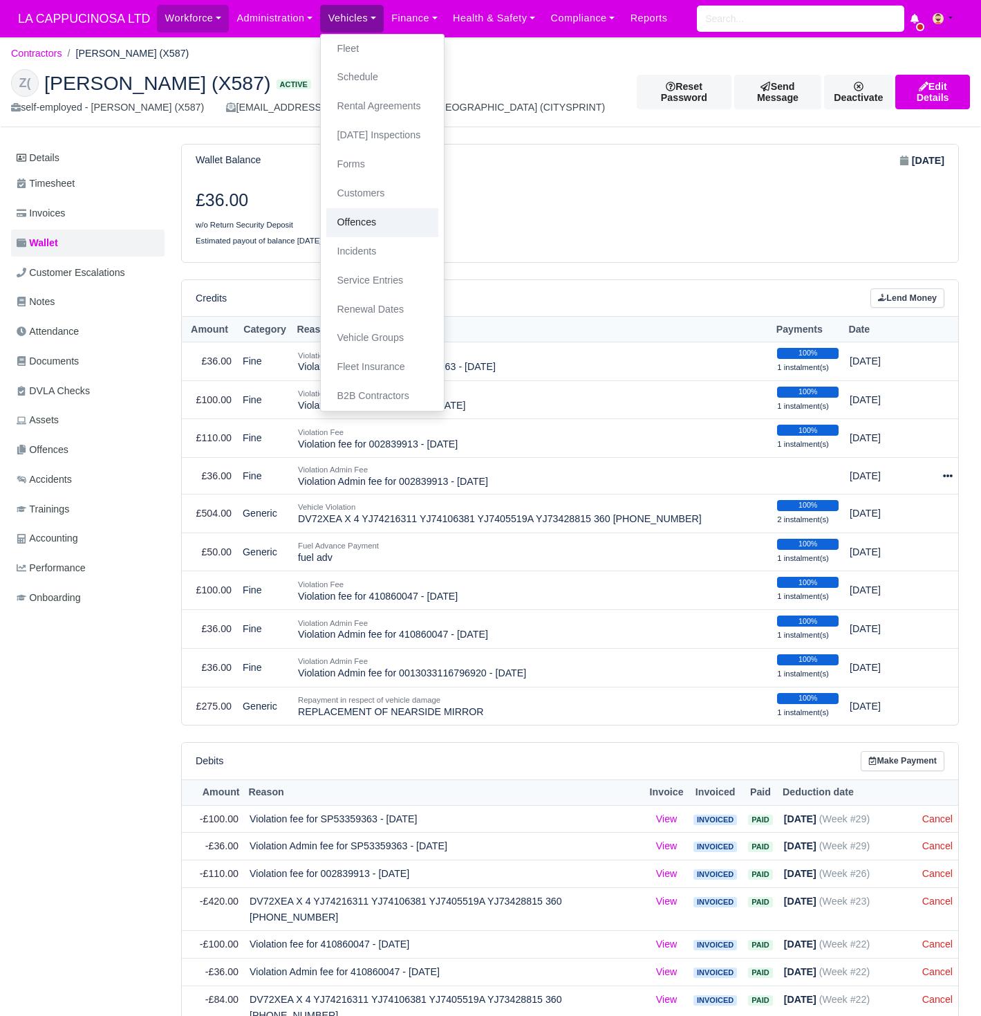
click at [362, 208] on link "Offences" at bounding box center [382, 222] width 112 height 29
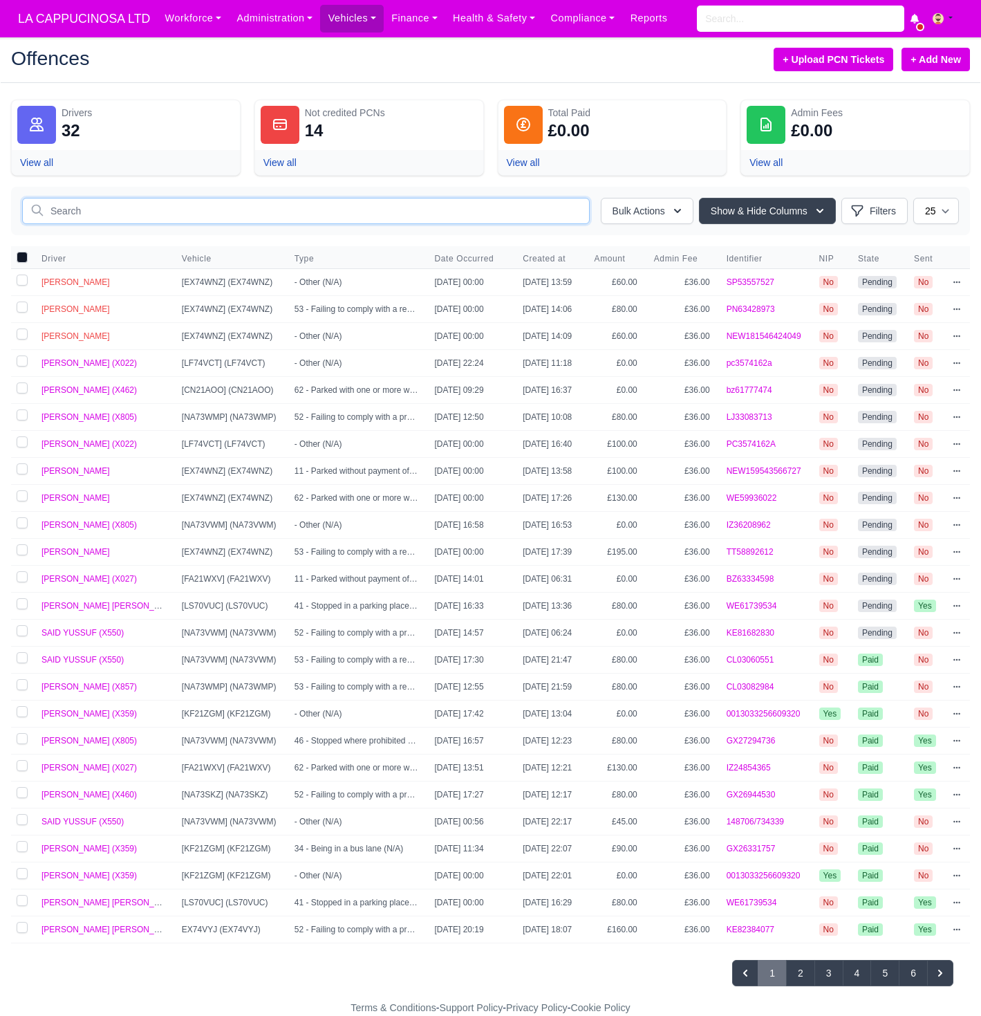
click at [321, 213] on input "text" at bounding box center [306, 211] width 568 height 26
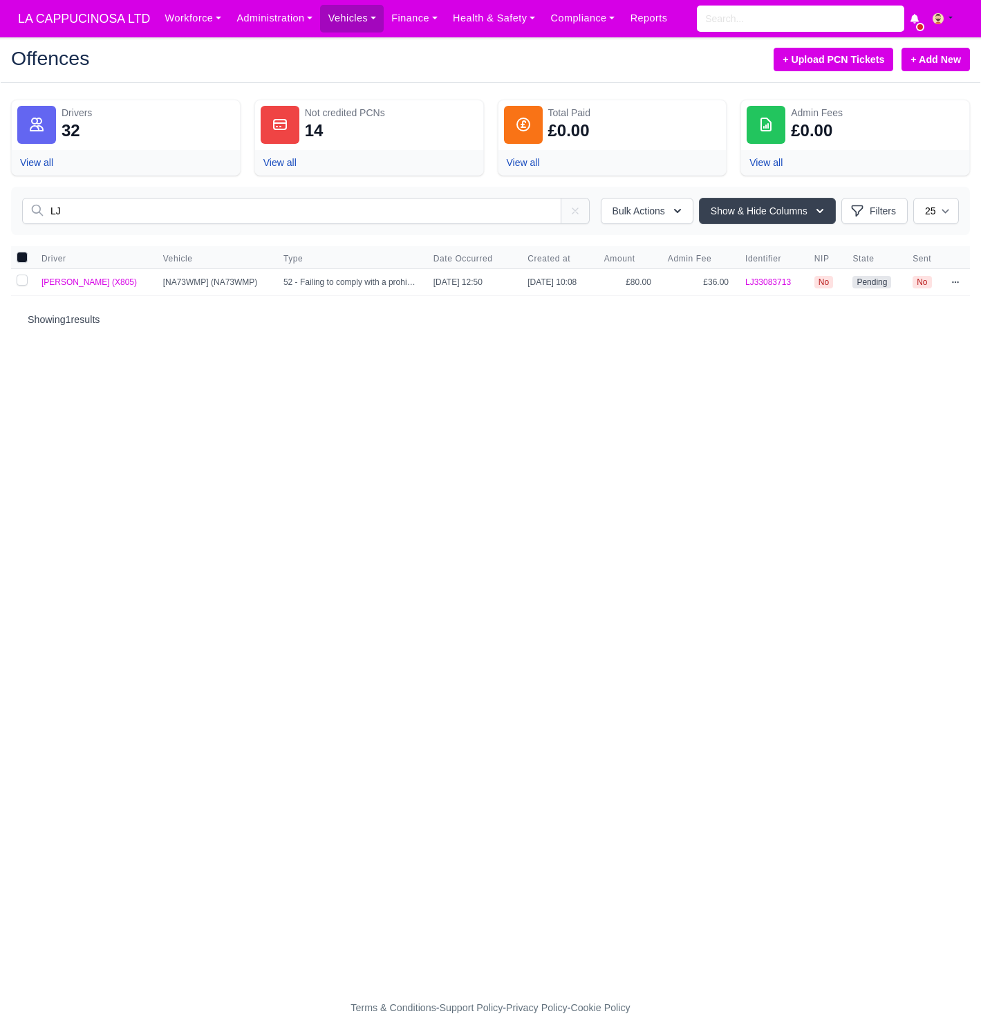
type input "L"
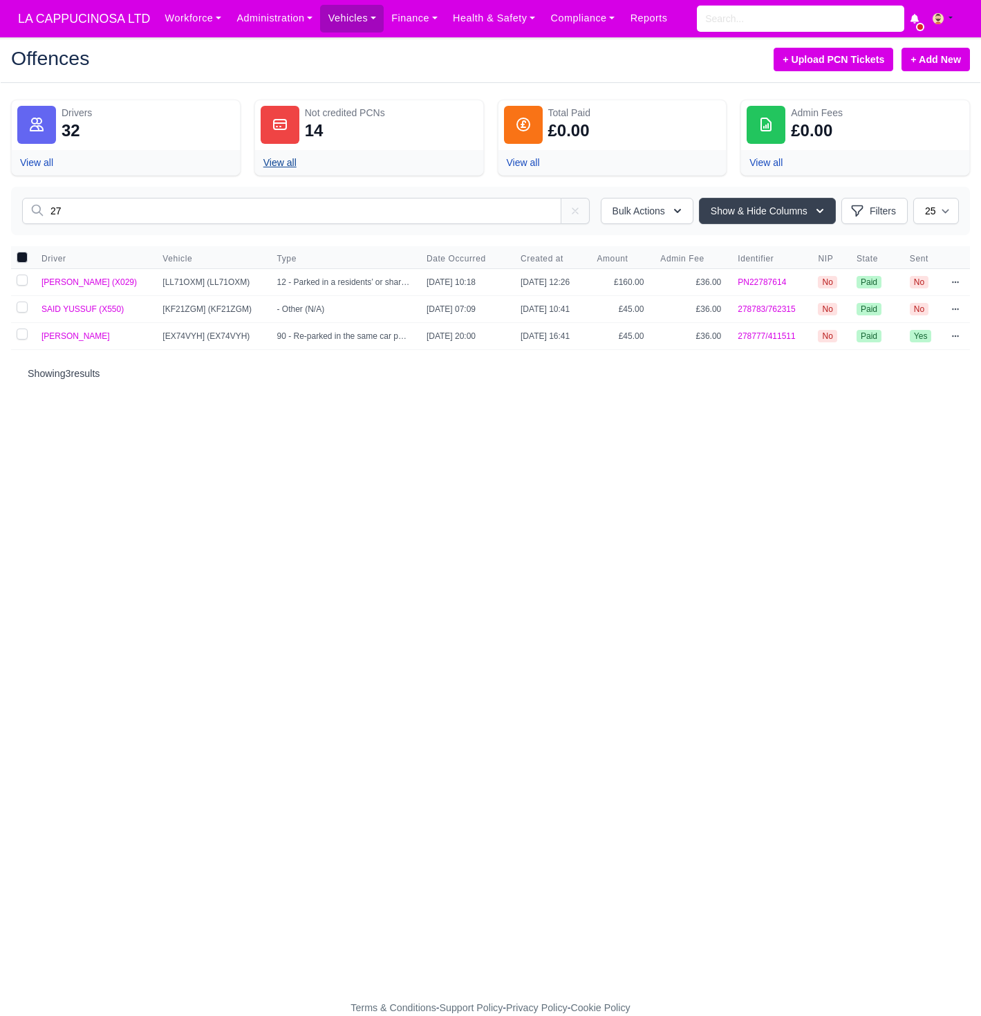
type input "2"
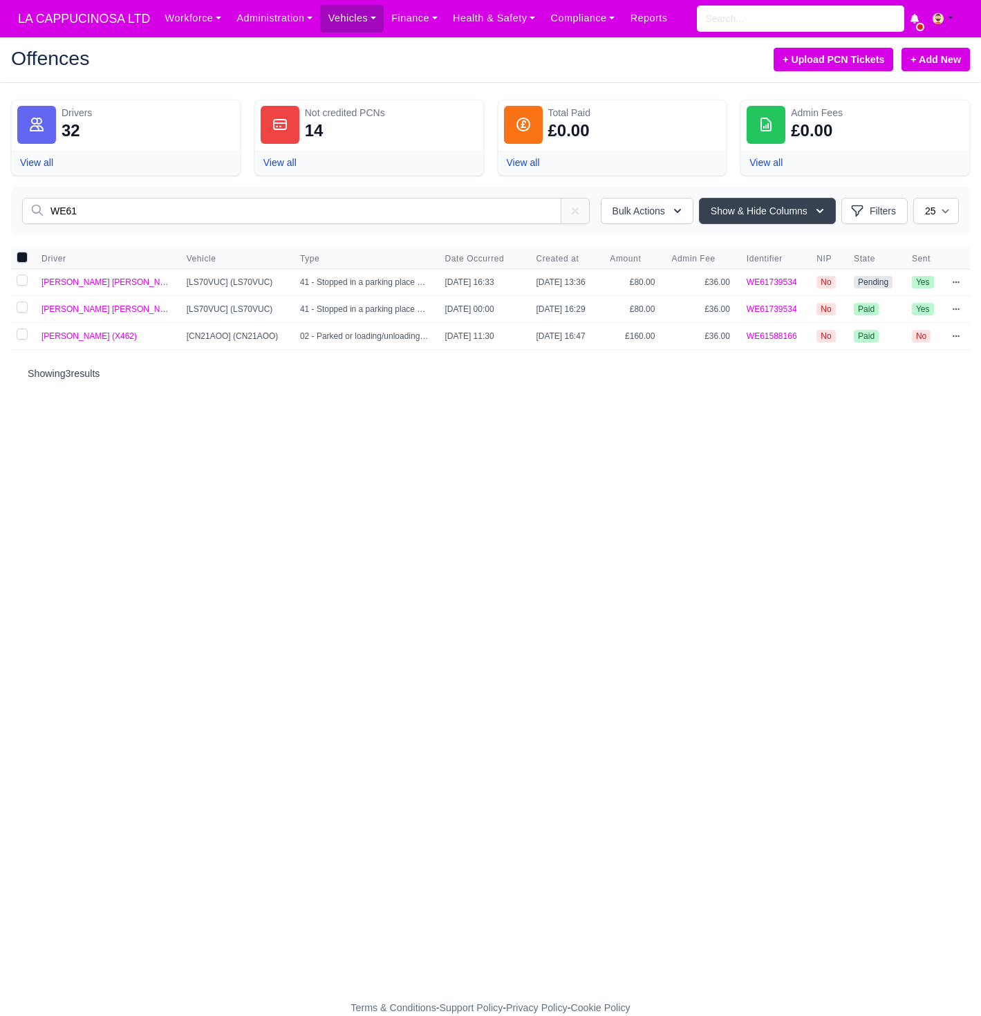
type input "WE61"
click at [933, 59] on link "+ Add New" at bounding box center [936, 60] width 68 height 24
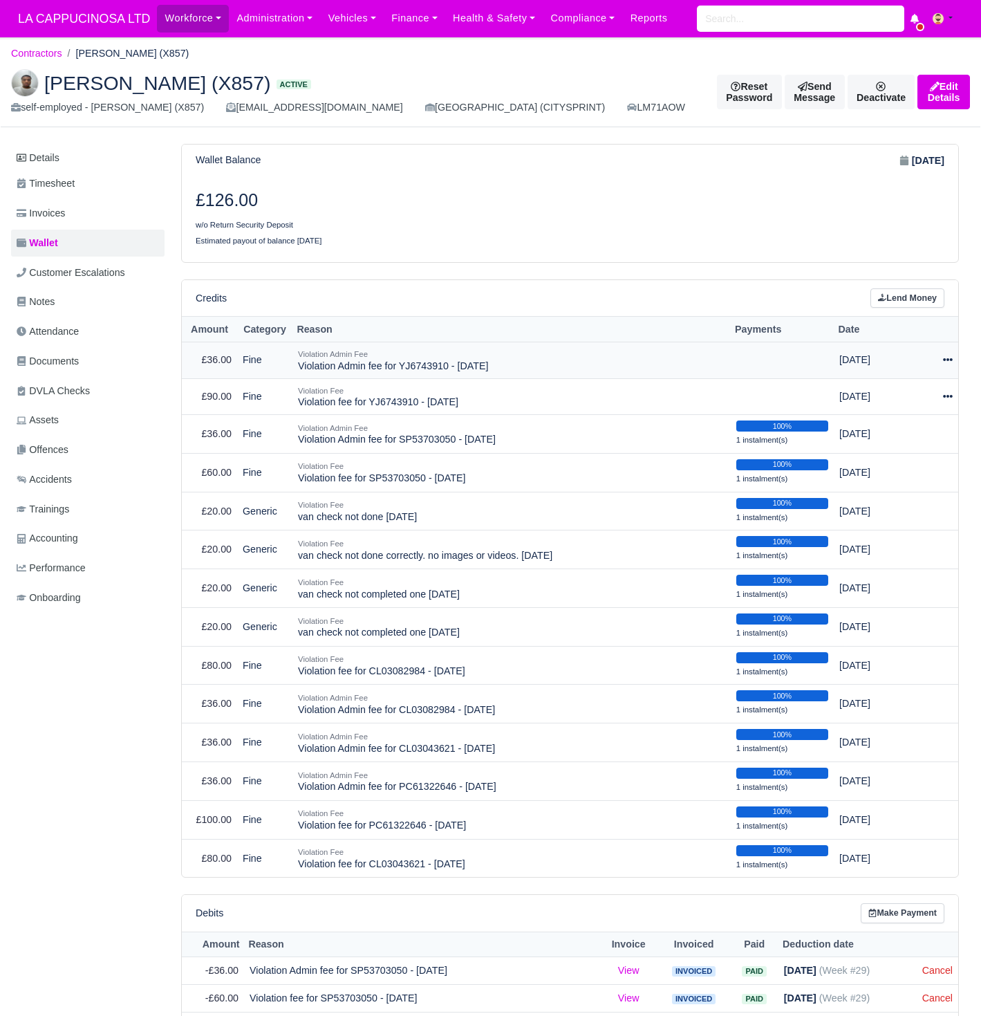
click at [943, 359] on icon at bounding box center [948, 360] width 10 height 3
click at [923, 396] on button "Make Payment" at bounding box center [888, 401] width 123 height 21
select select "733"
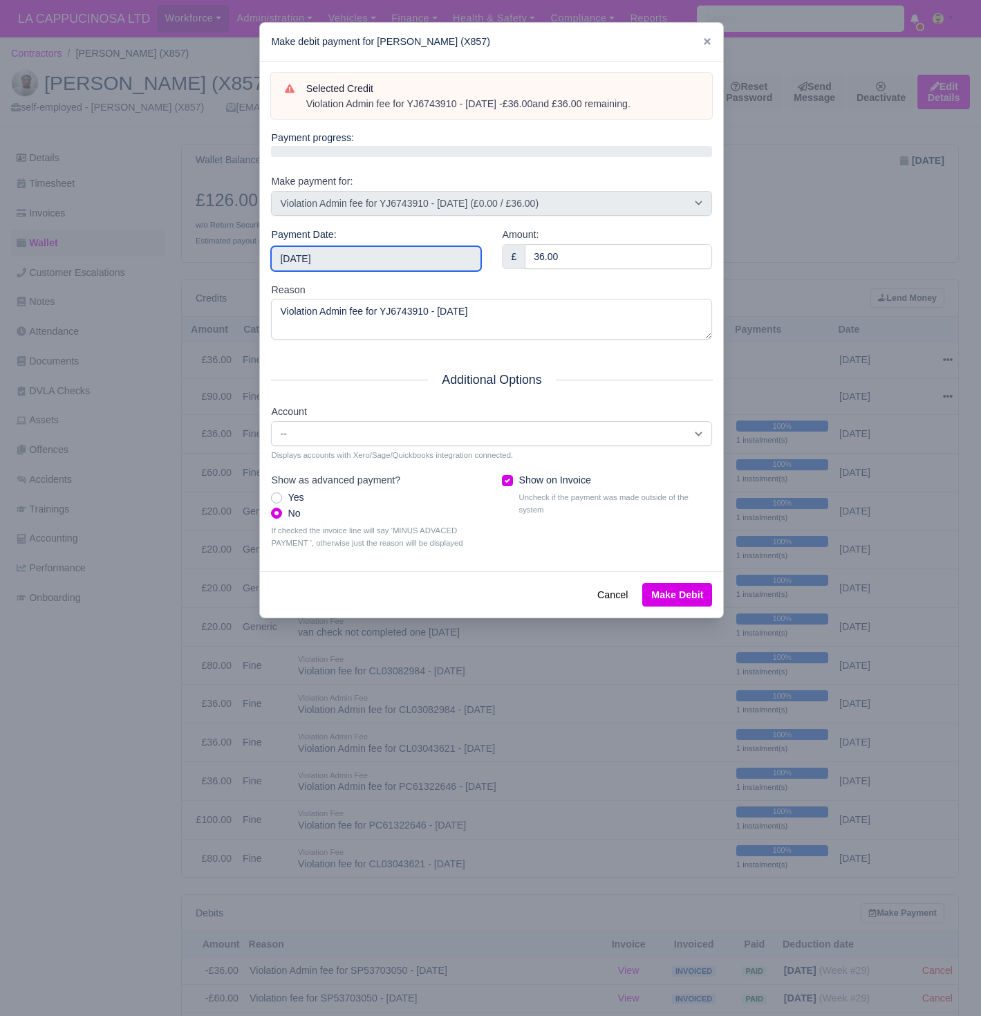
click at [447, 261] on input "[DATE]" at bounding box center [376, 258] width 210 height 25
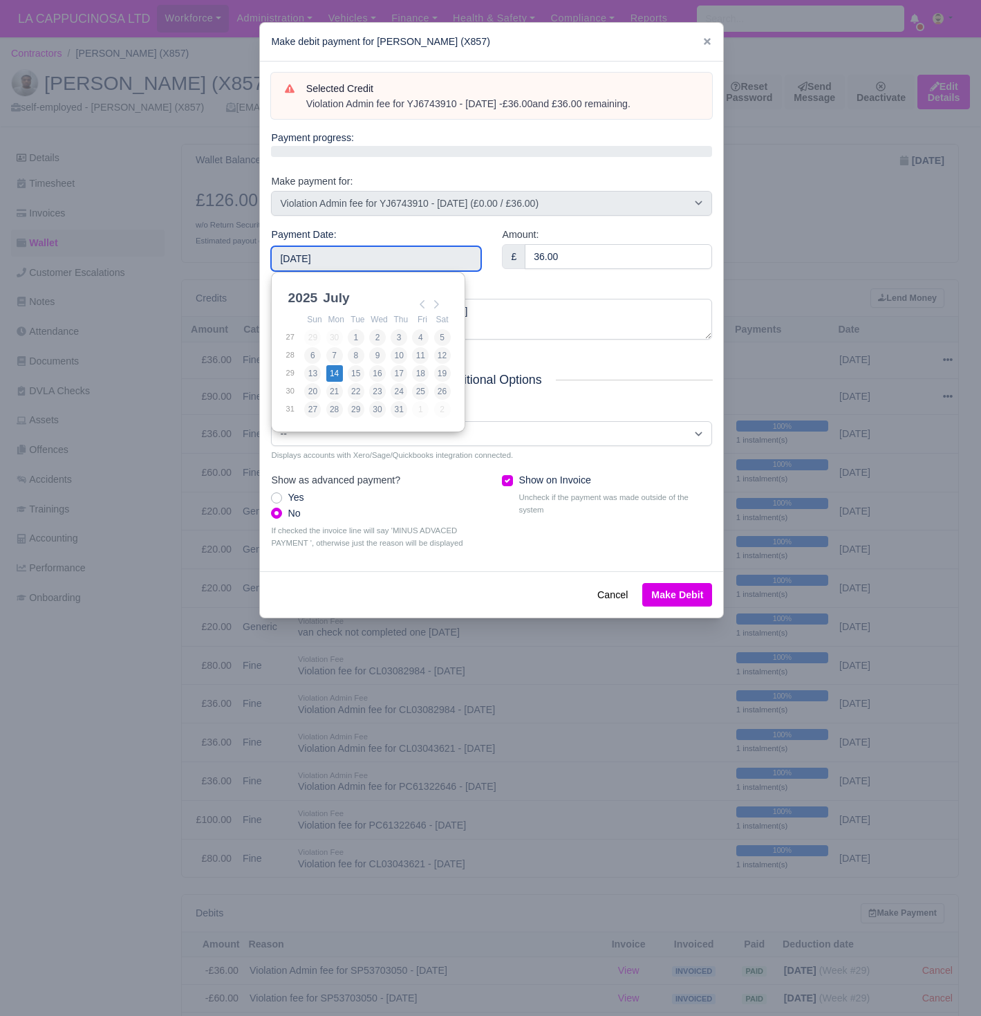
type input "2025-07-14"
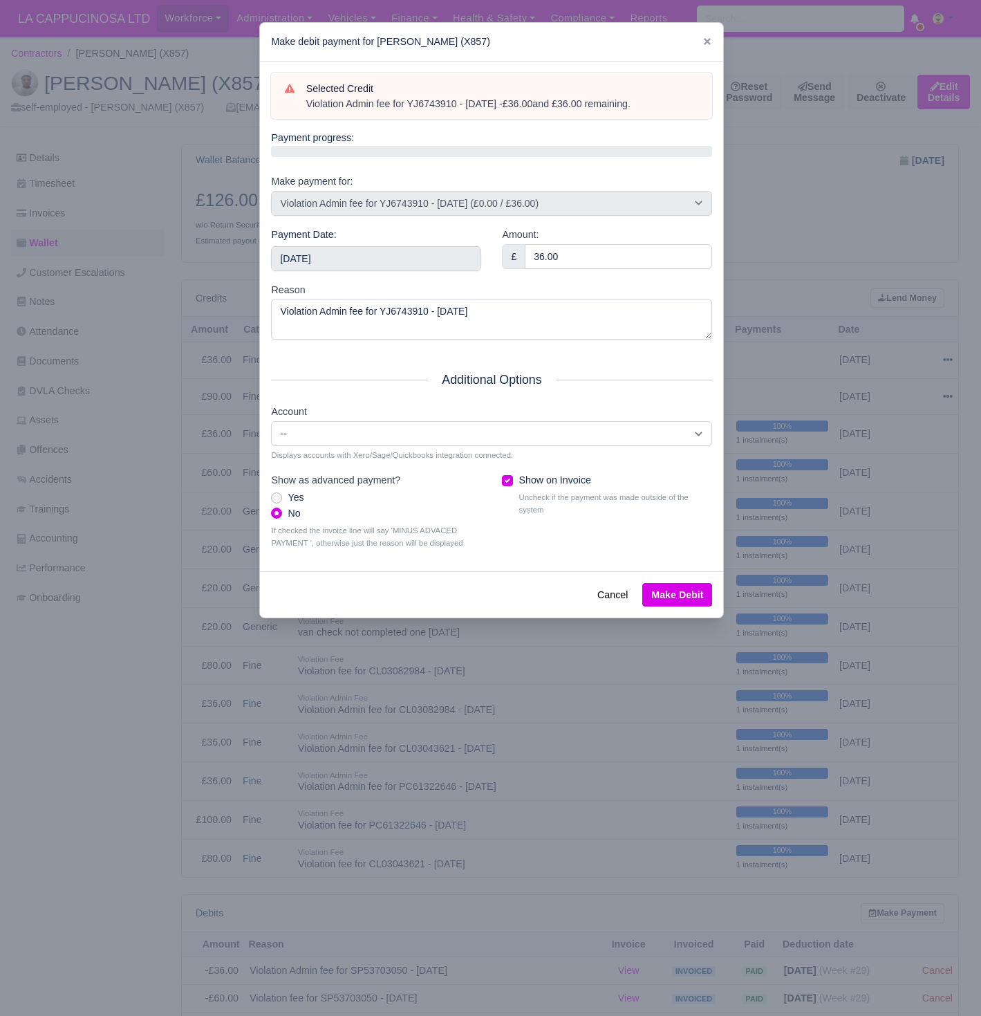
click at [683, 595] on button "Make Debit" at bounding box center [677, 595] width 70 height 24
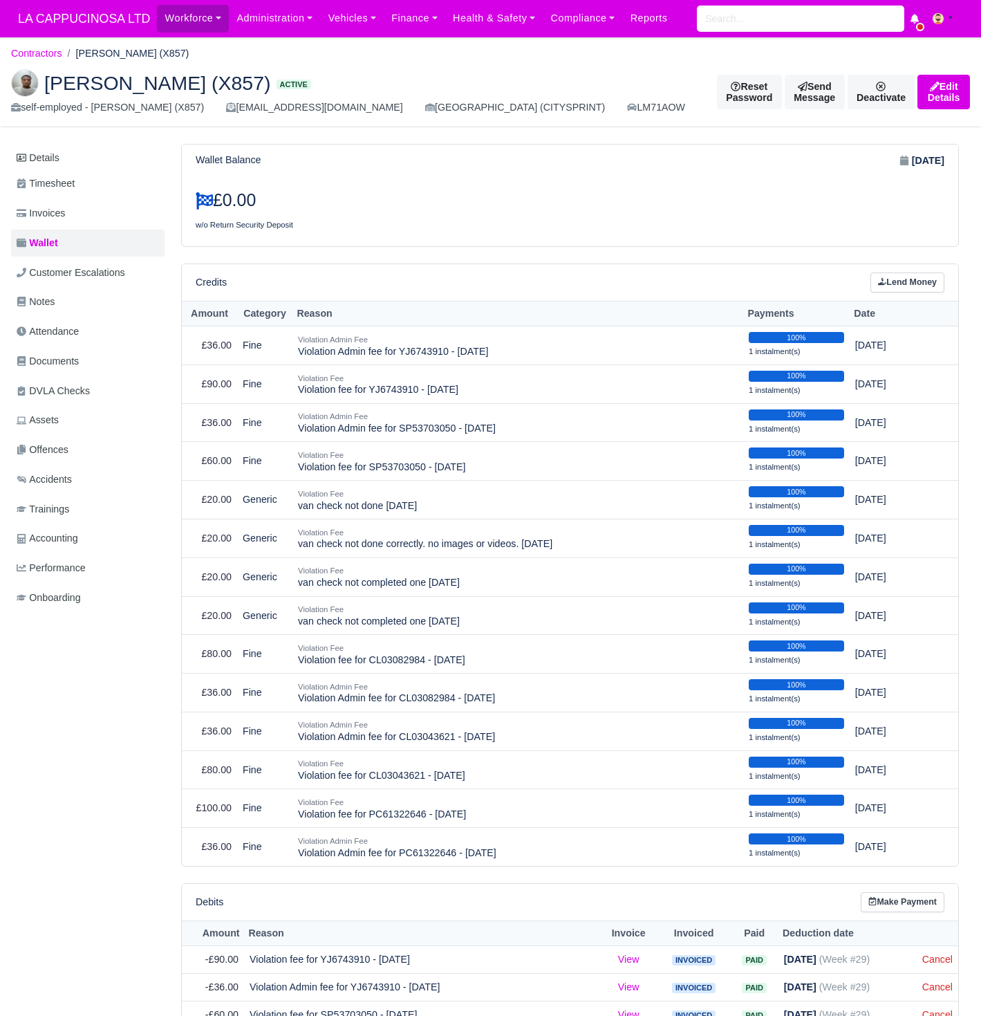
click at [359, 32] on div "Workforce Manpower Expiring Documents Leave Requests Daily Attendance Daily Tim…" at bounding box center [563, 18] width 813 height 37
click at [371, 23] on link "Vehicles" at bounding box center [352, 18] width 64 height 27
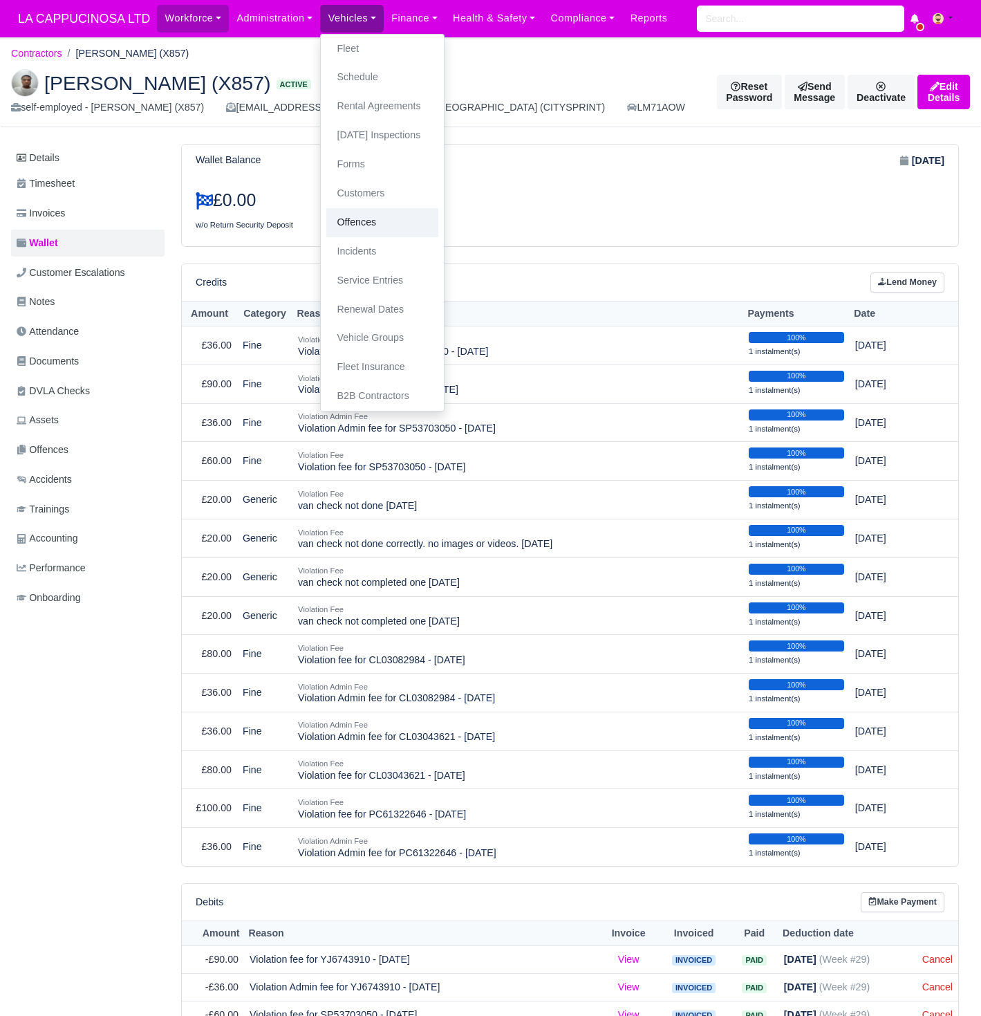
click at [389, 220] on link "Offences" at bounding box center [382, 222] width 112 height 29
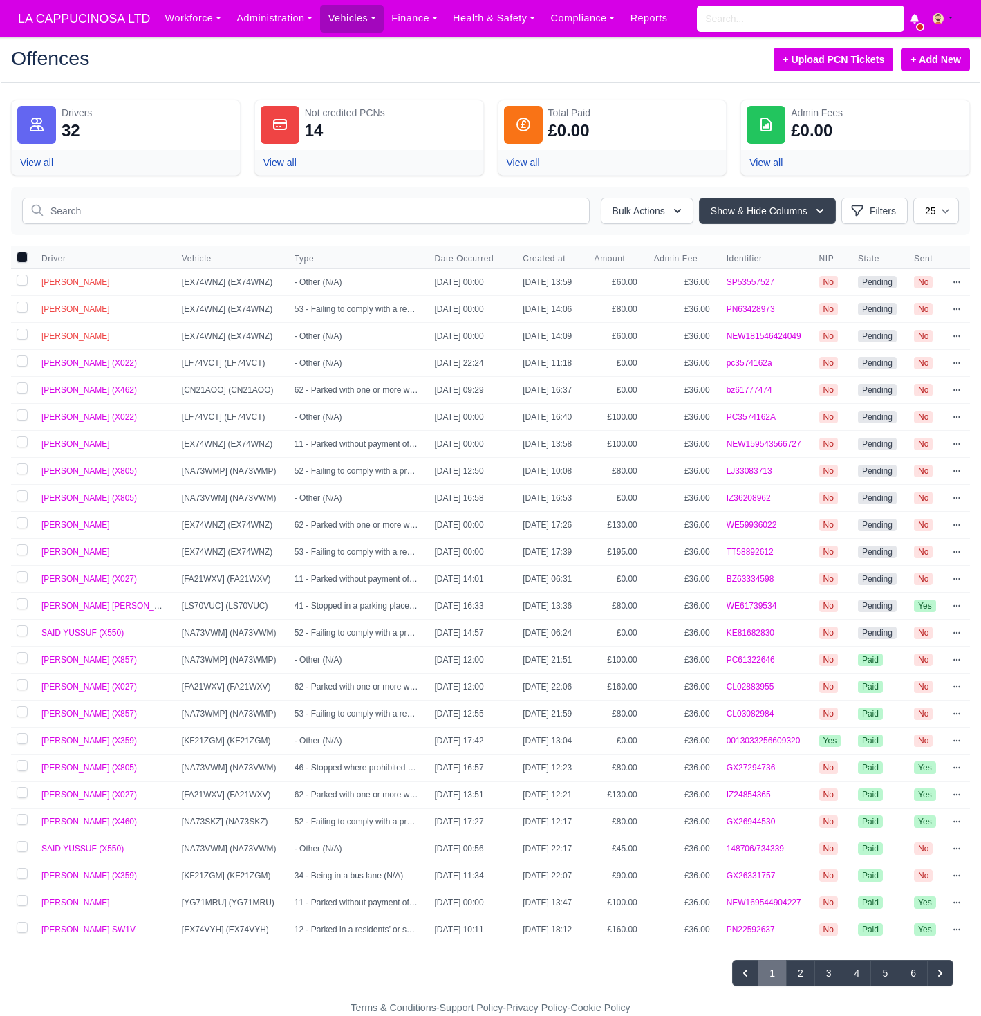
click at [927, 57] on link "+ Add New" at bounding box center [936, 60] width 68 height 24
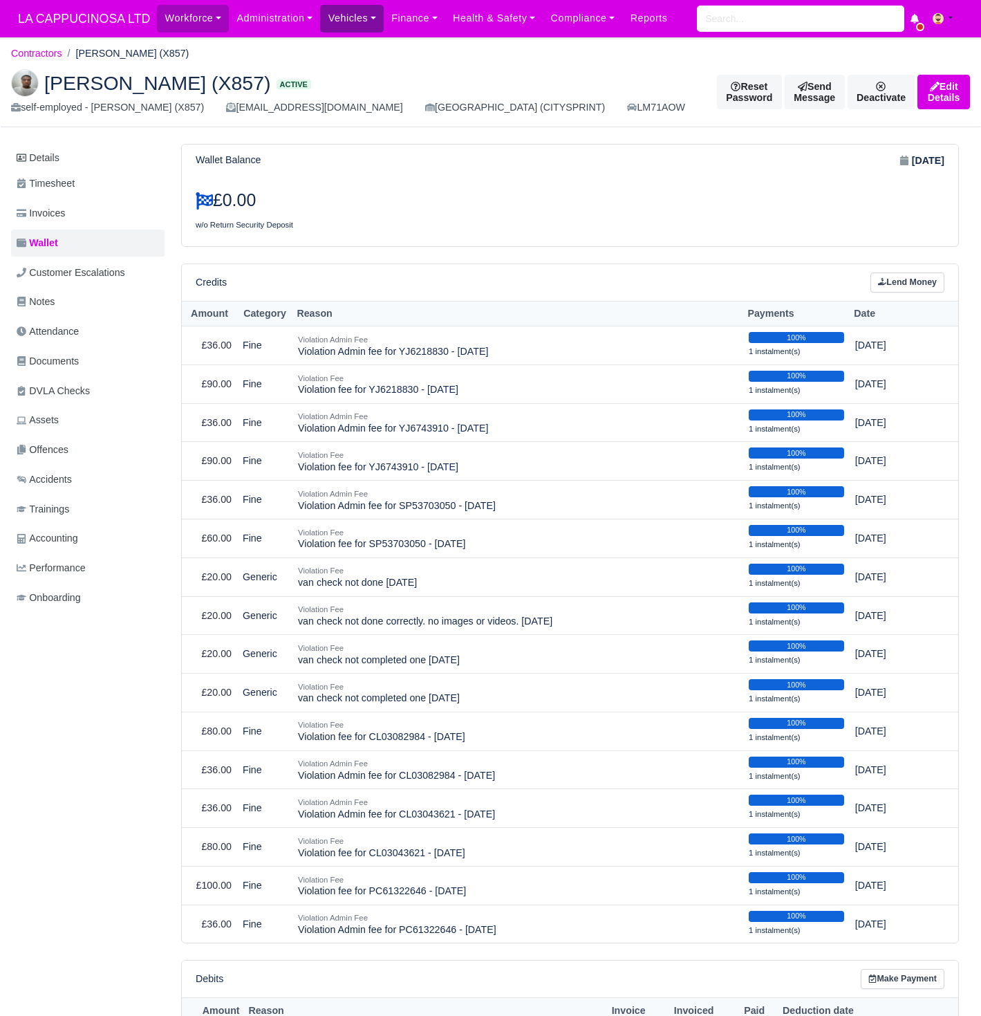
click at [353, 23] on link "Vehicles" at bounding box center [352, 18] width 64 height 27
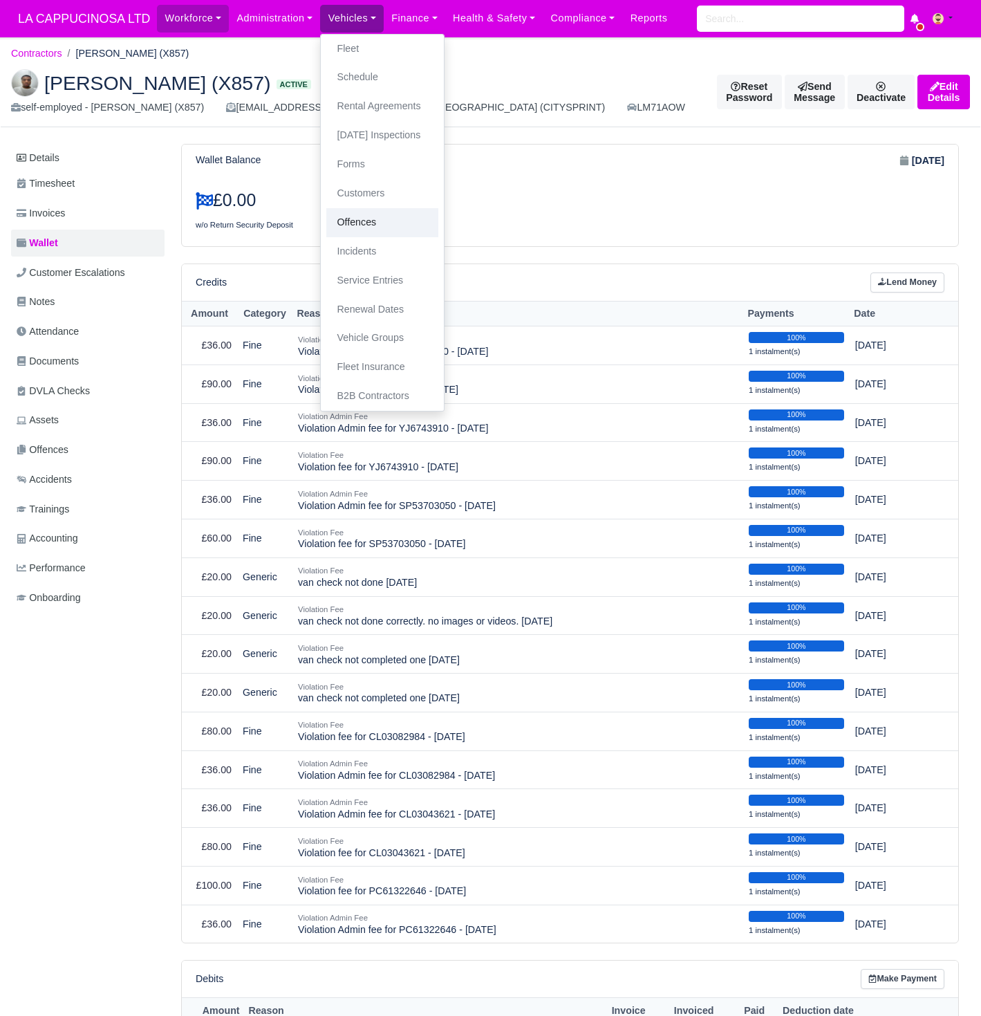
click at [383, 221] on link "Offences" at bounding box center [382, 222] width 112 height 29
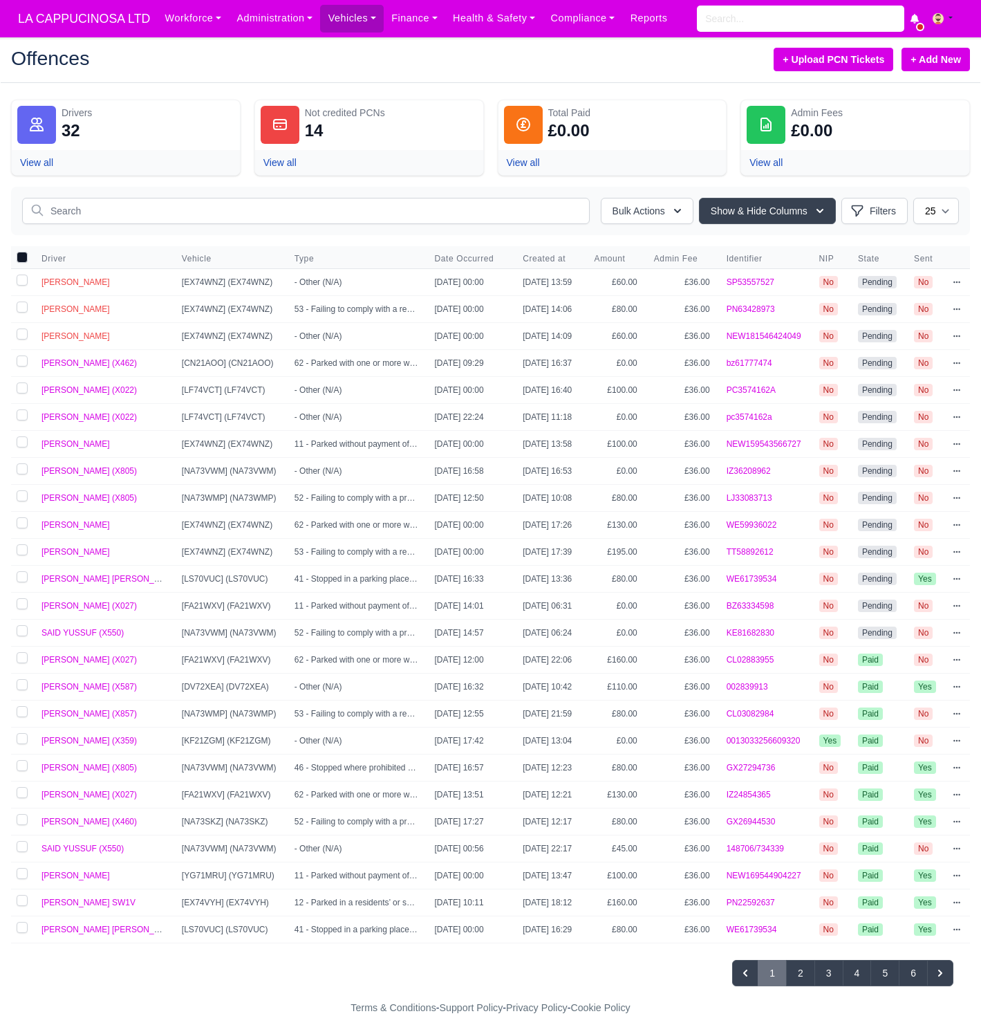
click at [954, 62] on link "+ Add New" at bounding box center [936, 60] width 68 height 24
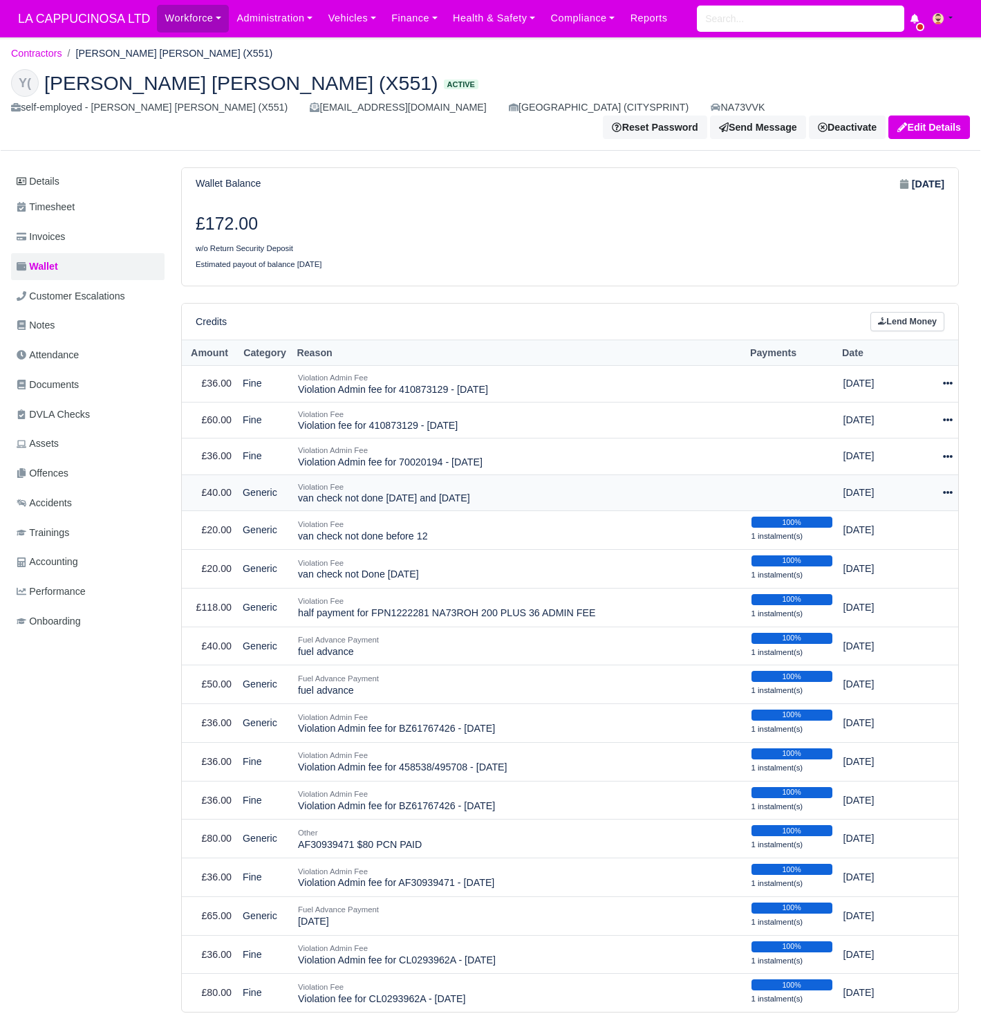
click at [947, 491] on icon at bounding box center [948, 492] width 10 height 3
click at [924, 523] on button "Make Payment" at bounding box center [890, 533] width 123 height 21
select select "623"
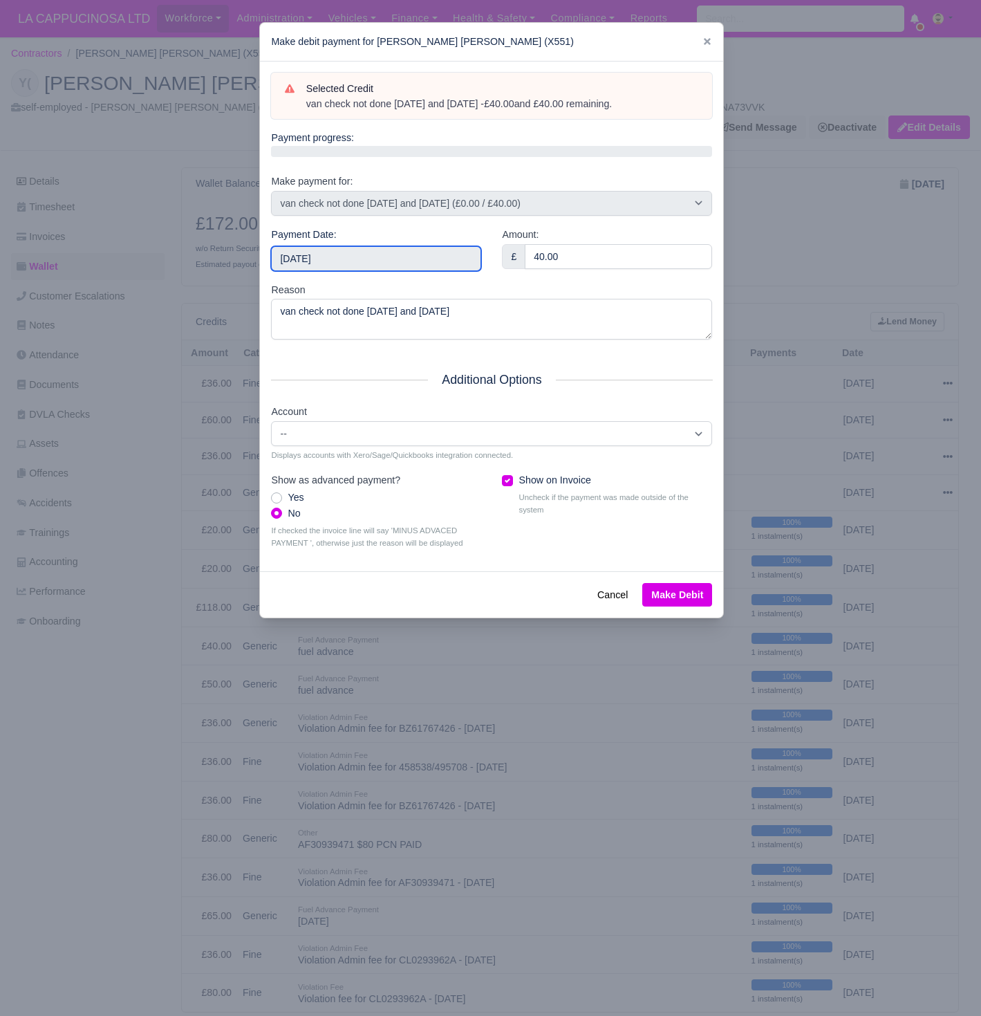
click at [391, 252] on input "[DATE]" at bounding box center [376, 258] width 210 height 25
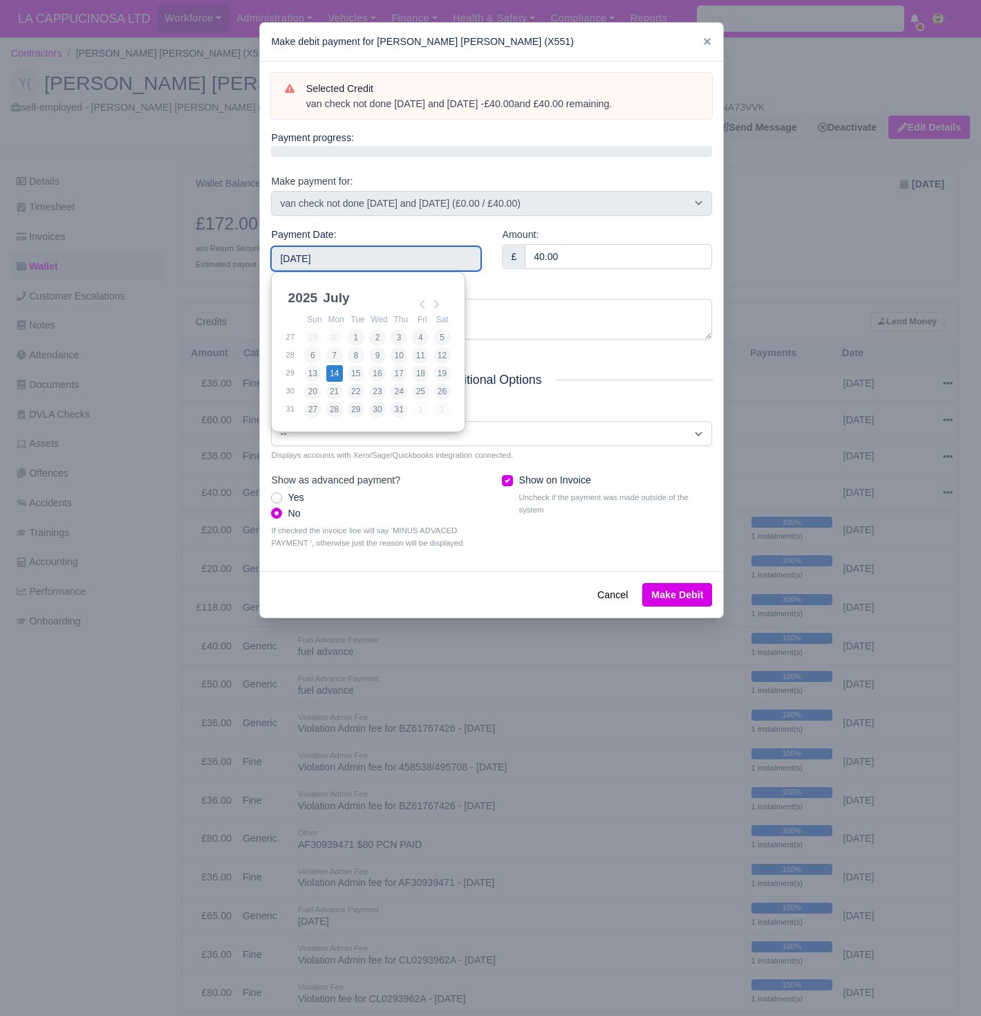
type input "[DATE]"
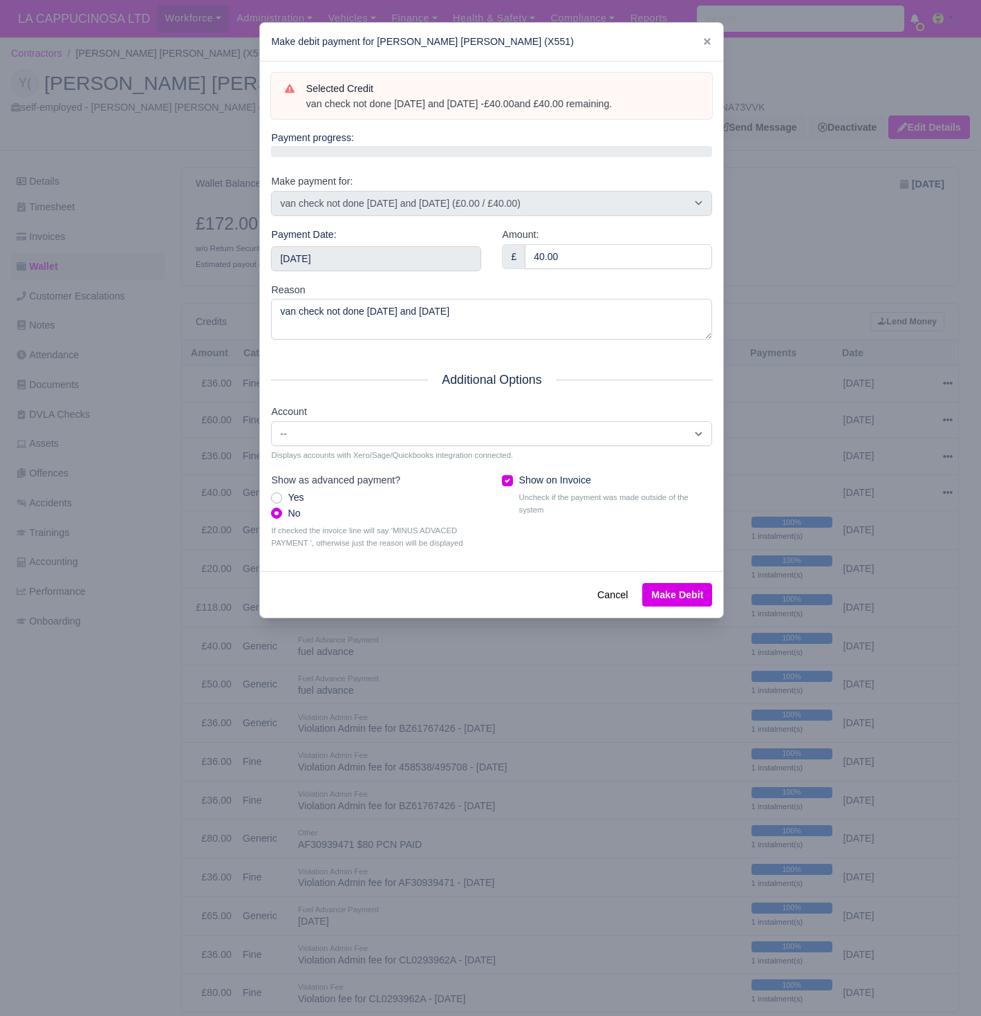
click at [664, 573] on div "Cancel Make Debit" at bounding box center [491, 594] width 463 height 46
click at [674, 597] on button "Make Debit" at bounding box center [677, 595] width 70 height 24
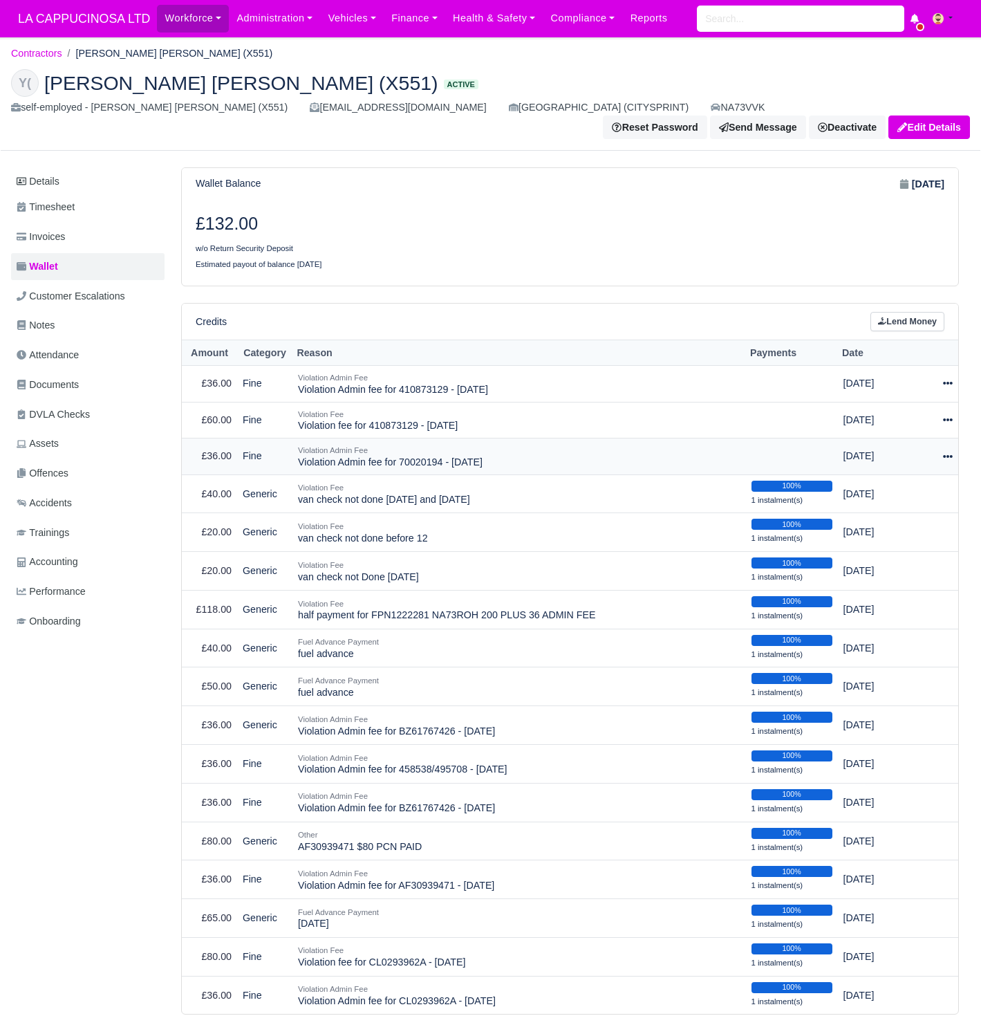
click at [944, 452] on icon at bounding box center [948, 457] width 10 height 10
click at [899, 487] on button "Make Payment" at bounding box center [890, 497] width 123 height 21
select select "672"
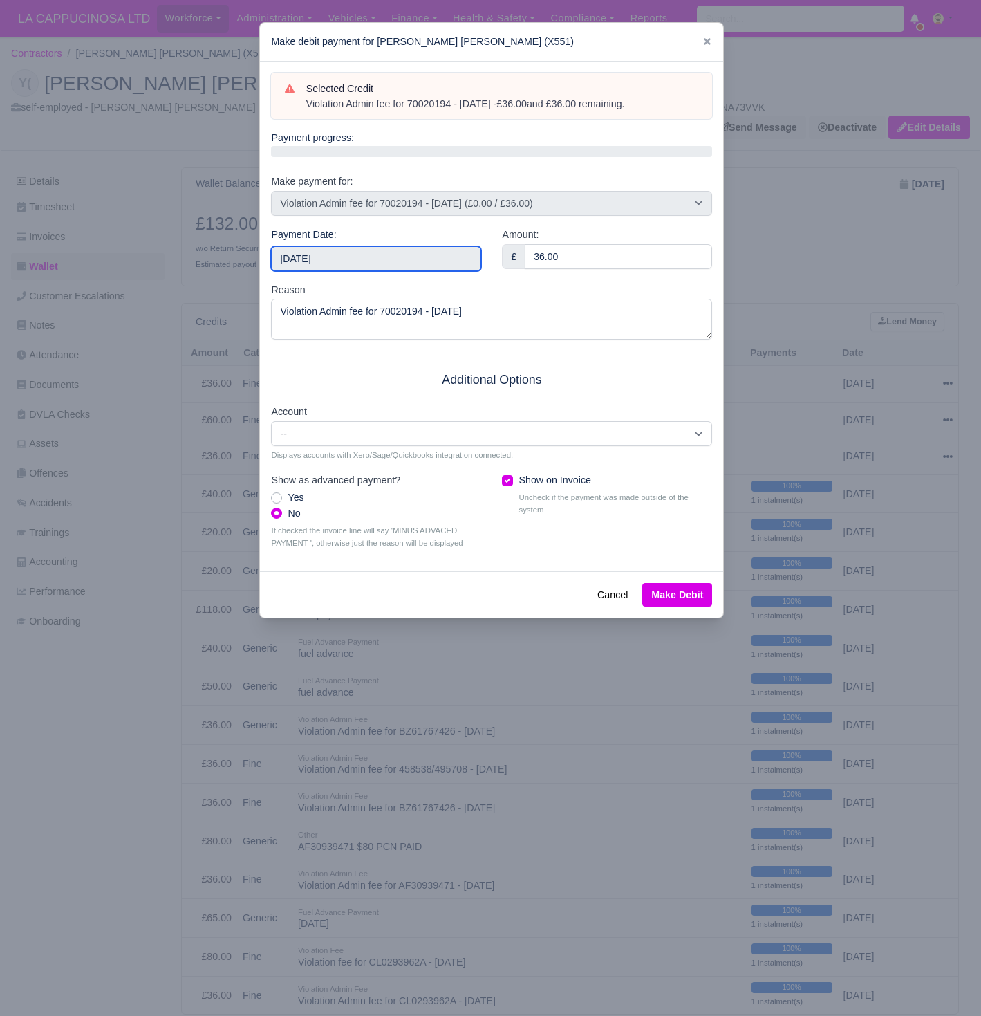
click at [422, 250] on input "[DATE]" at bounding box center [376, 258] width 210 height 25
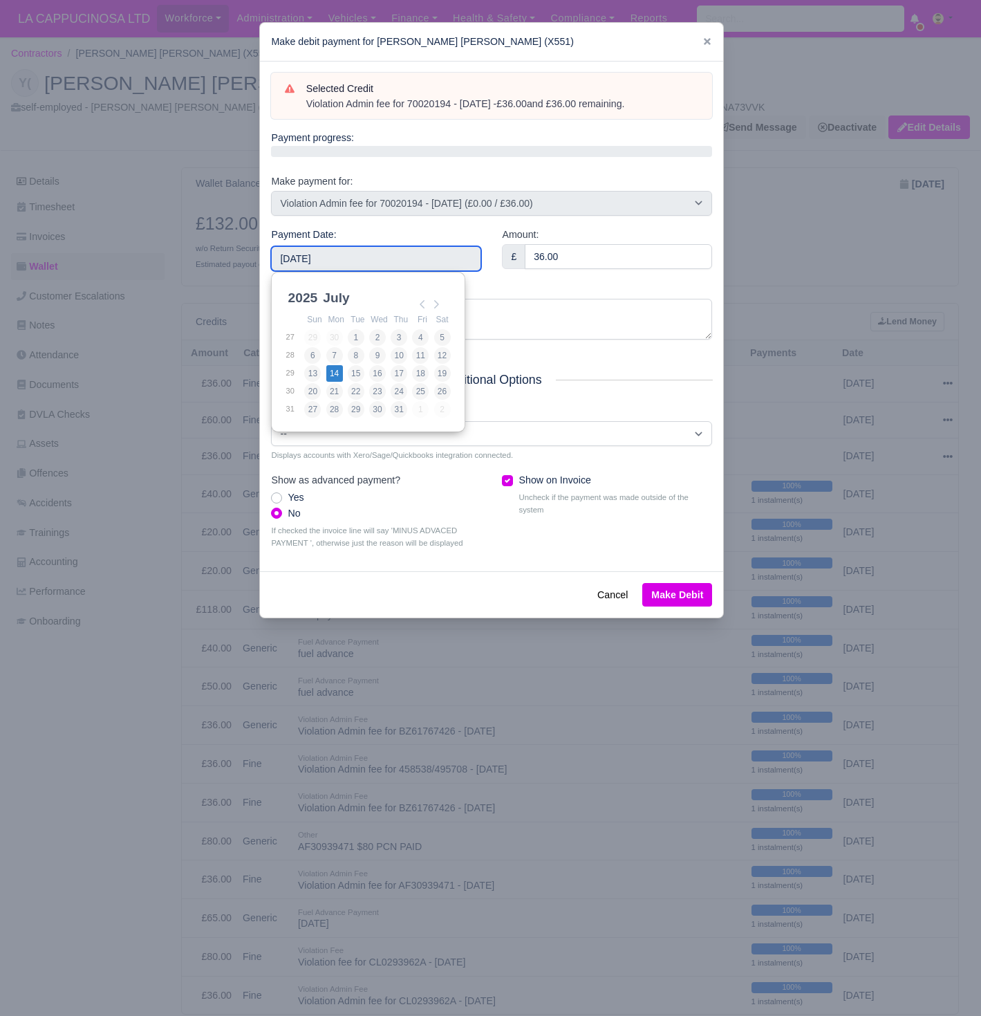
type input "[DATE]"
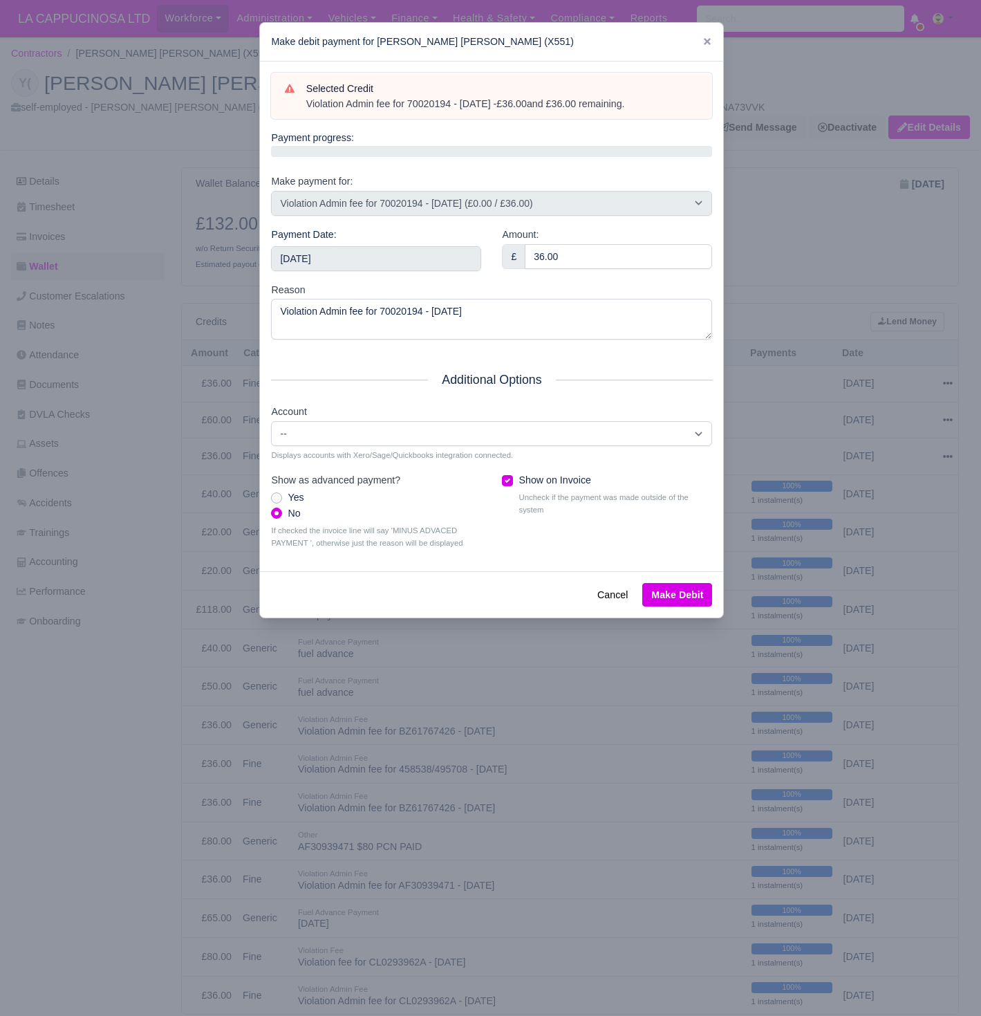
click at [662, 585] on button "Make Debit" at bounding box center [677, 595] width 70 height 24
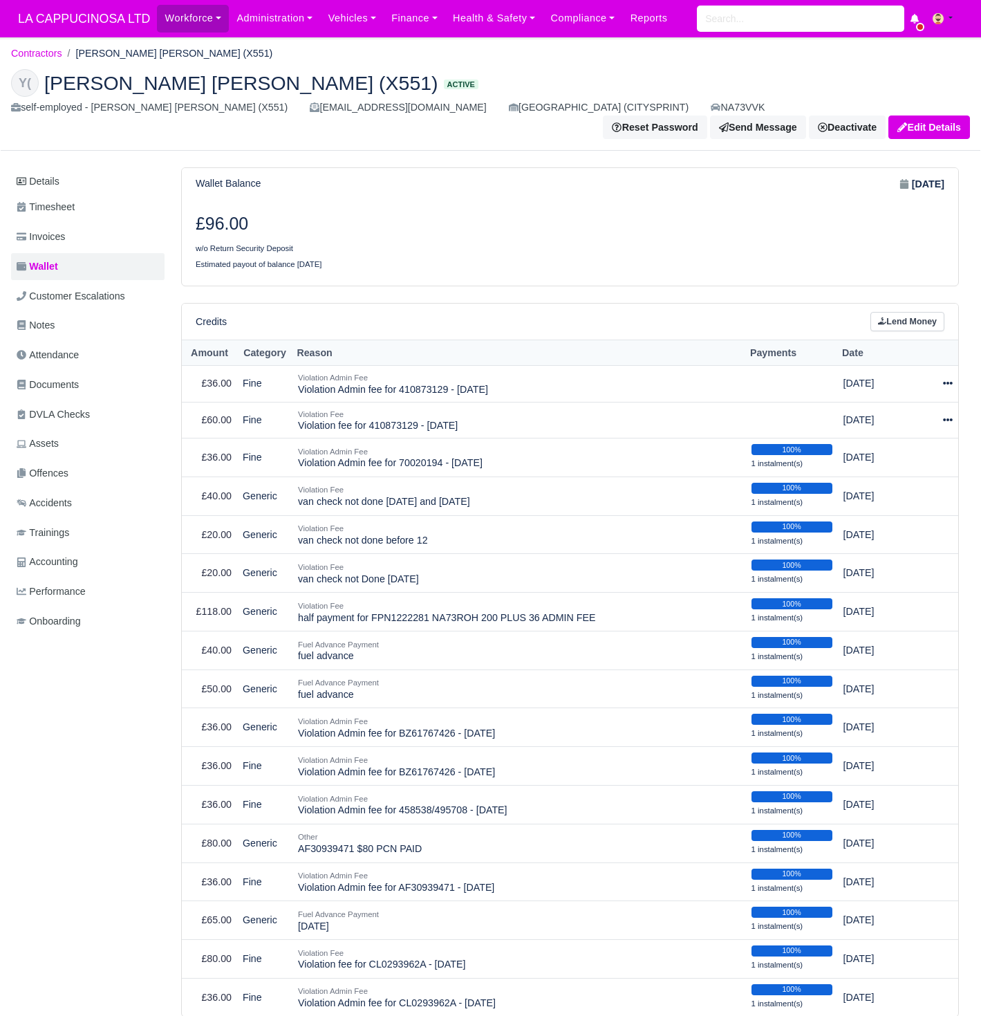
click at [942, 412] on div at bounding box center [942, 420] width 19 height 16
click at [904, 451] on button "Make Payment" at bounding box center [890, 461] width 123 height 21
select select "740"
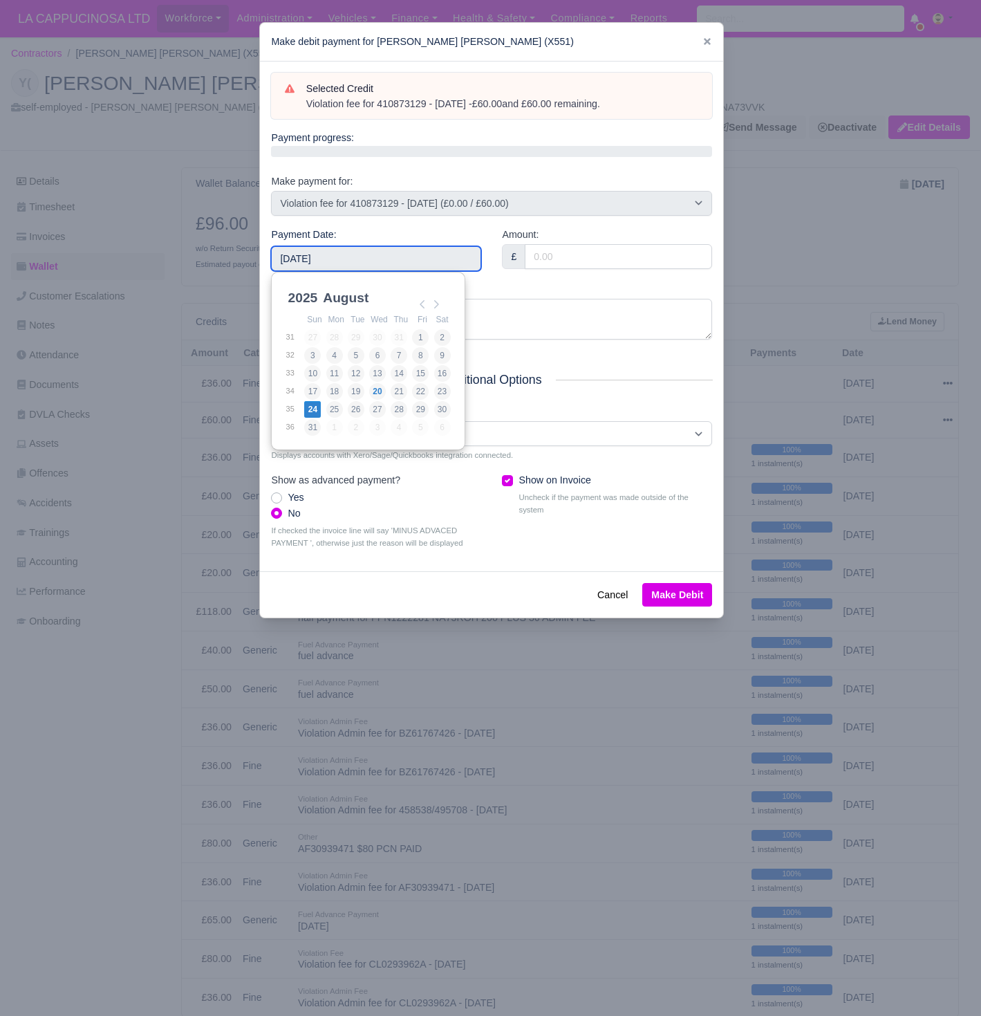
click at [456, 254] on input "[DATE]" at bounding box center [376, 258] width 210 height 25
type input "[DATE]"
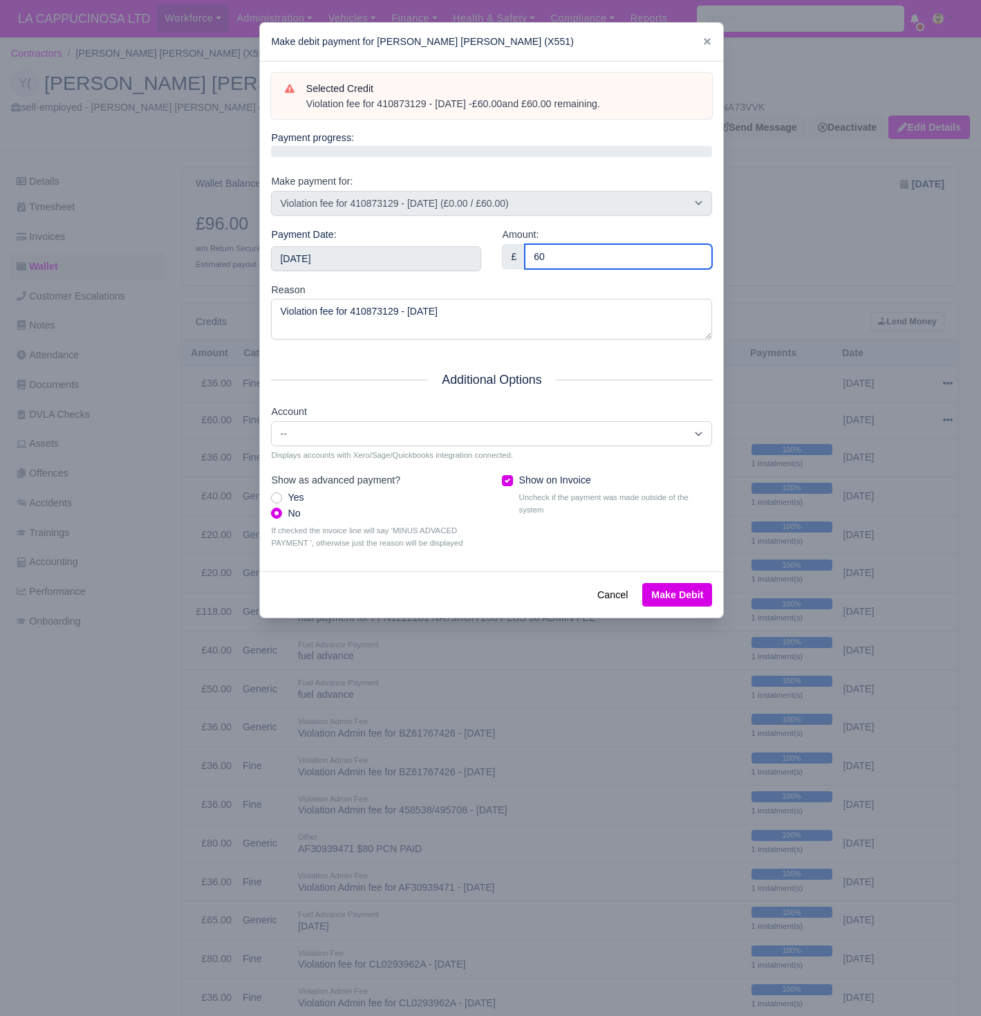
type input "60"
click at [670, 583] on button "Make Debit" at bounding box center [677, 595] width 70 height 24
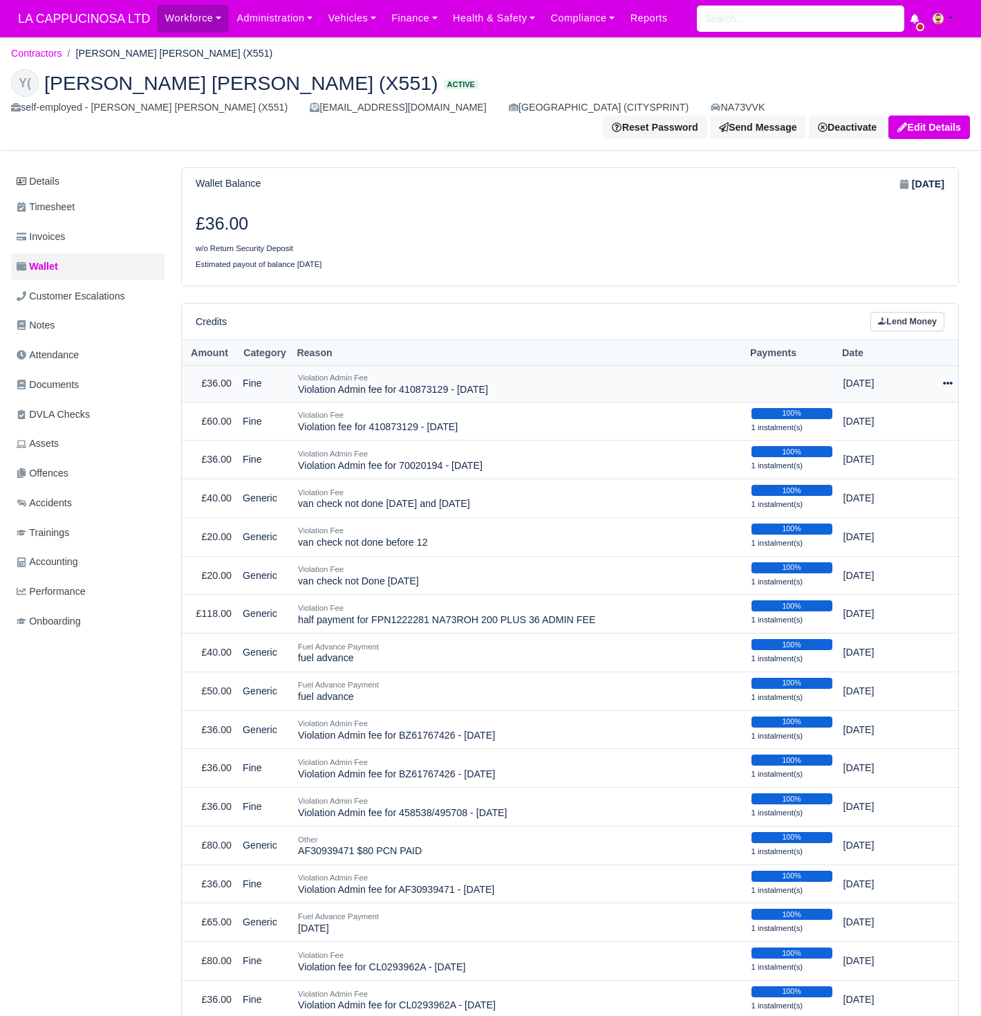
click at [943, 378] on icon at bounding box center [948, 383] width 10 height 10
click at [893, 414] on button "Make Payment" at bounding box center [890, 424] width 123 height 21
select select "741"
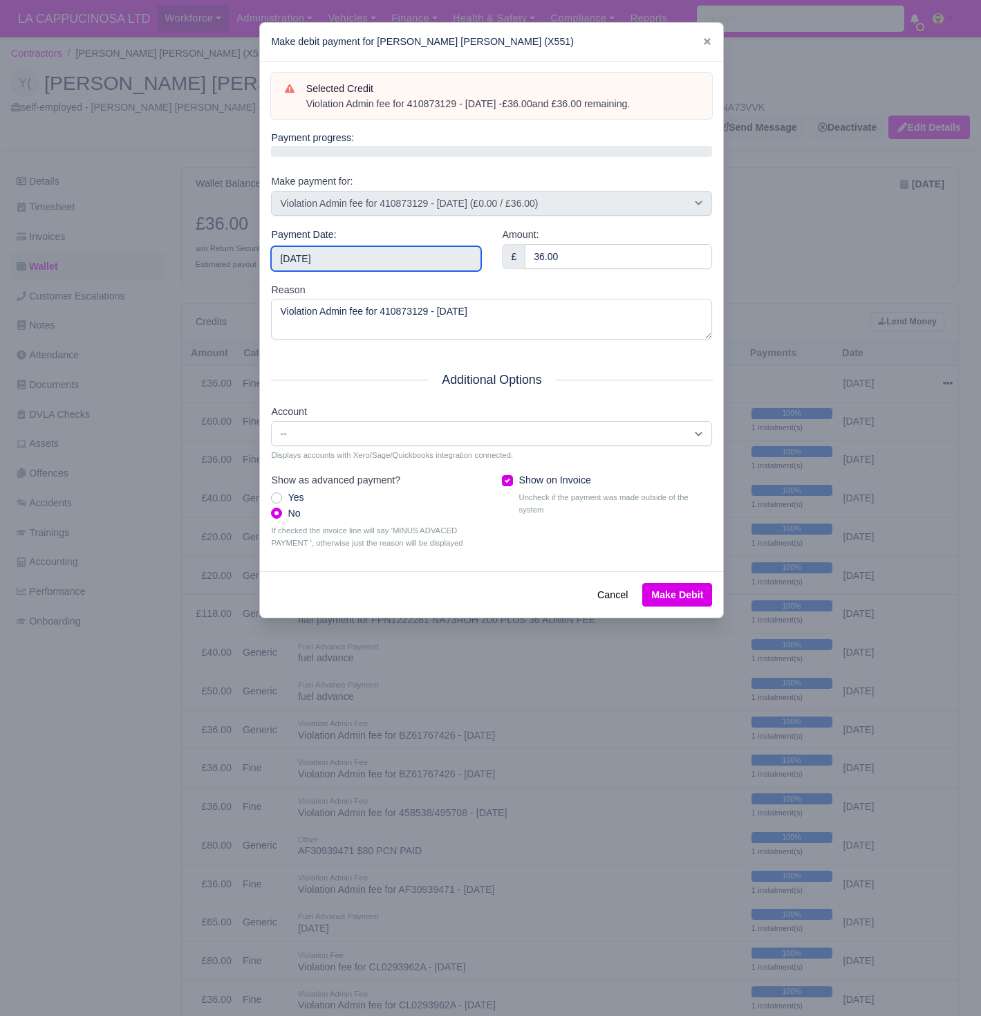
click at [414, 261] on input "[DATE]" at bounding box center [376, 258] width 210 height 25
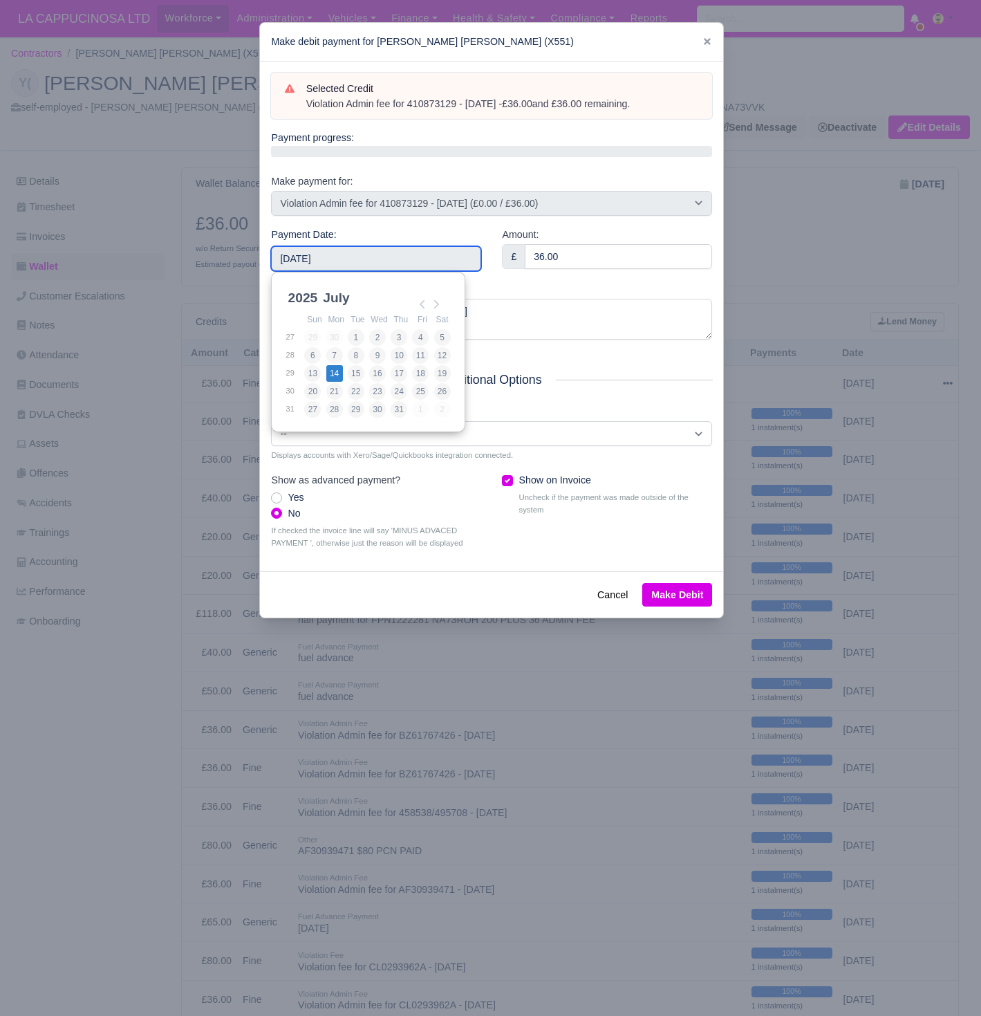
type input "[DATE]"
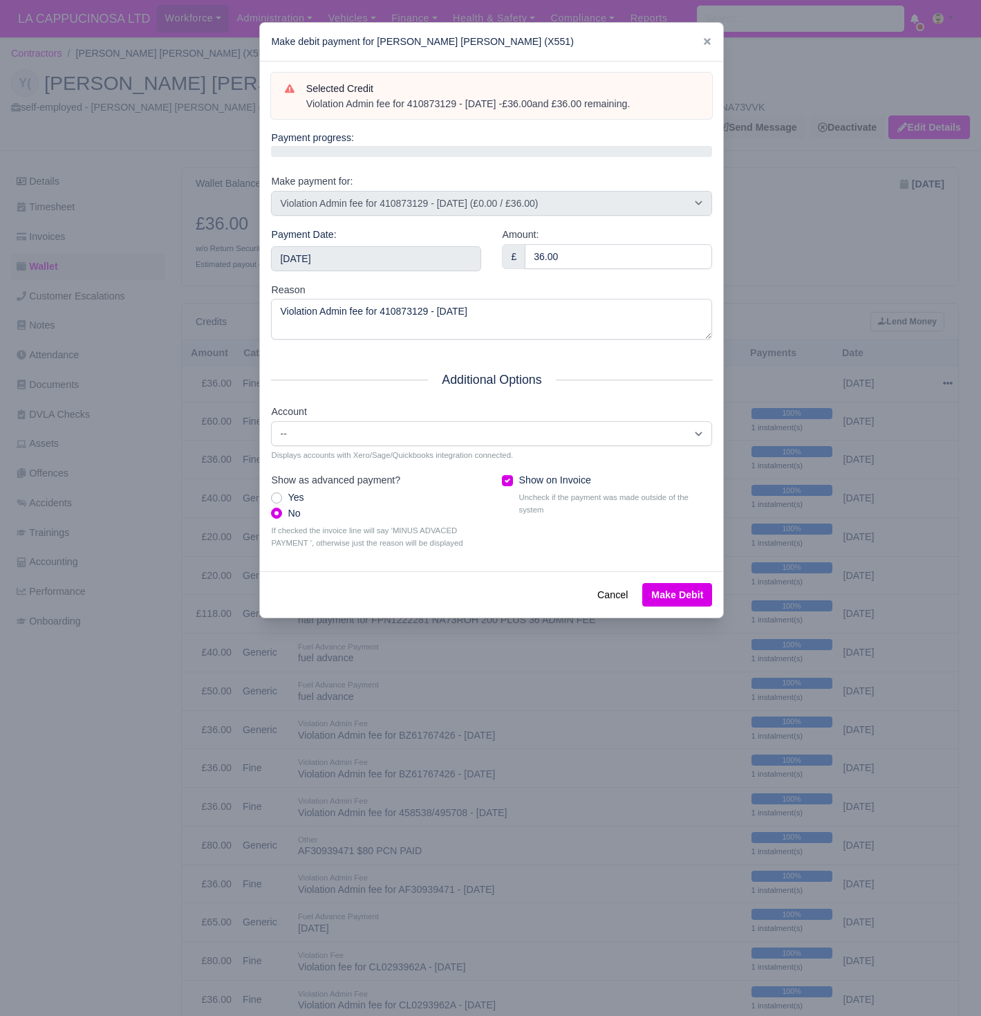
click at [673, 583] on button "Make Debit" at bounding box center [677, 595] width 70 height 24
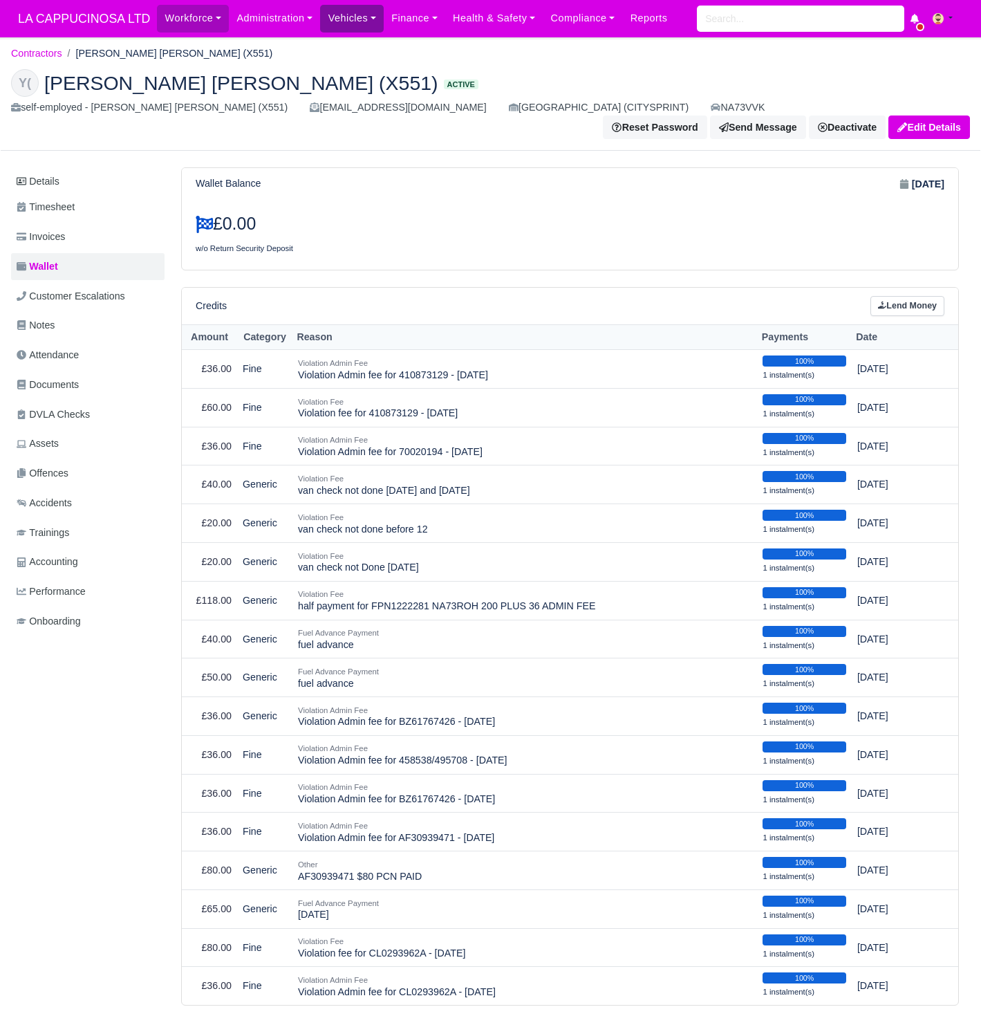
click at [367, 21] on link "Vehicles" at bounding box center [352, 18] width 64 height 27
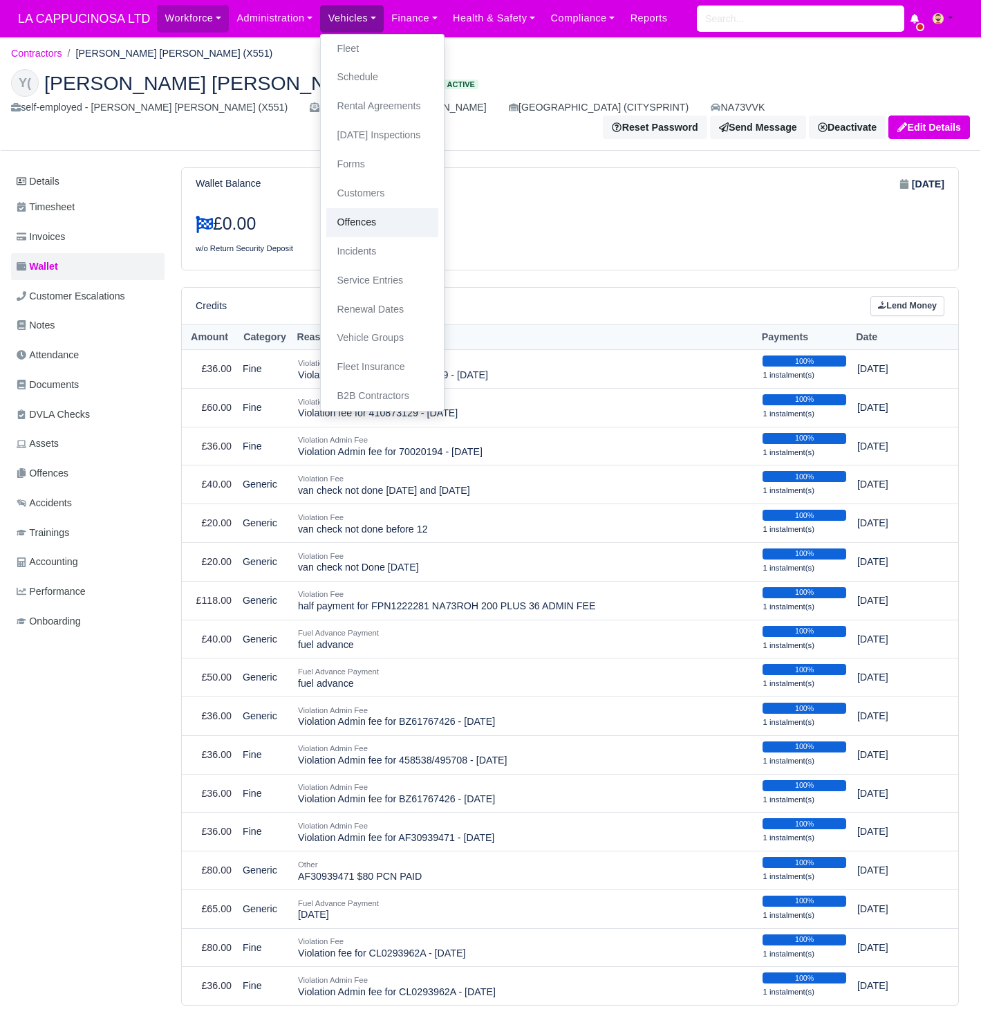
click at [362, 211] on link "Offences" at bounding box center [382, 222] width 112 height 29
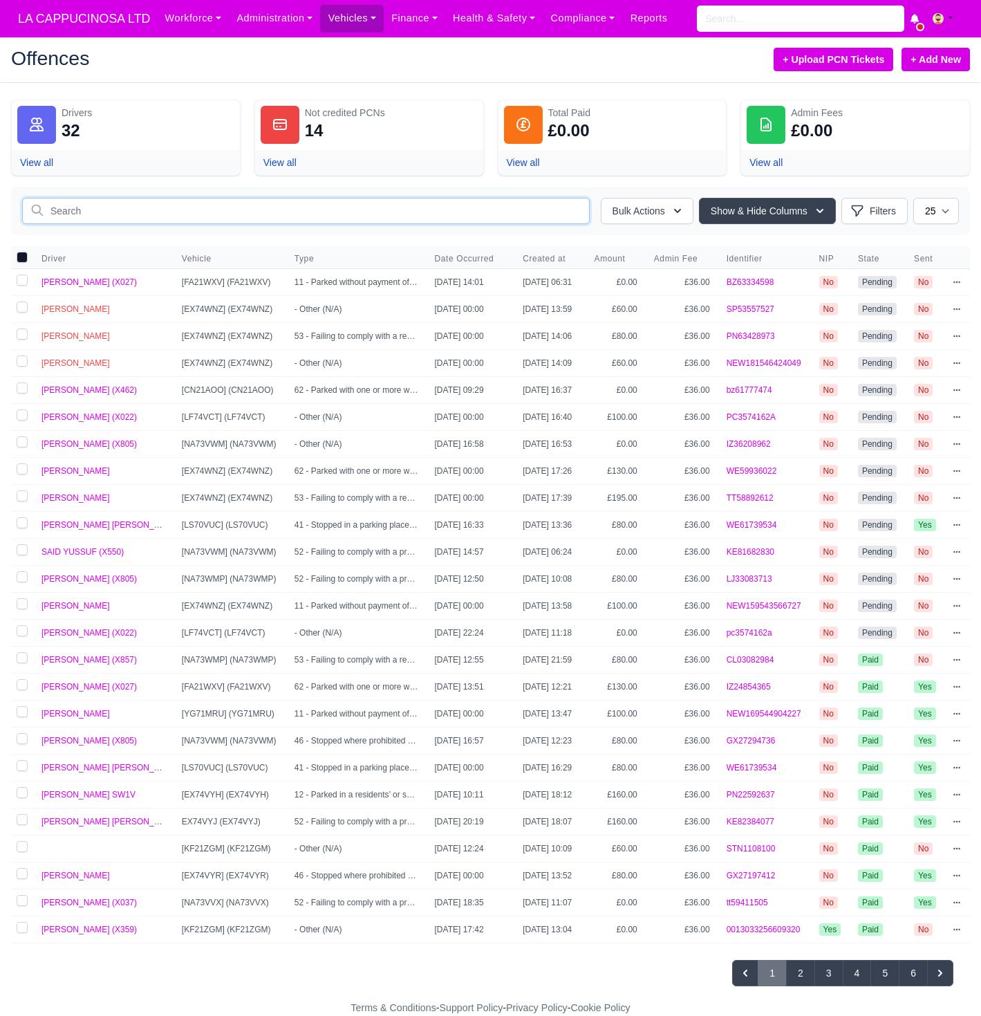
click at [386, 212] on input "text" at bounding box center [306, 211] width 568 height 26
type input "700"
